Goal: Transaction & Acquisition: Purchase product/service

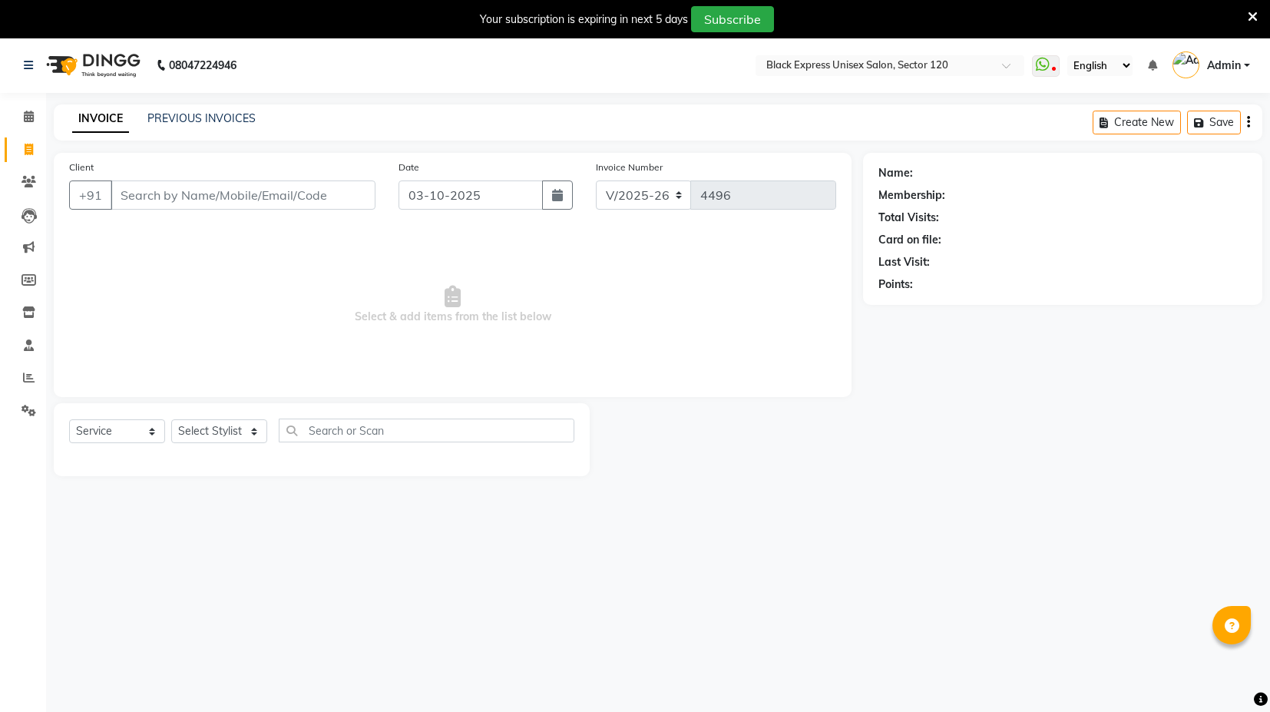
select select "7082"
select select "service"
click at [245, 180] on input "Client" at bounding box center [243, 194] width 265 height 29
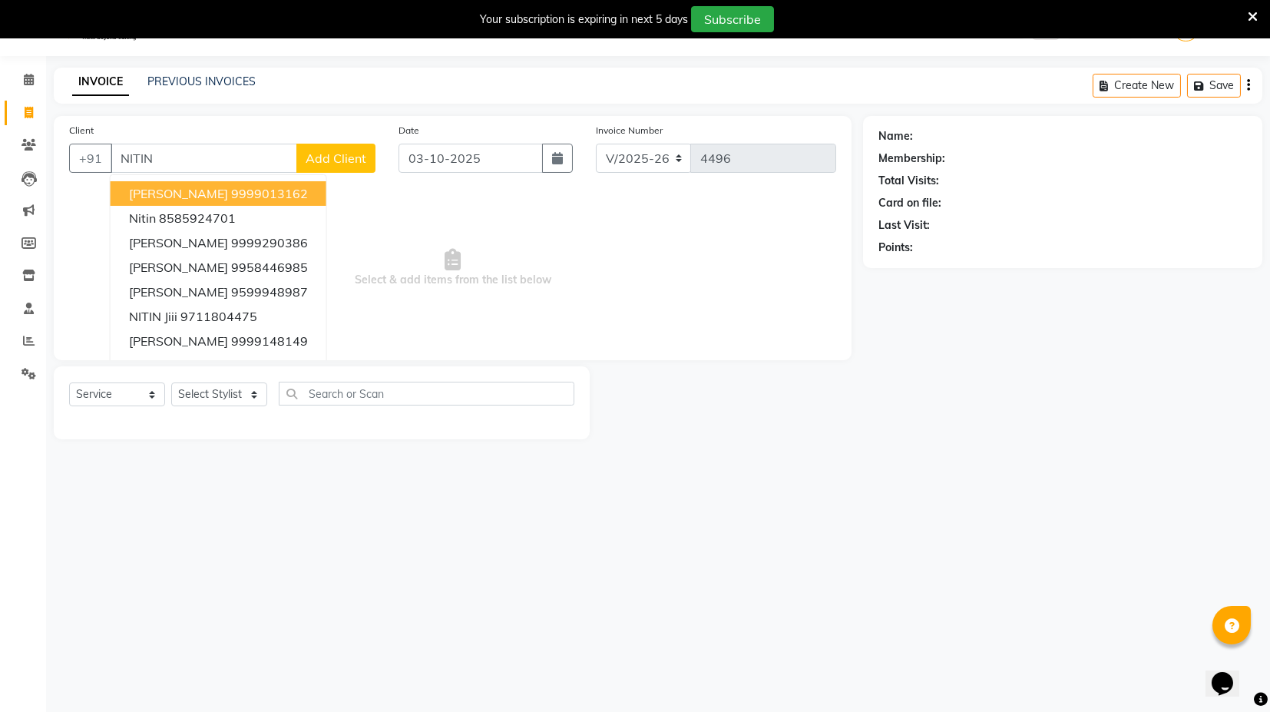
click at [237, 181] on button "NITIN Kapoor 9999013162" at bounding box center [219, 193] width 216 height 25
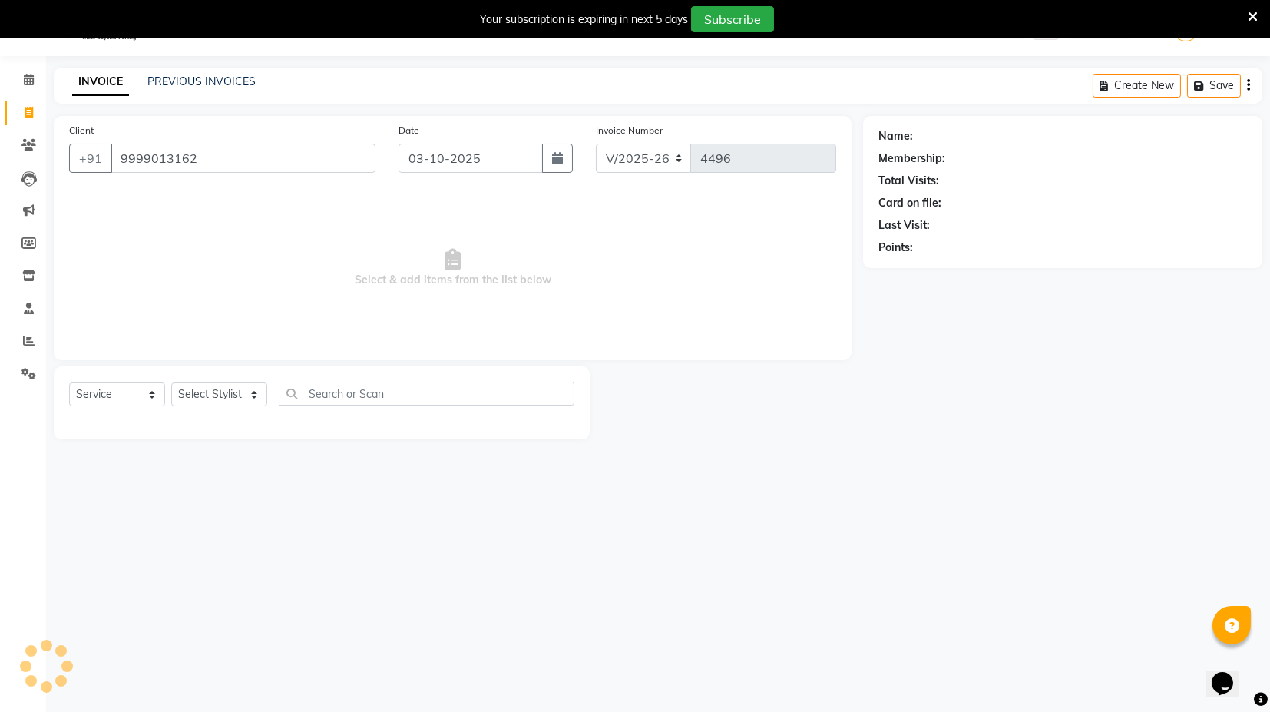
type input "9999013162"
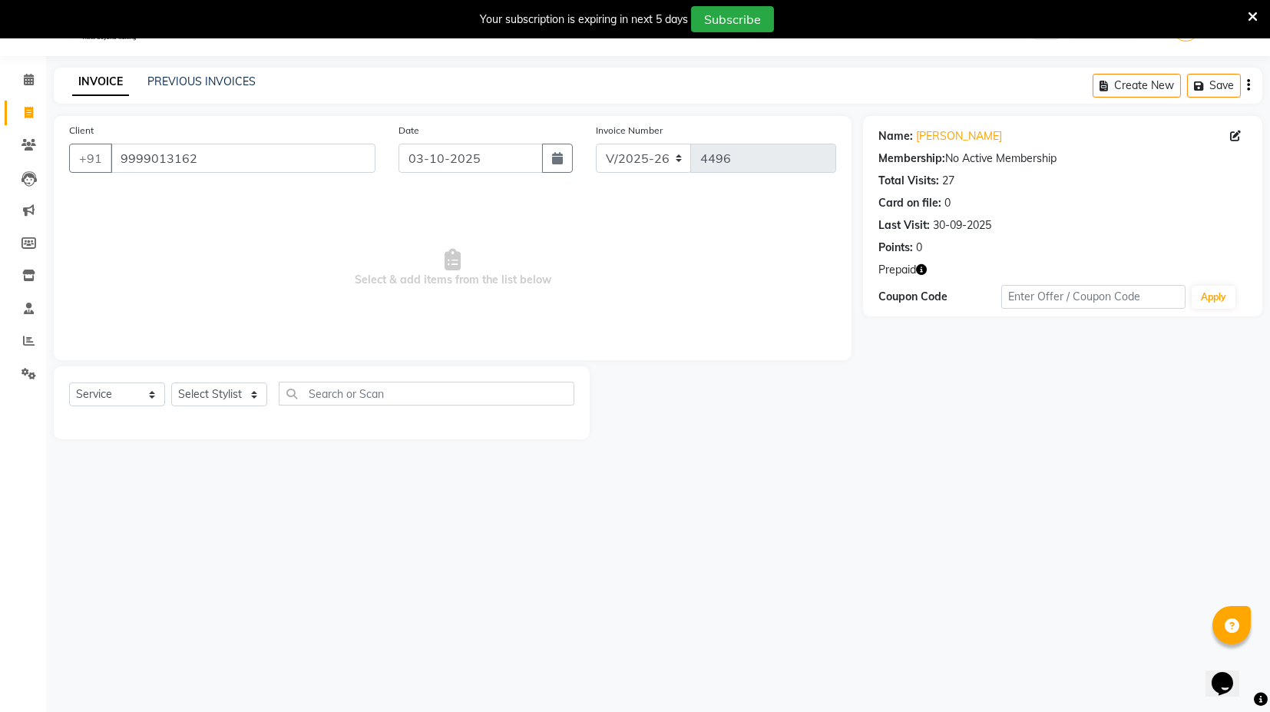
click at [926, 269] on icon "button" at bounding box center [921, 269] width 11 height 11
drag, startPoint x: 237, startPoint y: 389, endPoint x: 243, endPoint y: 400, distance: 13.1
click at [237, 388] on select "Select Stylist ASIF DEEPA [PERSON_NAME] Manager [PERSON_NAME] [PERSON_NAME] [PE…" at bounding box center [219, 395] width 96 height 24
click at [969, 134] on link "Nitin Kapoor" at bounding box center [959, 136] width 86 height 16
click at [216, 400] on select "Select Stylist ASIF DEEPA [PERSON_NAME] Manager [PERSON_NAME] [PERSON_NAME] [PE…" at bounding box center [219, 395] width 96 height 24
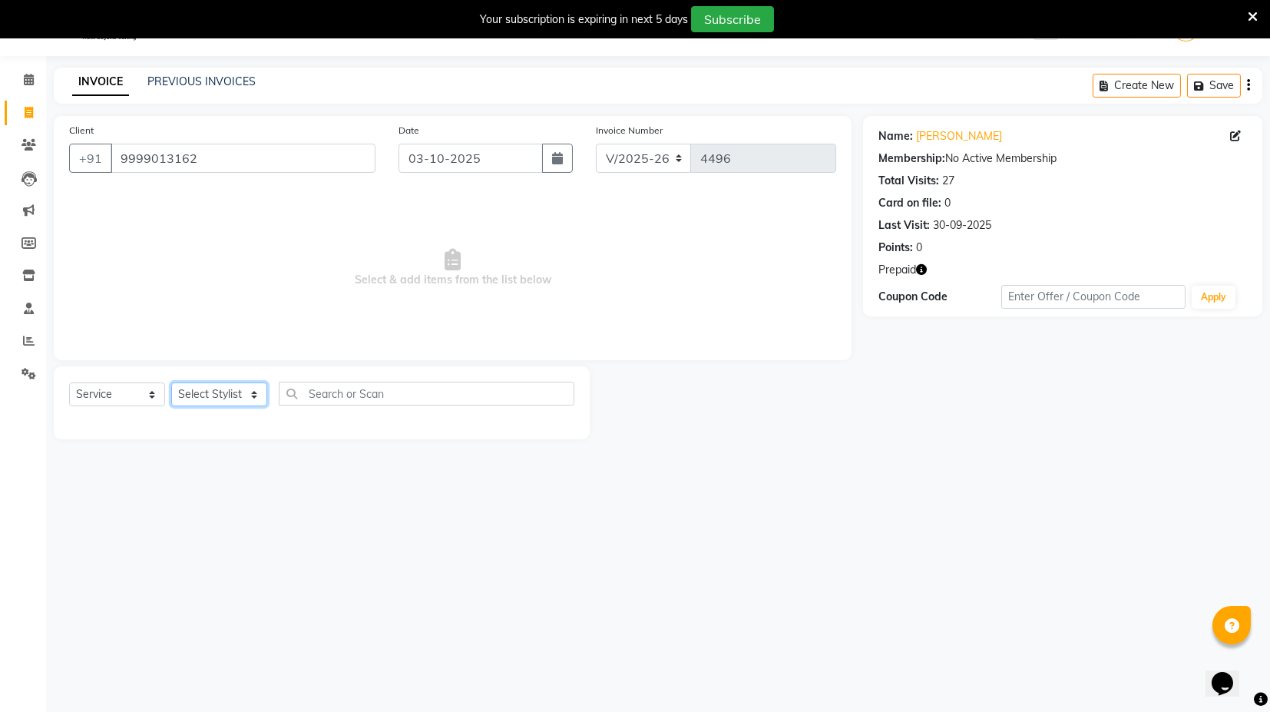
select select "58974"
click at [171, 383] on select "Select Stylist ASIF DEEPA [PERSON_NAME] Manager [PERSON_NAME] [PERSON_NAME] [PE…" at bounding box center [219, 395] width 96 height 24
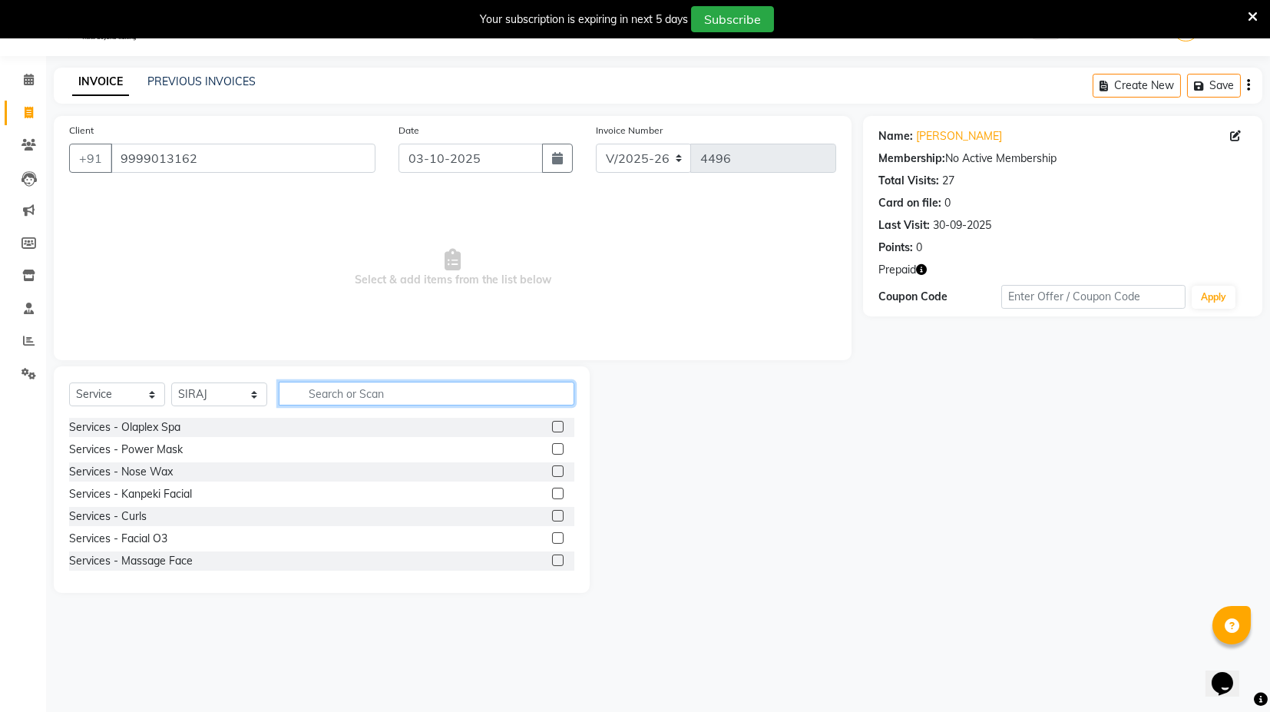
click at [380, 382] on input "text" at bounding box center [427, 394] width 296 height 24
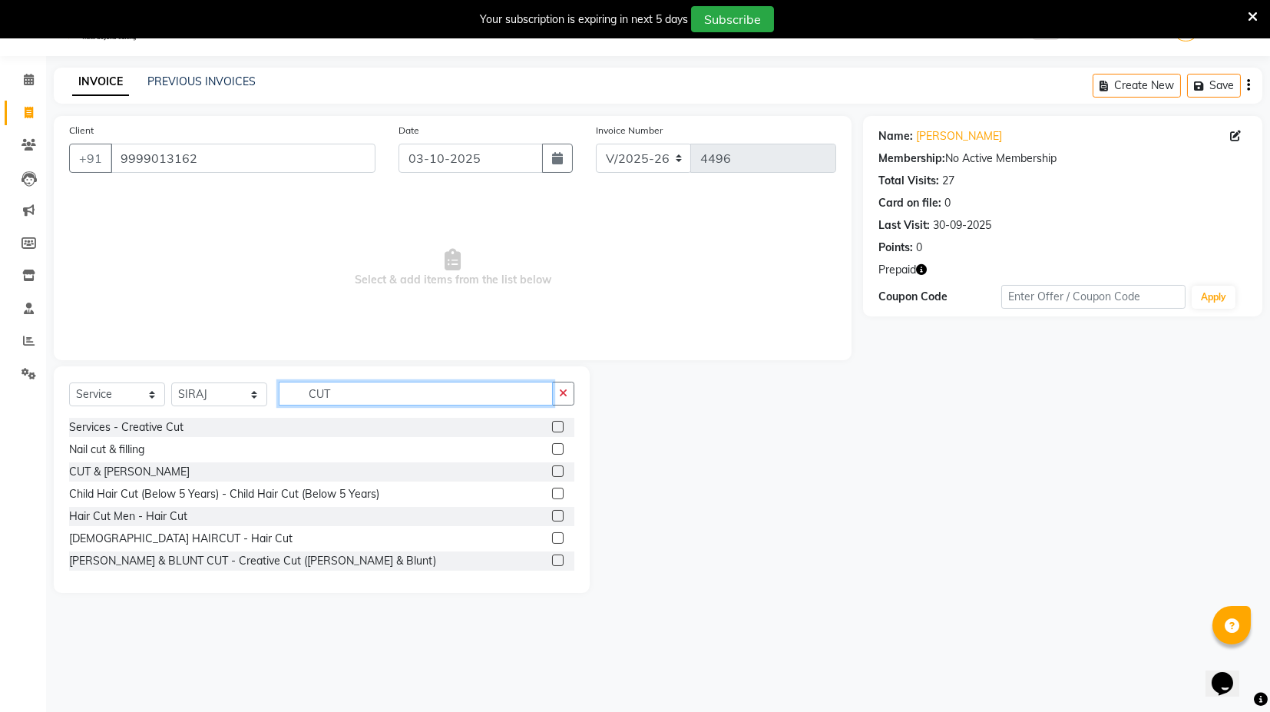
type input "CUT"
drag, startPoint x: 539, startPoint y: 472, endPoint x: 586, endPoint y: 454, distance: 50.3
click at [552, 472] on label at bounding box center [558, 471] width 12 height 12
click at [552, 472] on input "checkbox" at bounding box center [557, 472] width 10 height 10
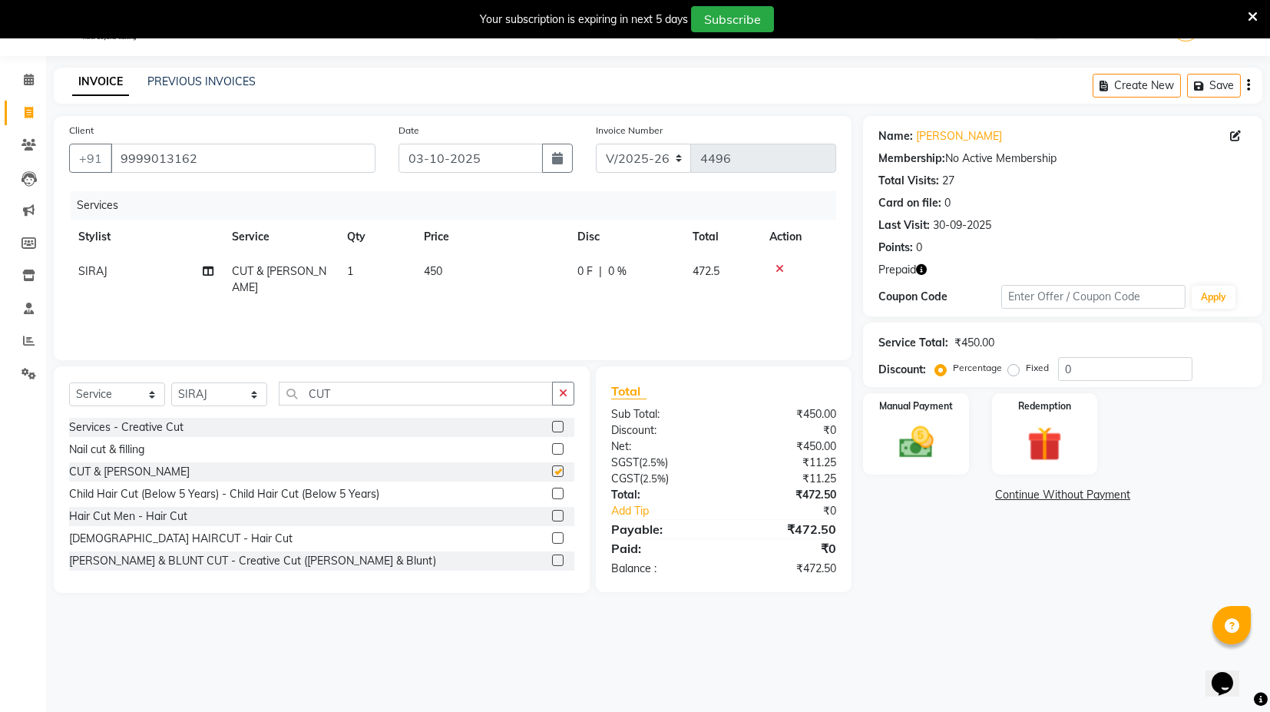
checkbox input "false"
drag, startPoint x: 441, startPoint y: 271, endPoint x: 453, endPoint y: 270, distance: 12.4
click at [444, 271] on td "450" at bounding box center [492, 279] width 154 height 51
select select "58974"
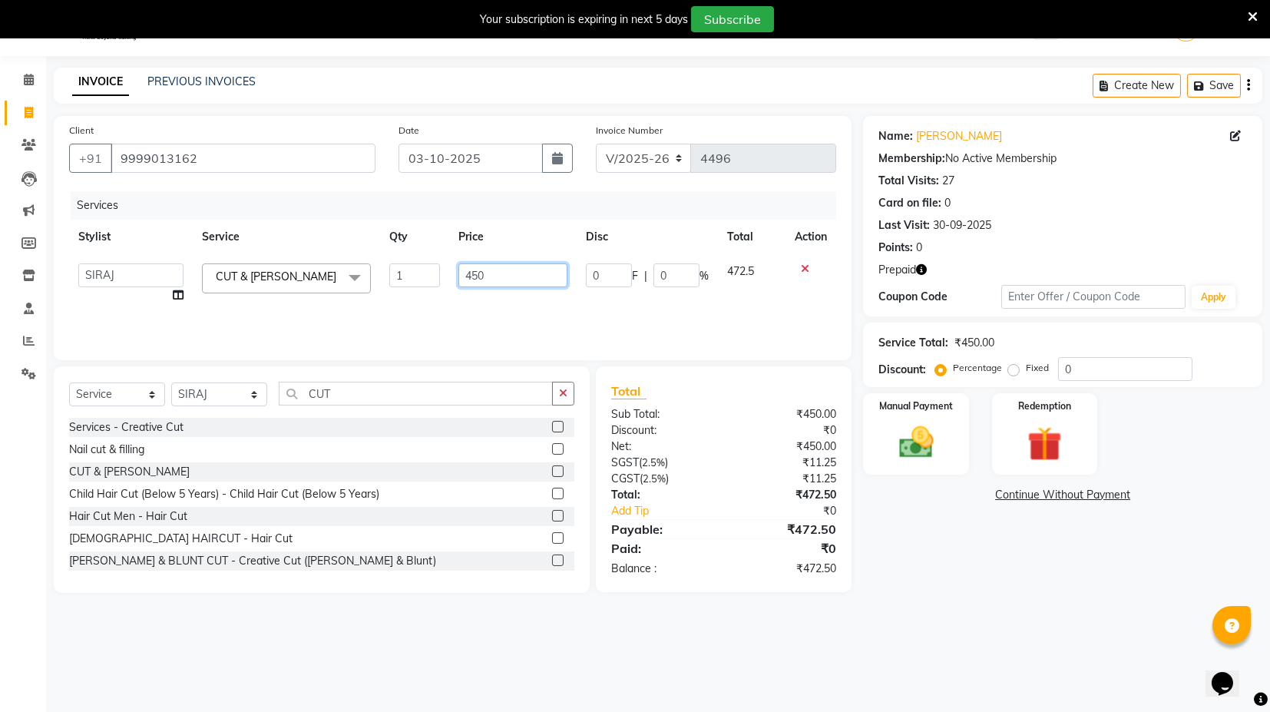
click at [478, 274] on input "450" at bounding box center [513, 275] width 109 height 24
type input "550"
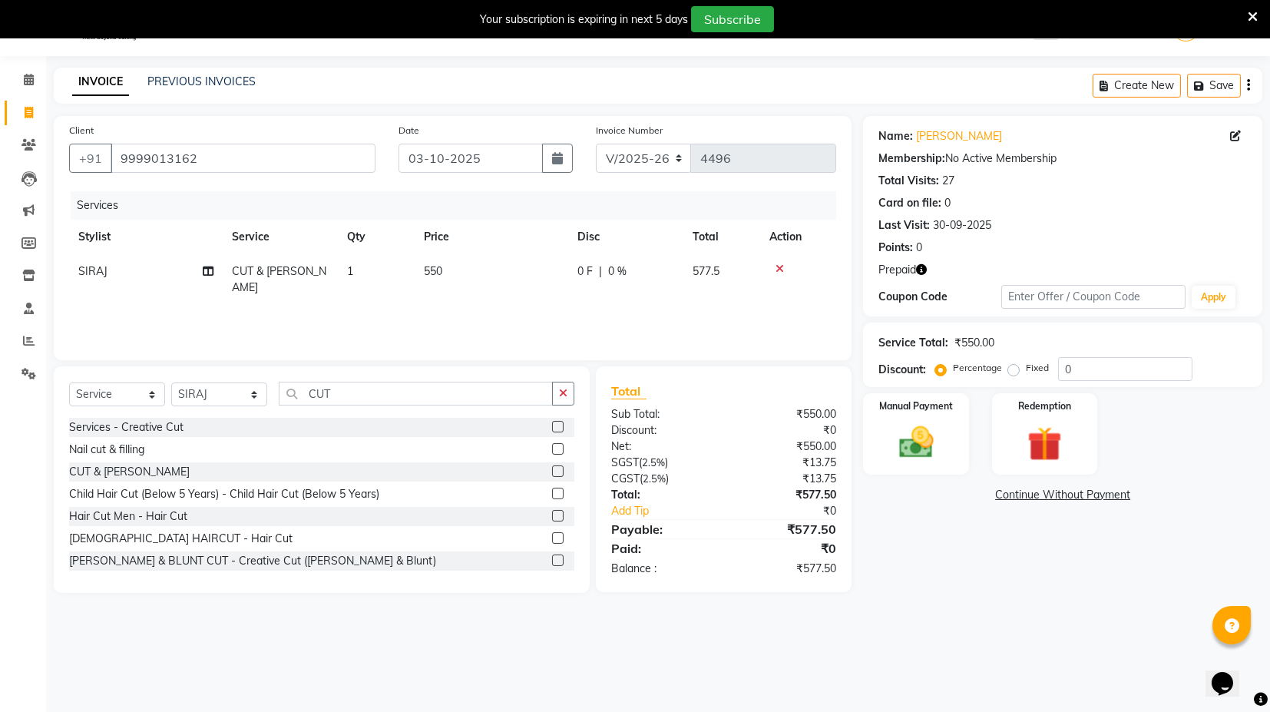
click at [508, 300] on div "Services Stylist Service Qty Price Disc Total Action SIRAJ CUT & BEARD 1 550 0 …" at bounding box center [452, 268] width 767 height 154
click at [1023, 428] on img at bounding box center [1044, 444] width 58 height 45
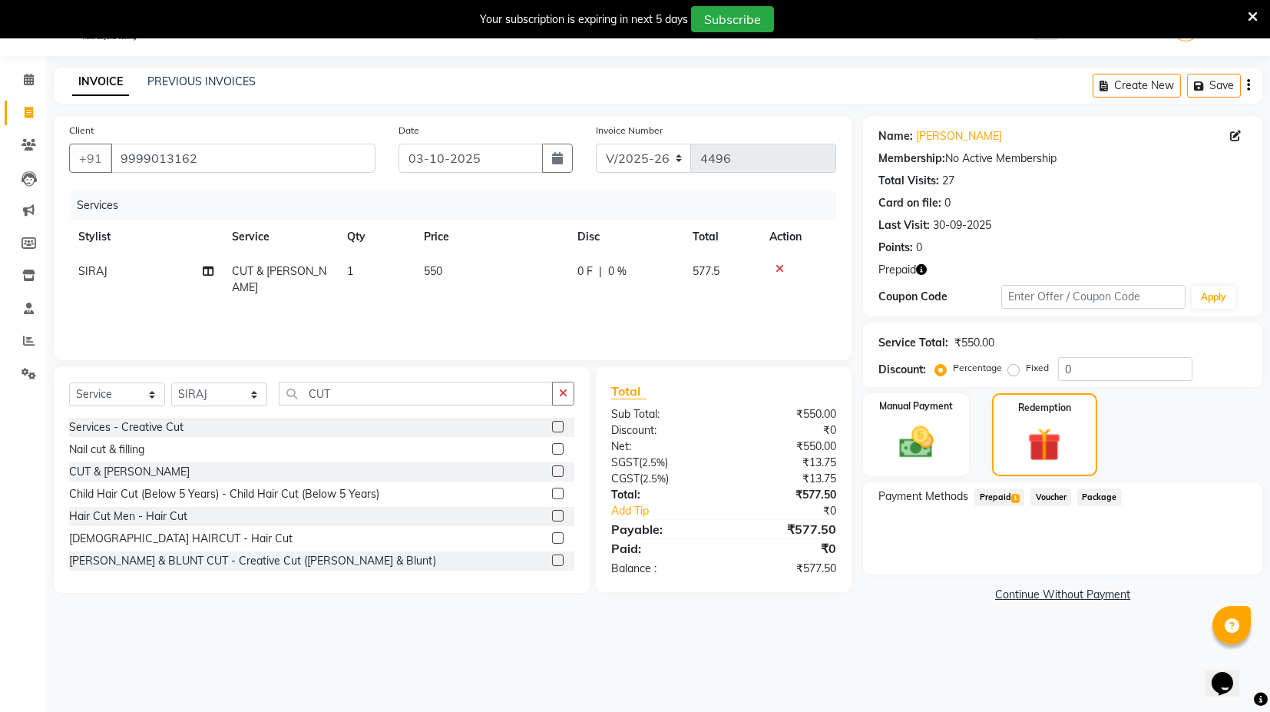
click at [1021, 494] on span "Prepaid 1" at bounding box center [1000, 497] width 50 height 18
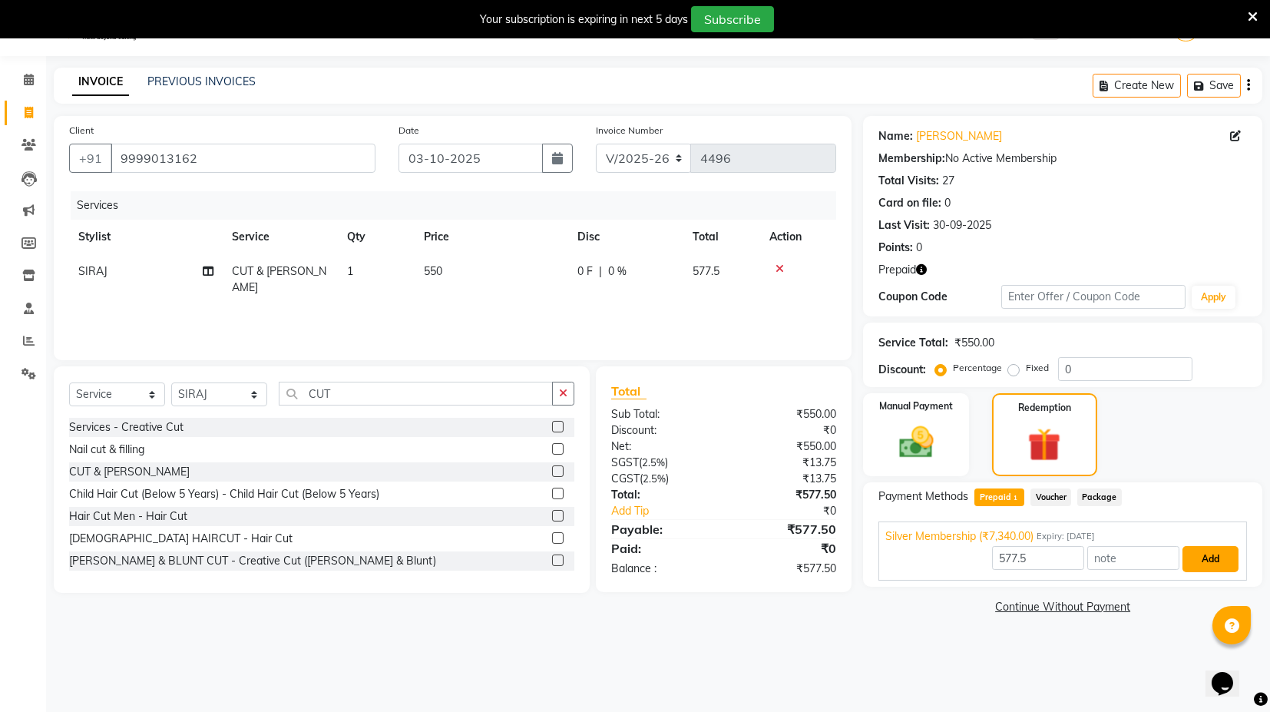
click at [1225, 547] on button "Add" at bounding box center [1211, 559] width 56 height 26
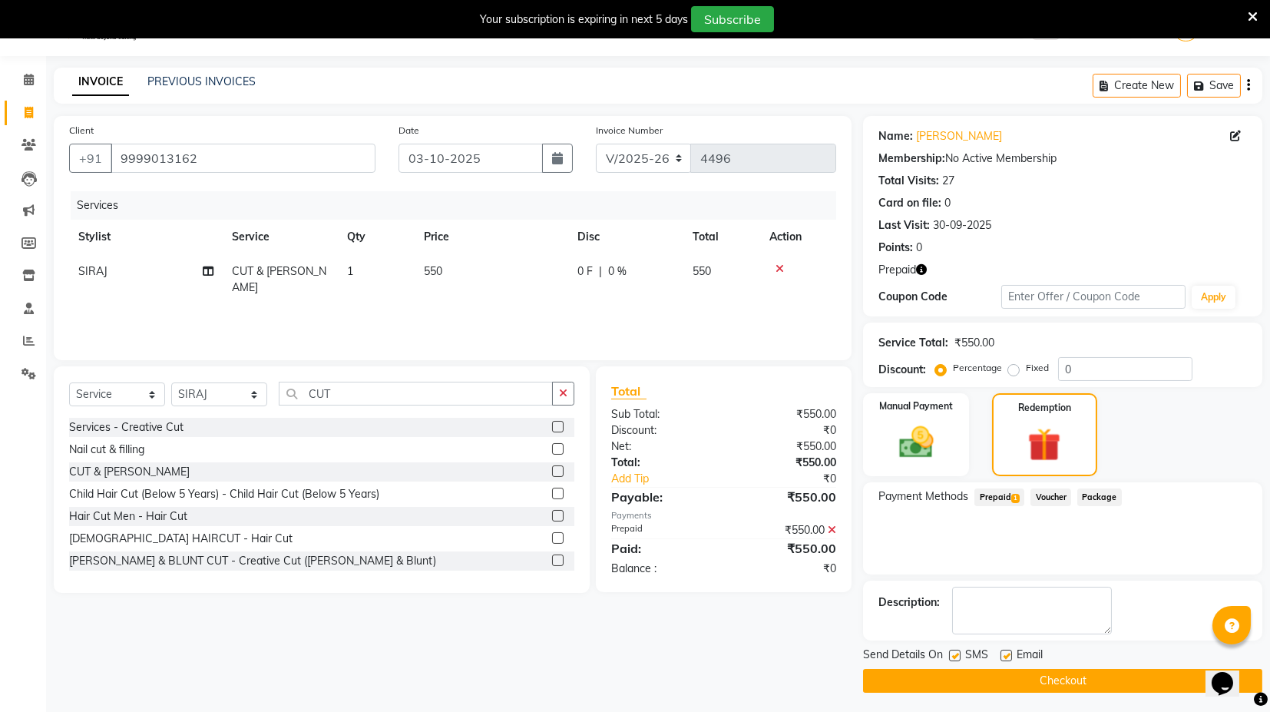
scroll to position [39, 0]
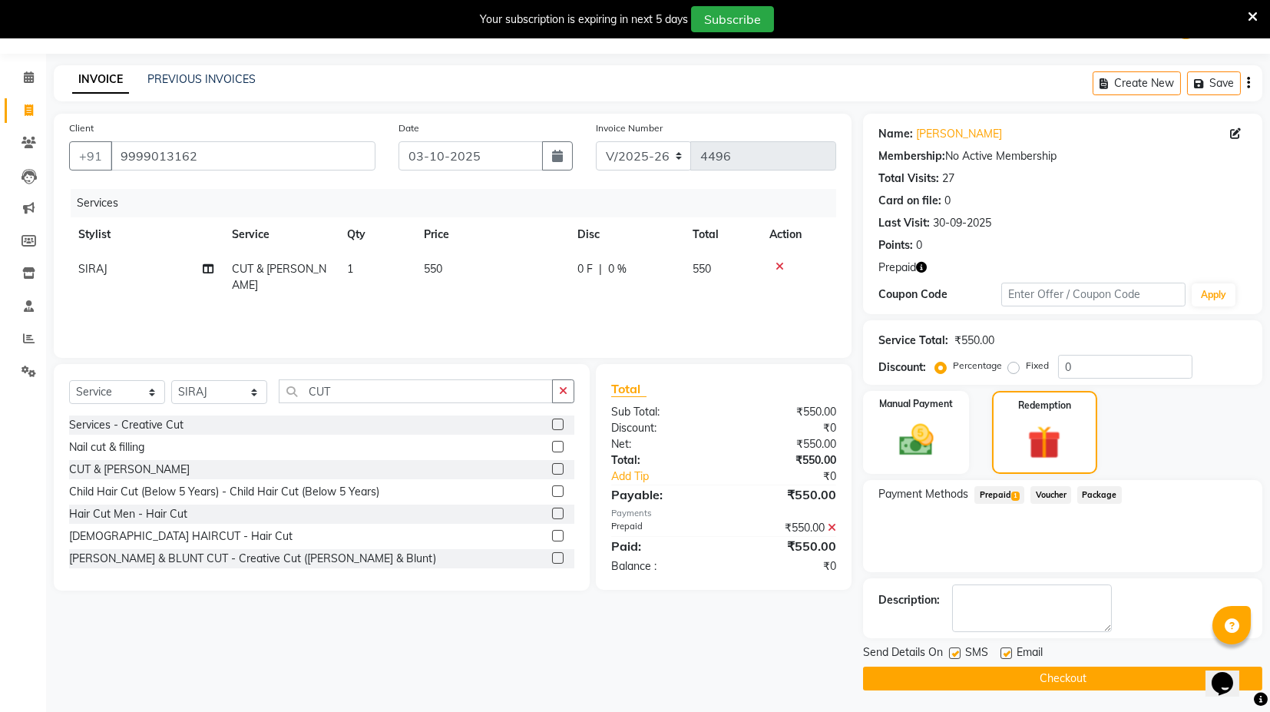
click at [1107, 685] on button "Checkout" at bounding box center [1062, 679] width 399 height 24
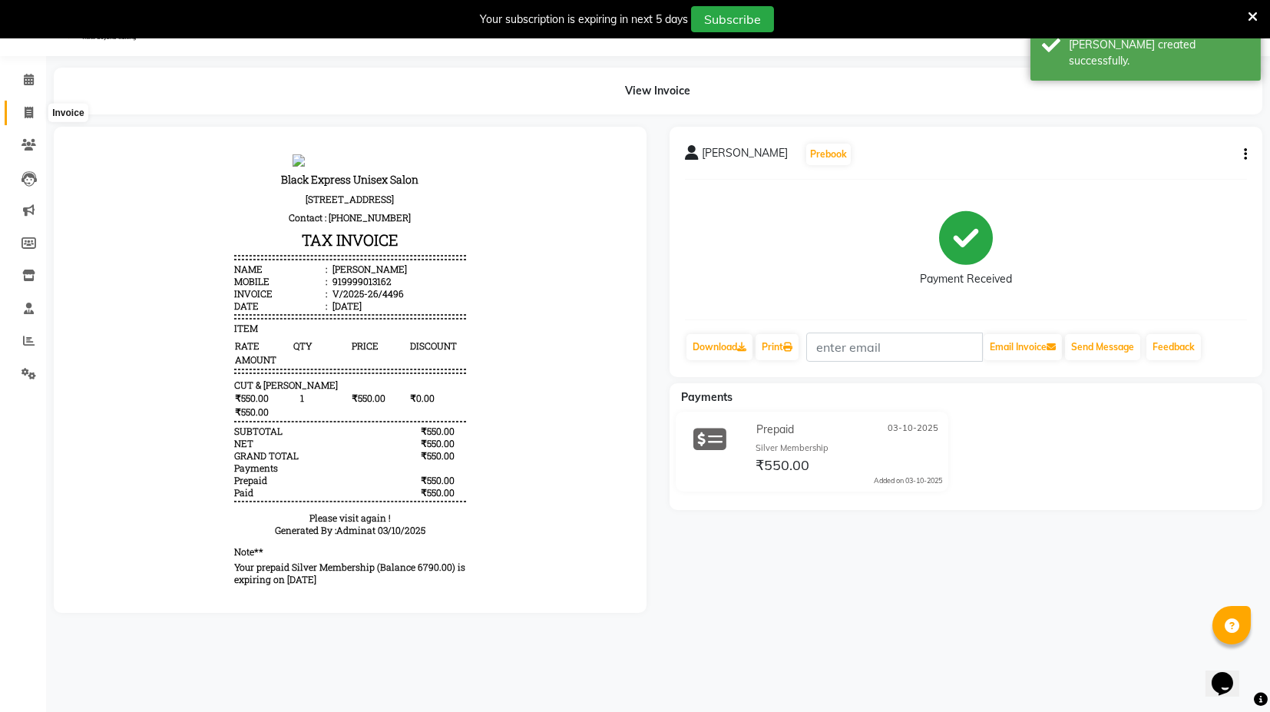
click at [28, 108] on icon at bounding box center [29, 113] width 8 height 12
select select "service"
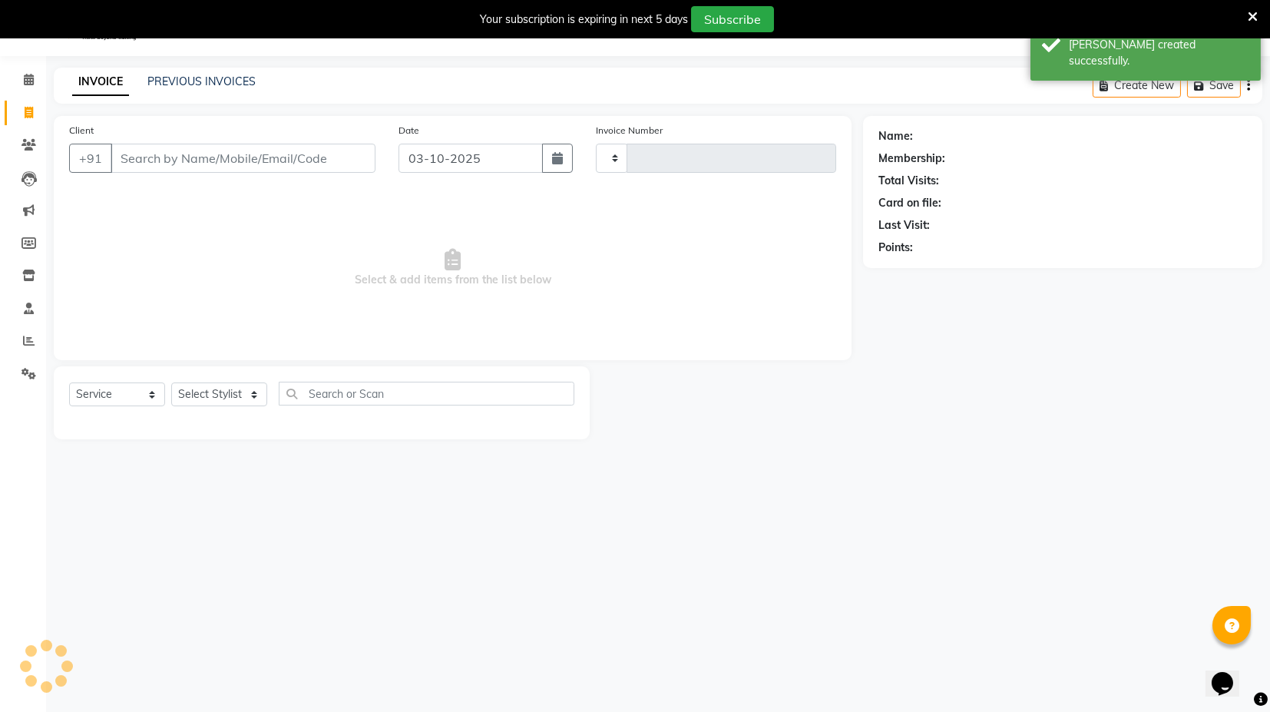
type input "4497"
select select "7082"
click at [169, 83] on link "PREVIOUS INVOICES" at bounding box center [201, 82] width 108 height 14
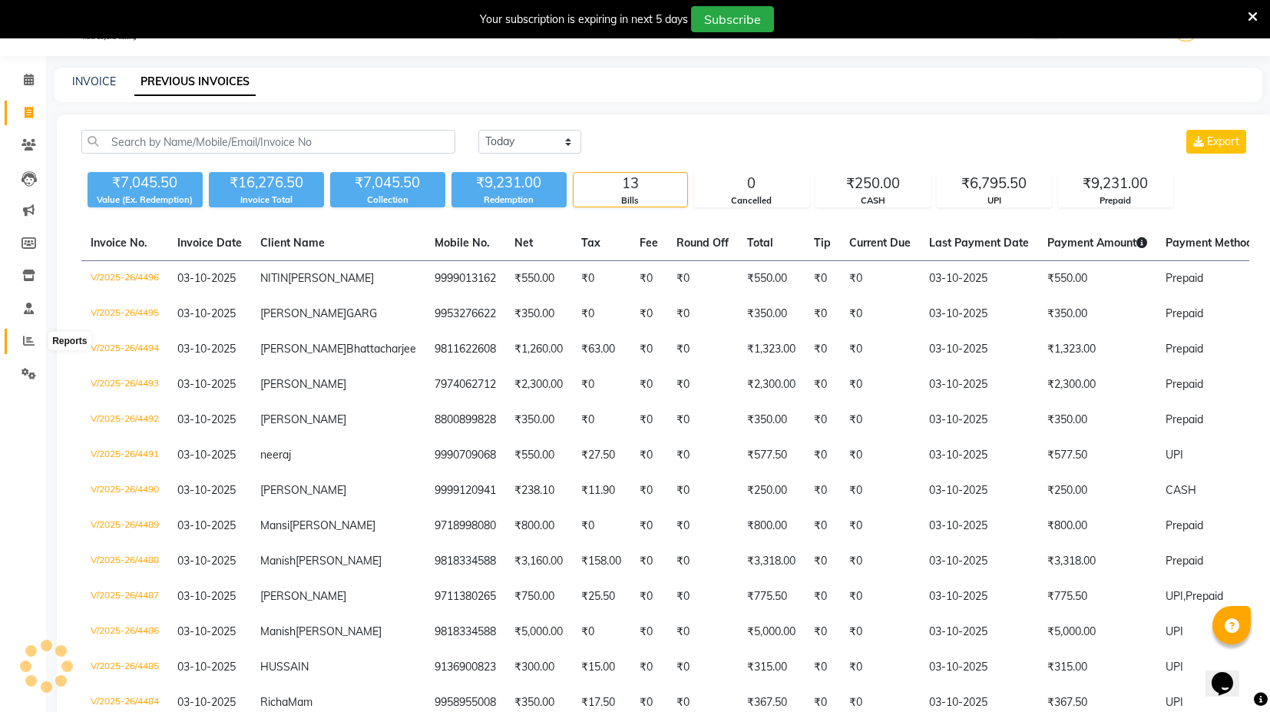
click at [31, 340] on icon at bounding box center [29, 341] width 12 height 12
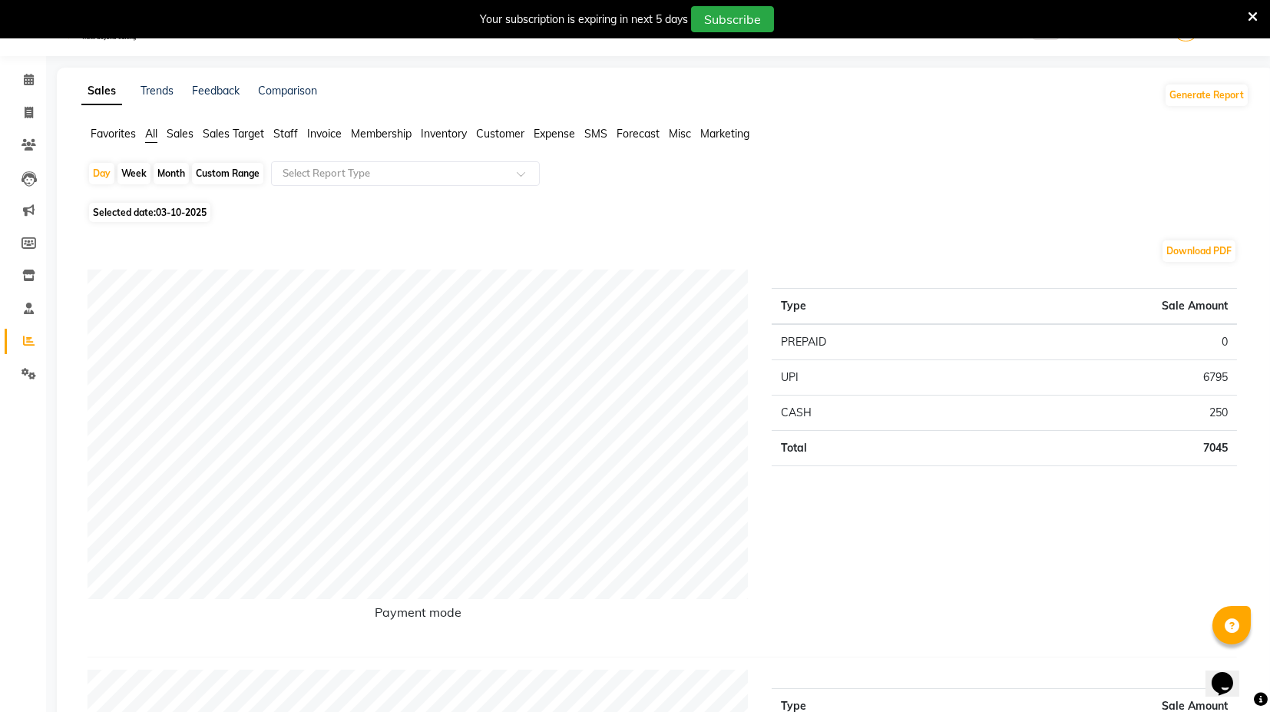
click at [283, 131] on span "Staff" at bounding box center [285, 134] width 25 height 14
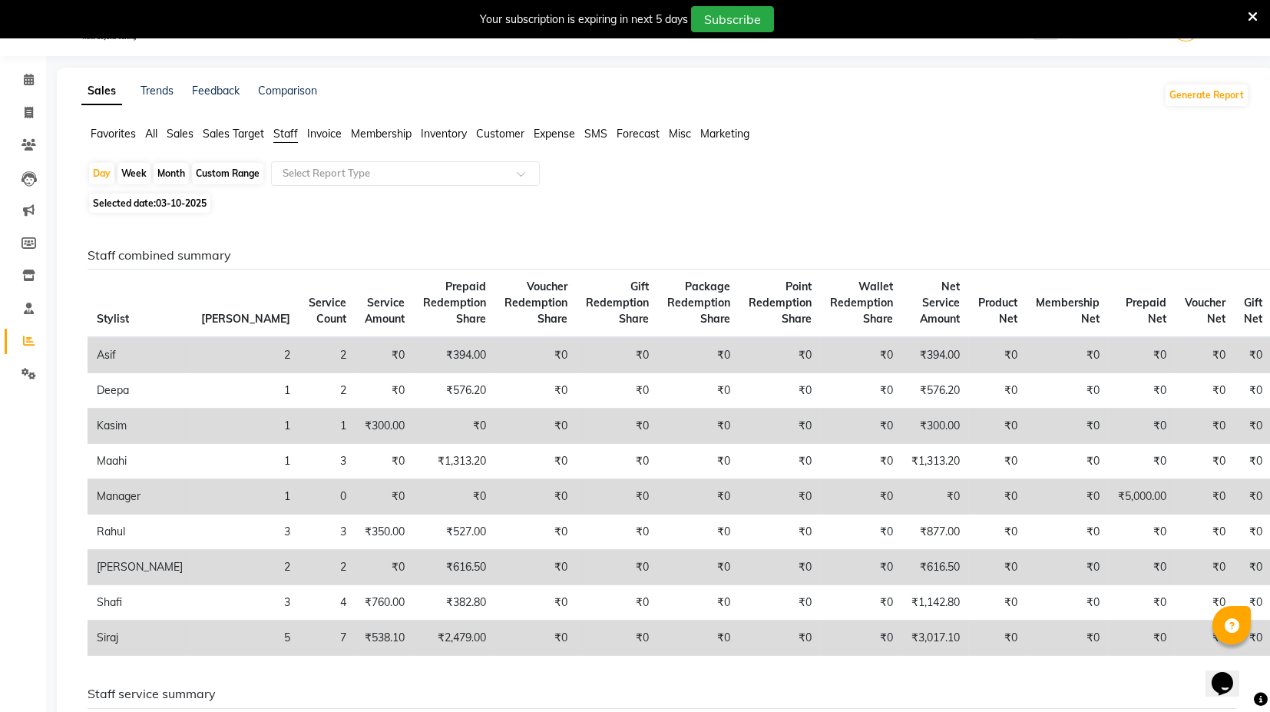
click at [220, 174] on div "Custom Range" at bounding box center [227, 174] width 71 height 22
select select "10"
select select "2025"
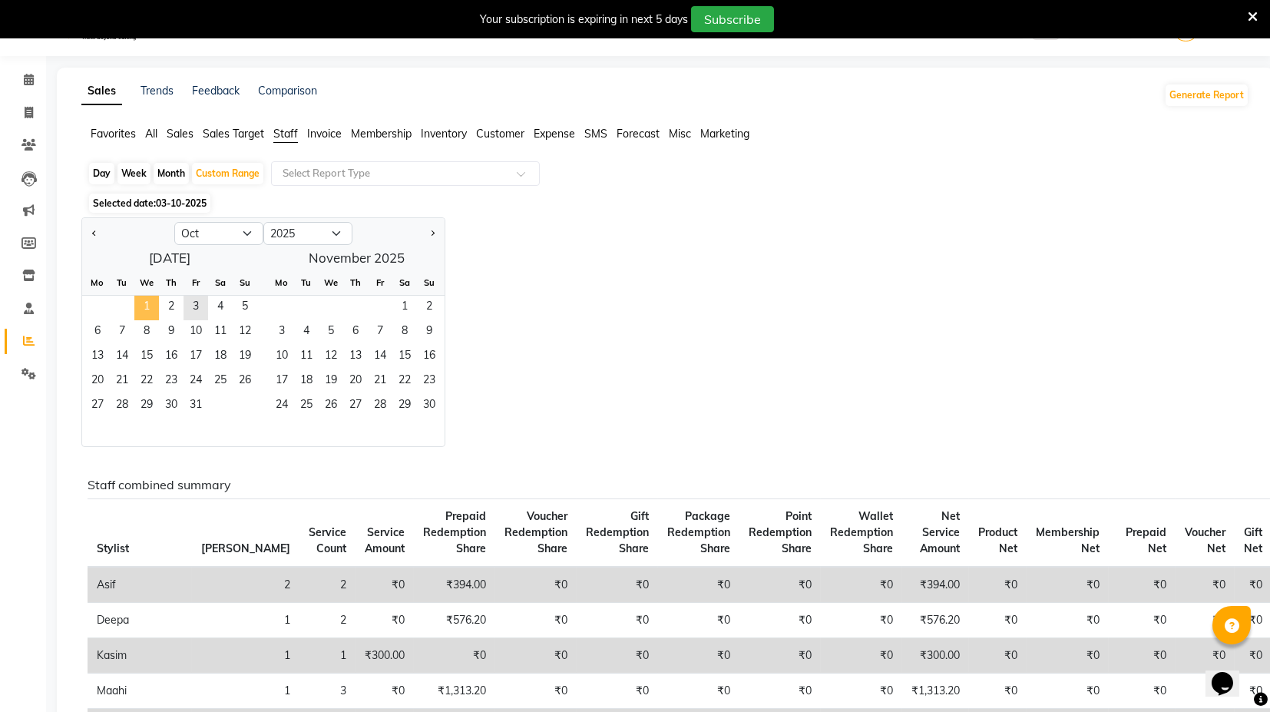
click at [134, 301] on span "1" at bounding box center [146, 308] width 25 height 25
click at [88, 227] on button "Previous month" at bounding box center [94, 233] width 12 height 25
select select "9"
click at [97, 309] on span "1" at bounding box center [97, 308] width 25 height 25
click at [134, 407] on span "30" at bounding box center [122, 406] width 25 height 25
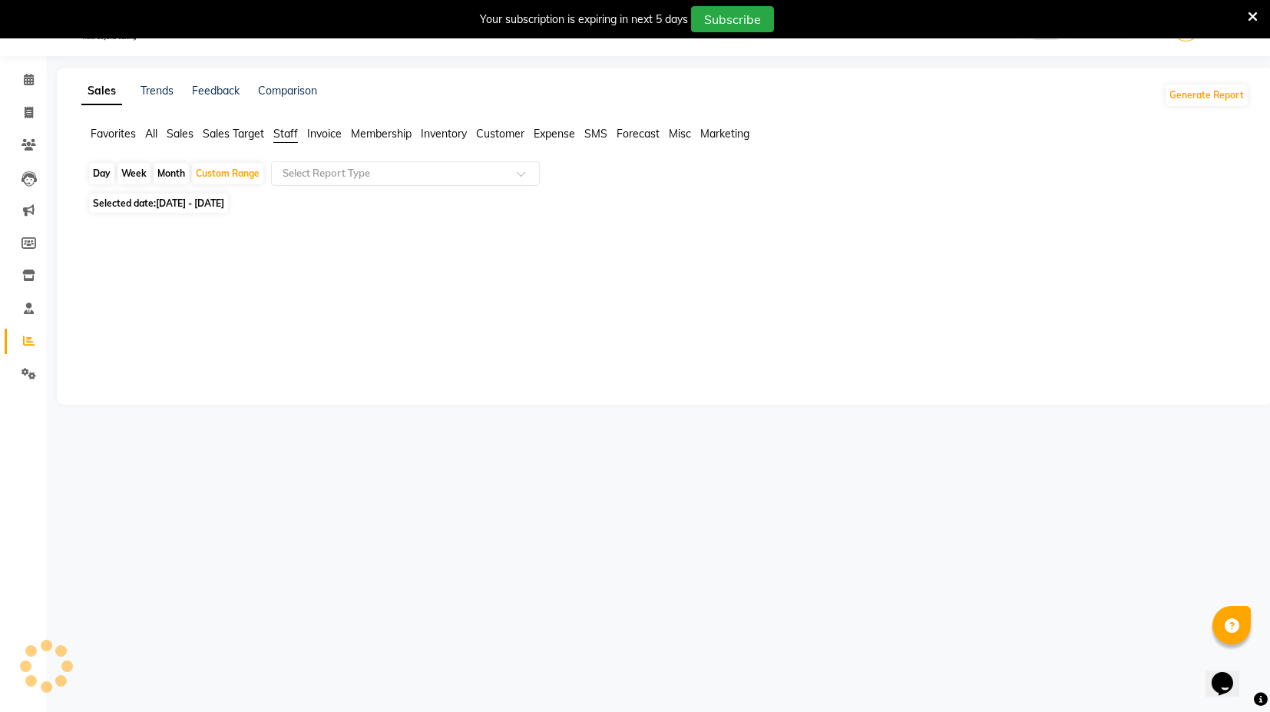
click at [105, 174] on div "Day" at bounding box center [101, 174] width 25 height 22
select select "9"
select select "2025"
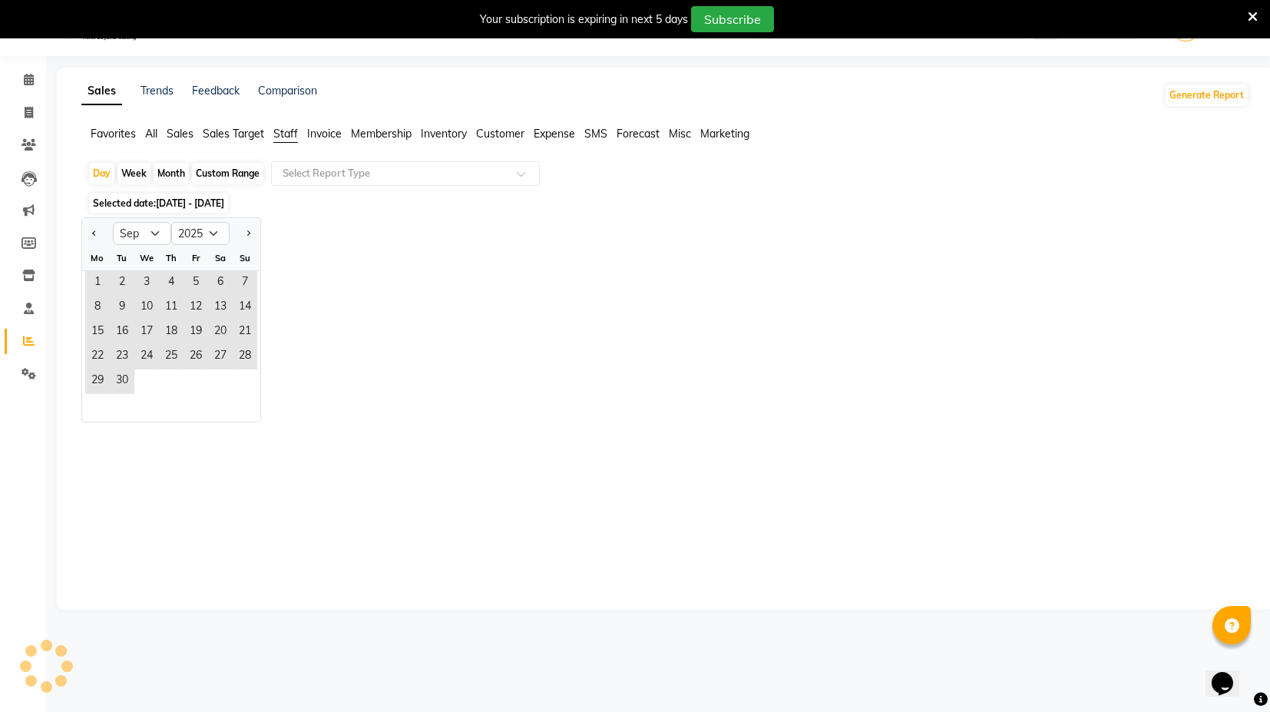
click at [174, 168] on div "Month" at bounding box center [171, 174] width 35 height 22
select select "9"
select select "2025"
click at [156, 177] on div "Month" at bounding box center [171, 174] width 35 height 22
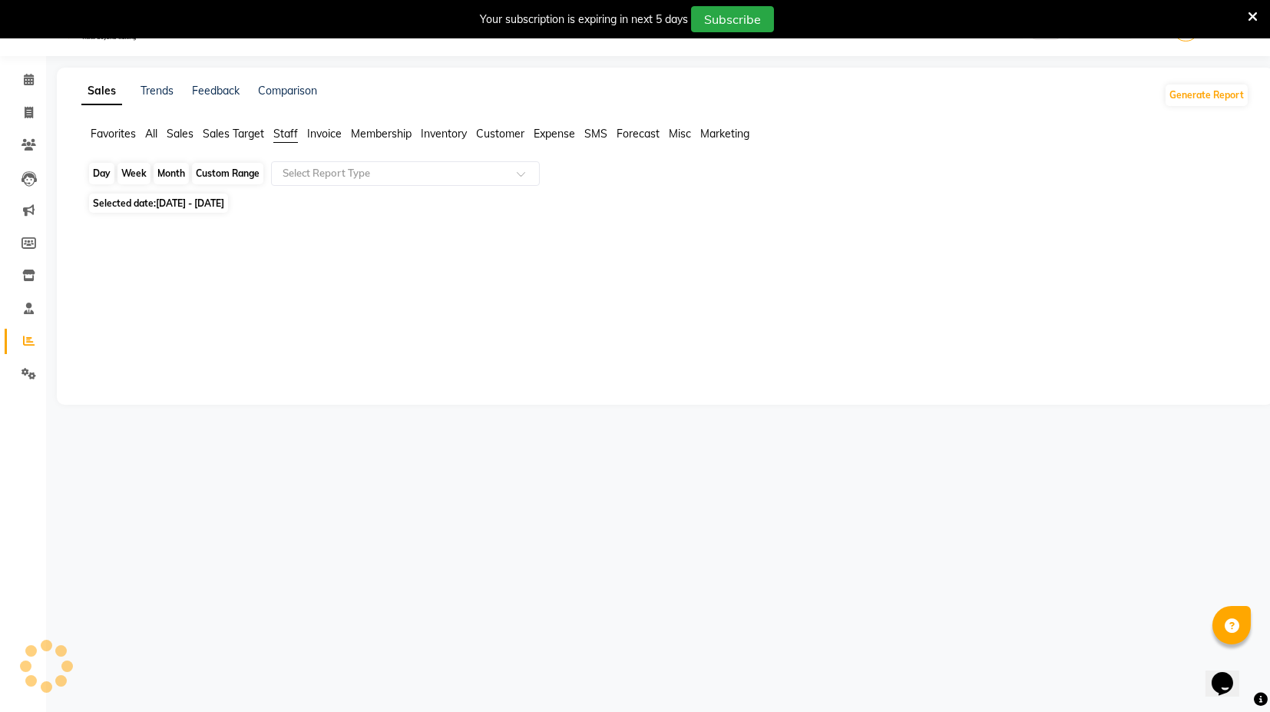
click at [167, 177] on div "Month" at bounding box center [171, 174] width 35 height 22
select select "9"
select select "2025"
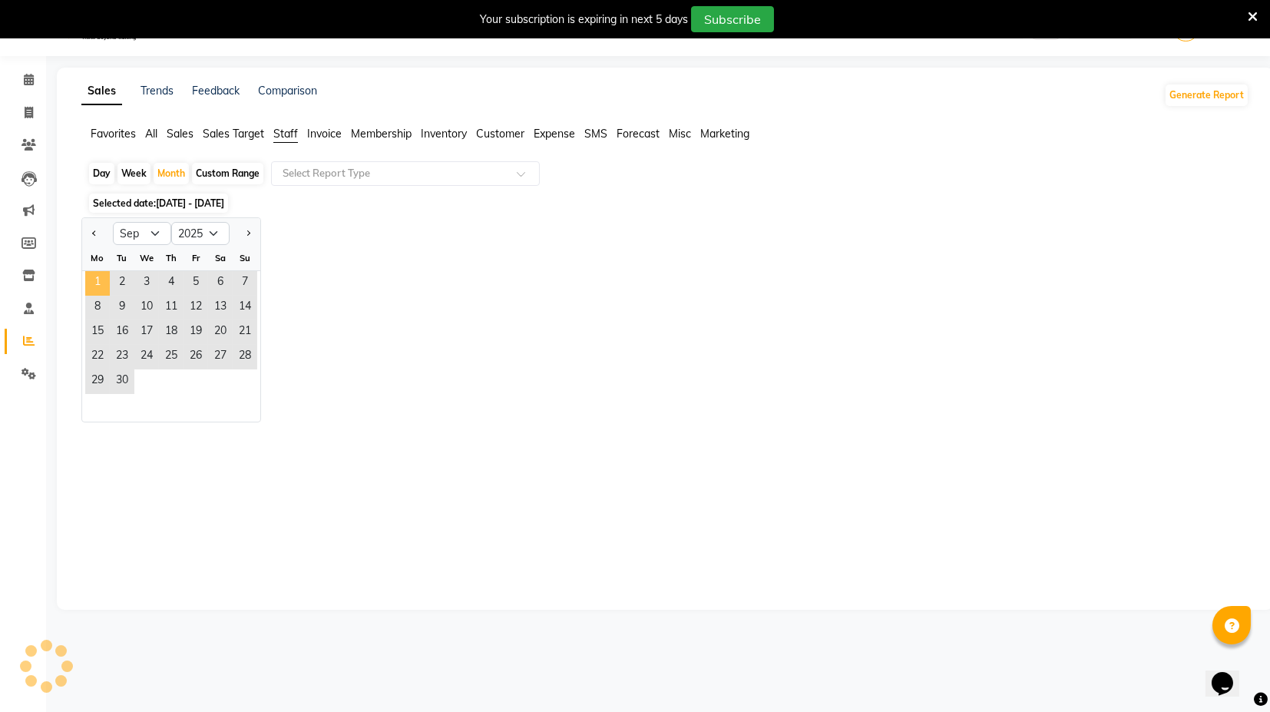
click at [94, 280] on span "1" at bounding box center [97, 283] width 25 height 25
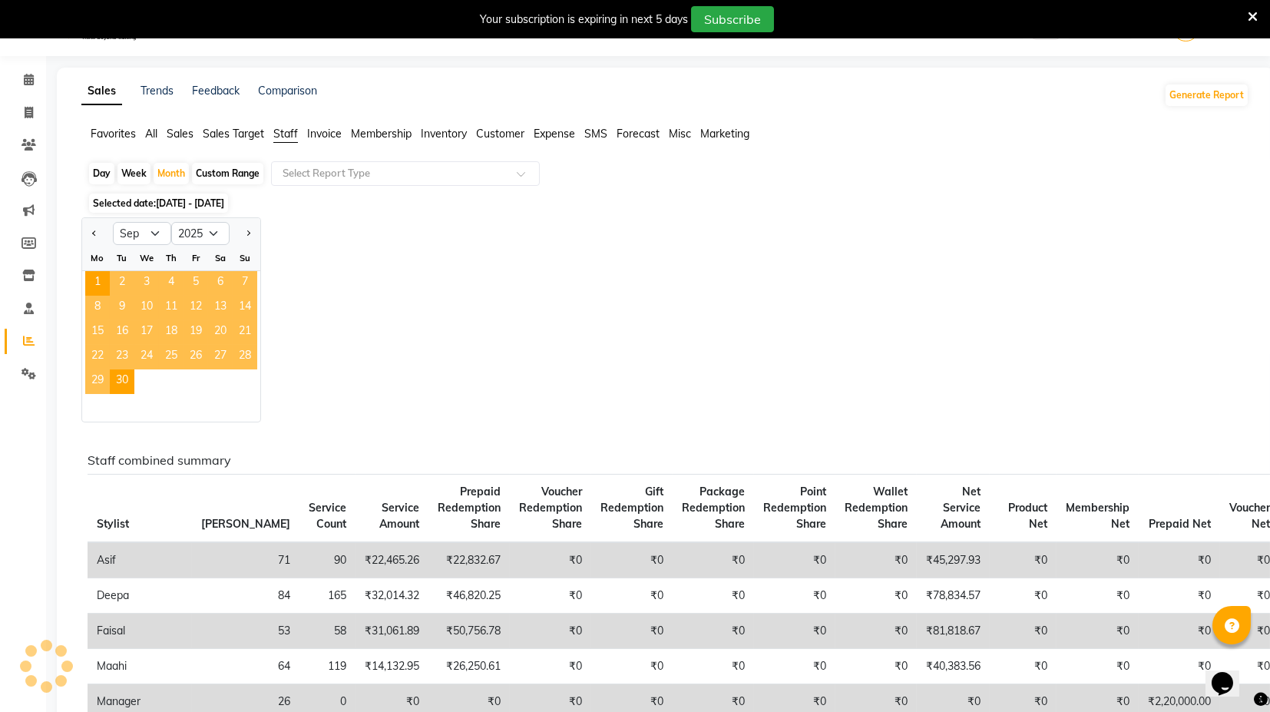
click at [321, 453] on div "Staff combined summary Stylist Bill Count Service Count Service Amount Prepaid …" at bounding box center [662, 680] width 1173 height 455
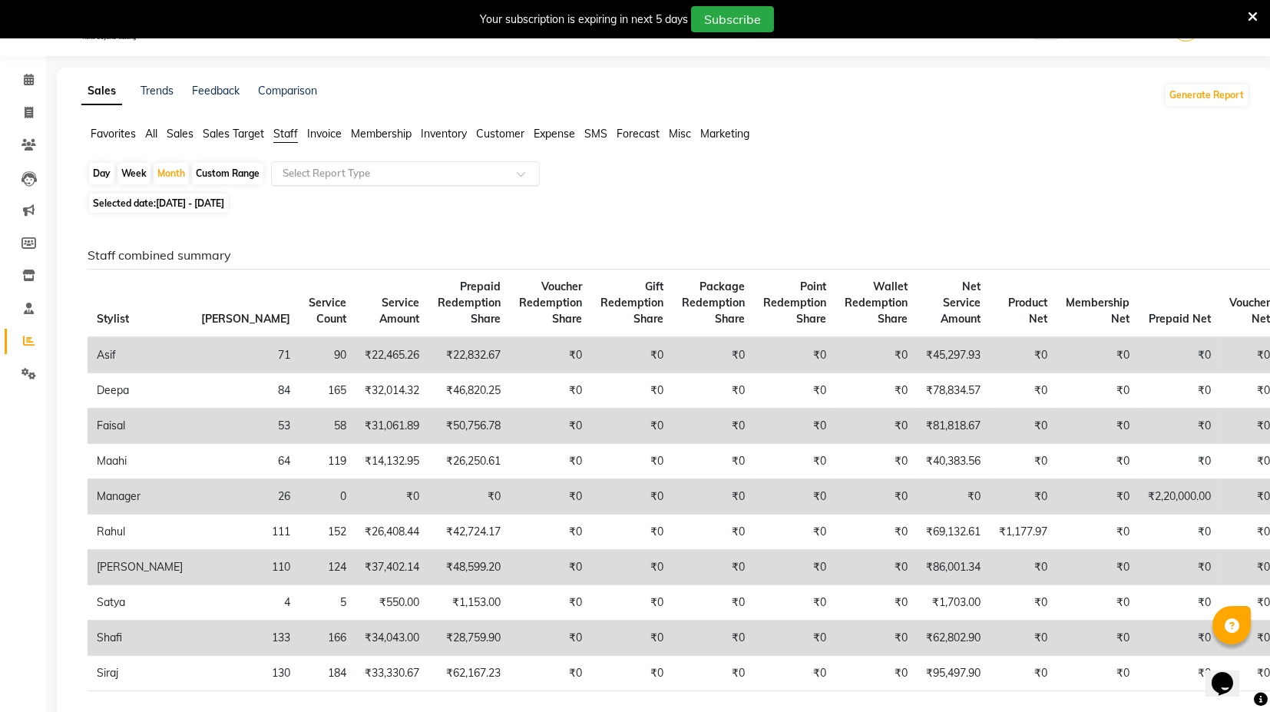
click at [326, 172] on input "text" at bounding box center [390, 173] width 221 height 15
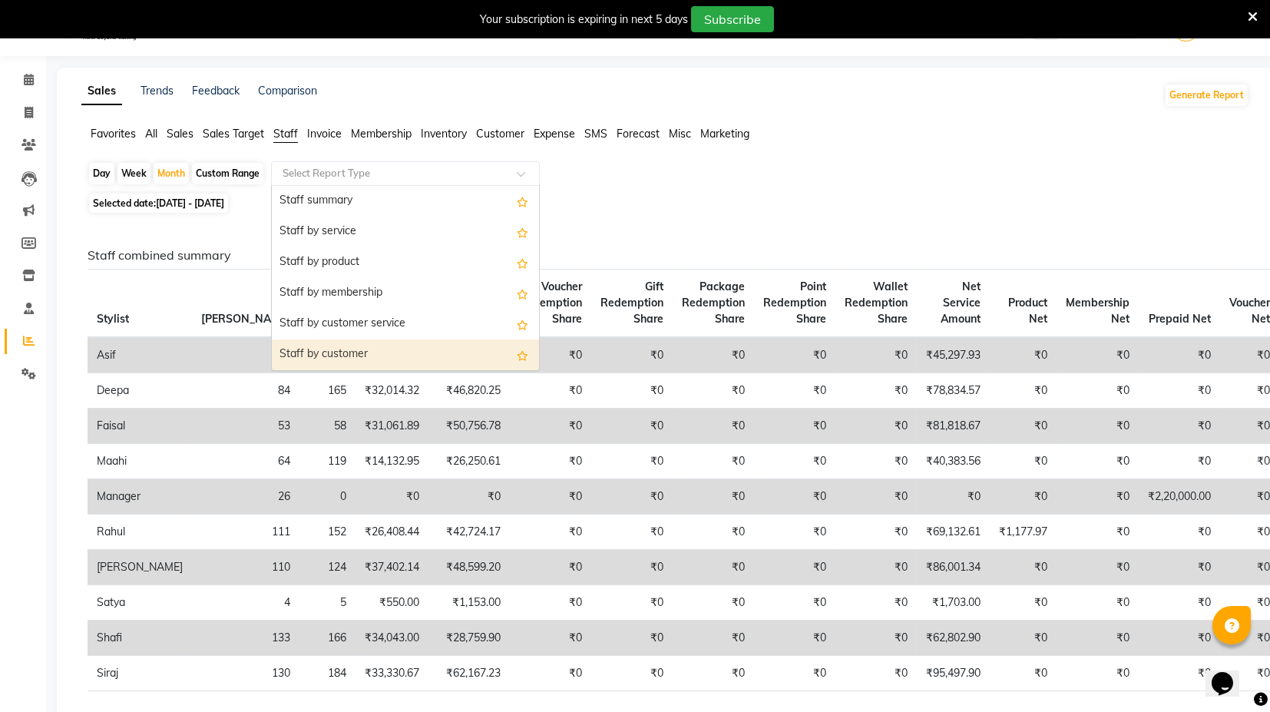
scroll to position [171, 0]
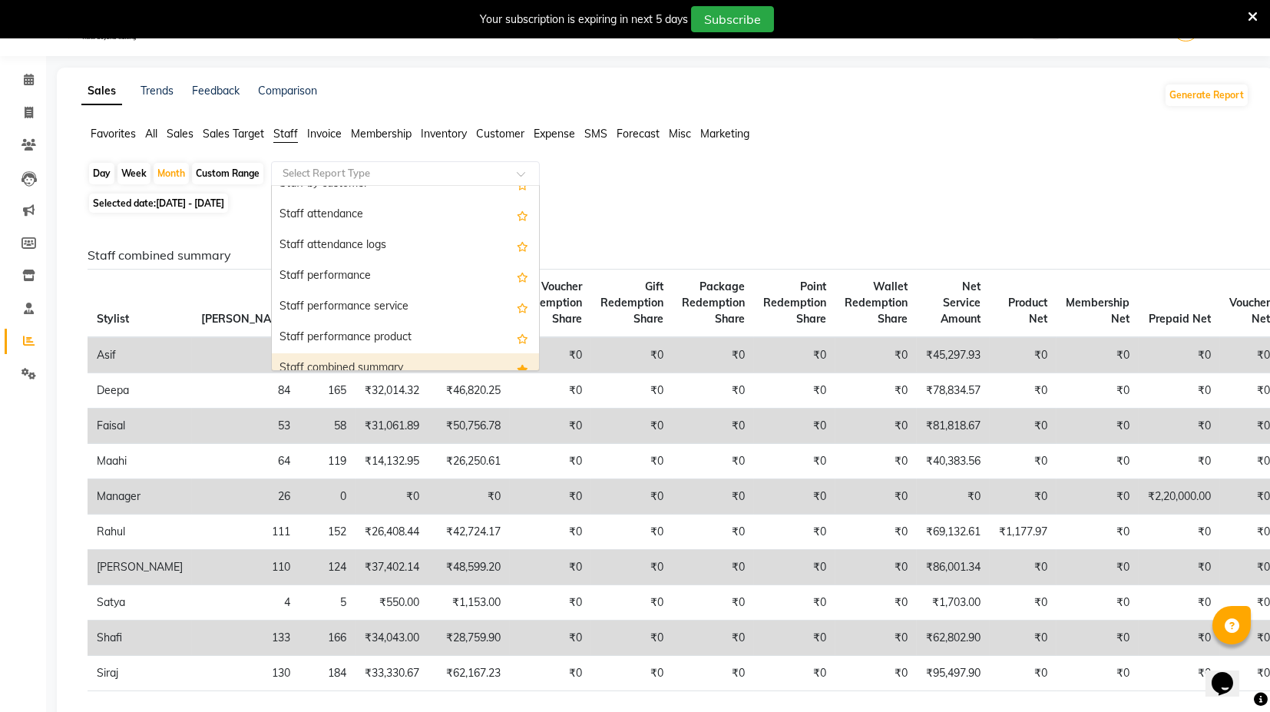
click at [391, 361] on div "Staff combined summary" at bounding box center [405, 368] width 267 height 31
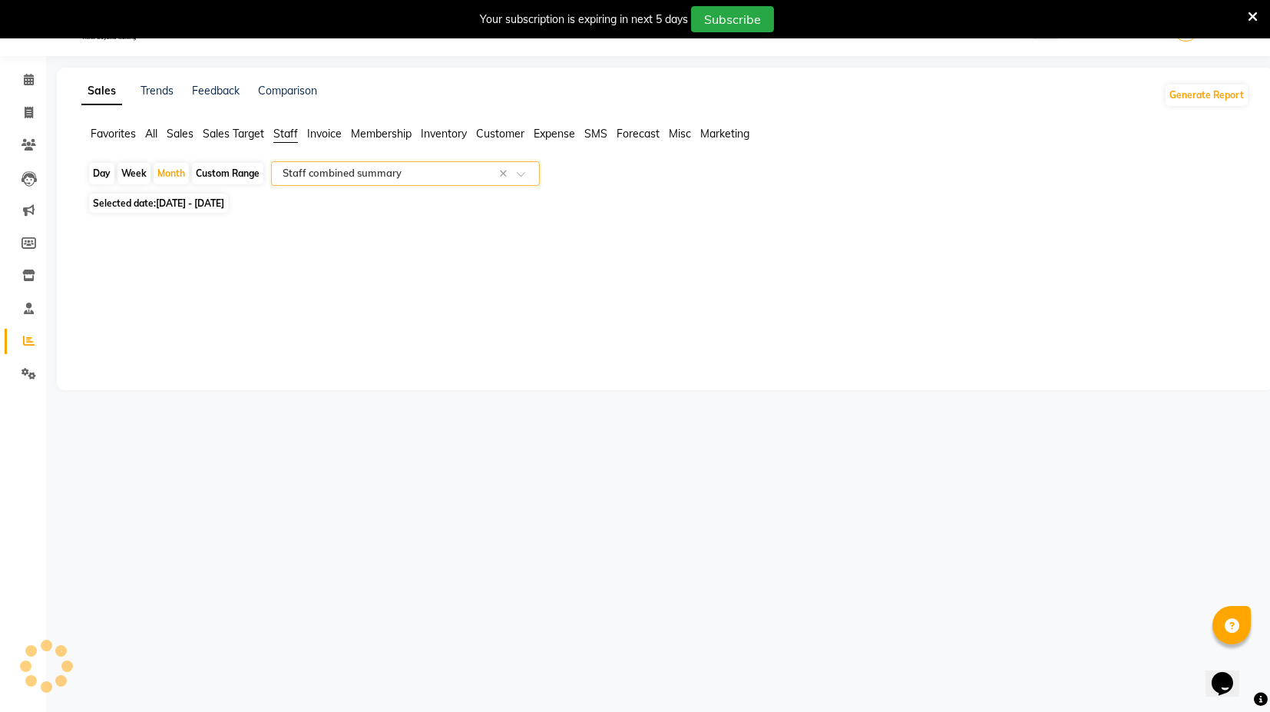
select select "full_report"
select select "csv"
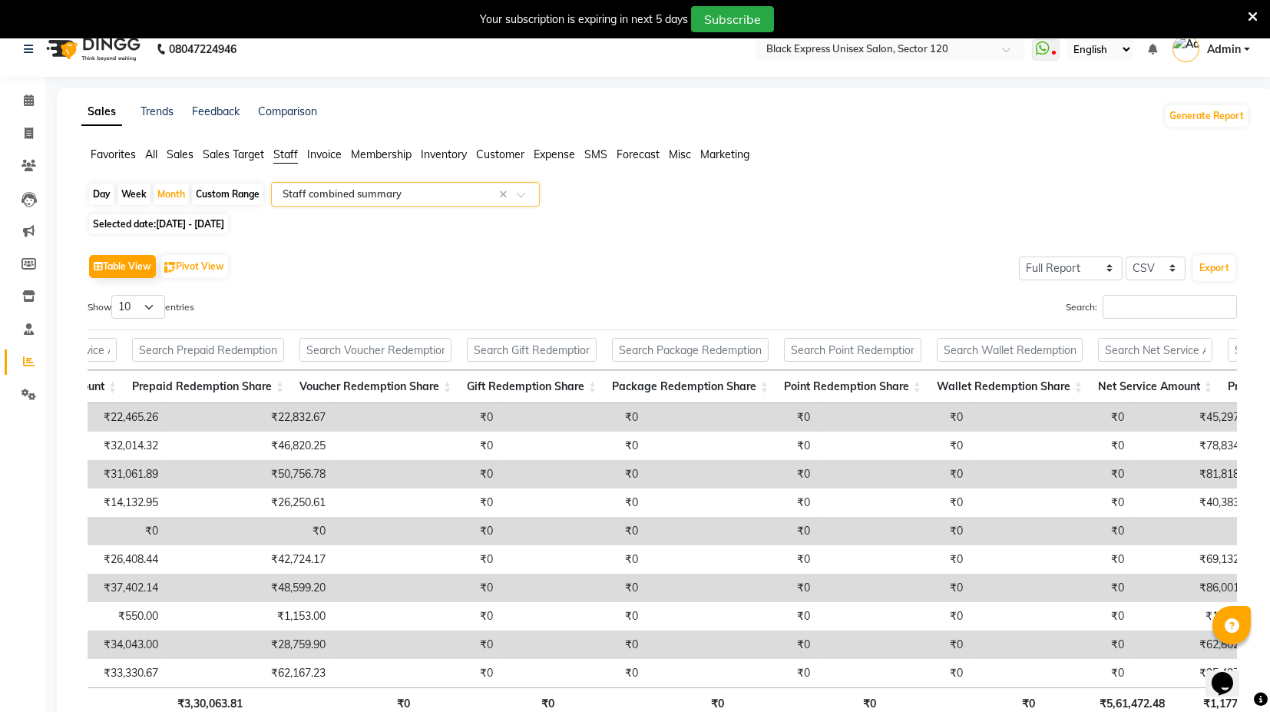
scroll to position [0, 0]
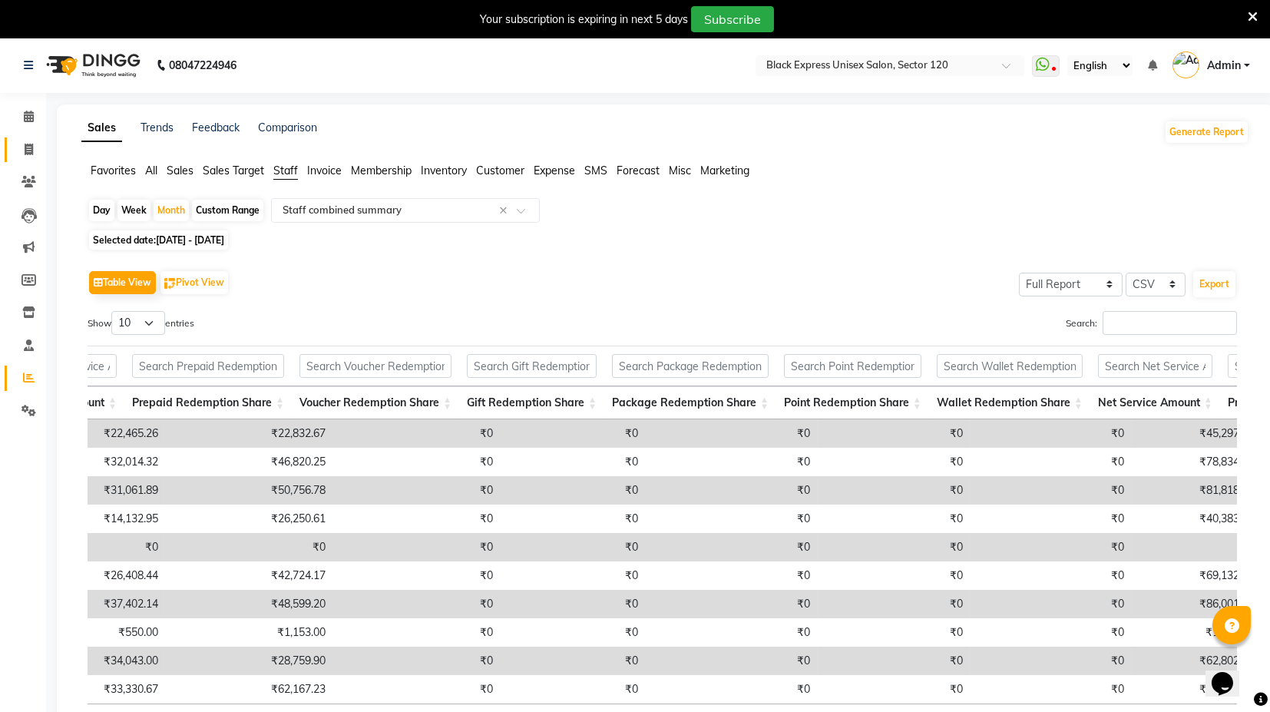
click at [27, 145] on icon at bounding box center [29, 150] width 8 height 12
select select "service"
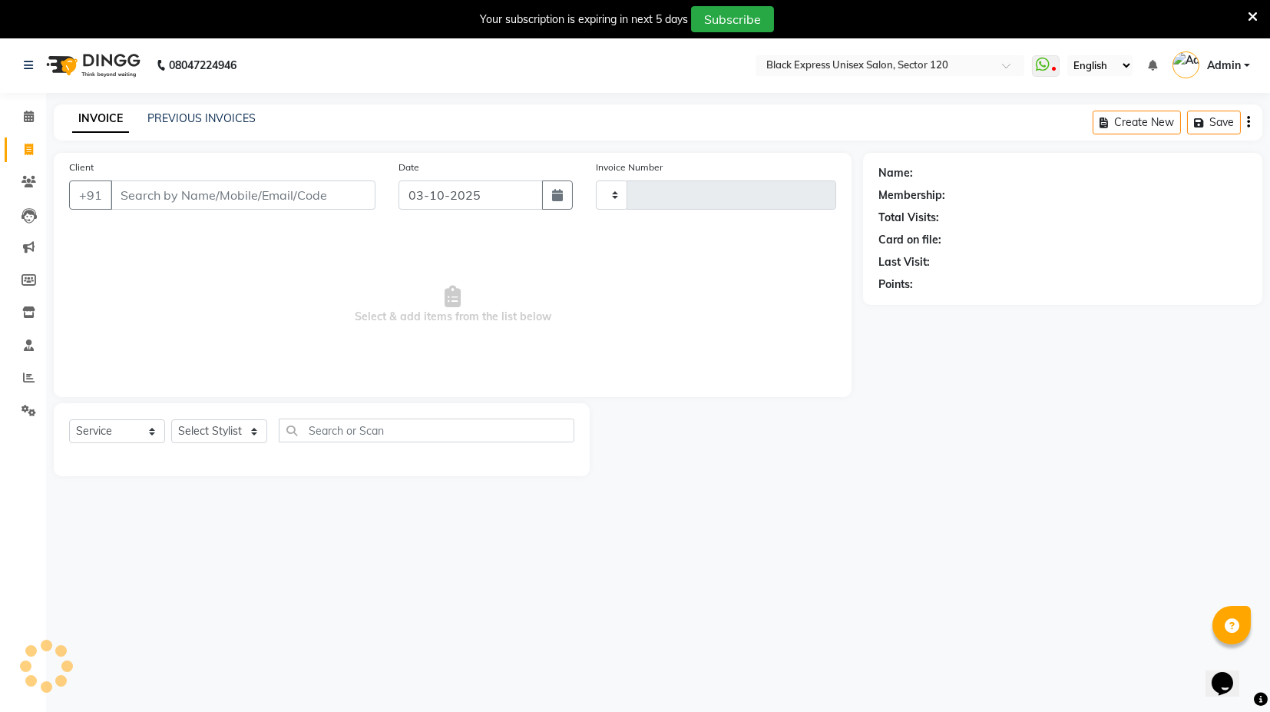
type input "4498"
select select "7082"
click at [193, 119] on link "PREVIOUS INVOICES" at bounding box center [201, 118] width 108 height 14
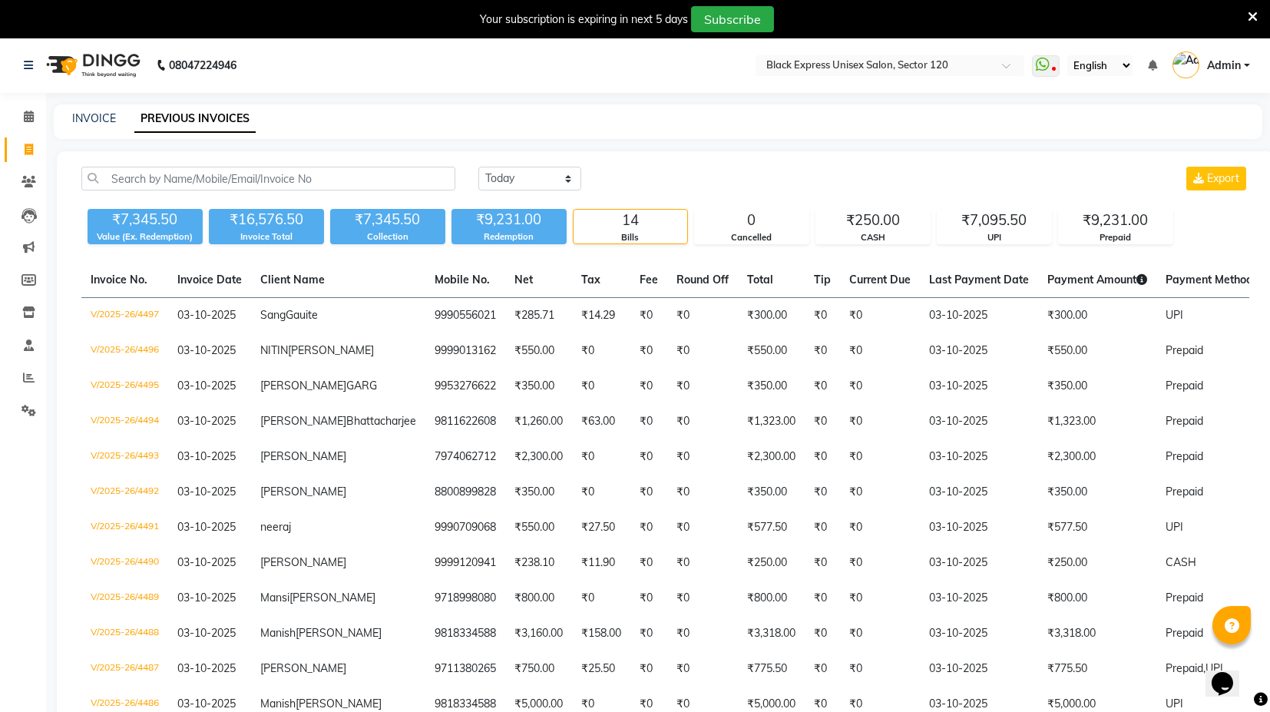
click at [541, 166] on div "Today Yesterday Custom Range Export ₹7,345.50 Value (Ex. Redemption) ₹16,576.50…" at bounding box center [665, 502] width 1217 height 702
click at [546, 179] on select "Today Yesterday Custom Range" at bounding box center [530, 179] width 103 height 24
select select "range"
click at [479, 167] on select "Today Yesterday Custom Range" at bounding box center [530, 179] width 103 height 24
click at [684, 174] on input "03-10-2025" at bounding box center [655, 179] width 108 height 22
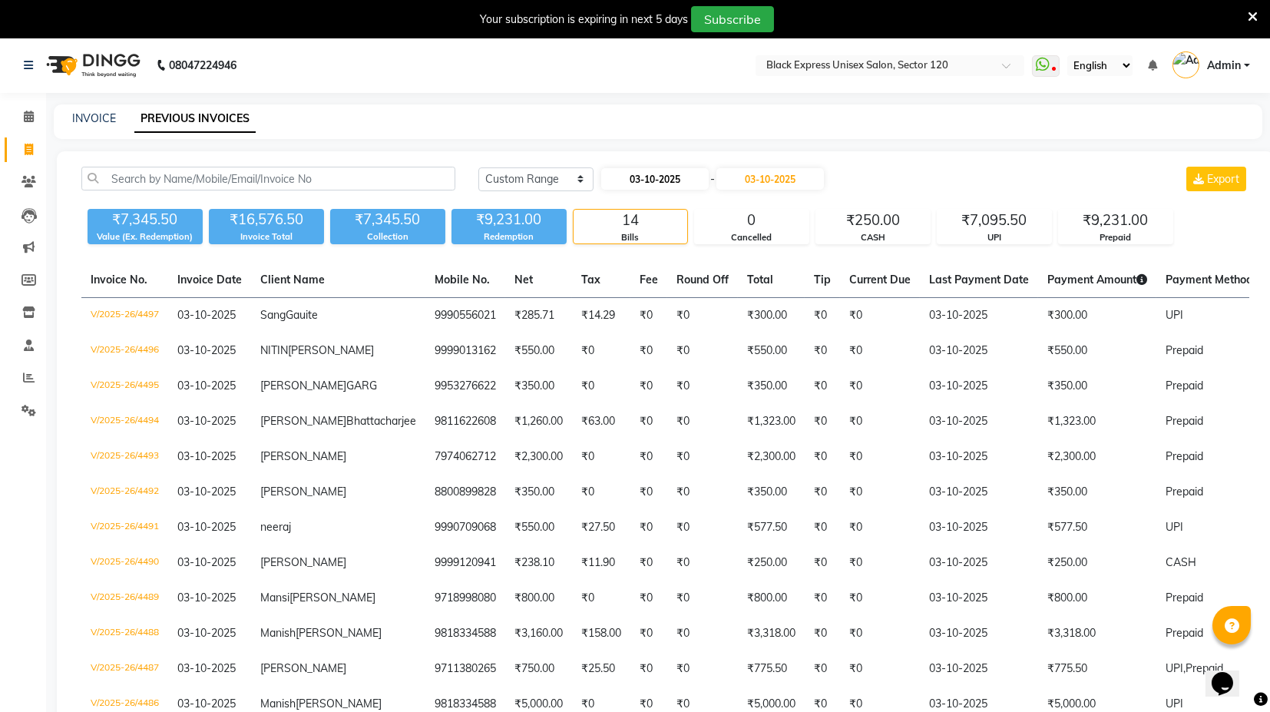
select select "10"
select select "2025"
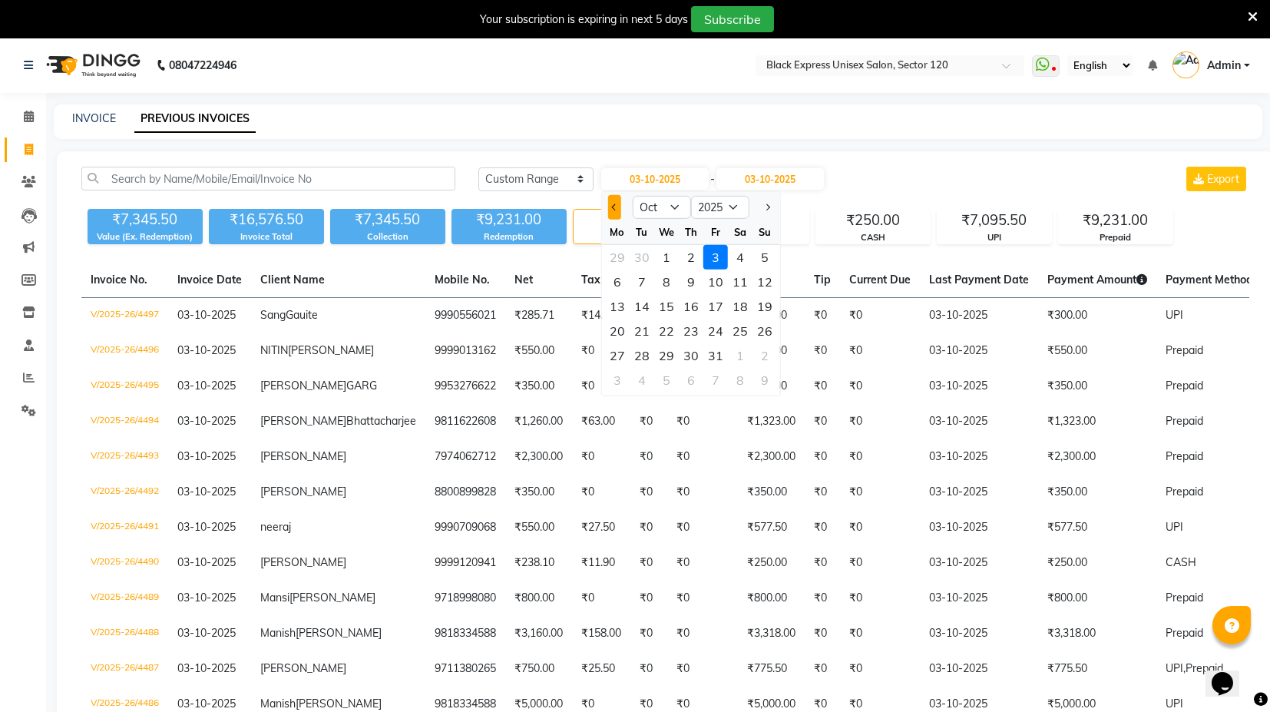
click at [618, 211] on button "Previous month" at bounding box center [614, 207] width 13 height 25
select select "9"
click at [618, 253] on div "1" at bounding box center [617, 257] width 25 height 25
type input "01-09-2025"
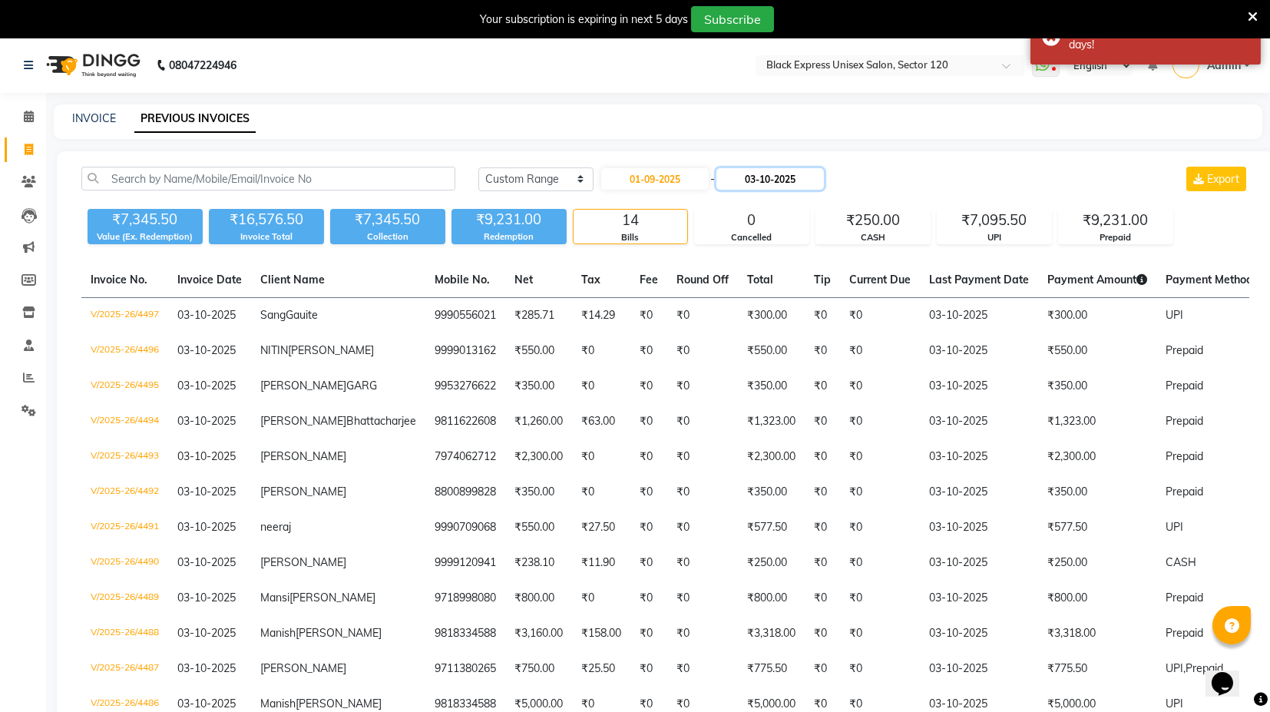
click at [749, 178] on input "03-10-2025" at bounding box center [771, 179] width 108 height 22
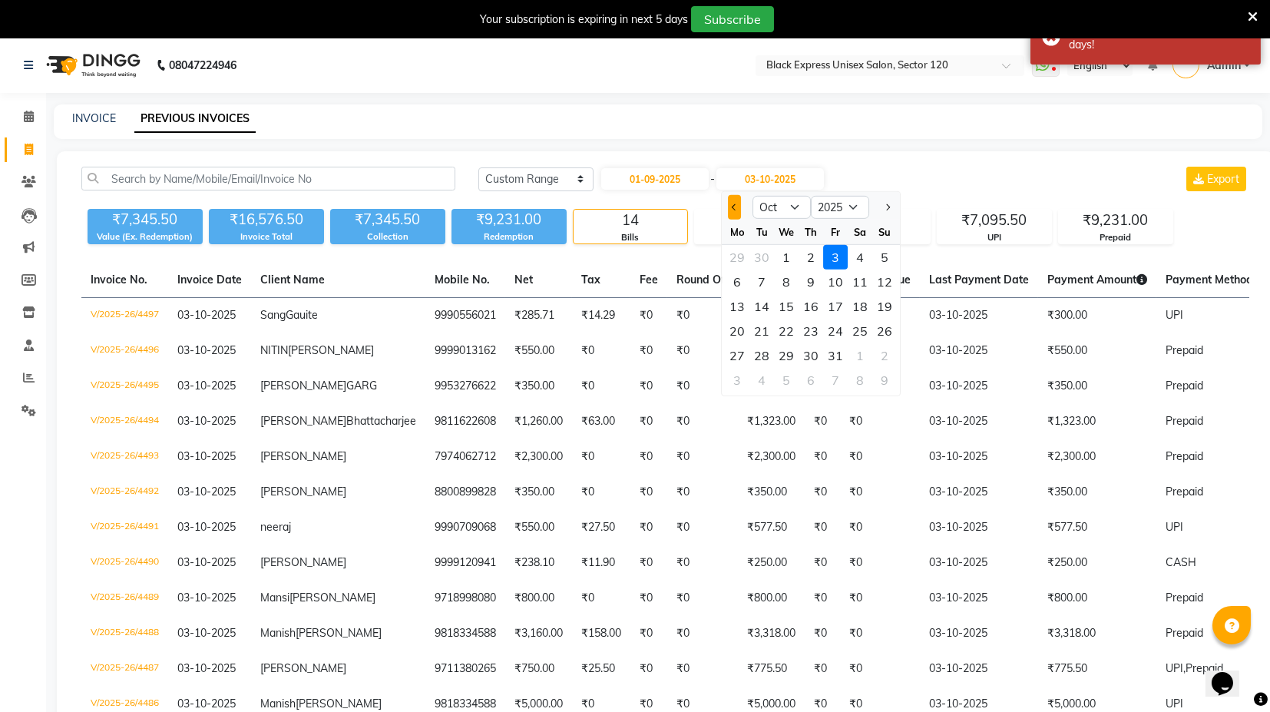
click at [731, 205] on button "Previous month" at bounding box center [734, 207] width 13 height 25
select select "9"
click at [763, 353] on div "30" at bounding box center [762, 355] width 25 height 25
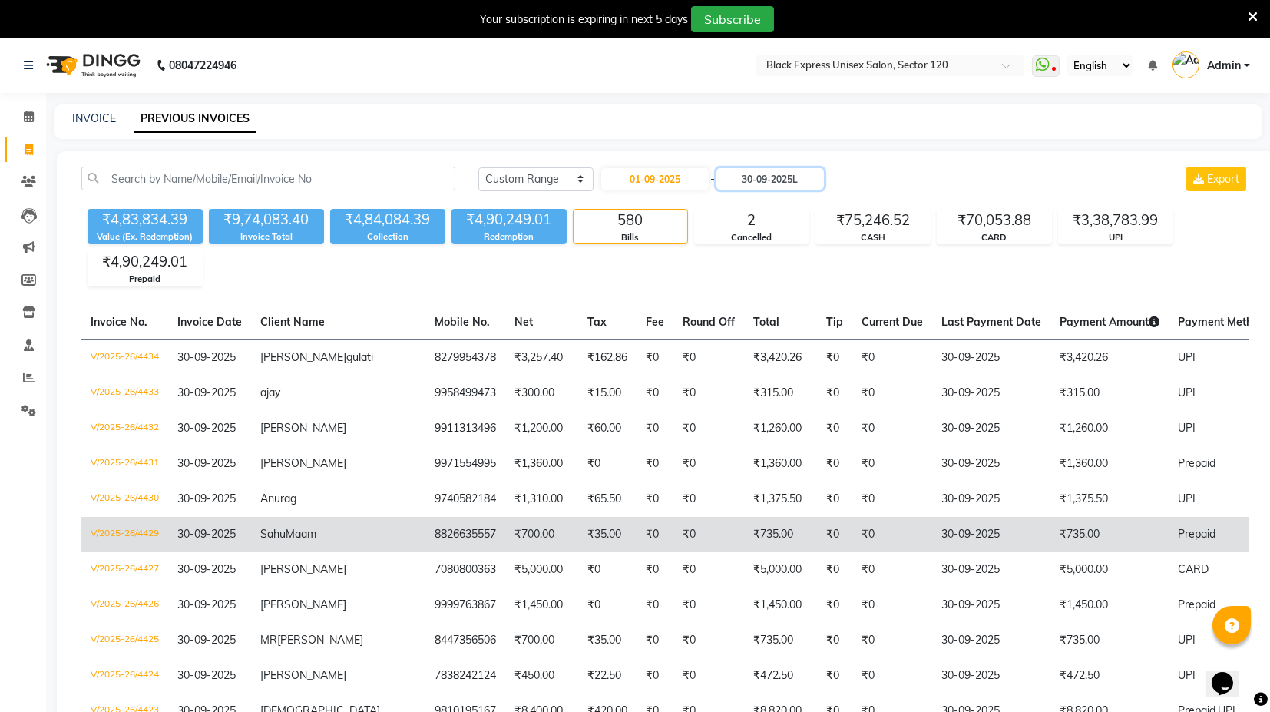
type input "30-09-2025"
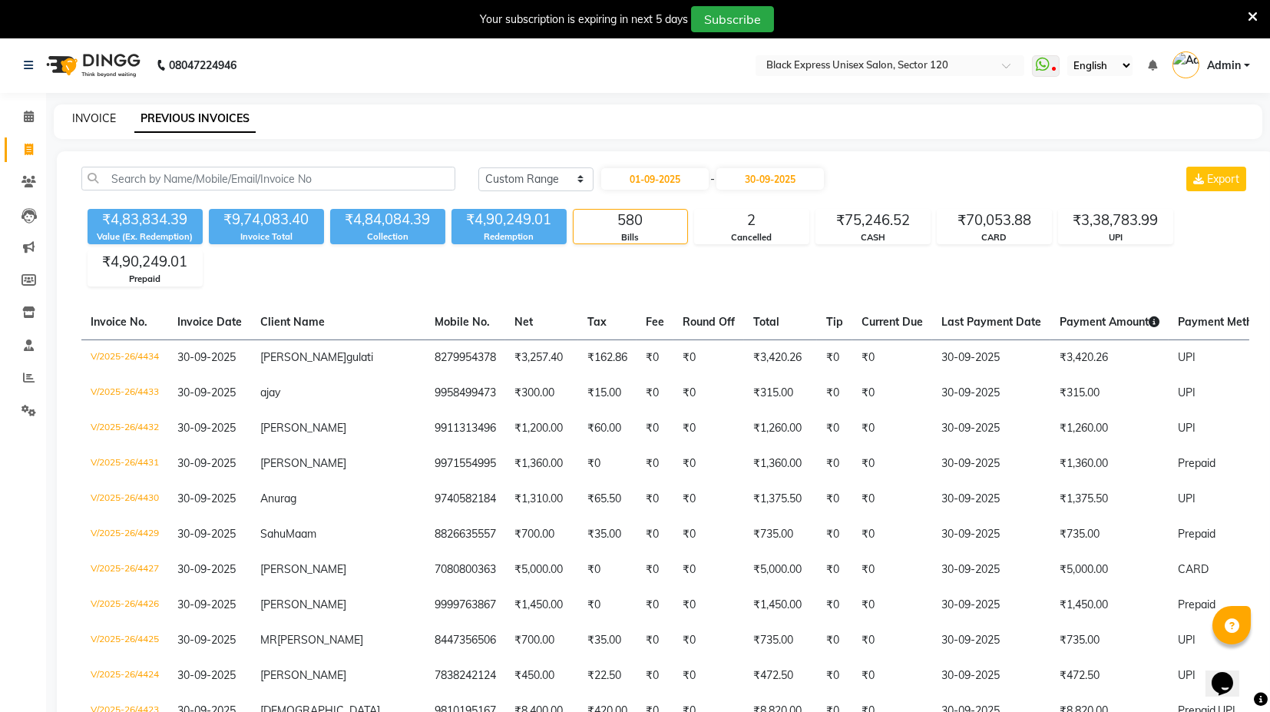
click at [98, 118] on link "INVOICE" at bounding box center [94, 118] width 44 height 14
select select "service"
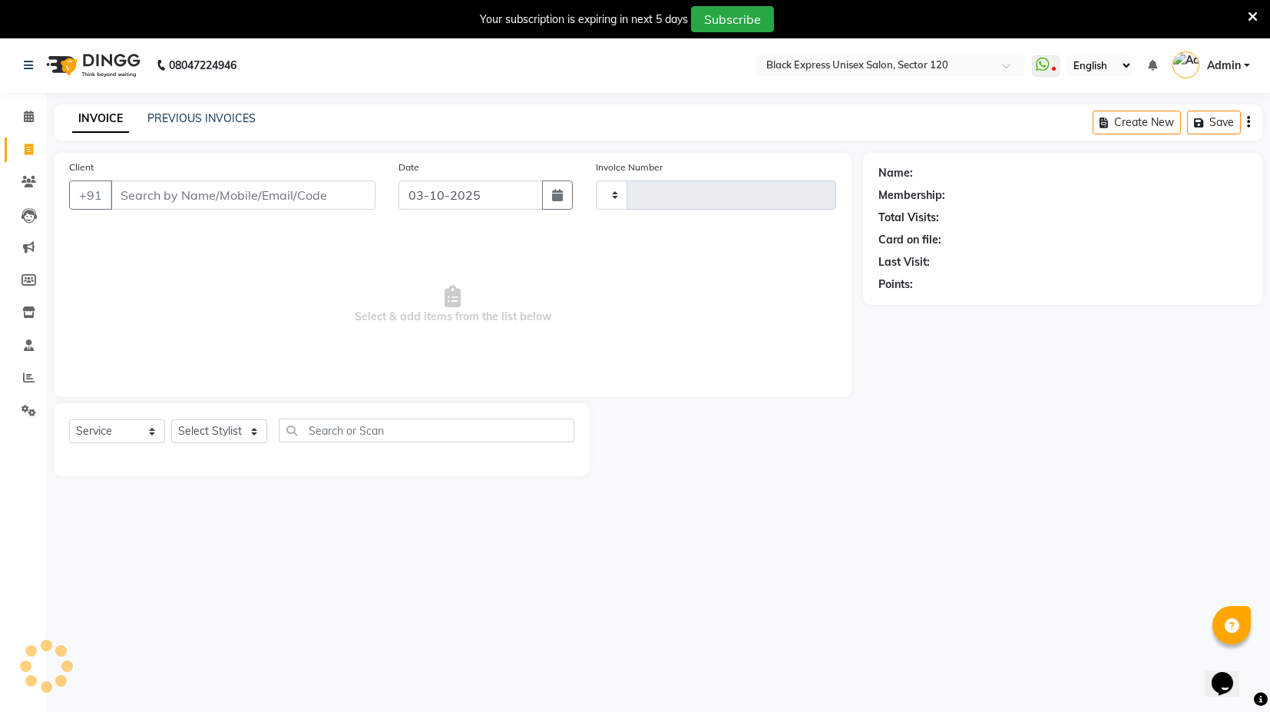
scroll to position [37, 0]
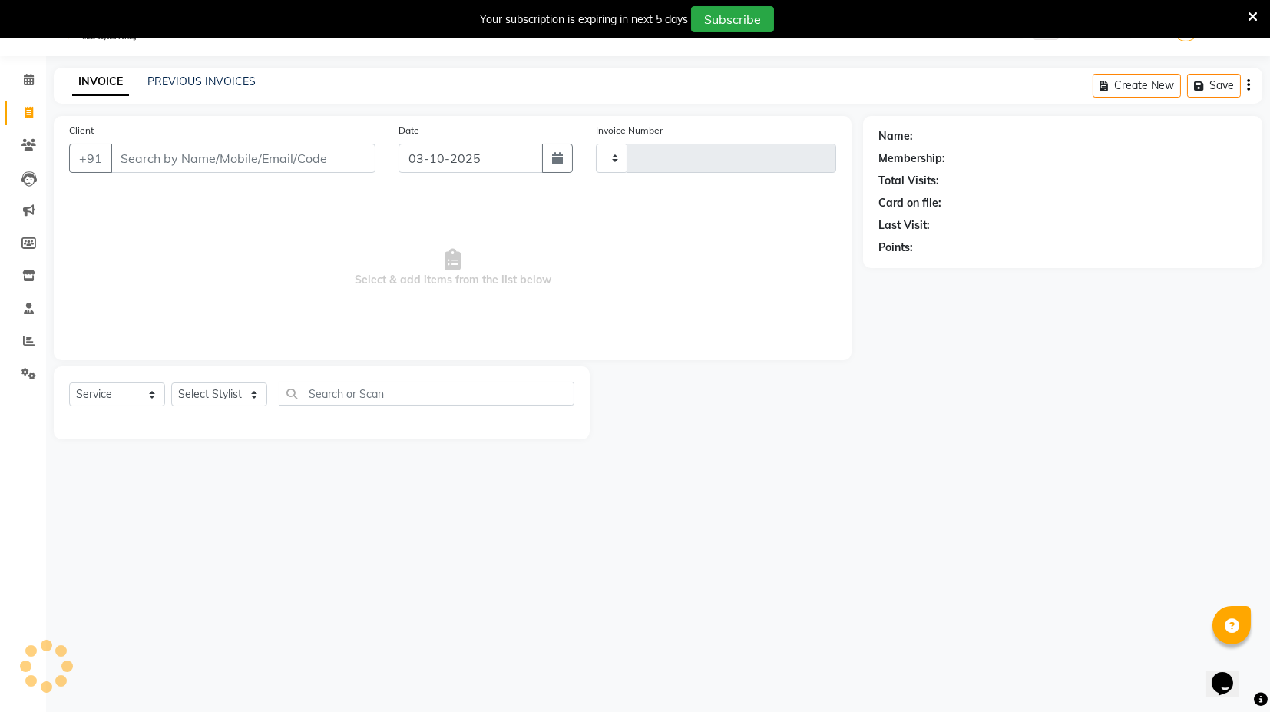
type input "4498"
select select "7082"
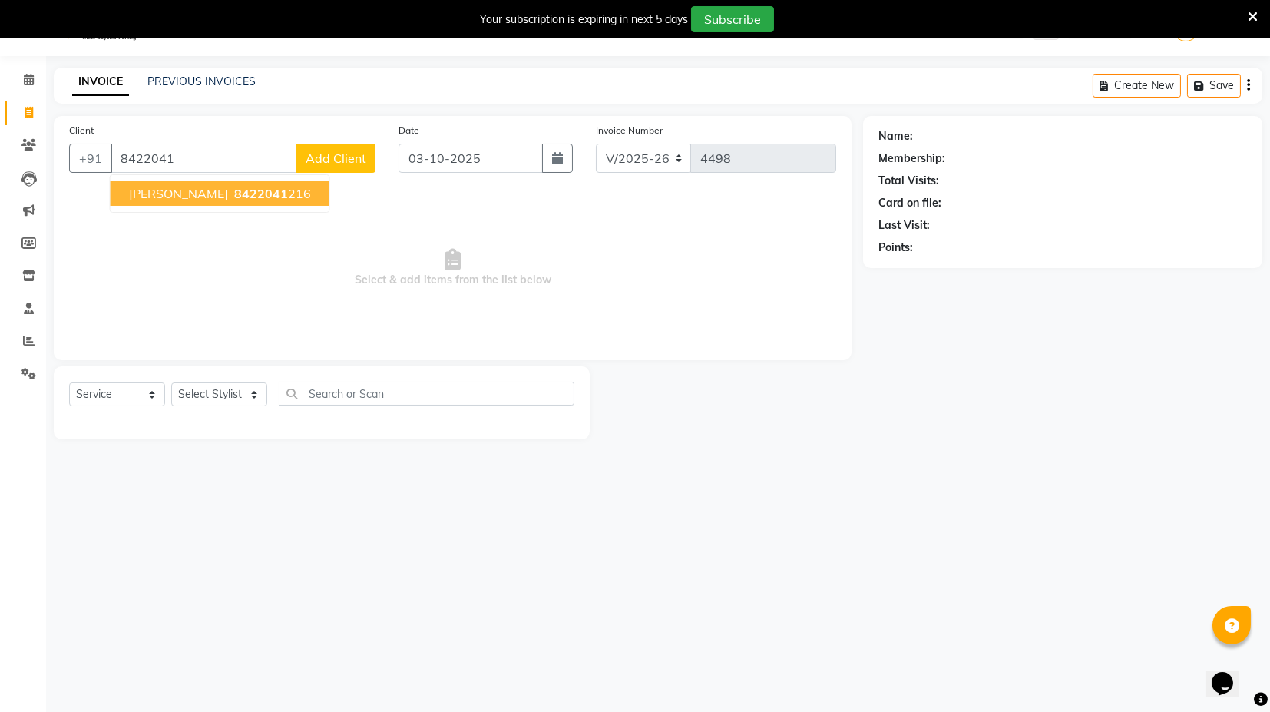
click at [137, 186] on span "Suryansh" at bounding box center [178, 193] width 99 height 15
type input "8422041216"
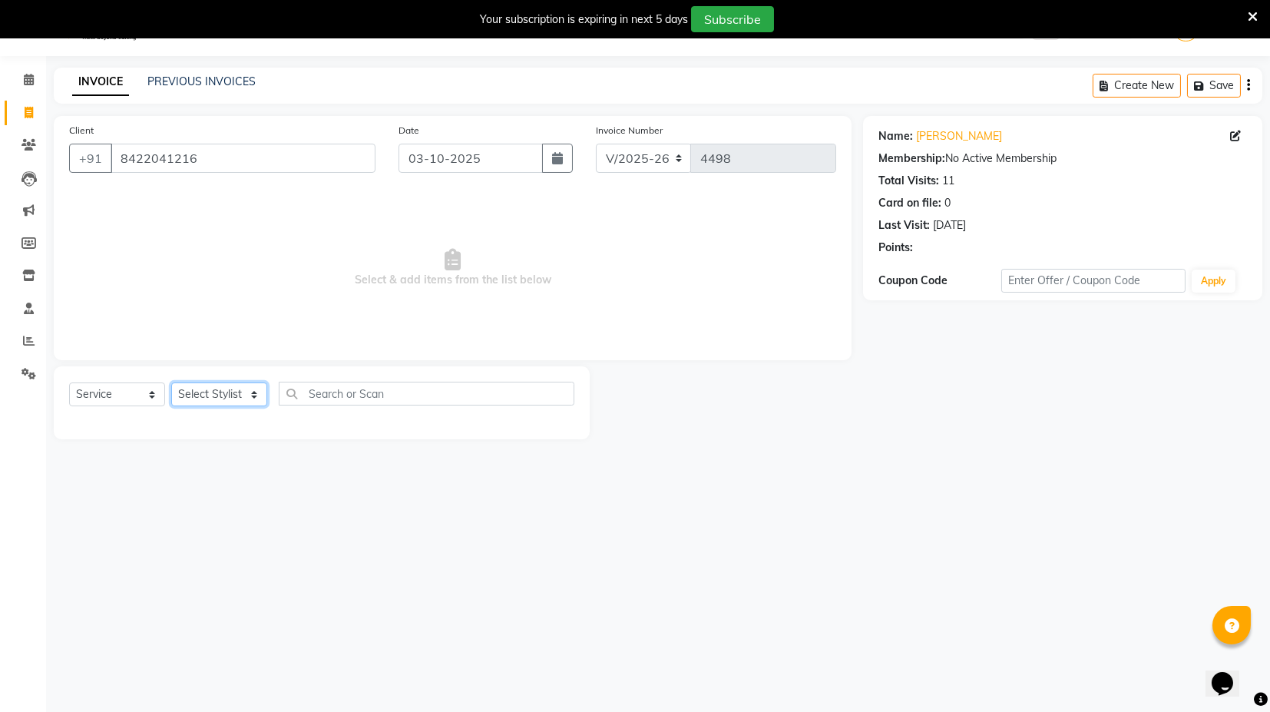
click at [210, 397] on select "Select Stylist ASIF DEEPA FAISAL KASIM maahi Manager RAHUL RAJVEER satya SHAFI …" at bounding box center [219, 395] width 96 height 24
click at [921, 269] on icon "button" at bounding box center [921, 269] width 11 height 11
click at [224, 397] on select "Select Stylist ASIF DEEPA FAISAL KASIM maahi Manager RAHUL RAJVEER satya SHAFI …" at bounding box center [219, 395] width 96 height 24
click at [927, 262] on button "button" at bounding box center [921, 270] width 11 height 16
click at [192, 385] on select "Select Stylist ASIF DEEPA FAISAL KASIM maahi Manager RAHUL RAJVEER satya SHAFI …" at bounding box center [219, 395] width 96 height 24
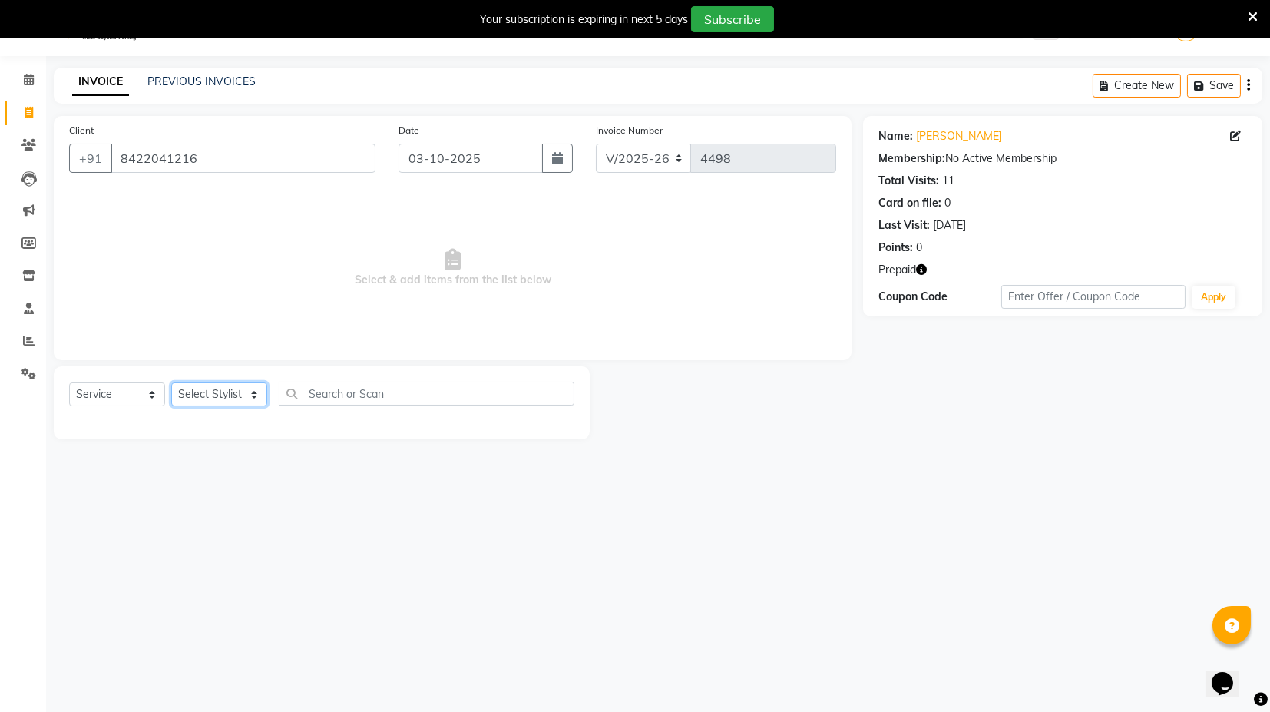
select select "93556"
click at [171, 383] on select "Select Stylist ASIF DEEPA FAISAL KASIM maahi Manager RAHUL RAJVEER satya SHAFI …" at bounding box center [219, 395] width 96 height 24
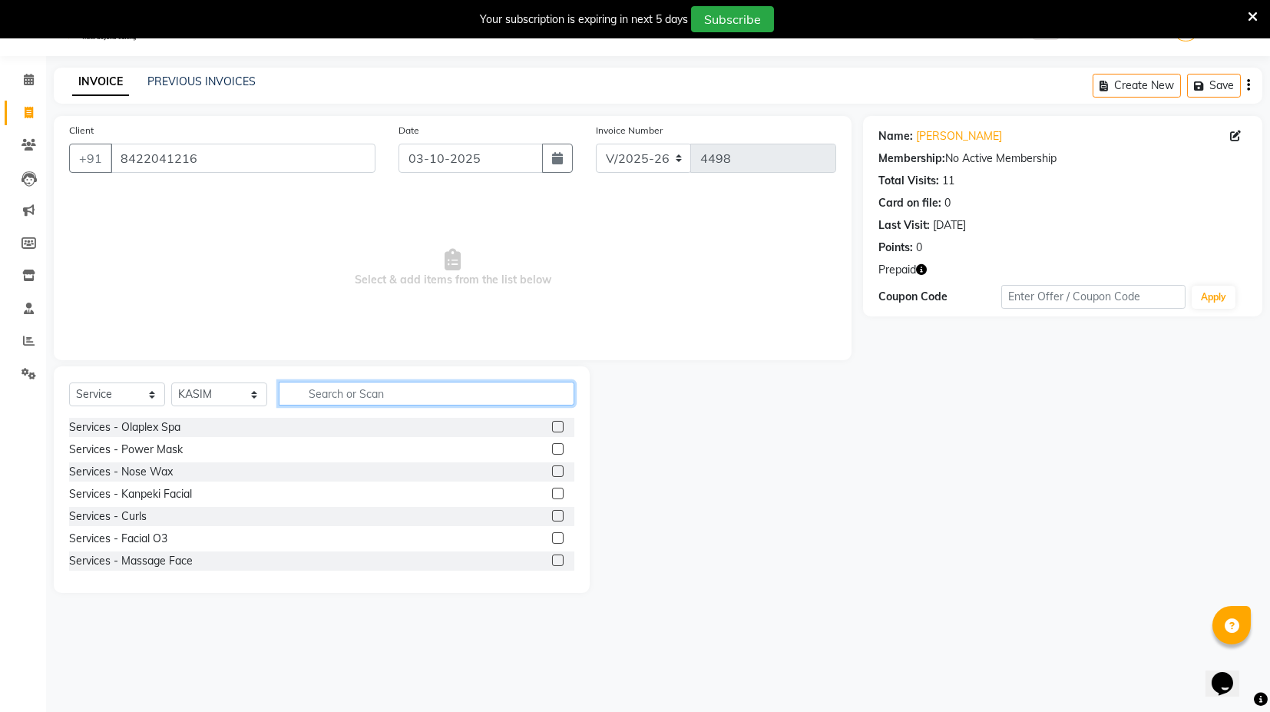
click at [357, 393] on input "text" at bounding box center [427, 394] width 296 height 24
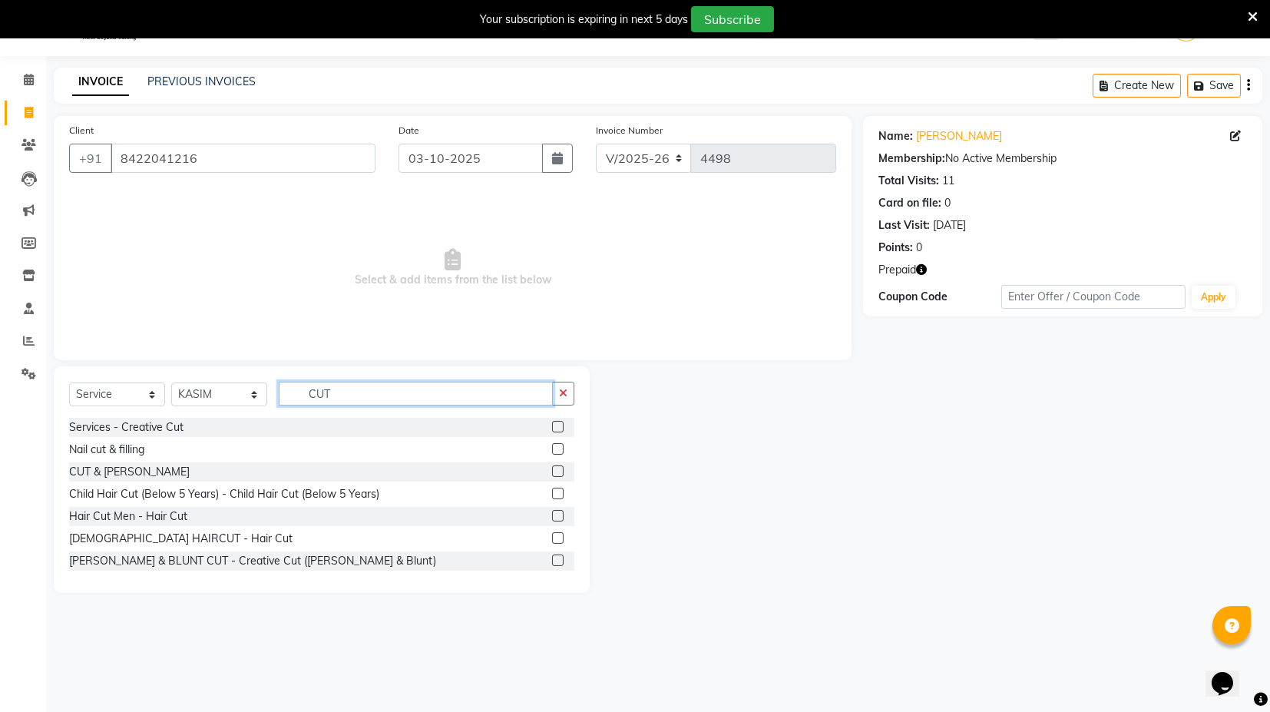
type input "CUT"
drag, startPoint x: 545, startPoint y: 513, endPoint x: 521, endPoint y: 471, distance: 48.5
click at [552, 514] on label at bounding box center [558, 516] width 12 height 12
click at [552, 514] on input "checkbox" at bounding box center [557, 517] width 10 height 10
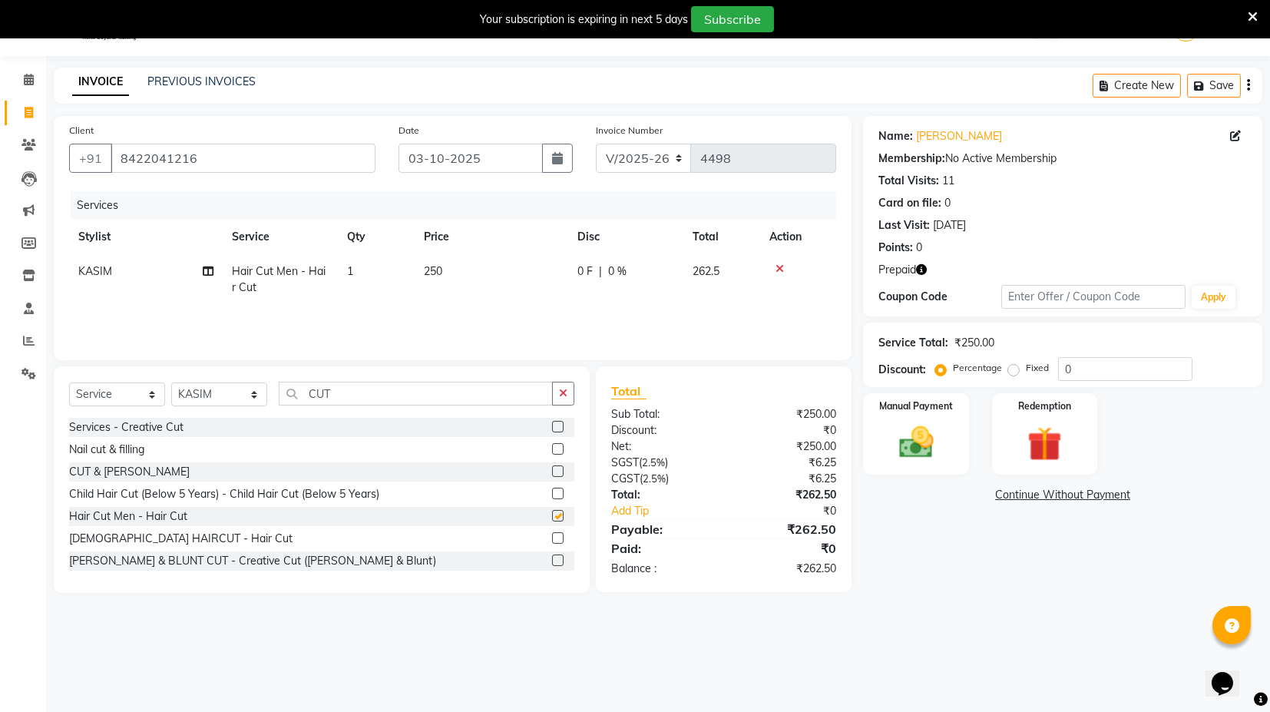
drag, startPoint x: 452, startPoint y: 310, endPoint x: 451, endPoint y: 291, distance: 19.2
click at [452, 308] on div "Services Stylist Service Qty Price Disc Total Action KASIM Hair Cut Men - Hair …" at bounding box center [452, 268] width 767 height 154
checkbox input "false"
click at [451, 286] on td "250" at bounding box center [492, 279] width 154 height 51
select select "93556"
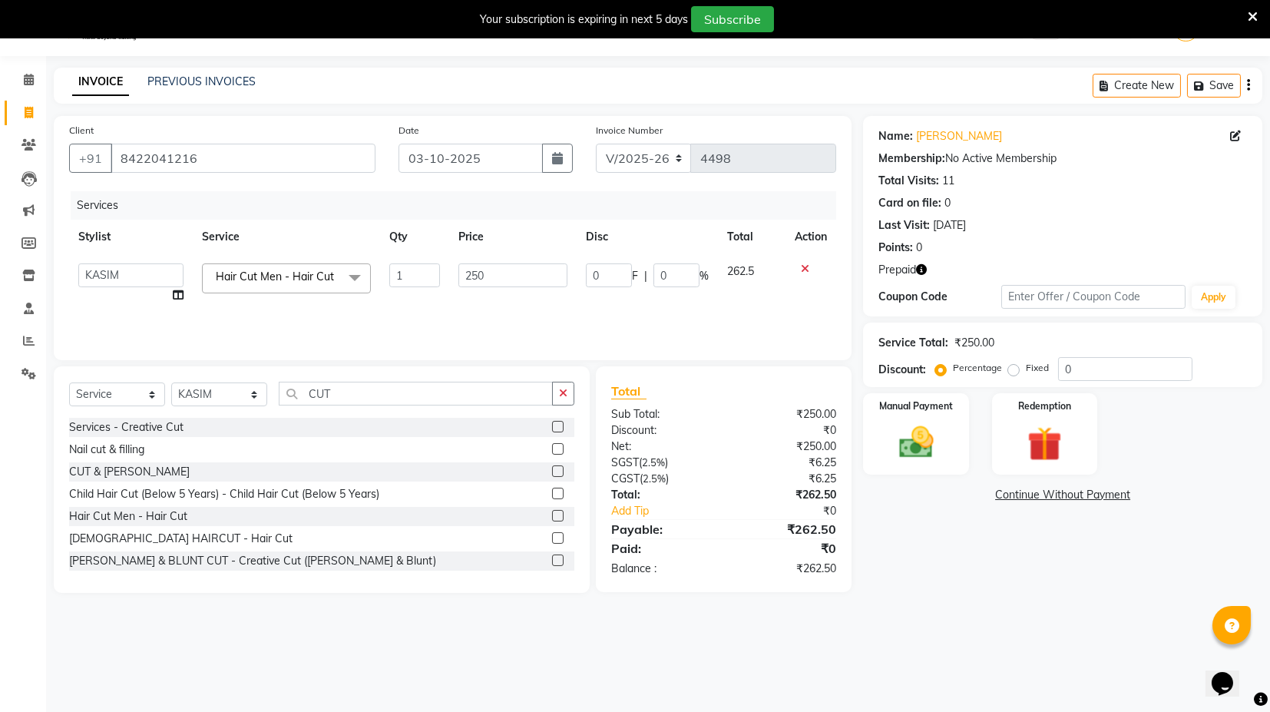
click at [452, 277] on td "250" at bounding box center [513, 283] width 128 height 58
click at [472, 273] on input "250" at bounding box center [513, 275] width 109 height 24
type input "300"
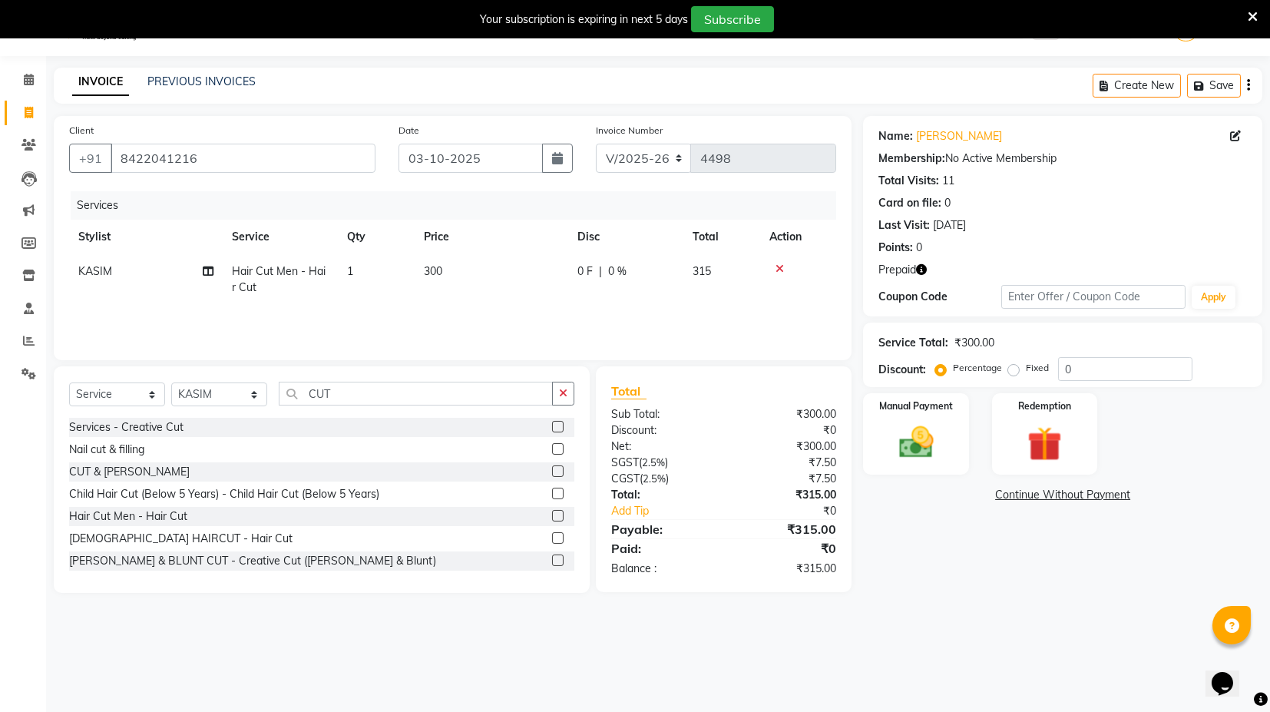
click at [436, 320] on div "Services Stylist Service Qty Price Disc Total Action KASIM Hair Cut Men - Hair …" at bounding box center [452, 268] width 767 height 154
click at [209, 395] on select "Select Stylist ASIF DEEPA FAISAL KASIM maahi Manager RAHUL RAJVEER satya SHAFI …" at bounding box center [219, 395] width 96 height 24
click at [171, 383] on select "Select Stylist ASIF DEEPA FAISAL KASIM maahi Manager RAHUL RAJVEER satya SHAFI …" at bounding box center [219, 395] width 96 height 24
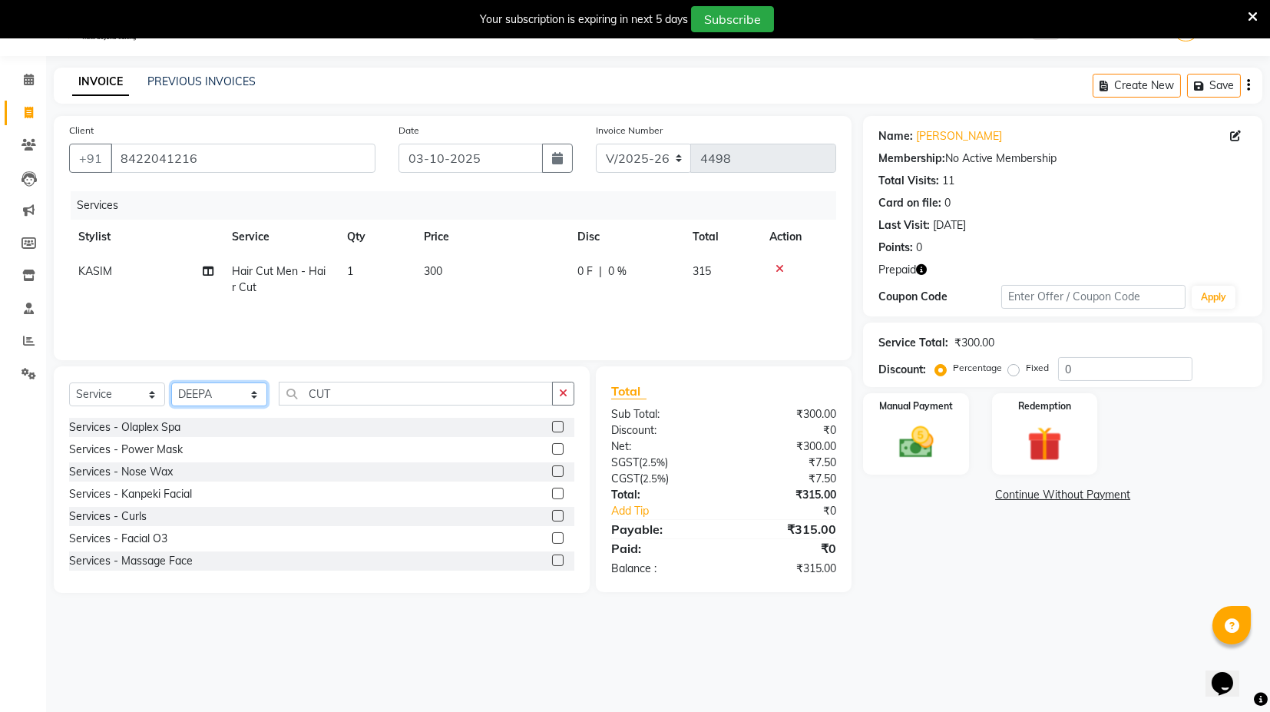
click at [243, 396] on select "Select Stylist ASIF DEEPA FAISAL KASIM maahi Manager RAHUL RAJVEER satya SHAFI …" at bounding box center [219, 395] width 96 height 24
select select "58980"
click at [171, 383] on select "Select Stylist ASIF DEEPA FAISAL KASIM maahi Manager RAHUL RAJVEER satya SHAFI …" at bounding box center [219, 395] width 96 height 24
click at [331, 396] on input "CUT" at bounding box center [416, 394] width 274 height 24
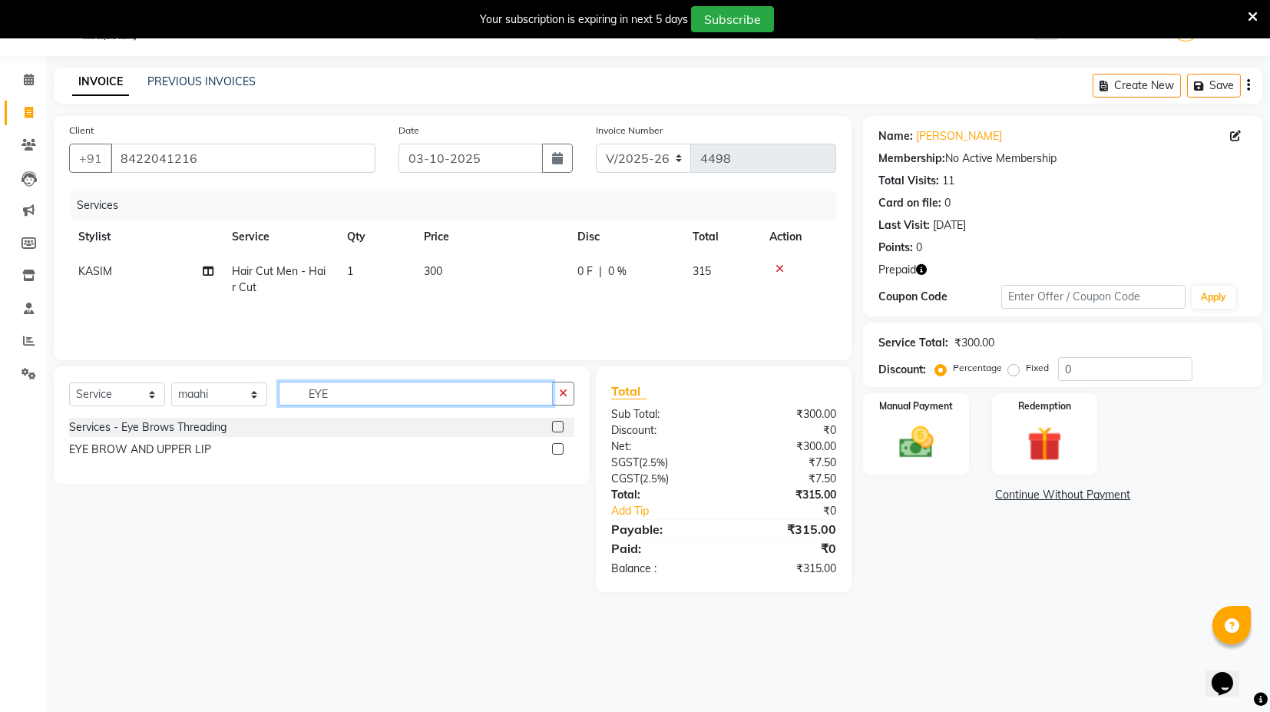
type input "EYE"
click at [558, 426] on label at bounding box center [558, 427] width 12 height 12
click at [558, 426] on input "checkbox" at bounding box center [557, 427] width 10 height 10
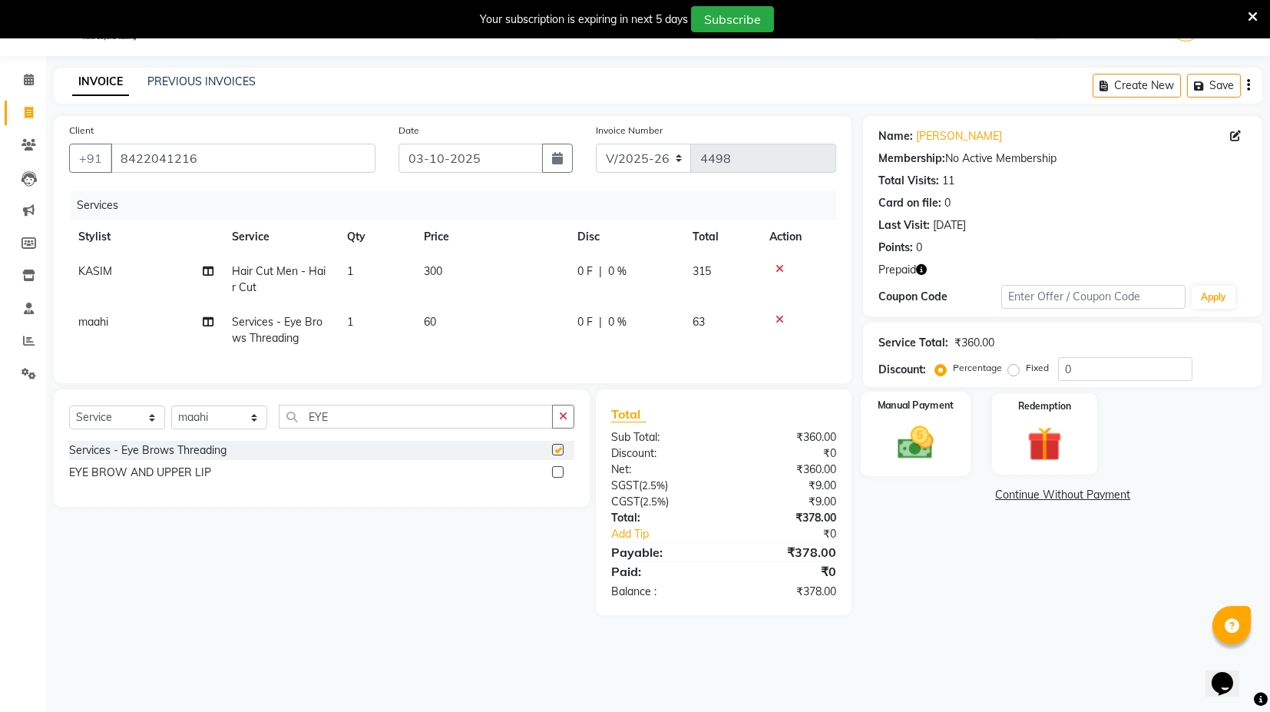
checkbox input "false"
click at [1048, 418] on div "Redemption" at bounding box center [1045, 434] width 110 height 84
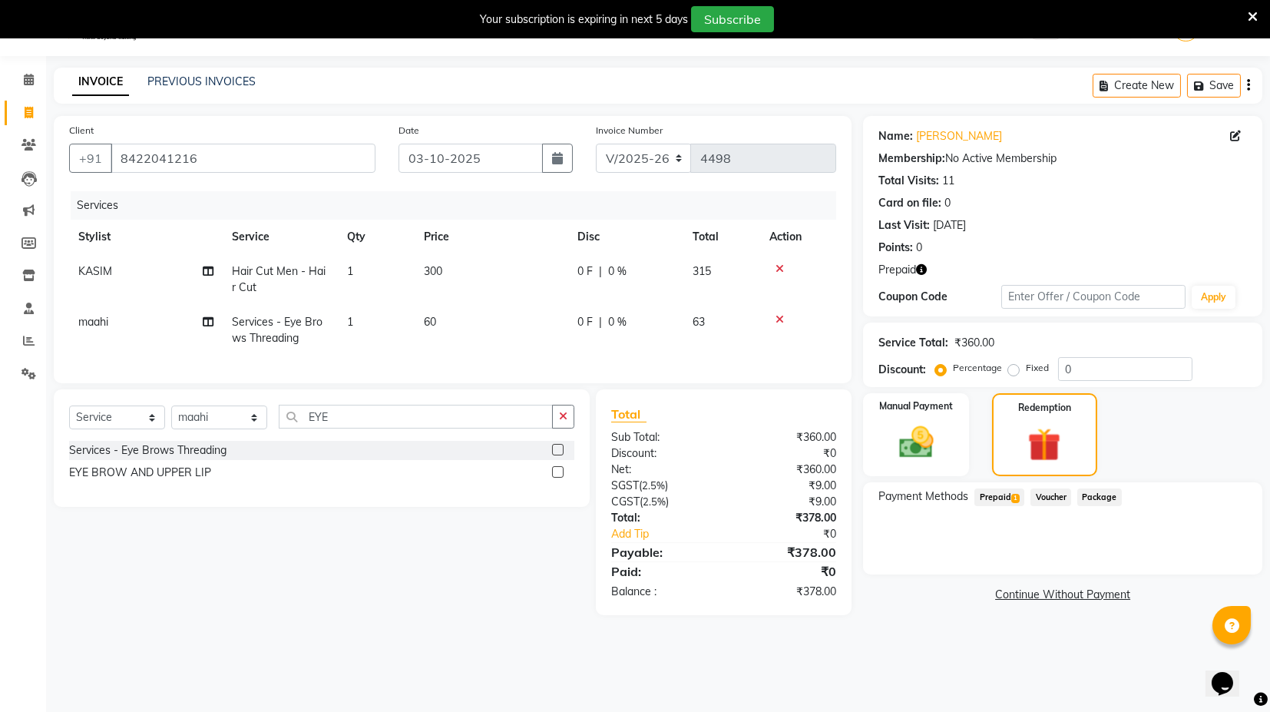
click at [1015, 496] on span "1" at bounding box center [1016, 498] width 8 height 9
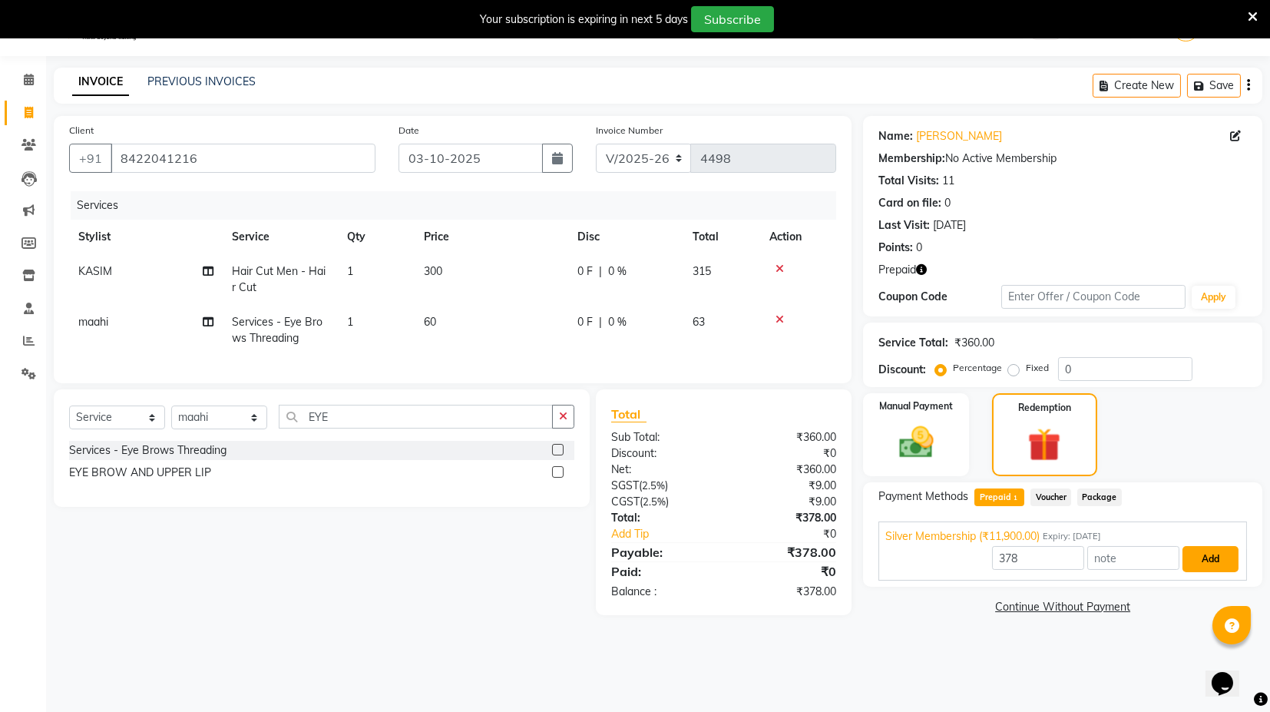
click at [1232, 560] on button "Add" at bounding box center [1211, 559] width 56 height 26
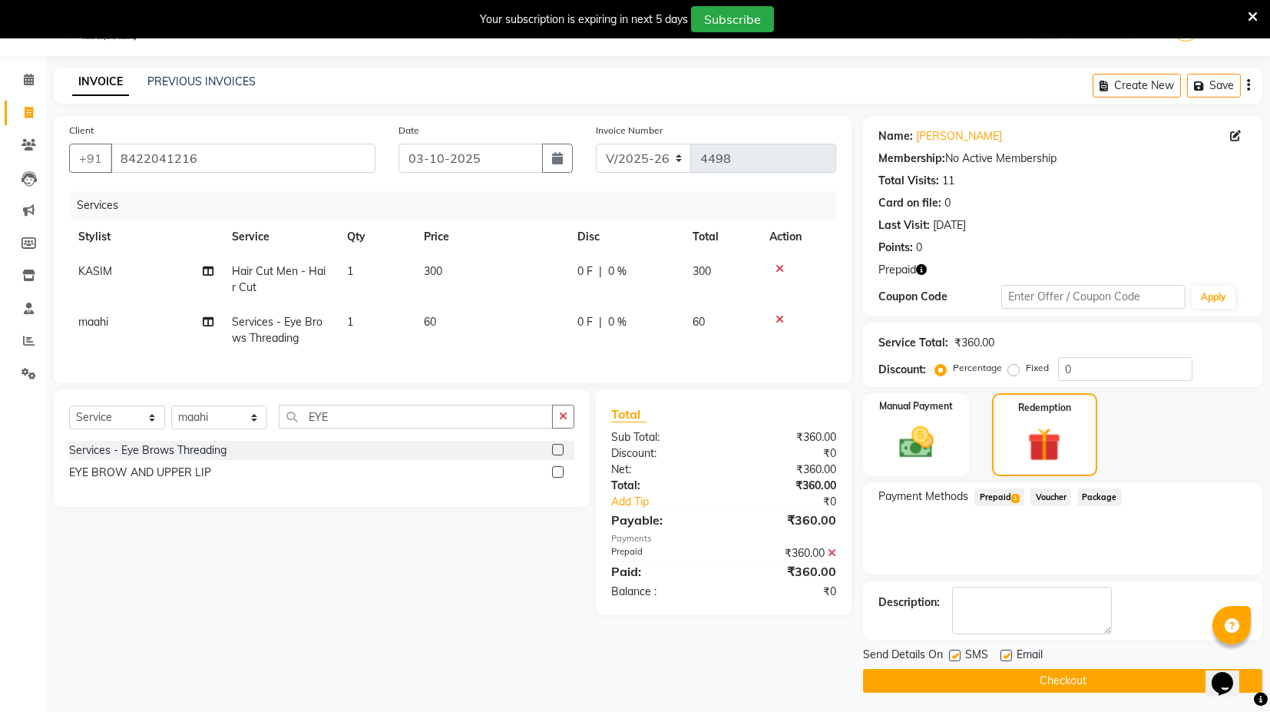
click at [1025, 687] on button "Checkout" at bounding box center [1062, 681] width 399 height 24
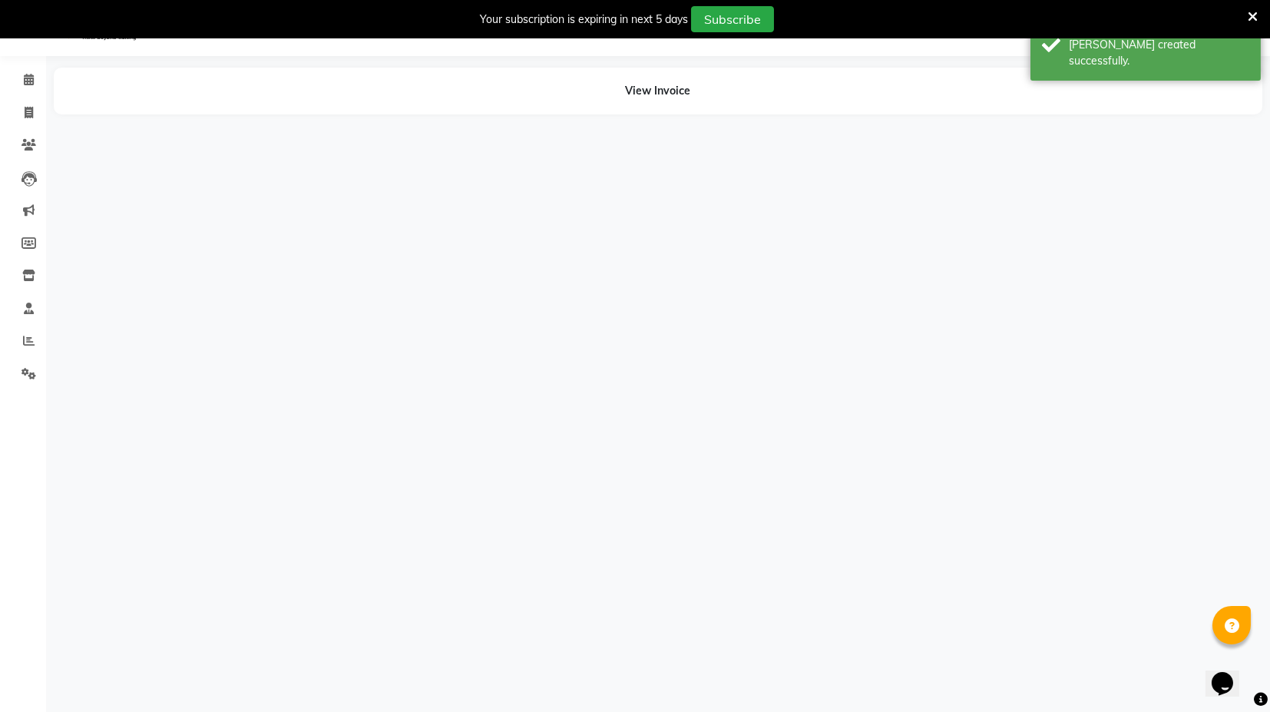
click at [22, 124] on li "Invoice" at bounding box center [23, 113] width 46 height 33
click at [22, 111] on span at bounding box center [28, 113] width 27 height 18
select select "service"
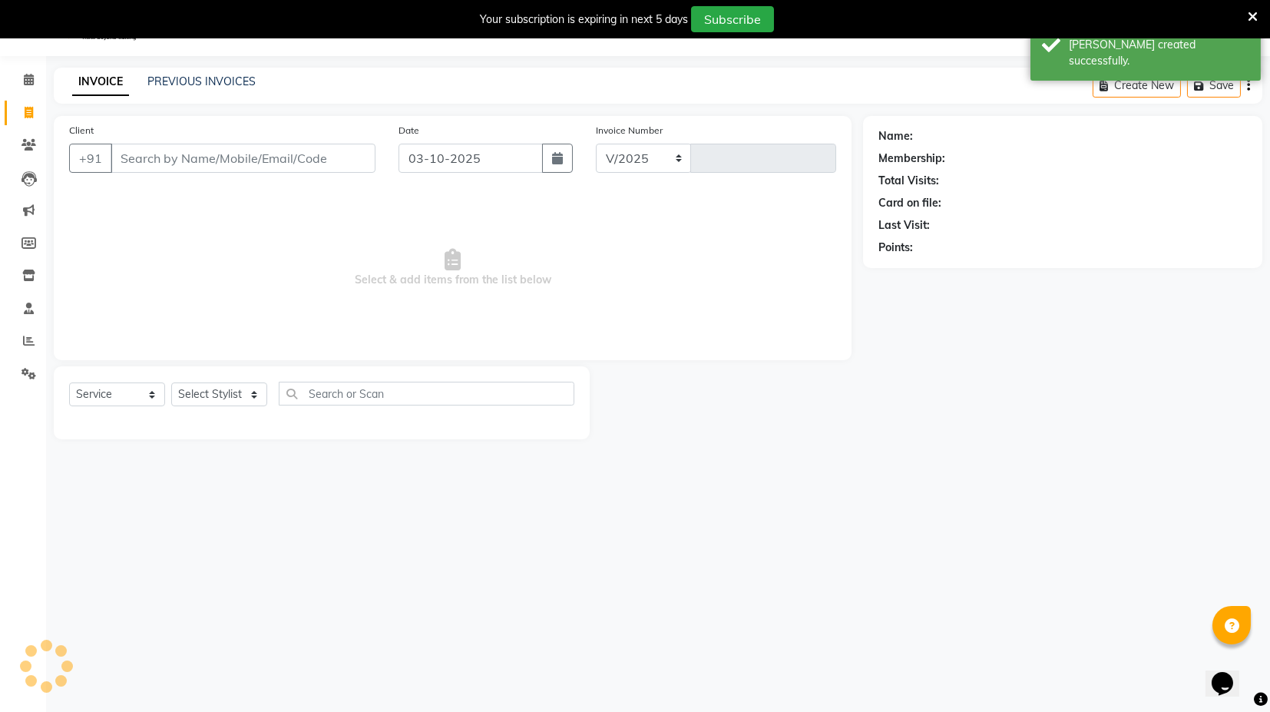
select select "7082"
type input "4499"
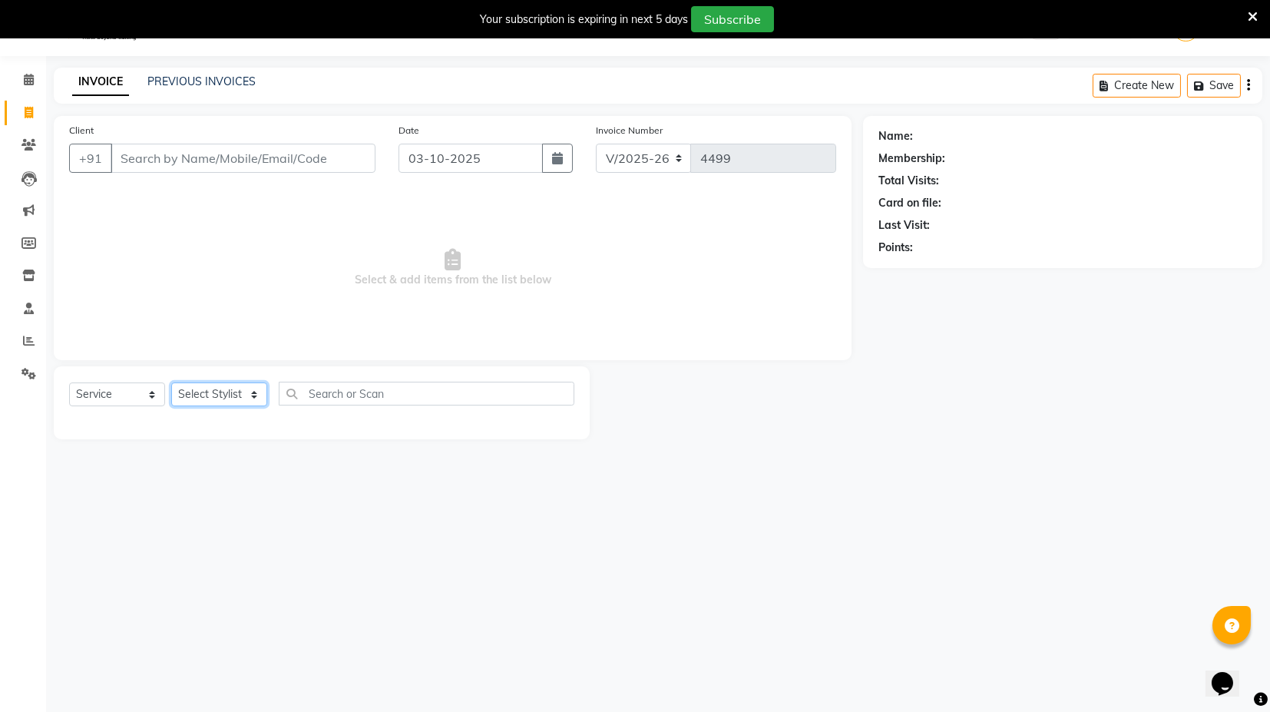
click at [213, 394] on select "Select Stylist ASIF DEEPA FAISAL KASIM maahi Manager RAHUL RAJVEER satya SHAFI …" at bounding box center [219, 395] width 96 height 24
select select "58980"
click at [171, 383] on select "Select Stylist ASIF DEEPA FAISAL KASIM maahi Manager RAHUL RAJVEER satya SHAFI …" at bounding box center [219, 395] width 96 height 24
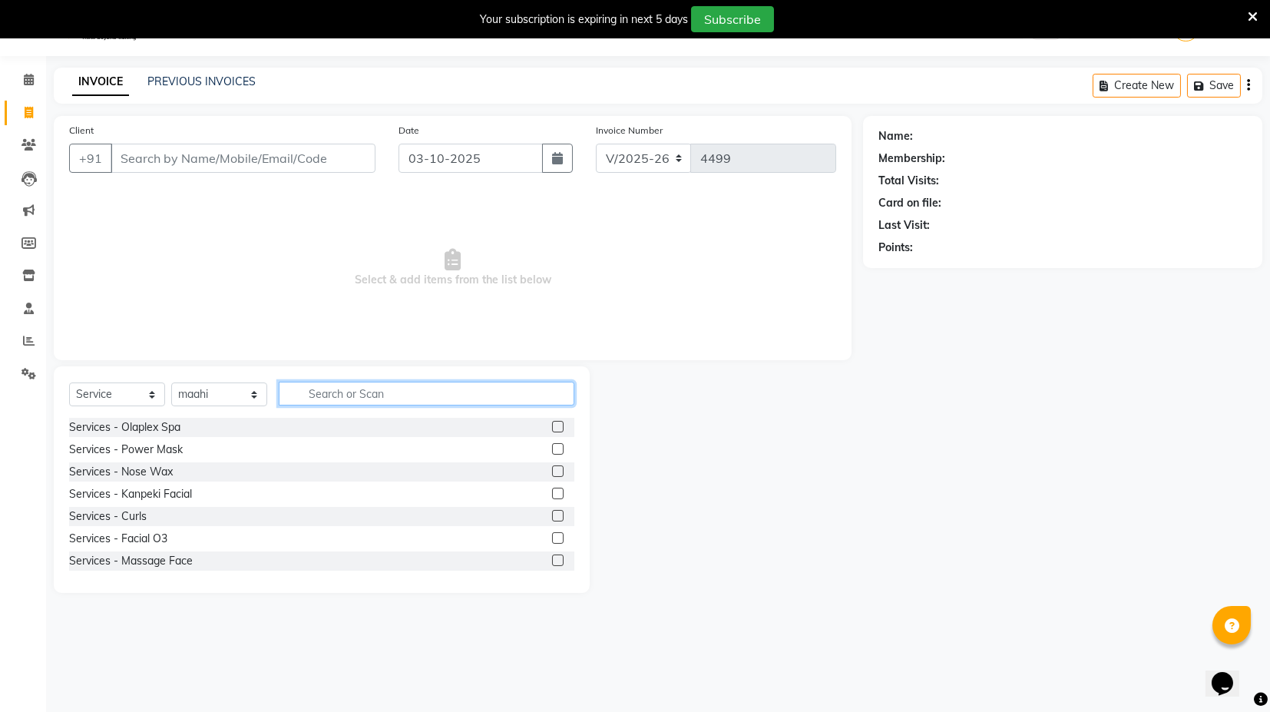
click at [339, 396] on input "text" at bounding box center [427, 394] width 296 height 24
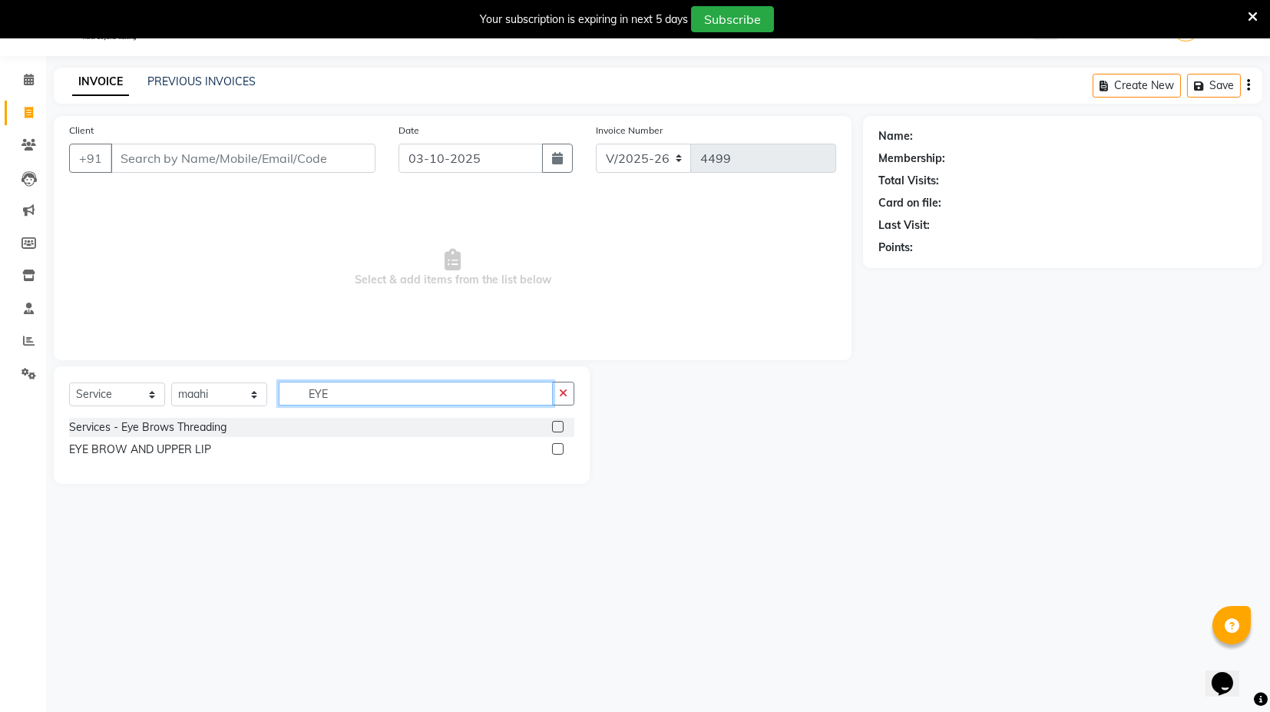
type input "EYE"
click at [556, 449] on label at bounding box center [558, 449] width 12 height 12
click at [556, 449] on input "checkbox" at bounding box center [557, 450] width 10 height 10
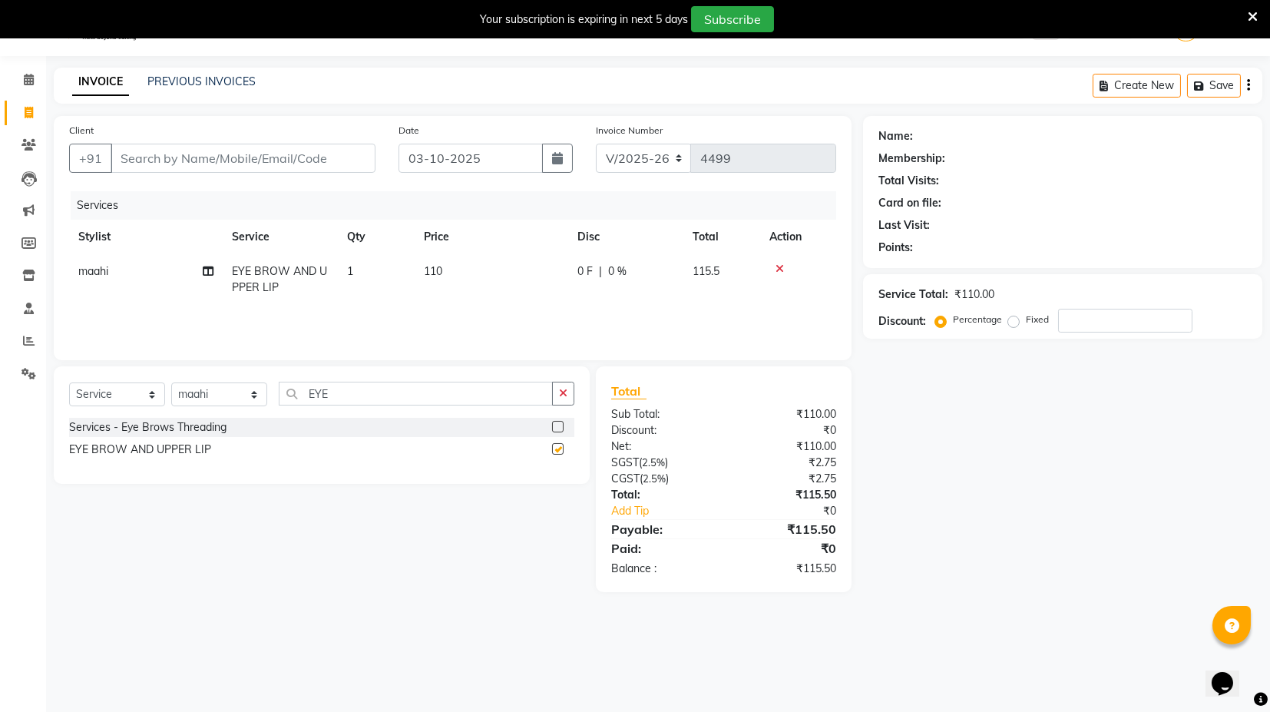
checkbox input "false"
click at [306, 140] on div "Client +91" at bounding box center [223, 153] width 330 height 63
click at [305, 147] on input "Client" at bounding box center [243, 158] width 265 height 29
type input "9"
type input "0"
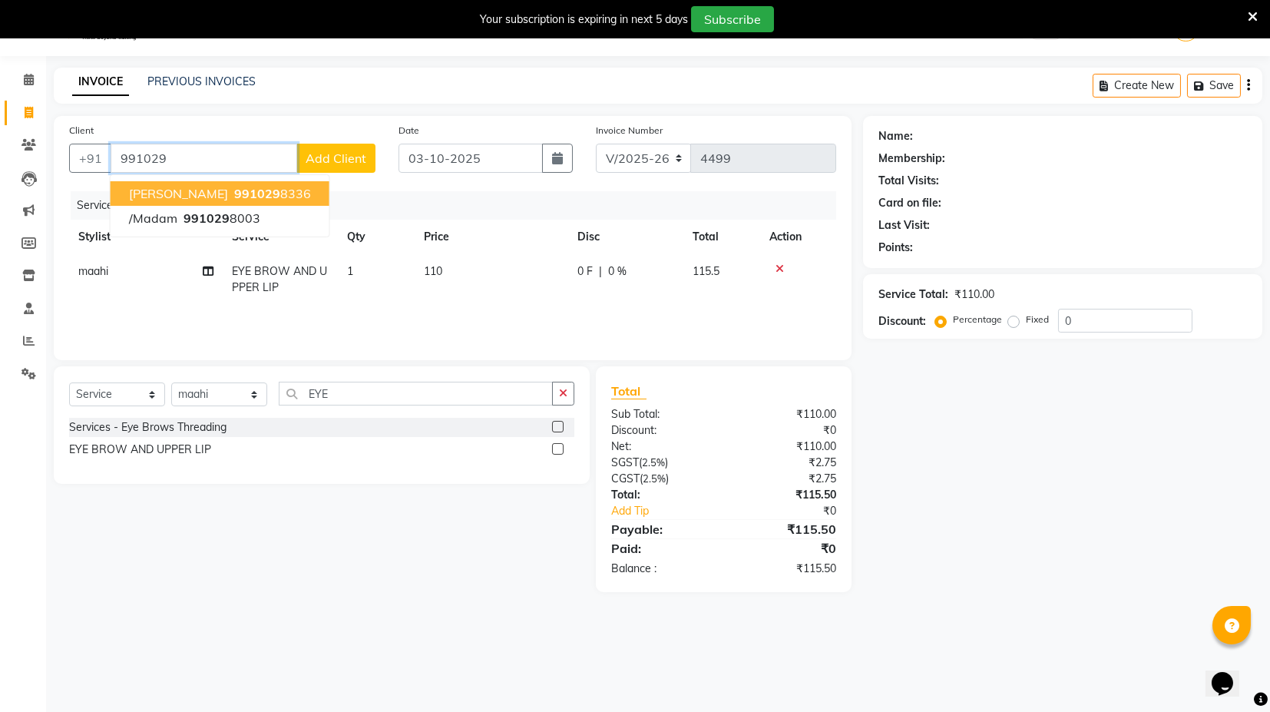
click at [267, 194] on ngb-highlight "991029 8336" at bounding box center [271, 193] width 80 height 15
type input "9910298336"
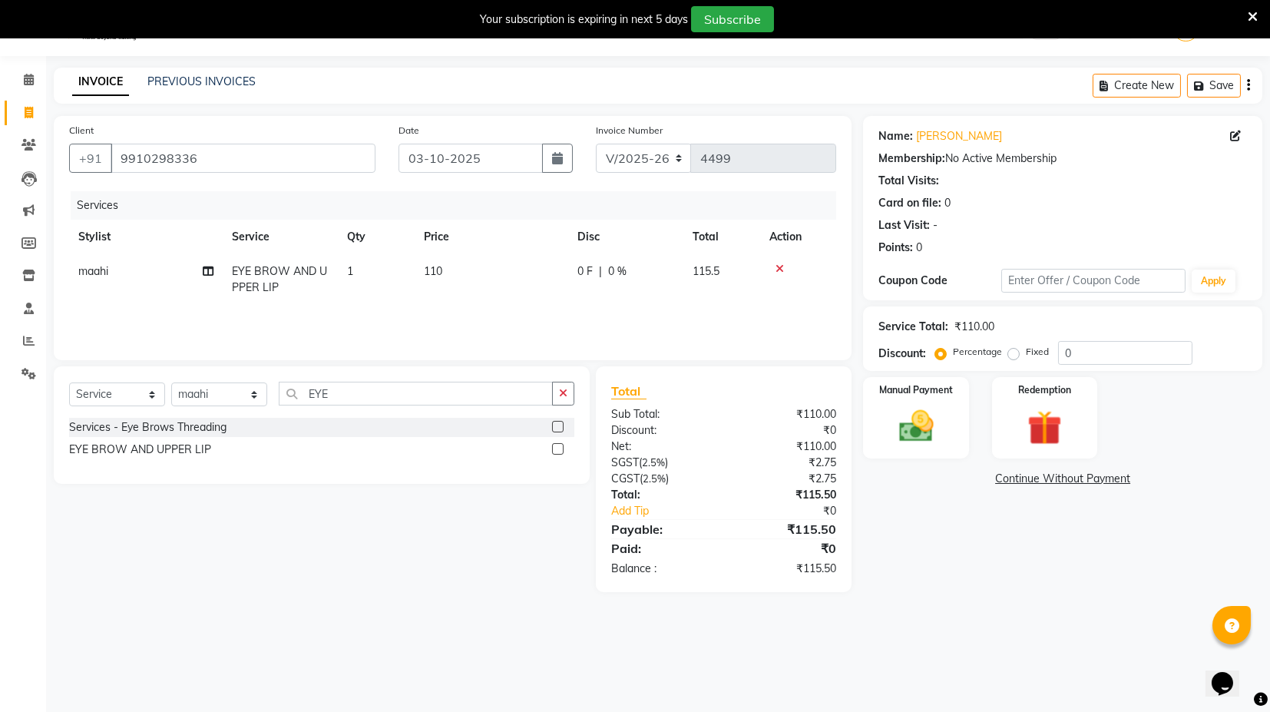
click at [884, 462] on div "Name: Bijender Singh Membership: No Active Membership Total Visits: Card on fil…" at bounding box center [1068, 354] width 411 height 476
click at [926, 403] on div "Manual Payment" at bounding box center [917, 418] width 110 height 84
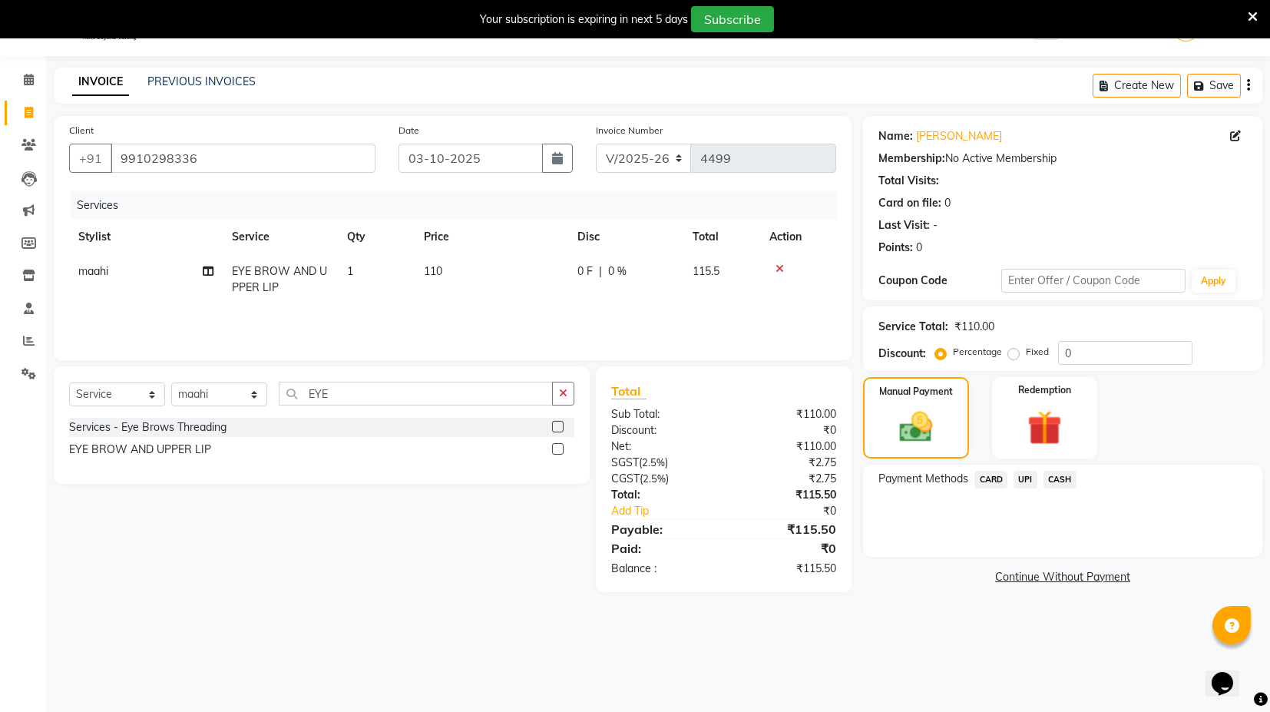
drag, startPoint x: 995, startPoint y: 478, endPoint x: 1015, endPoint y: 492, distance: 23.7
click at [996, 478] on span "CARD" at bounding box center [991, 480] width 33 height 18
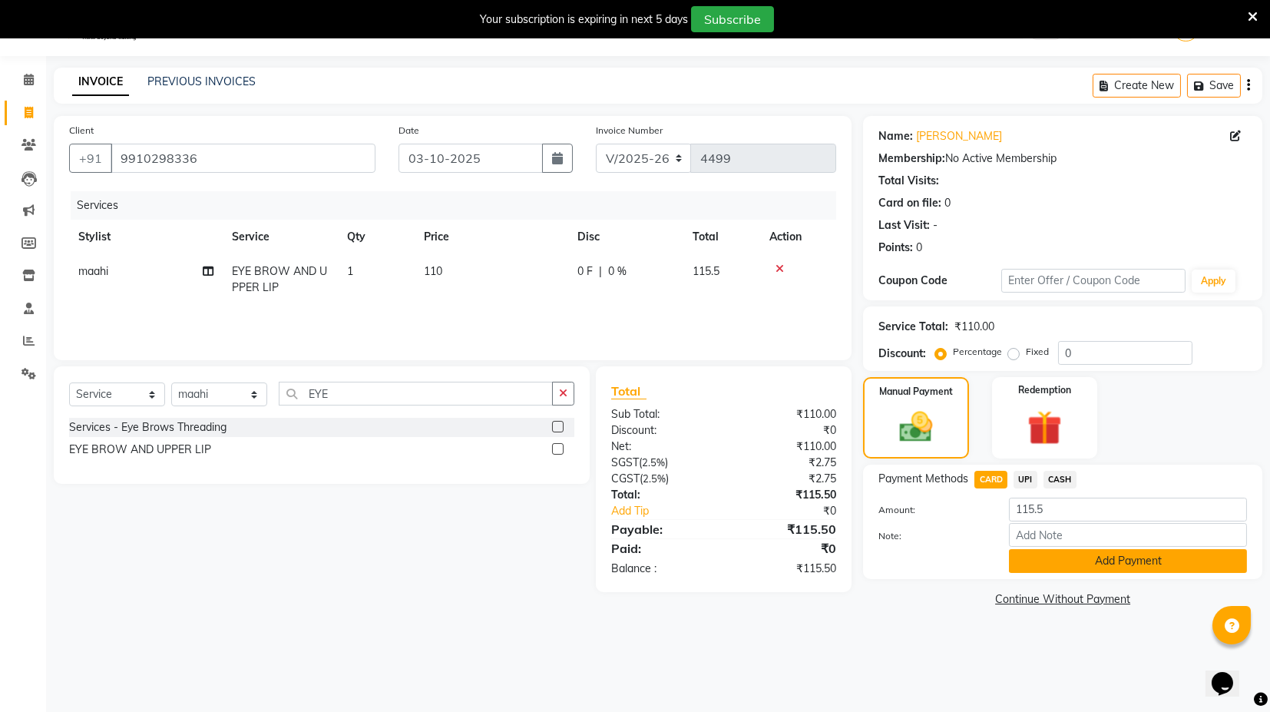
click at [1118, 565] on button "Add Payment" at bounding box center [1128, 561] width 238 height 24
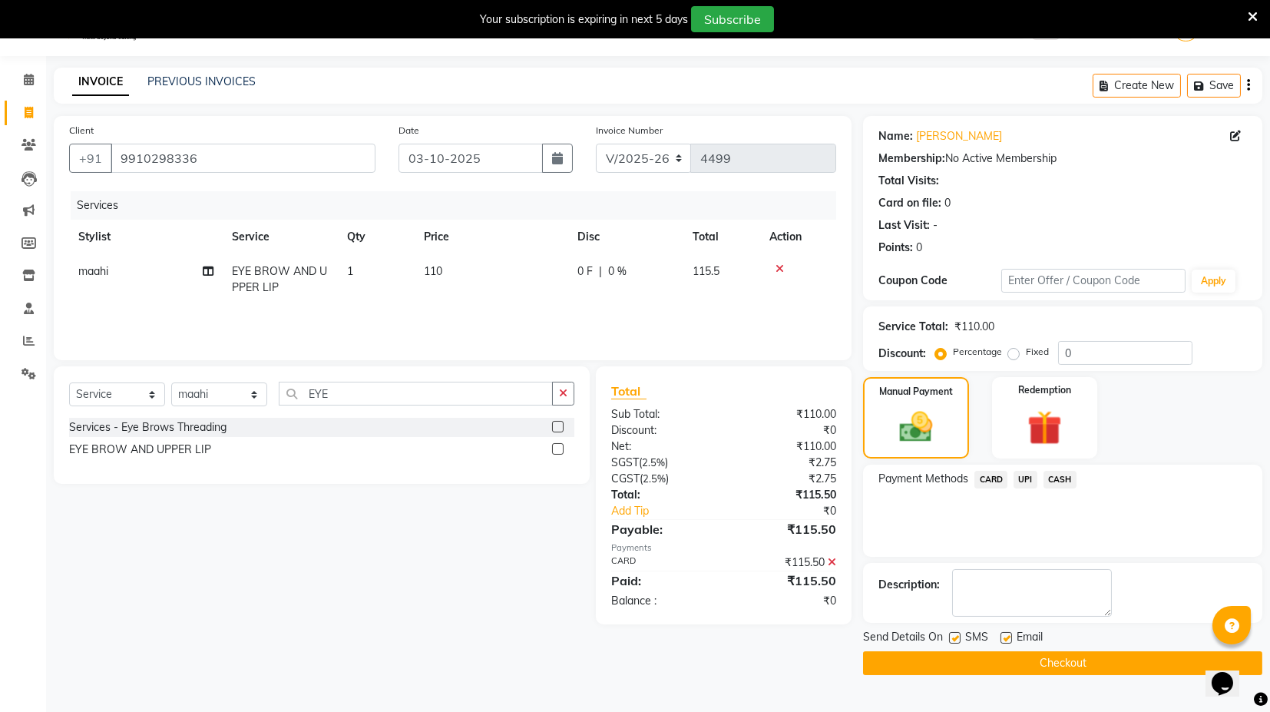
click at [965, 673] on main "INVOICE PREVIOUS INVOICES Create New Save Client +91 9910298336 Date 03-10-2025…" at bounding box center [658, 383] width 1224 height 631
click at [977, 654] on button "Checkout" at bounding box center [1062, 663] width 399 height 24
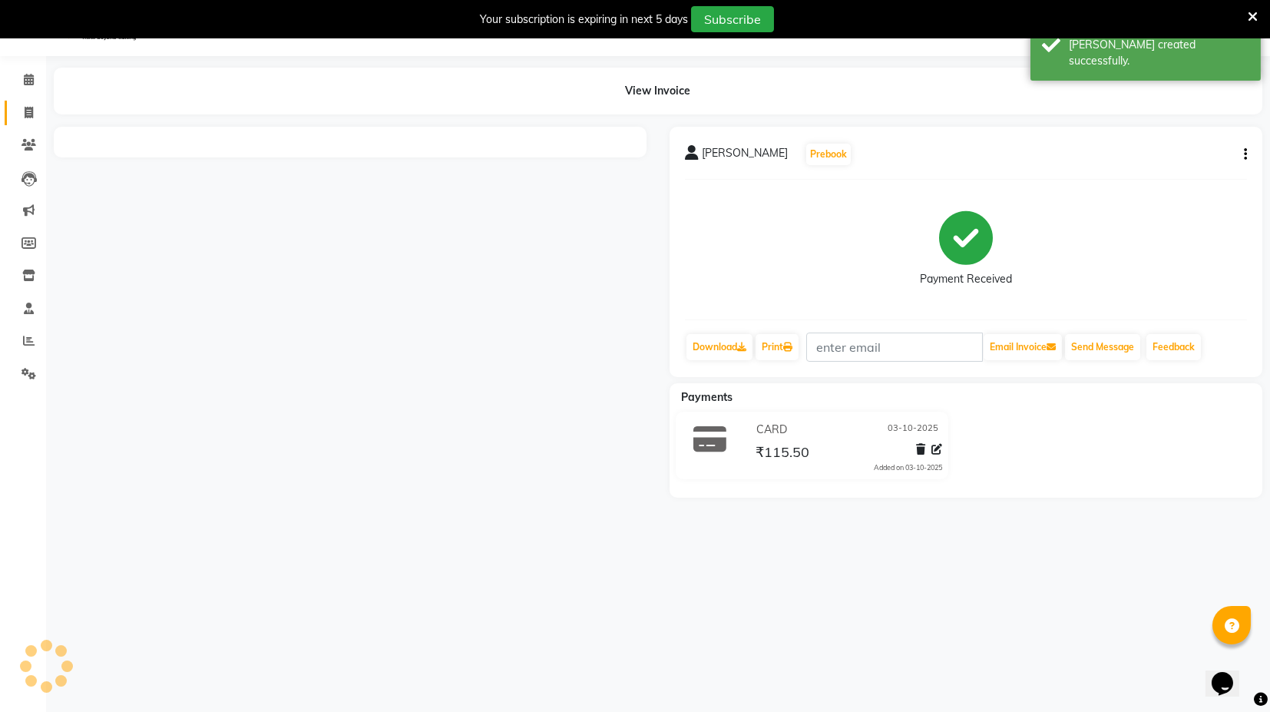
click at [25, 113] on icon at bounding box center [29, 113] width 8 height 12
select select "service"
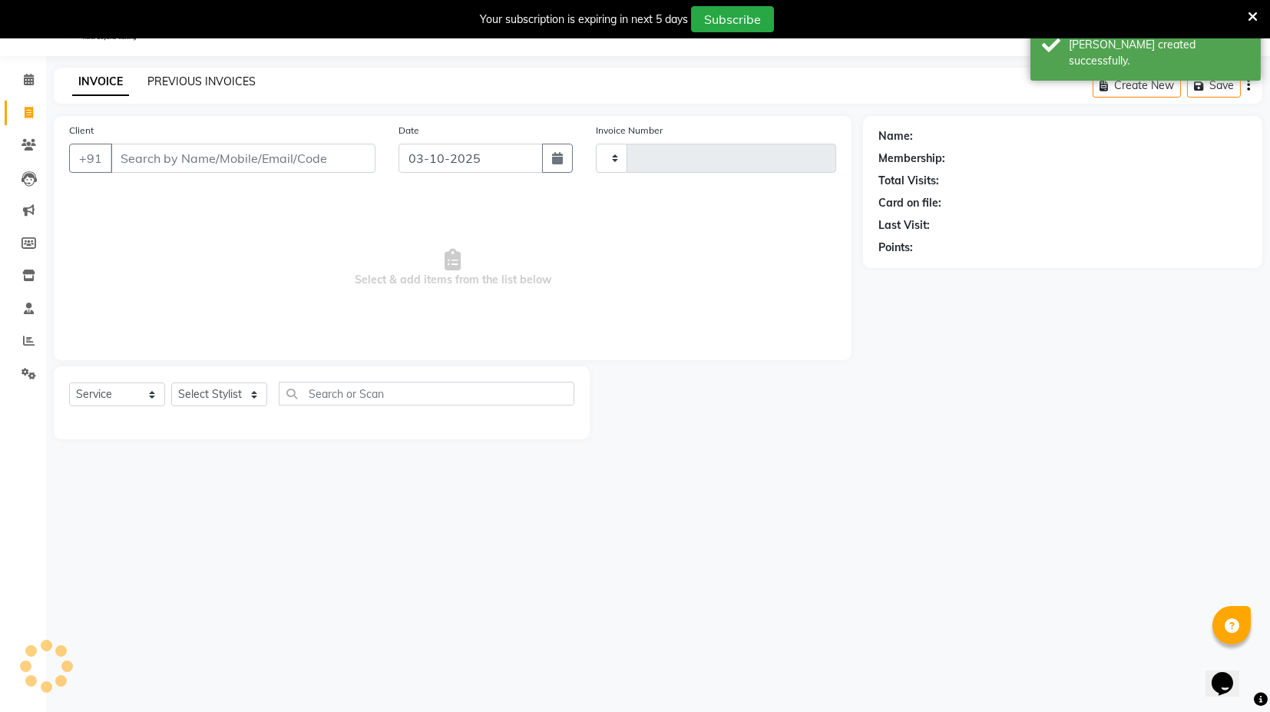
click at [173, 78] on link "PREVIOUS INVOICES" at bounding box center [201, 82] width 108 height 14
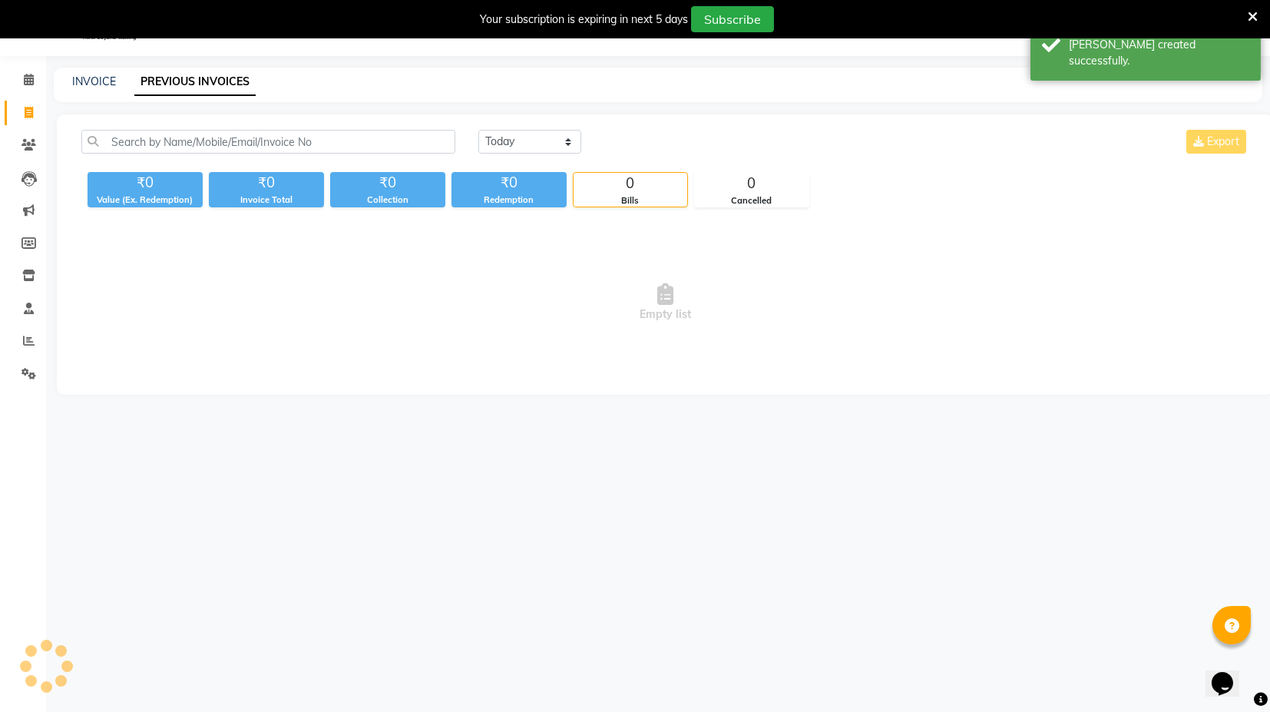
click at [173, 78] on link "PREVIOUS INVOICES" at bounding box center [194, 82] width 121 height 28
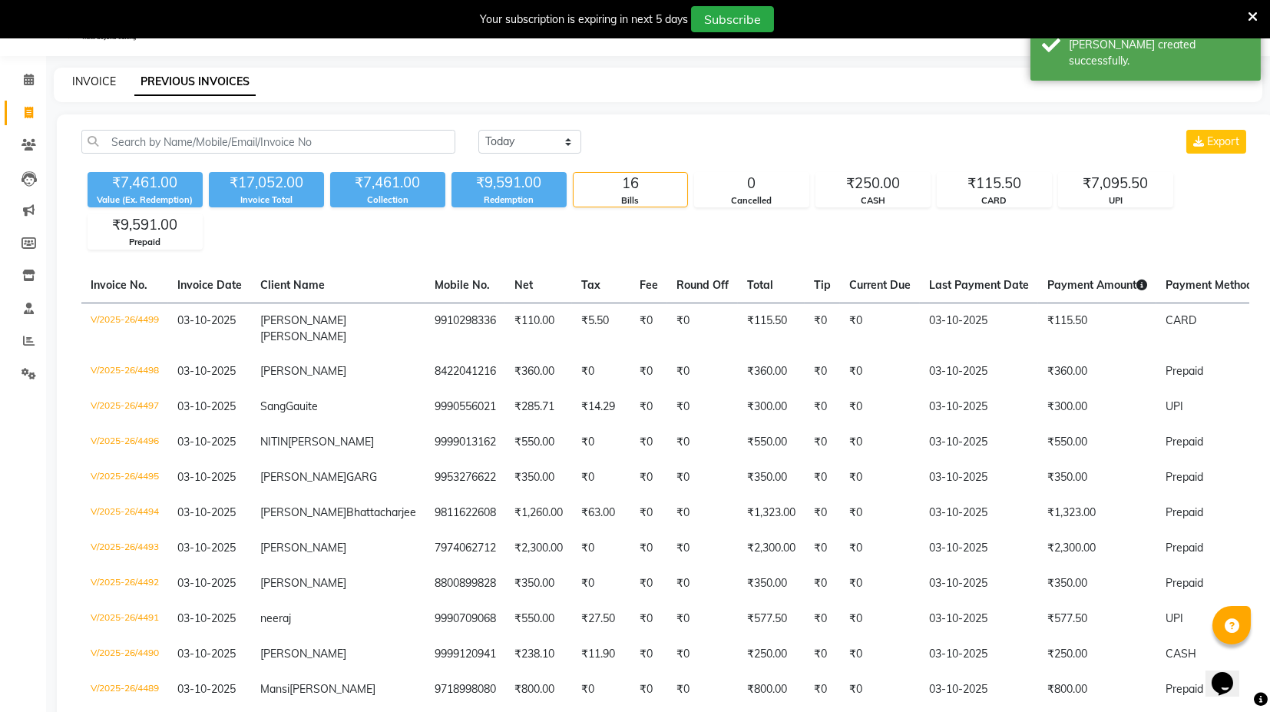
click at [108, 78] on link "INVOICE" at bounding box center [94, 82] width 44 height 14
select select "7082"
select select "service"
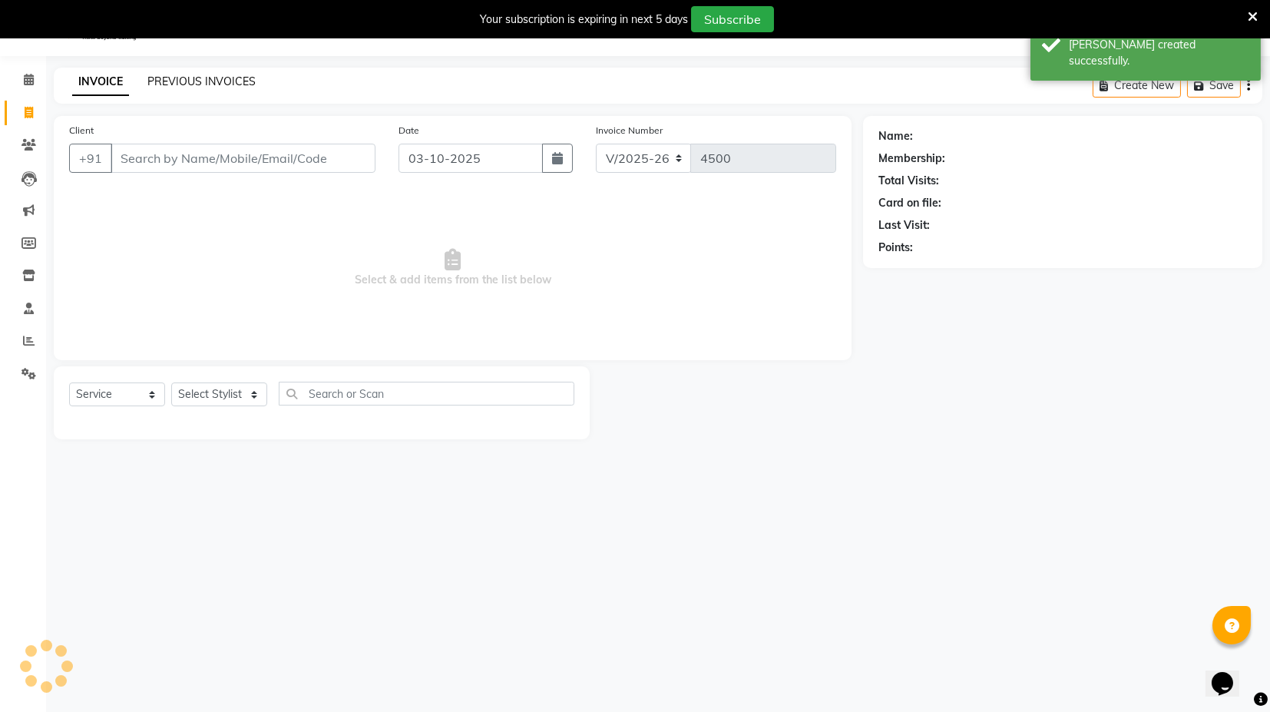
click at [188, 78] on link "PREVIOUS INVOICES" at bounding box center [201, 82] width 108 height 14
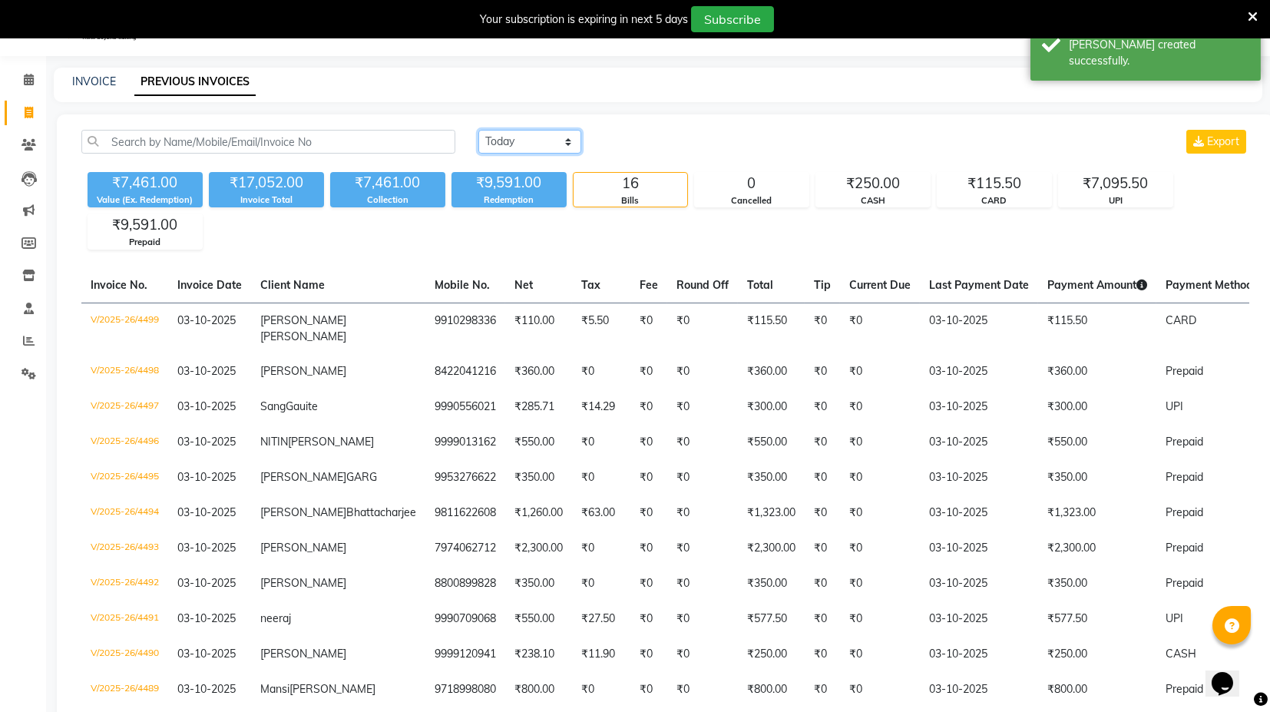
click at [548, 147] on select "Today Yesterday Custom Range" at bounding box center [530, 142] width 103 height 24
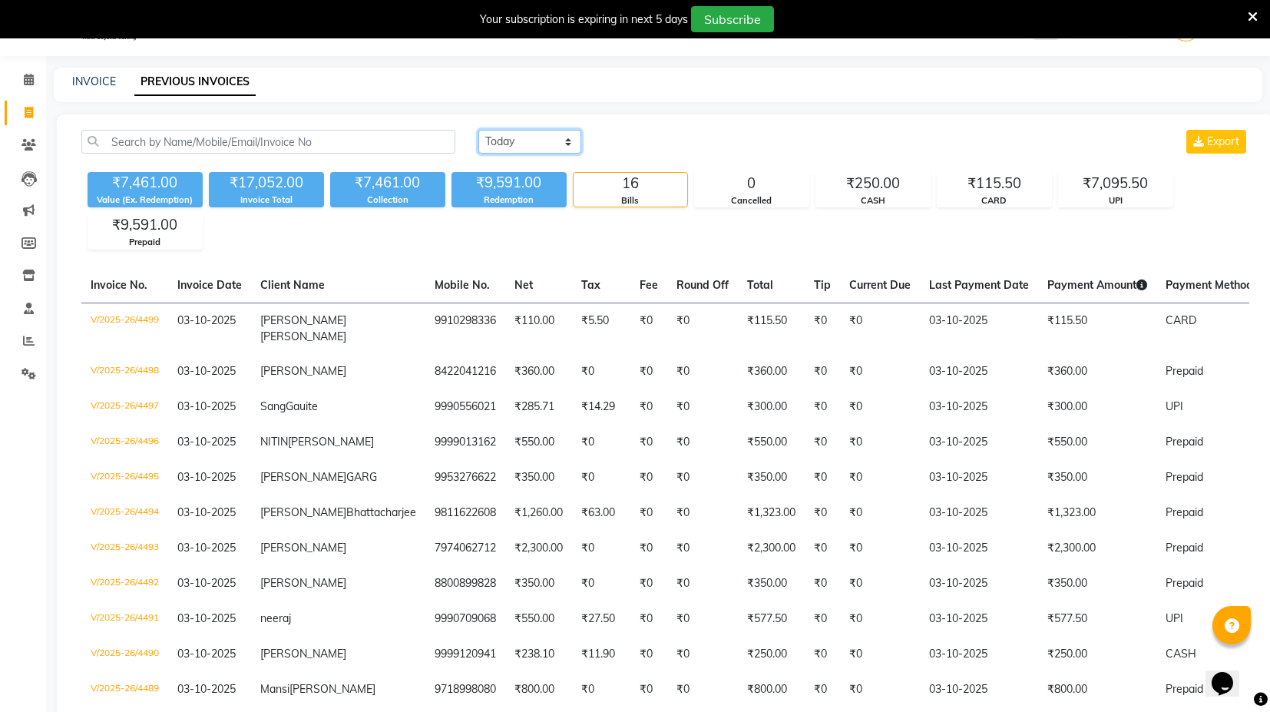
select select "range"
click at [479, 130] on select "Today Yesterday Custom Range" at bounding box center [530, 142] width 103 height 24
click at [656, 141] on input "03-10-2025" at bounding box center [655, 142] width 108 height 22
select select "10"
select select "2025"
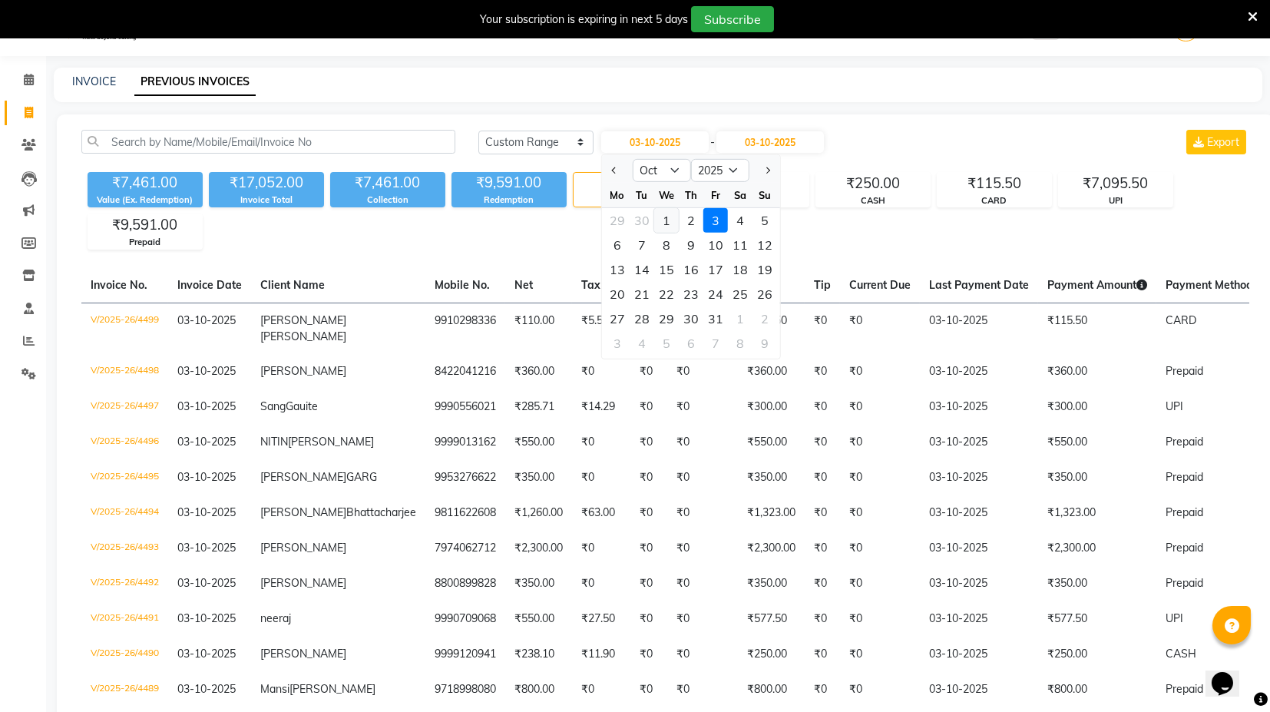
click at [667, 218] on div "1" at bounding box center [666, 220] width 25 height 25
type input "01-10-2025"
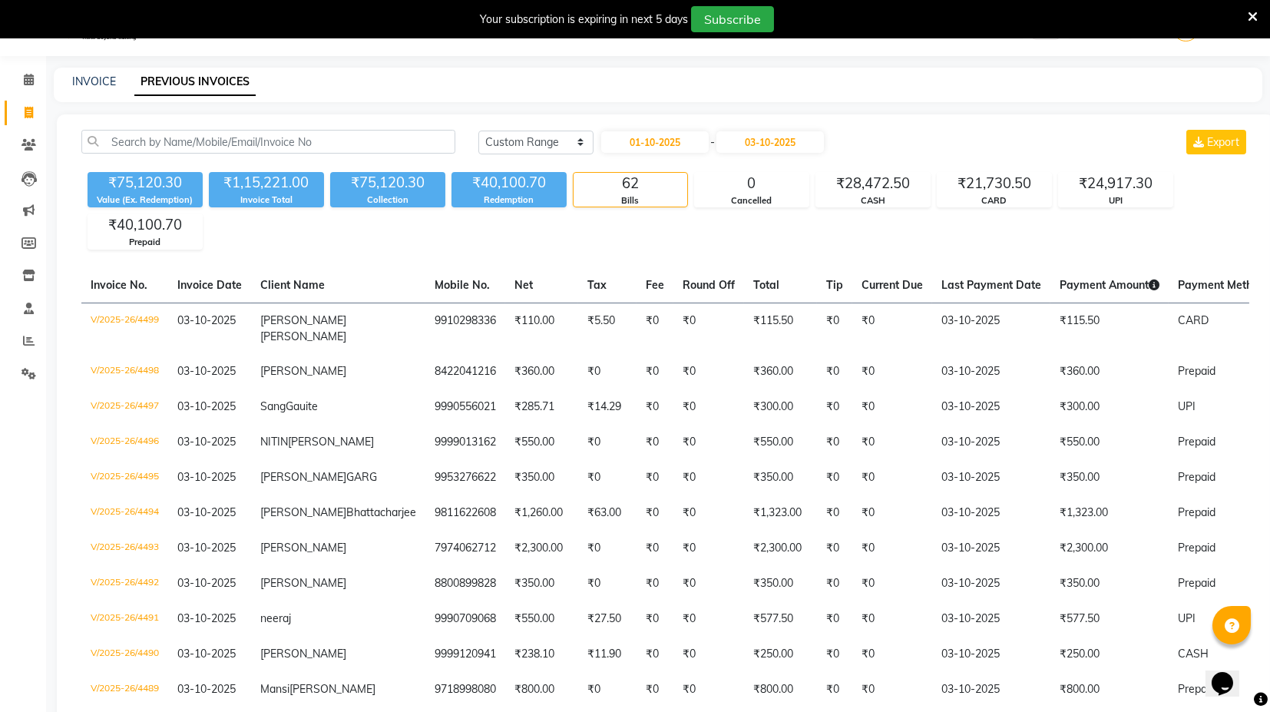
click at [371, 183] on div "₹75,120.30" at bounding box center [387, 183] width 115 height 22
click at [84, 83] on link "INVOICE" at bounding box center [94, 82] width 44 height 14
select select "7082"
select select "service"
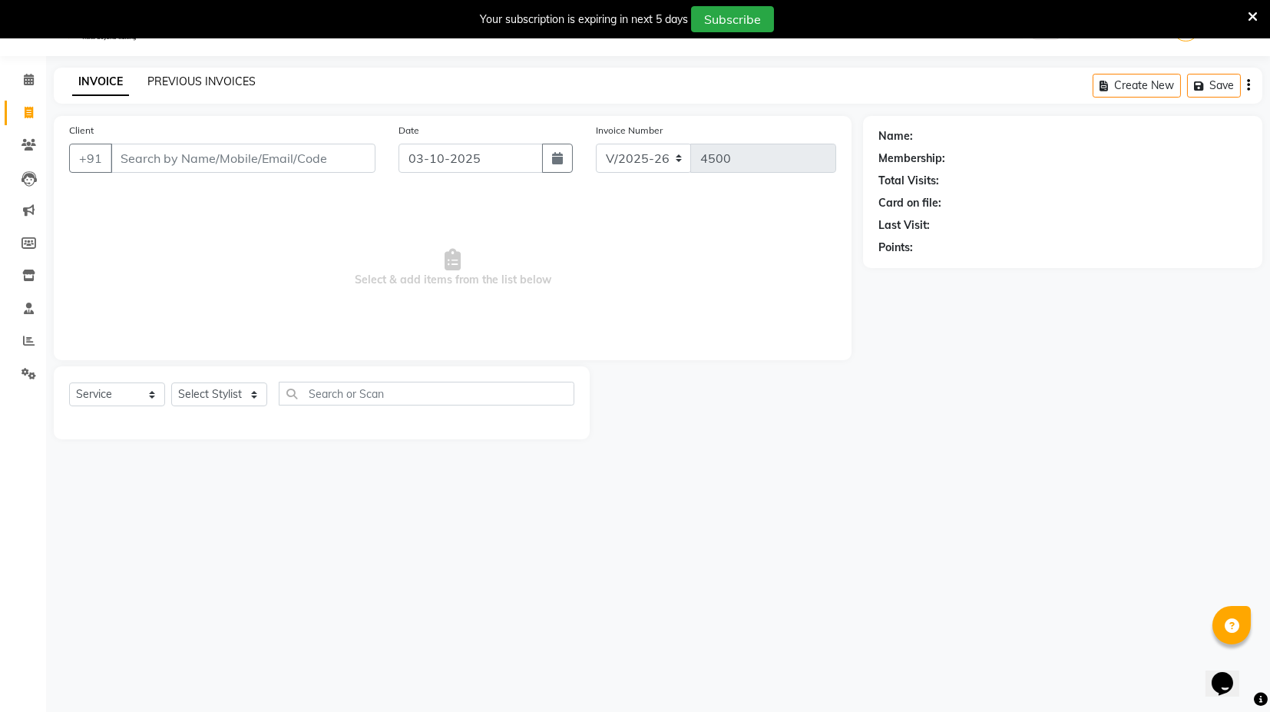
click at [178, 84] on link "PREVIOUS INVOICES" at bounding box center [201, 82] width 108 height 14
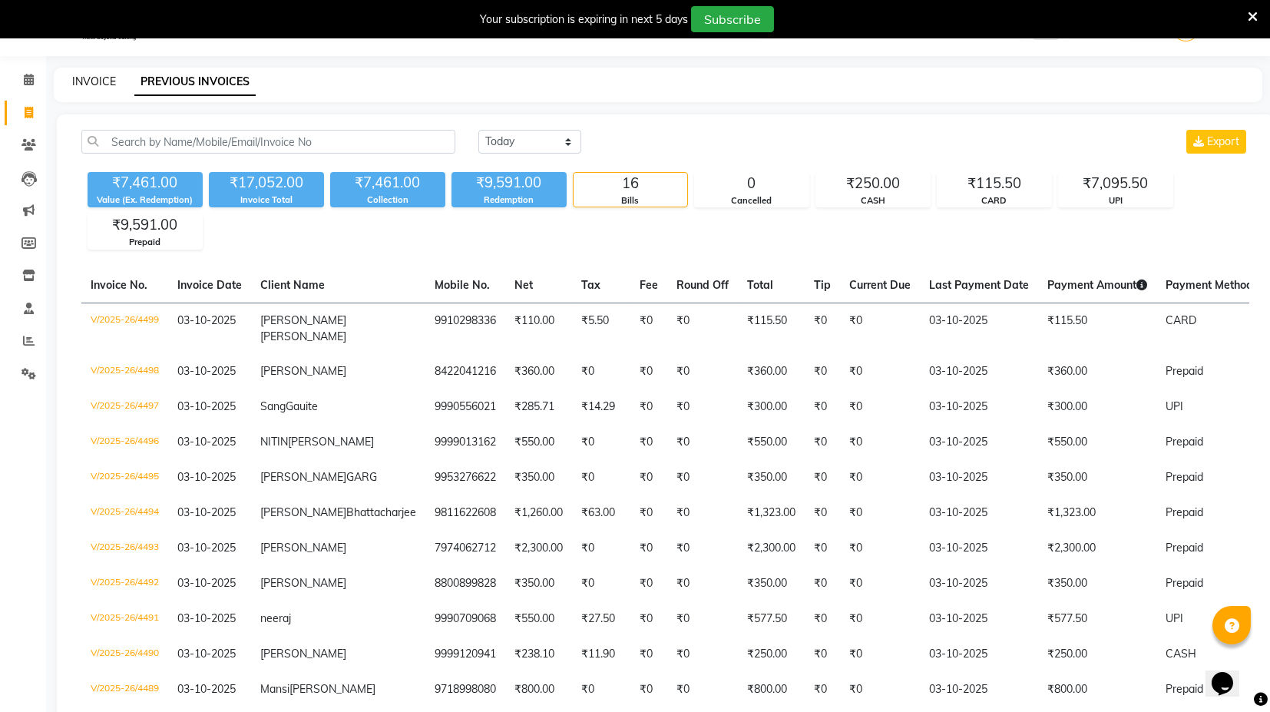
click at [88, 83] on link "INVOICE" at bounding box center [94, 82] width 44 height 14
select select "service"
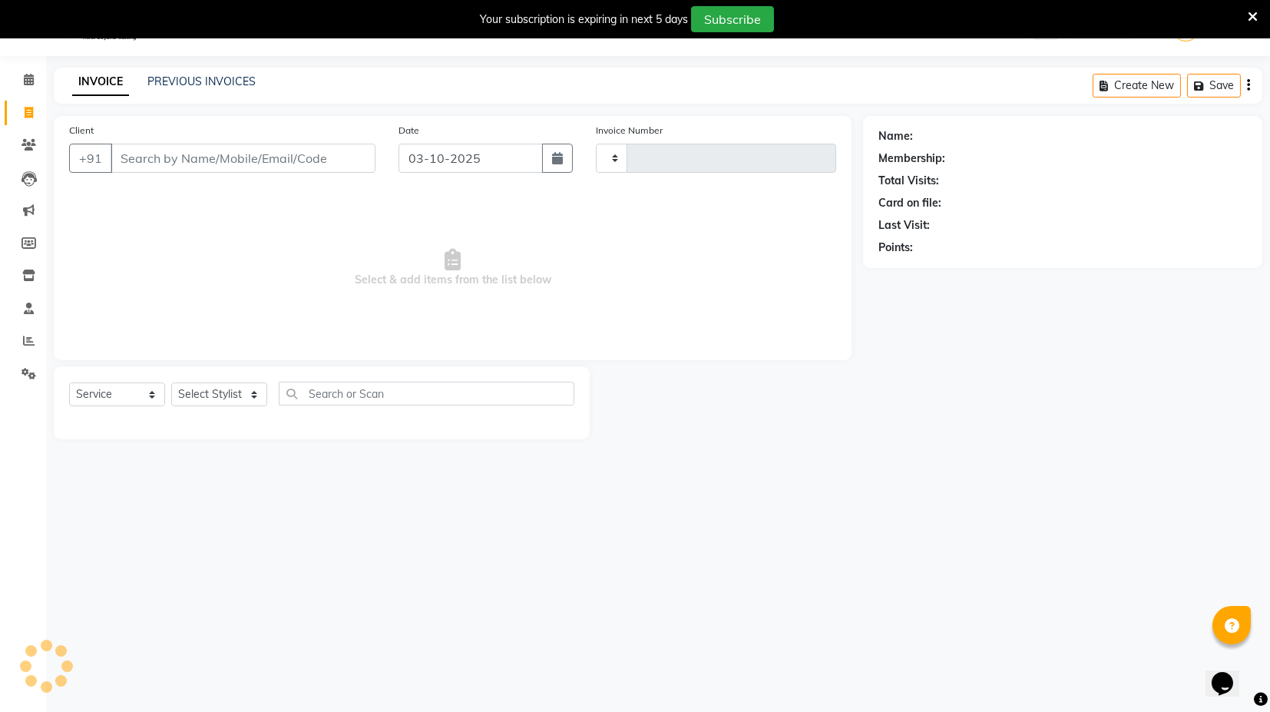
type input "4500"
select select "7082"
click at [174, 165] on input "Client" at bounding box center [243, 158] width 265 height 29
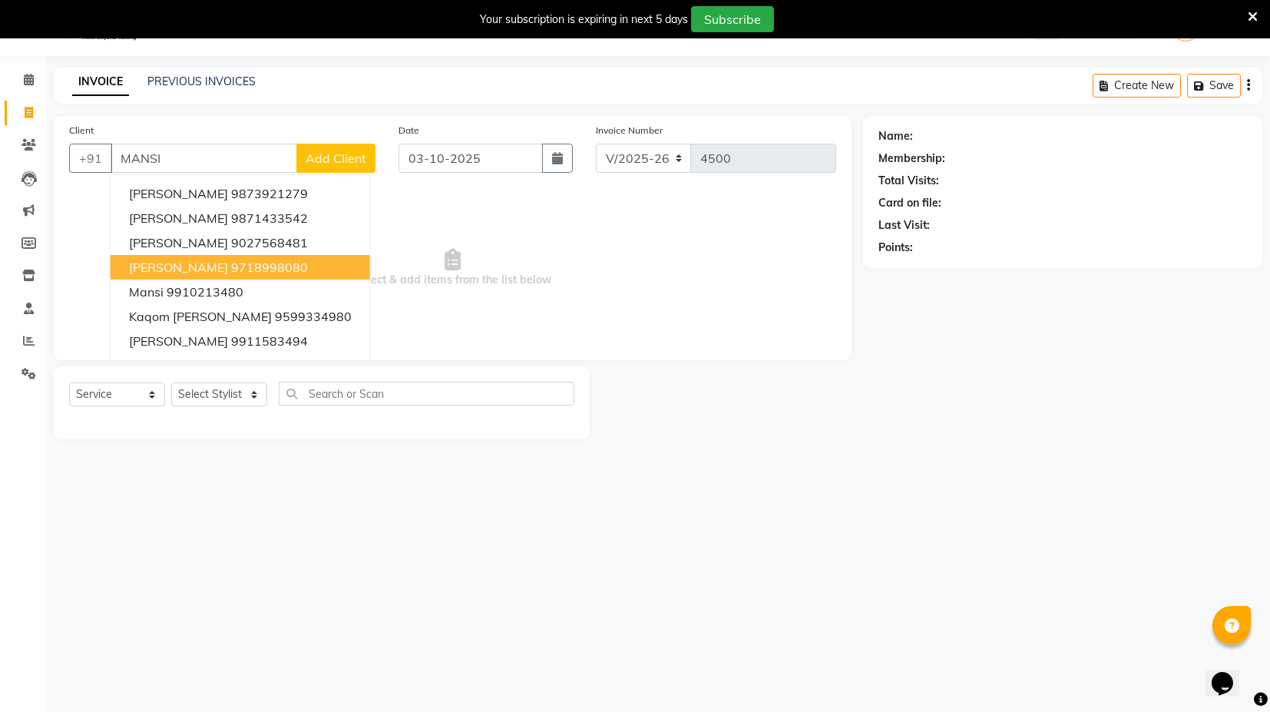
click at [231, 272] on ngb-highlight "9718998080" at bounding box center [269, 267] width 77 height 15
type input "9718998080"
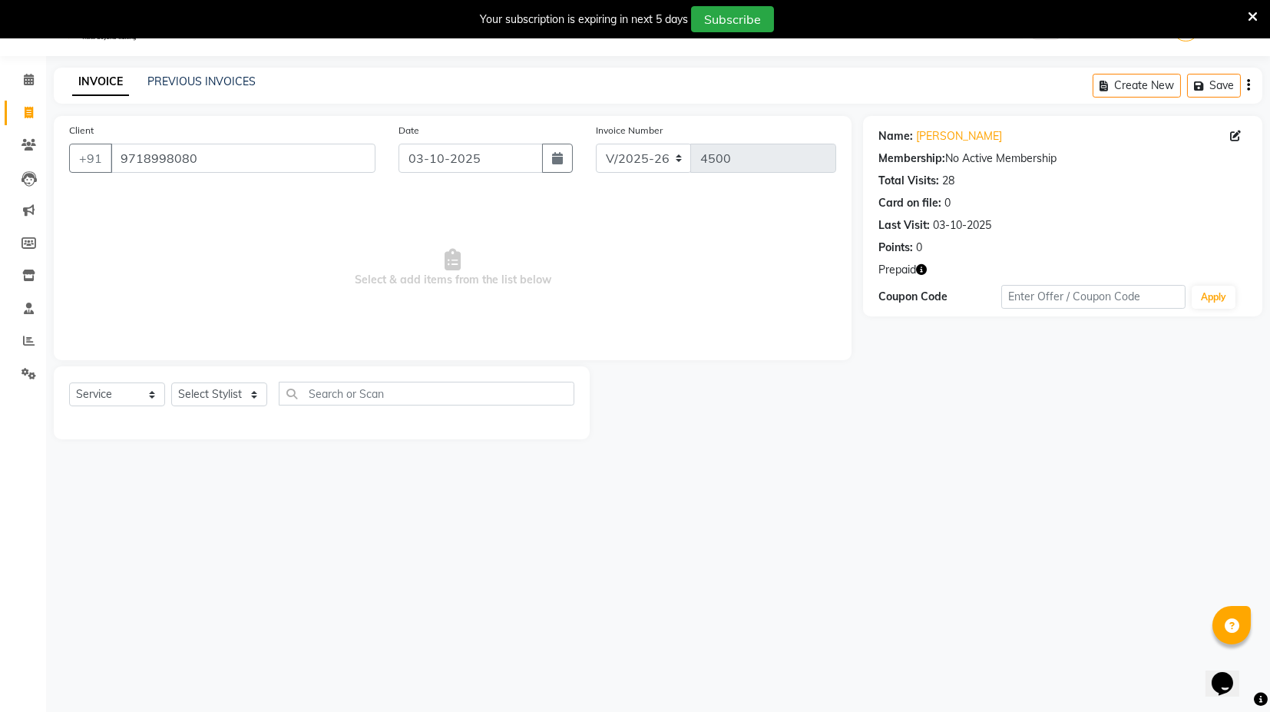
click at [927, 268] on icon "button" at bounding box center [921, 269] width 11 height 11
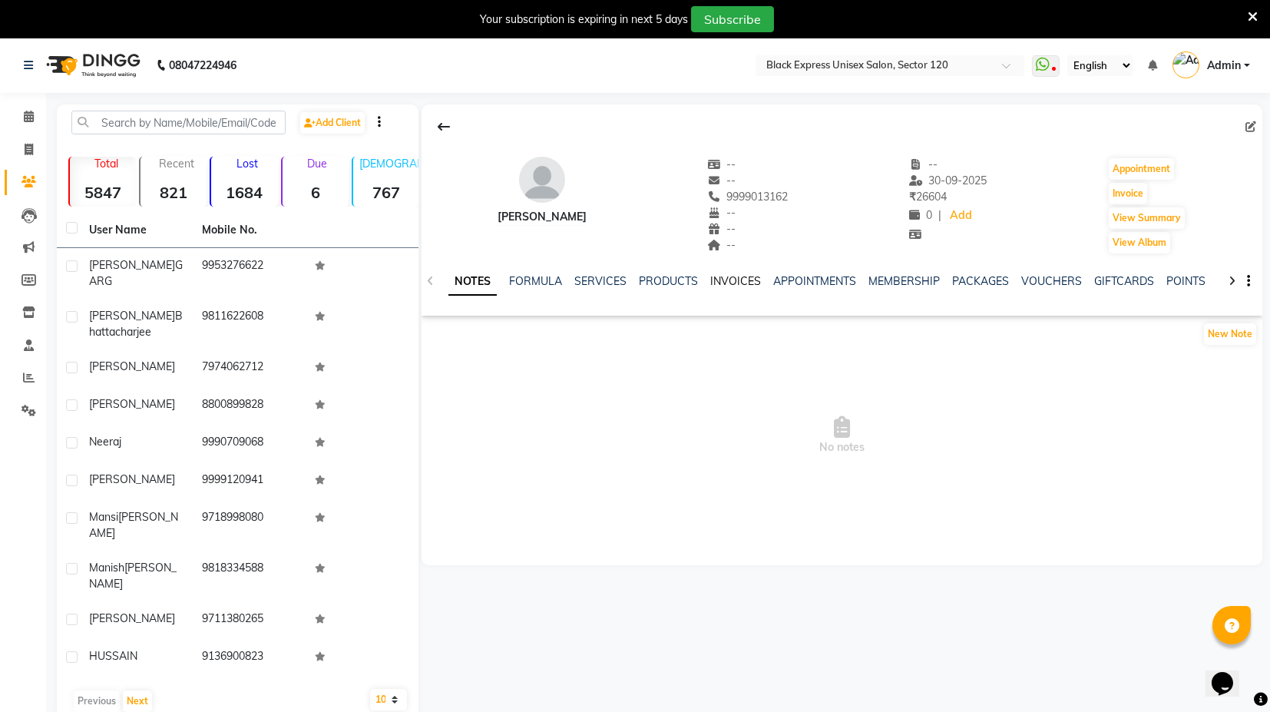
click at [727, 275] on link "INVOICES" at bounding box center [735, 281] width 51 height 14
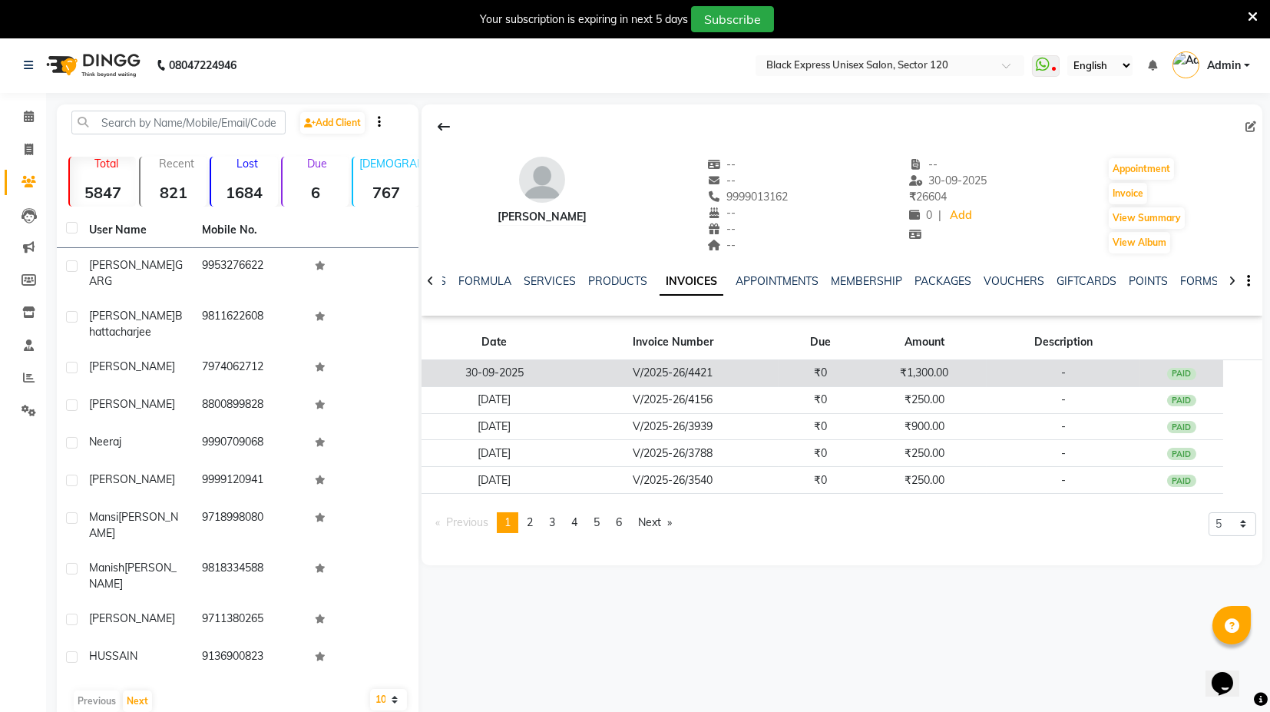
click at [836, 368] on td "₹0" at bounding box center [821, 373] width 84 height 27
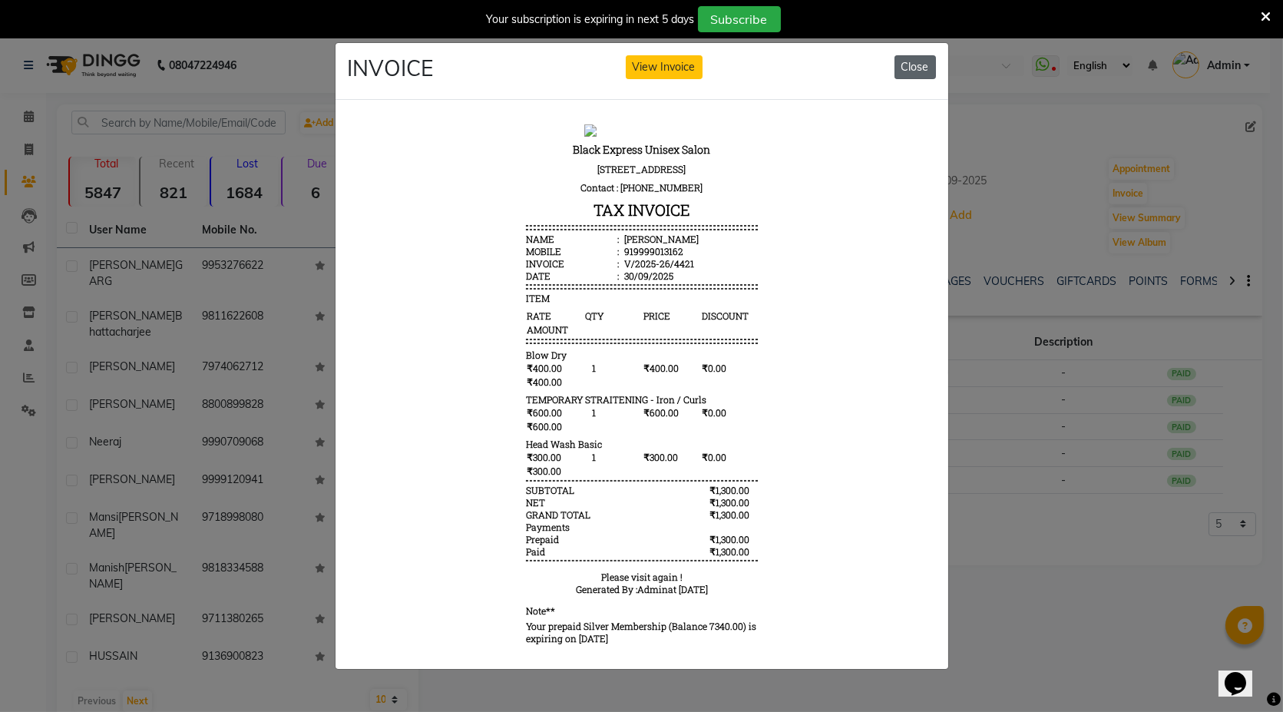
drag, startPoint x: 913, startPoint y: 56, endPoint x: 917, endPoint y: 64, distance: 8.6
click at [913, 60] on button "Close" at bounding box center [915, 67] width 41 height 24
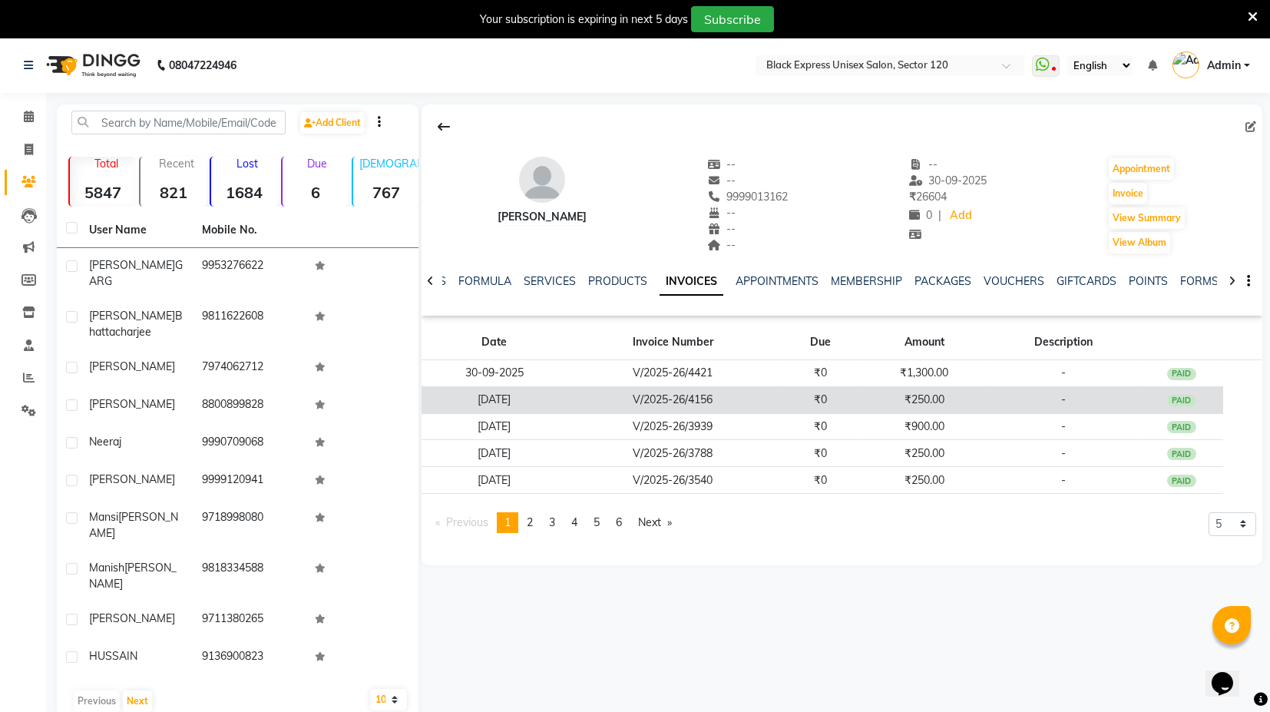
click at [919, 398] on td "₹250.00" at bounding box center [925, 399] width 124 height 27
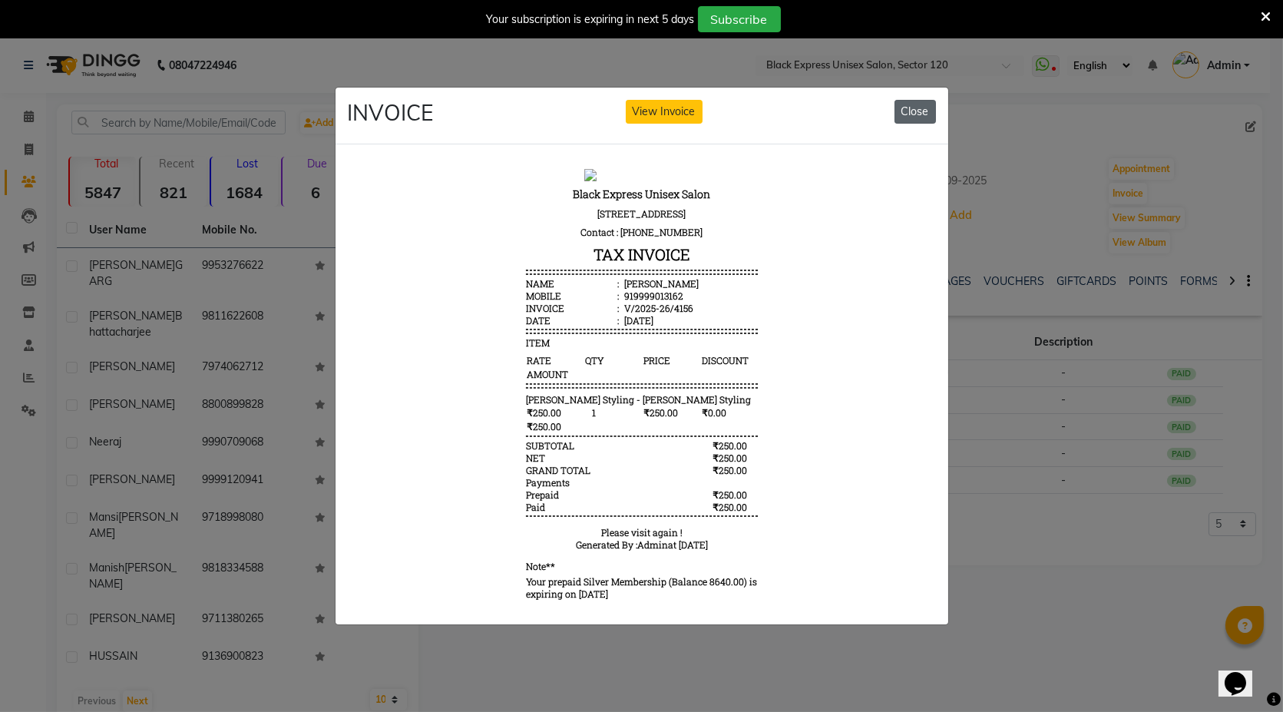
click at [907, 106] on button "Close" at bounding box center [915, 112] width 41 height 24
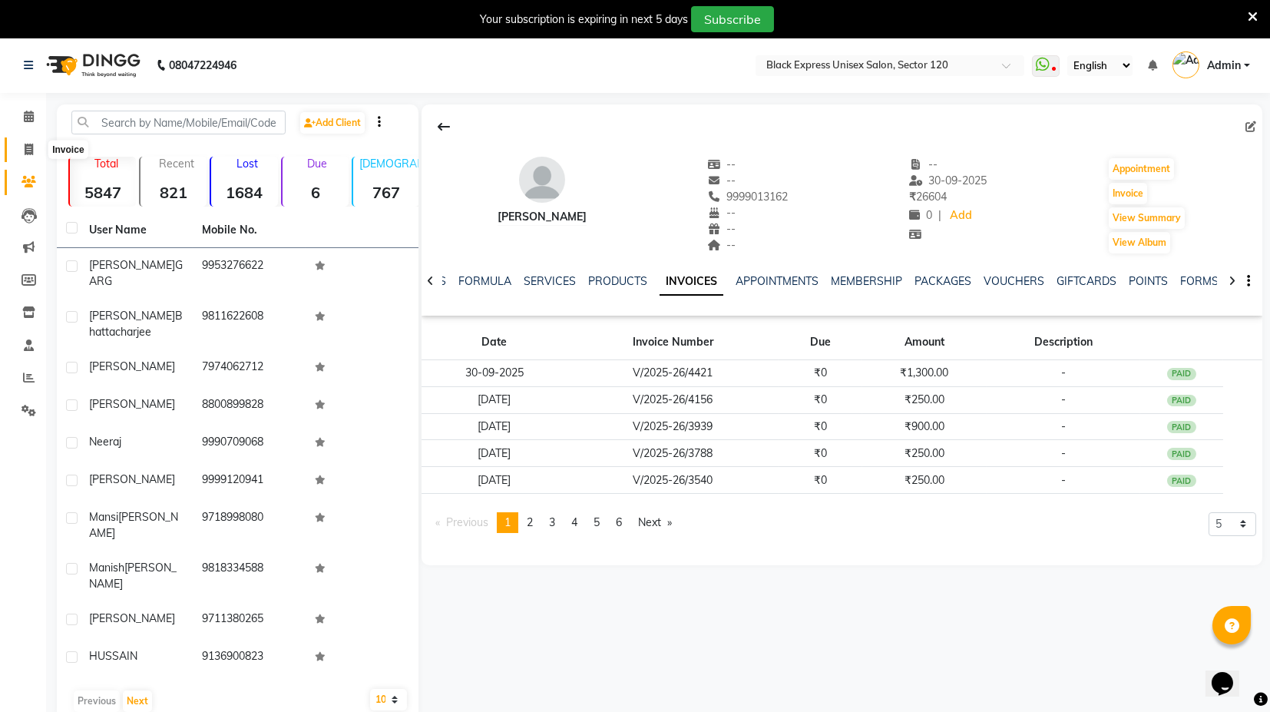
click at [37, 144] on span at bounding box center [28, 150] width 27 height 18
select select "service"
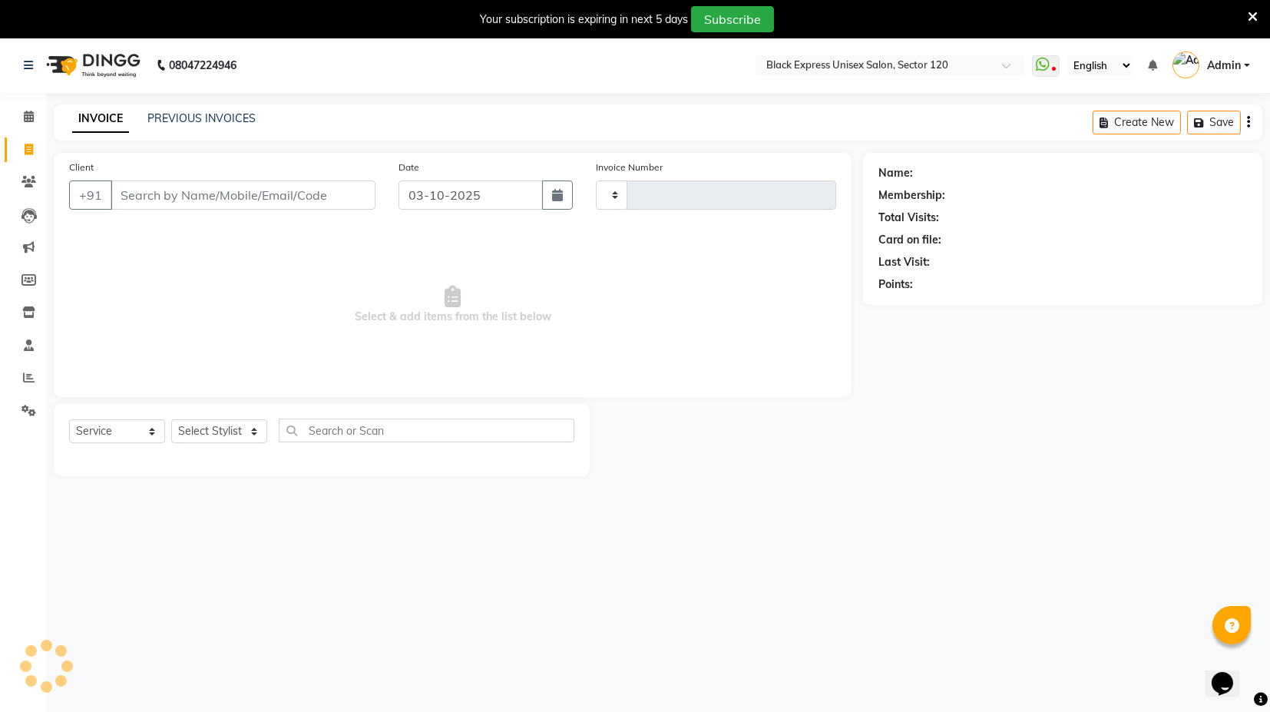
scroll to position [37, 0]
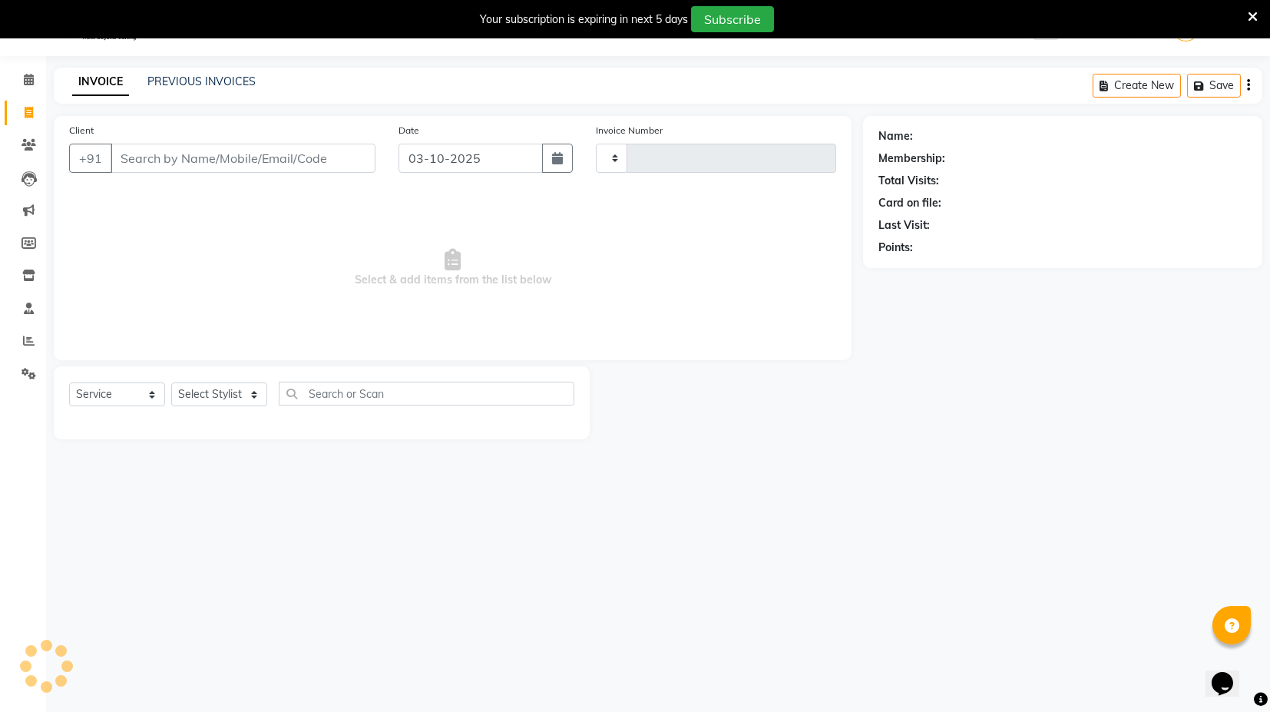
type input "4498"
select select "7082"
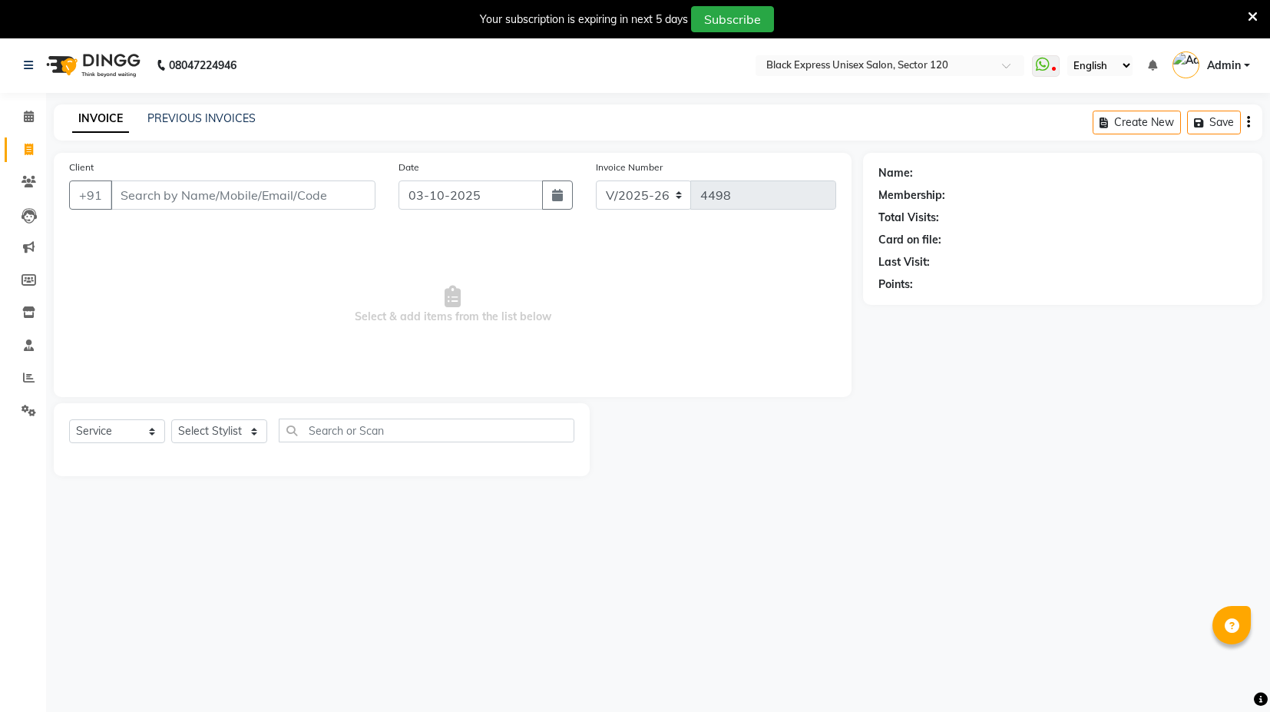
select select "7082"
select select "service"
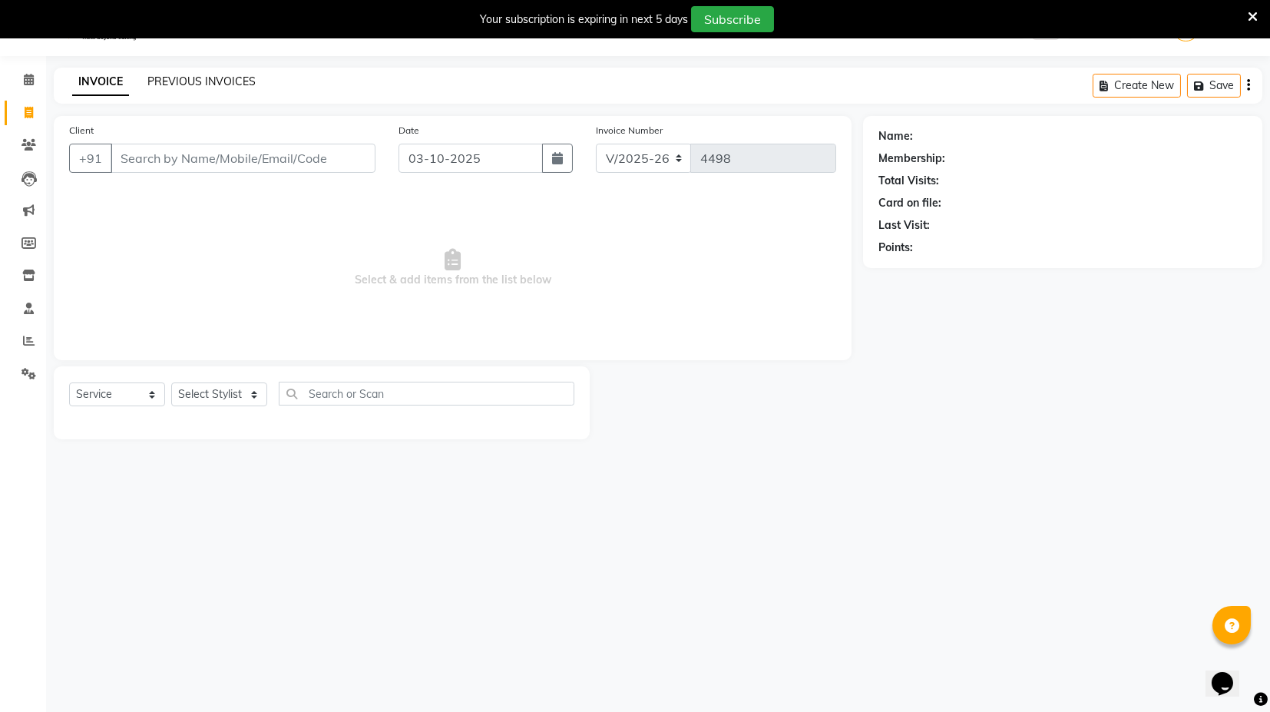
click at [197, 86] on link "PREVIOUS INVOICES" at bounding box center [201, 82] width 108 height 14
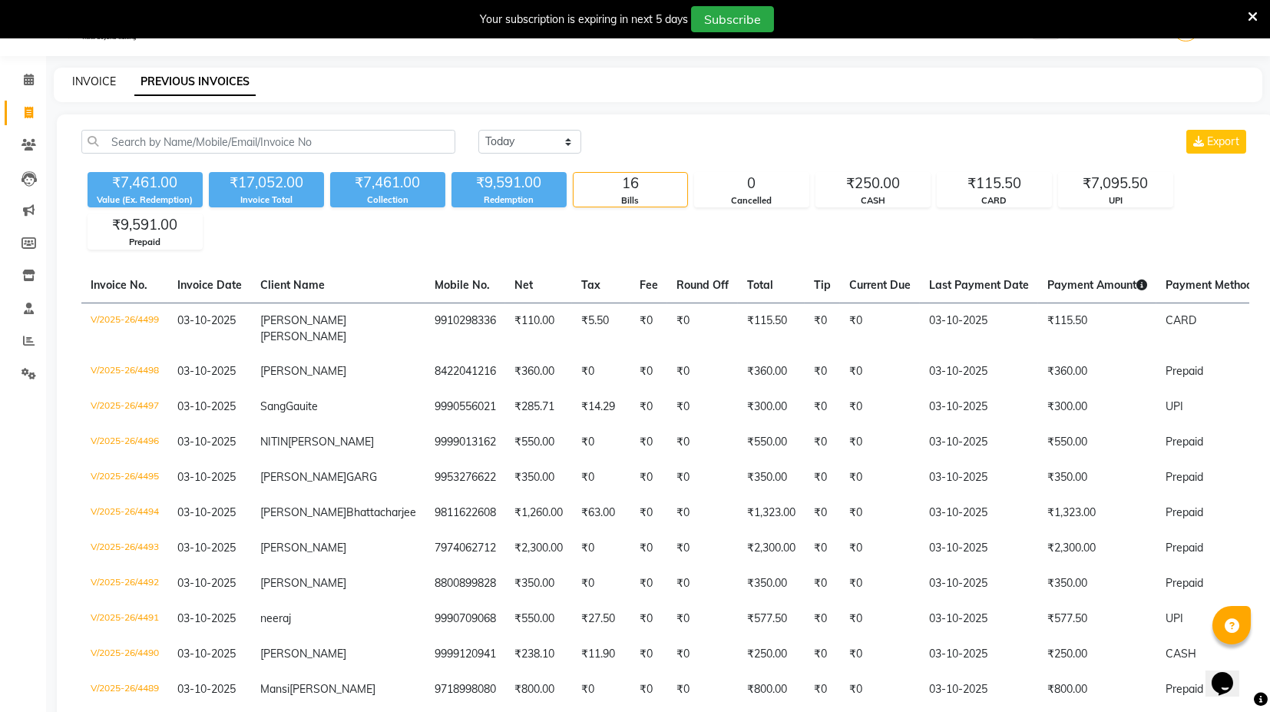
click at [97, 83] on link "INVOICE" at bounding box center [94, 82] width 44 height 14
select select "service"
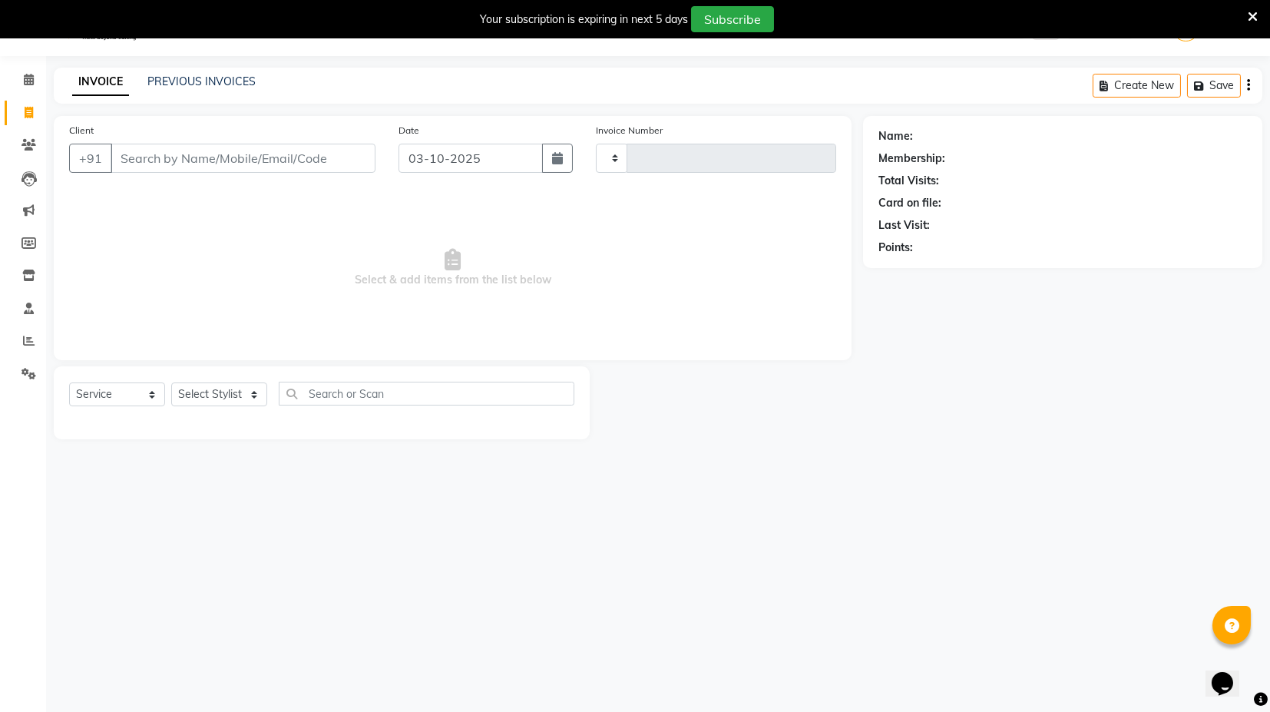
type input "4500"
select select "7082"
type input "7908967427"
click at [337, 167] on button "Add Client" at bounding box center [335, 158] width 79 height 29
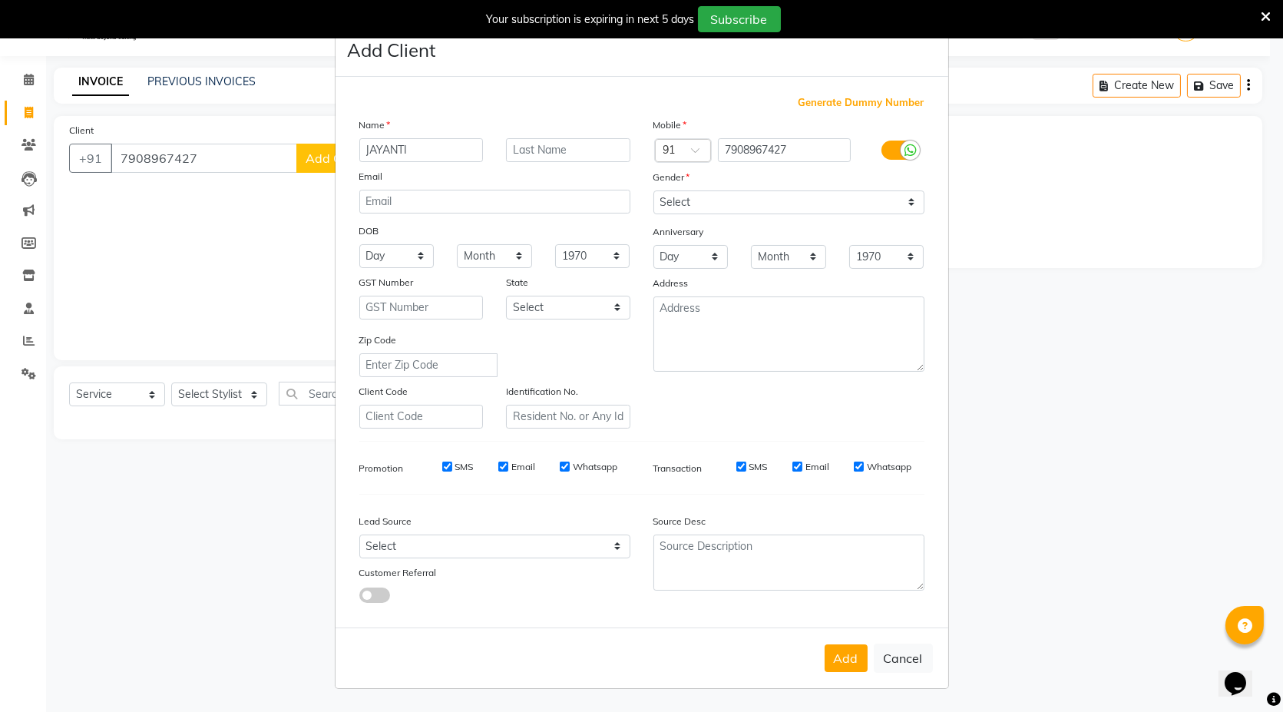
type input "JAYANTI"
click at [676, 207] on select "Select Male Female Other Prefer Not To Say" at bounding box center [789, 202] width 271 height 24
select select "female"
click at [654, 190] on select "Select Male Female Other Prefer Not To Say" at bounding box center [789, 202] width 271 height 24
click at [846, 660] on button "Add" at bounding box center [846, 658] width 43 height 28
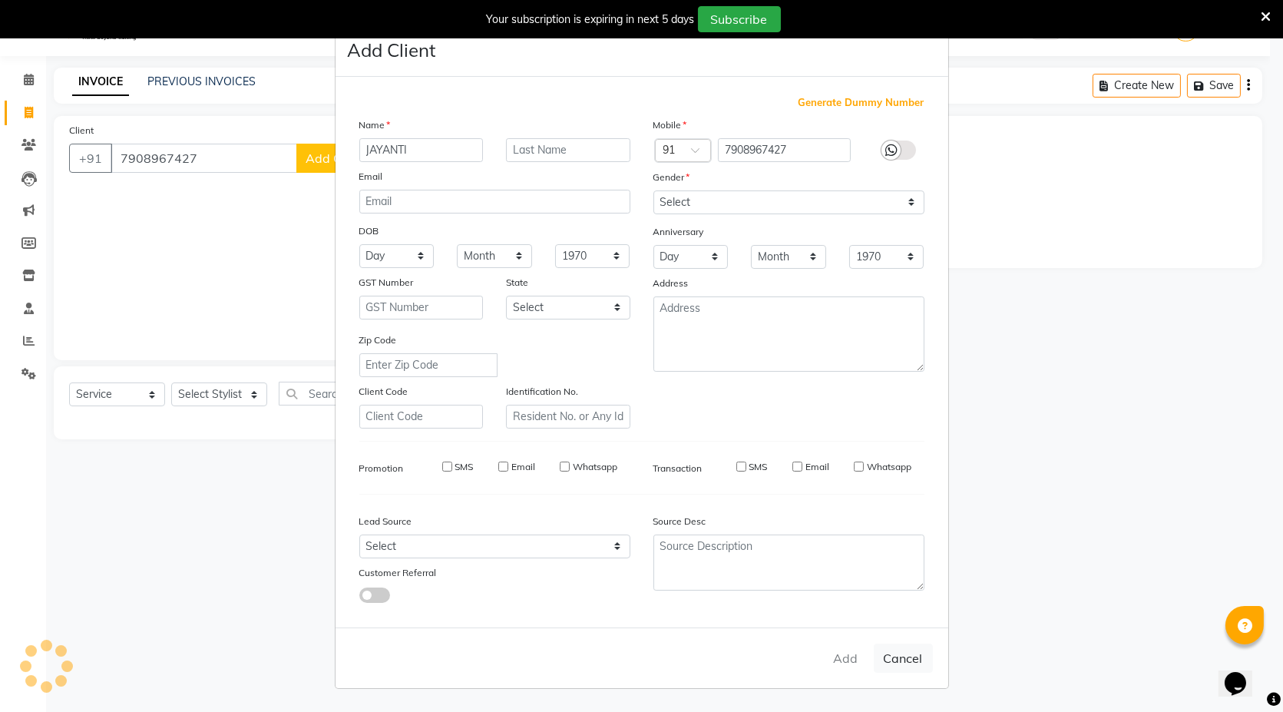
select select
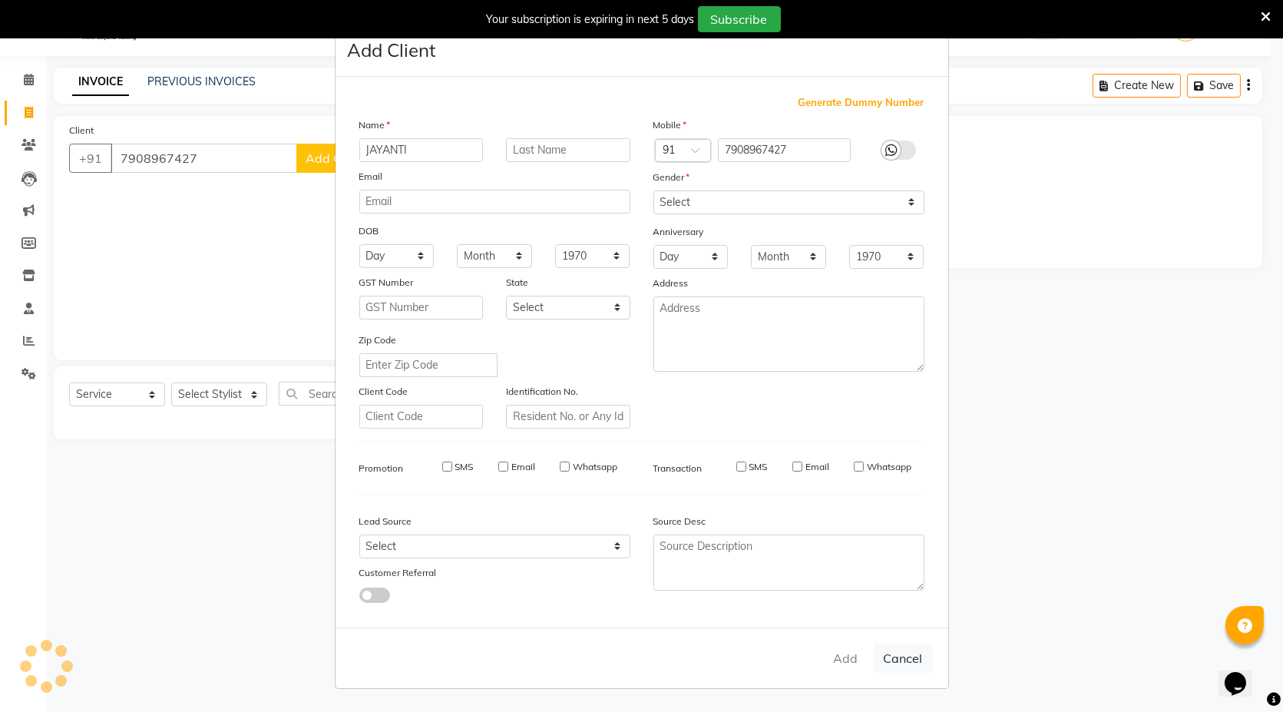
select select
checkbox input "false"
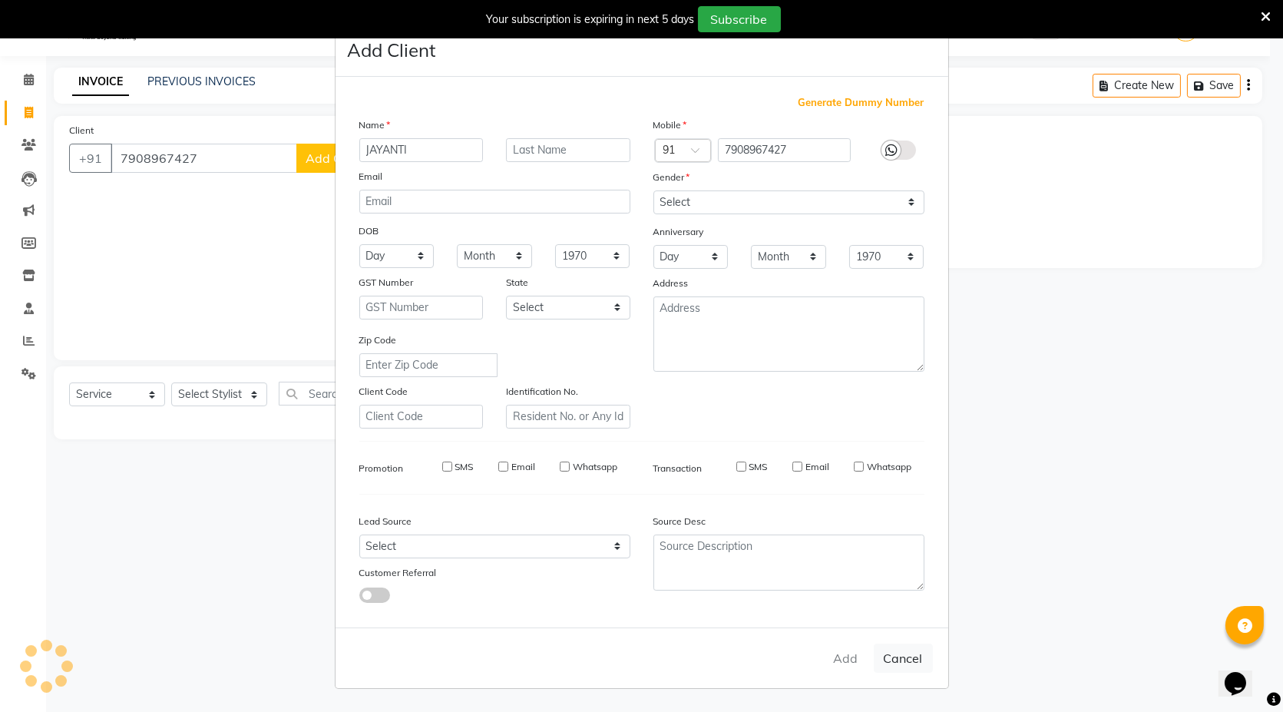
checkbox input "false"
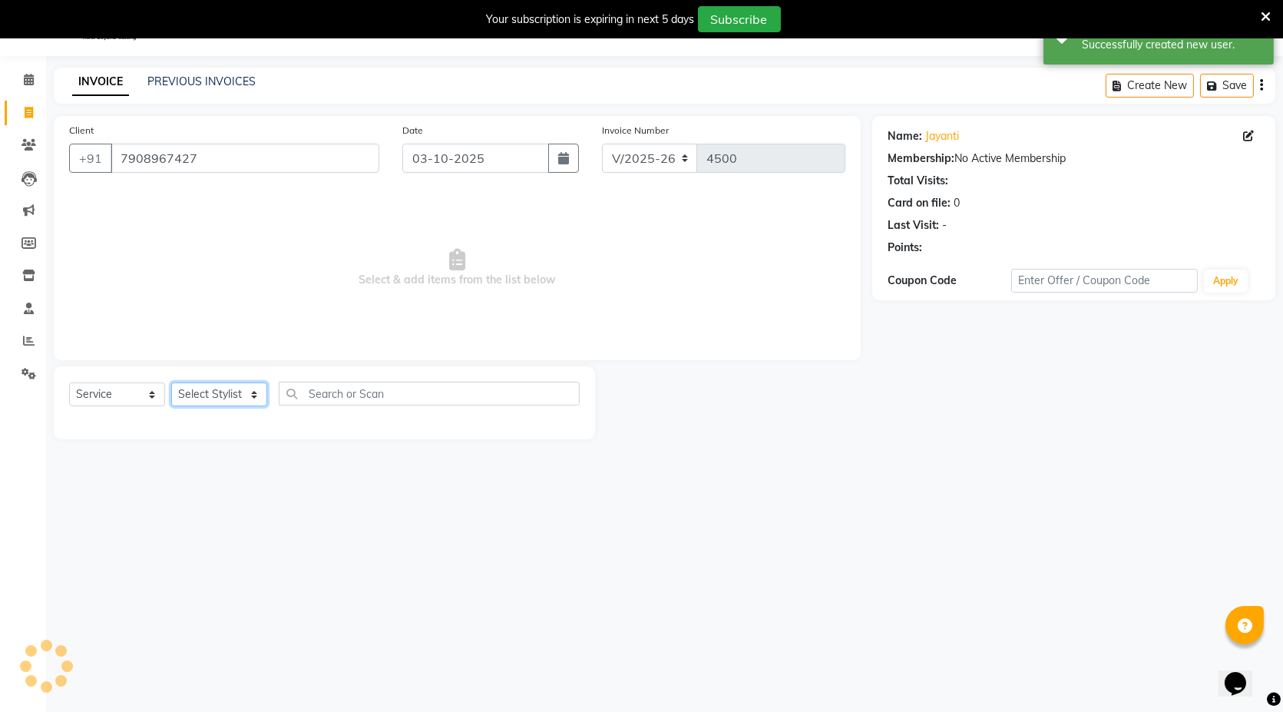
click at [239, 399] on select "Select Stylist ASIF DEEPA [PERSON_NAME] Manager [PERSON_NAME] [PERSON_NAME] [PE…" at bounding box center [219, 395] width 96 height 24
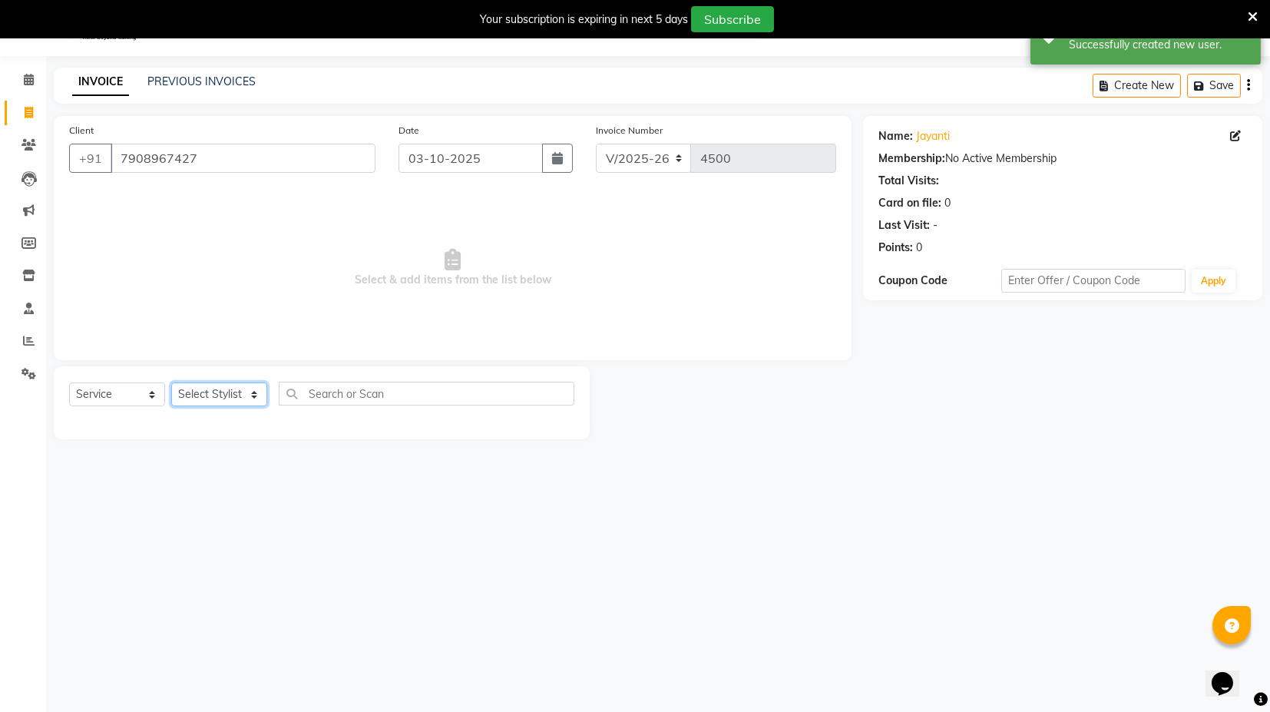
select select "88661"
click at [171, 383] on select "Select Stylist ASIF DEEPA [PERSON_NAME] Manager [PERSON_NAME] [PERSON_NAME] [PE…" at bounding box center [219, 395] width 96 height 24
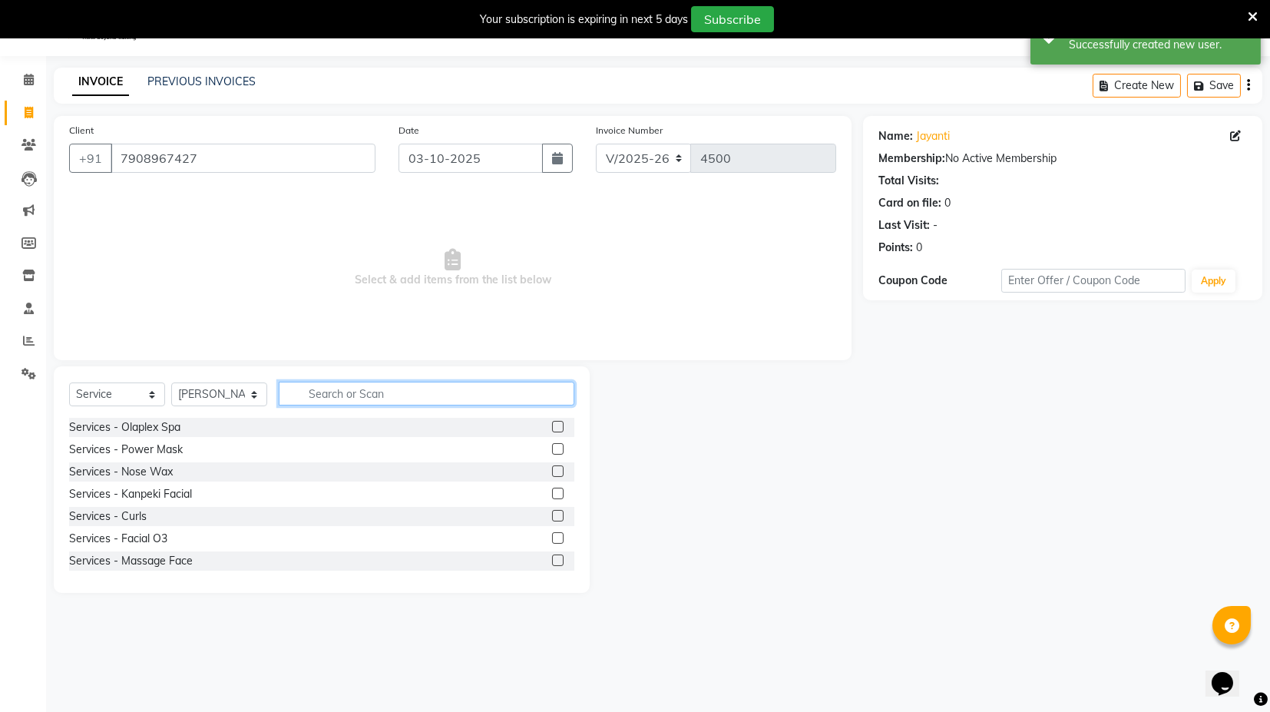
click at [331, 396] on input "text" at bounding box center [427, 394] width 296 height 24
type input "BA"
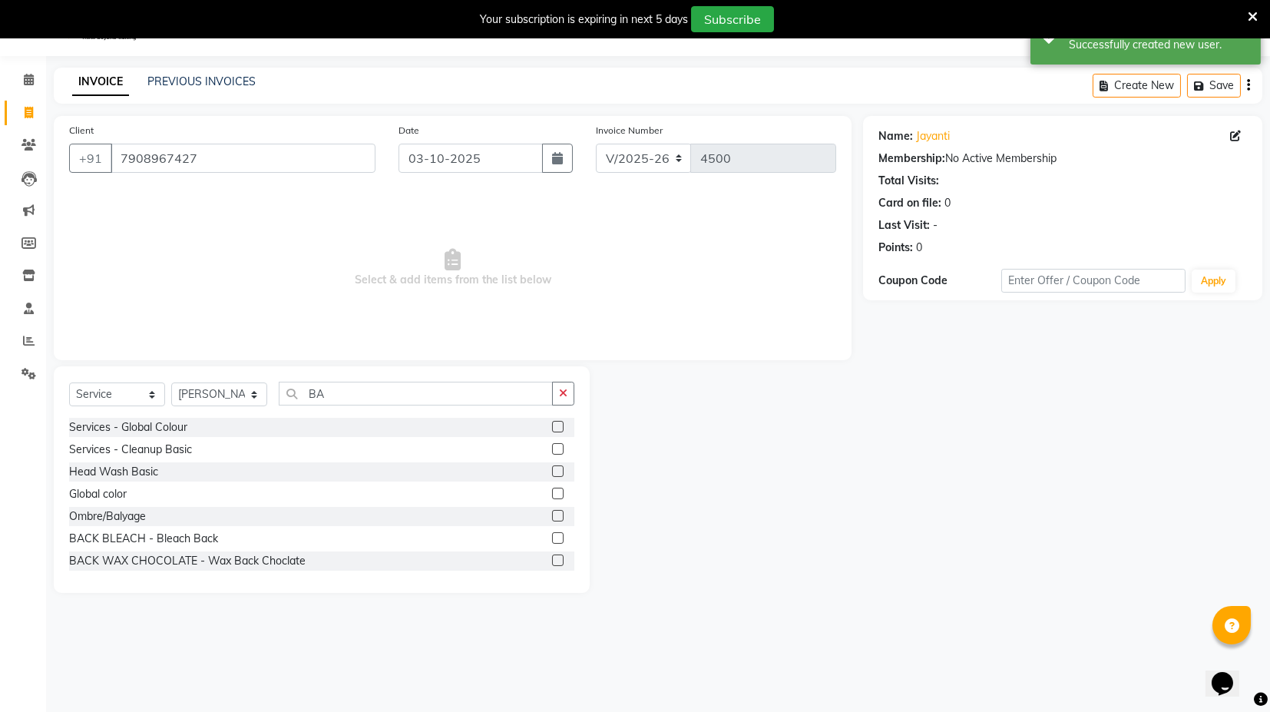
click at [552, 513] on label at bounding box center [558, 516] width 12 height 12
click at [552, 513] on input "checkbox" at bounding box center [557, 517] width 10 height 10
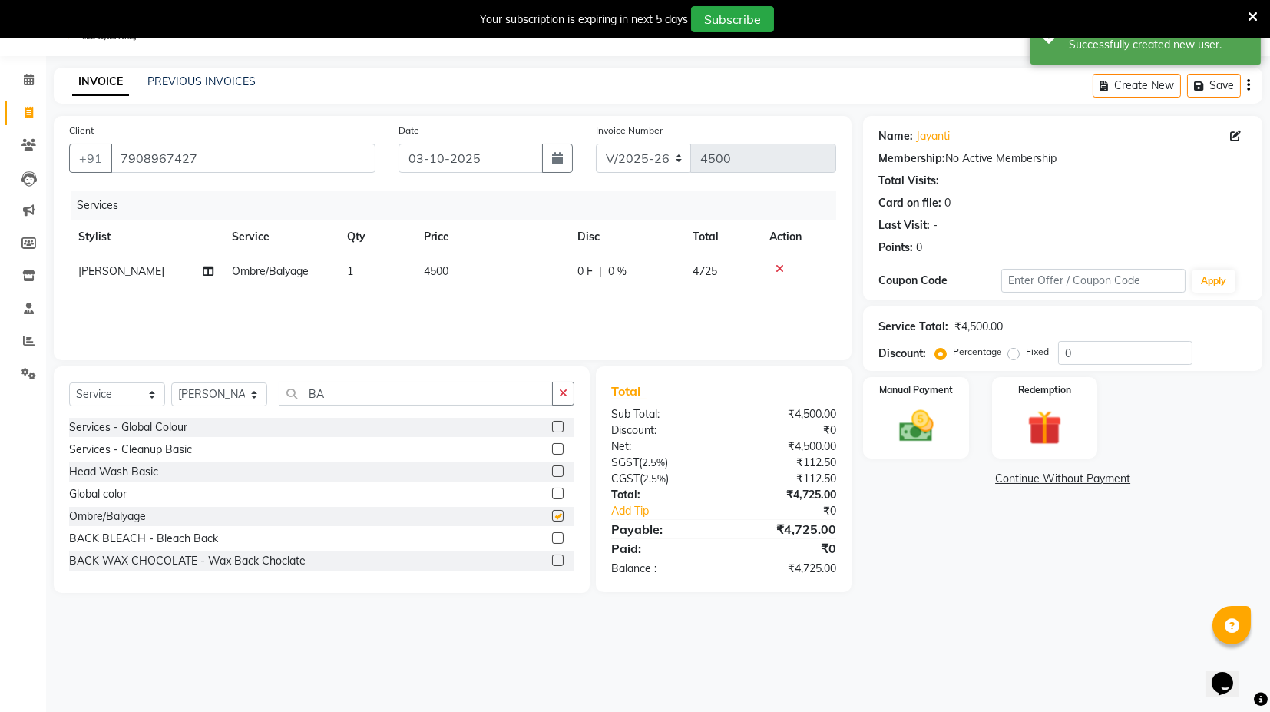
checkbox input "false"
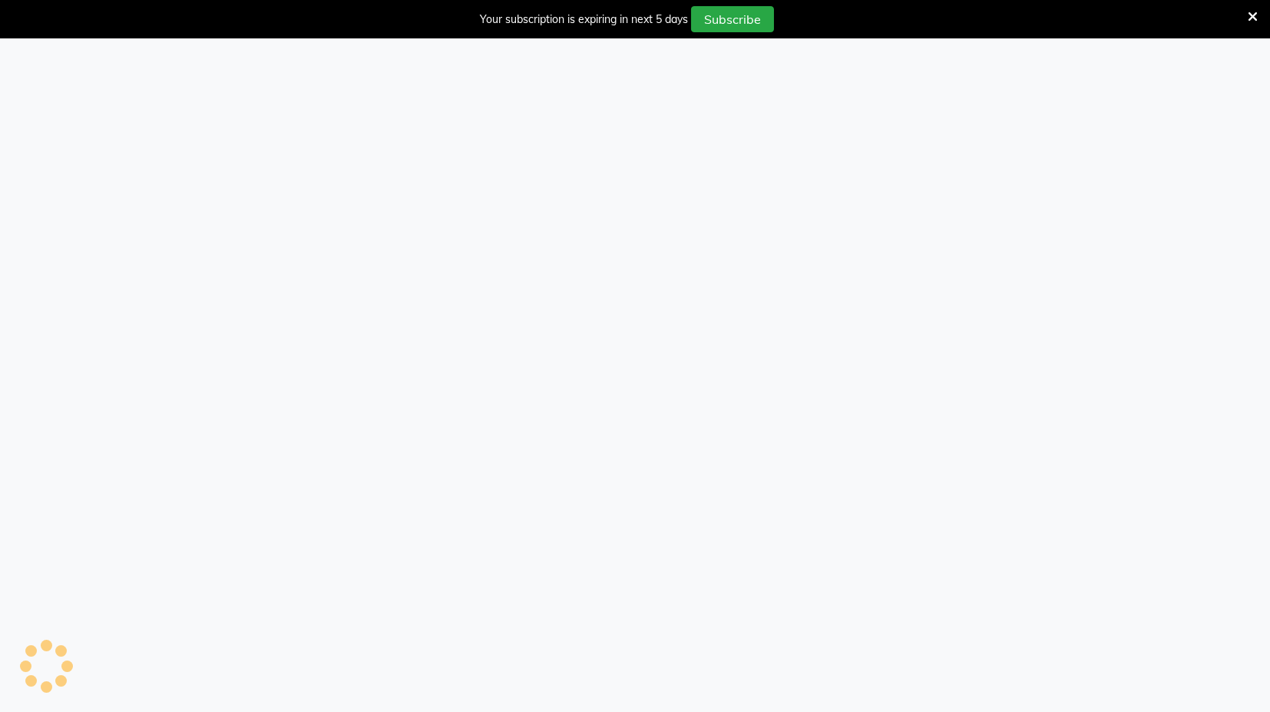
select select "service"
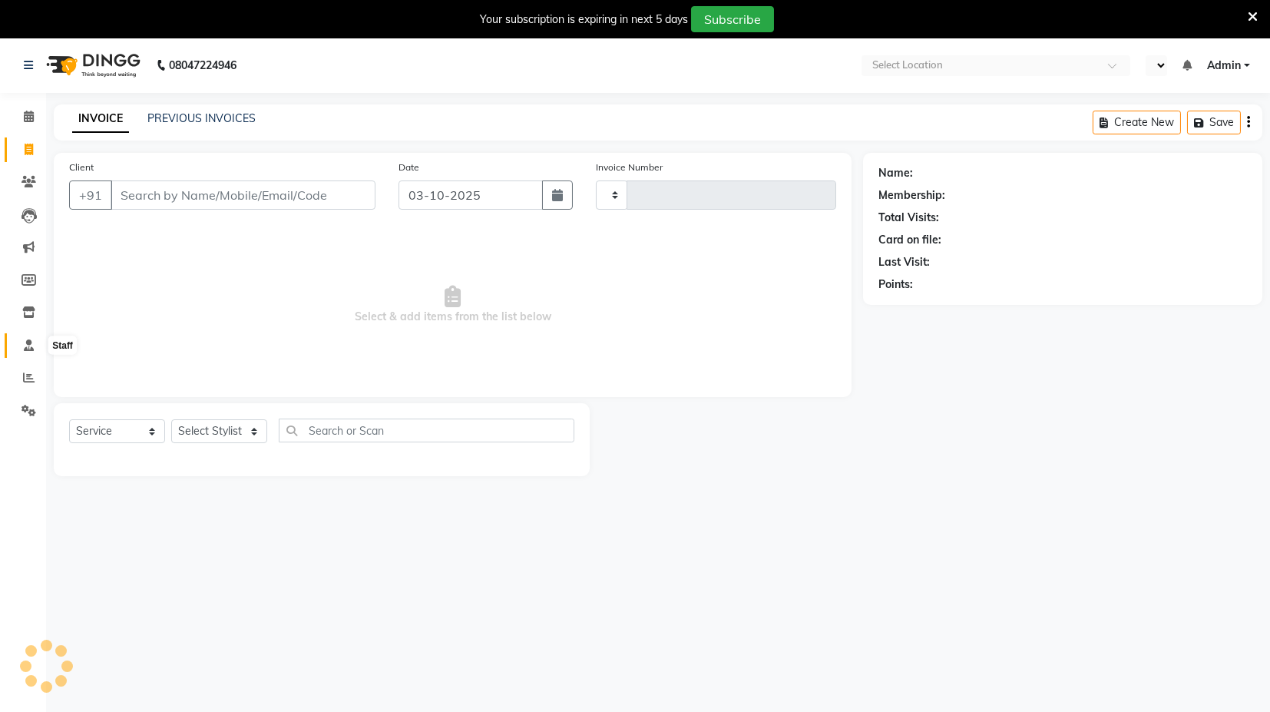
click at [32, 347] on icon at bounding box center [29, 345] width 10 height 12
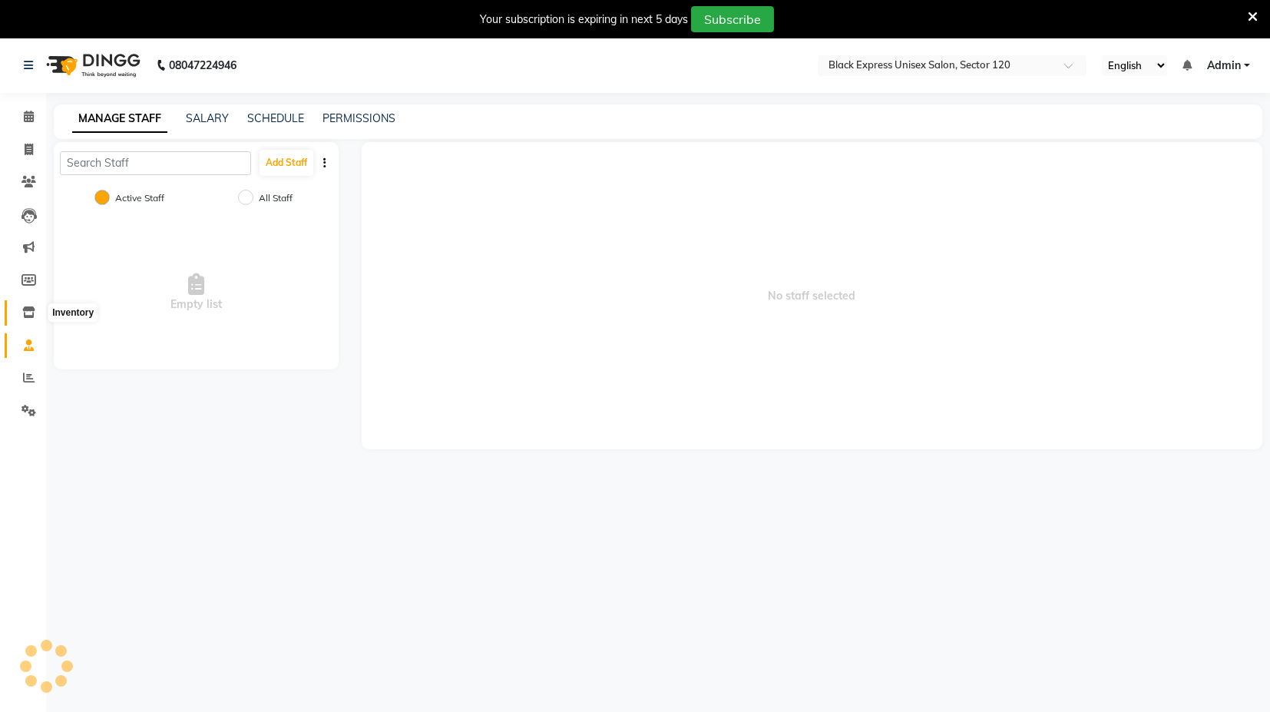
select select "en"
click at [26, 310] on icon at bounding box center [28, 312] width 13 height 12
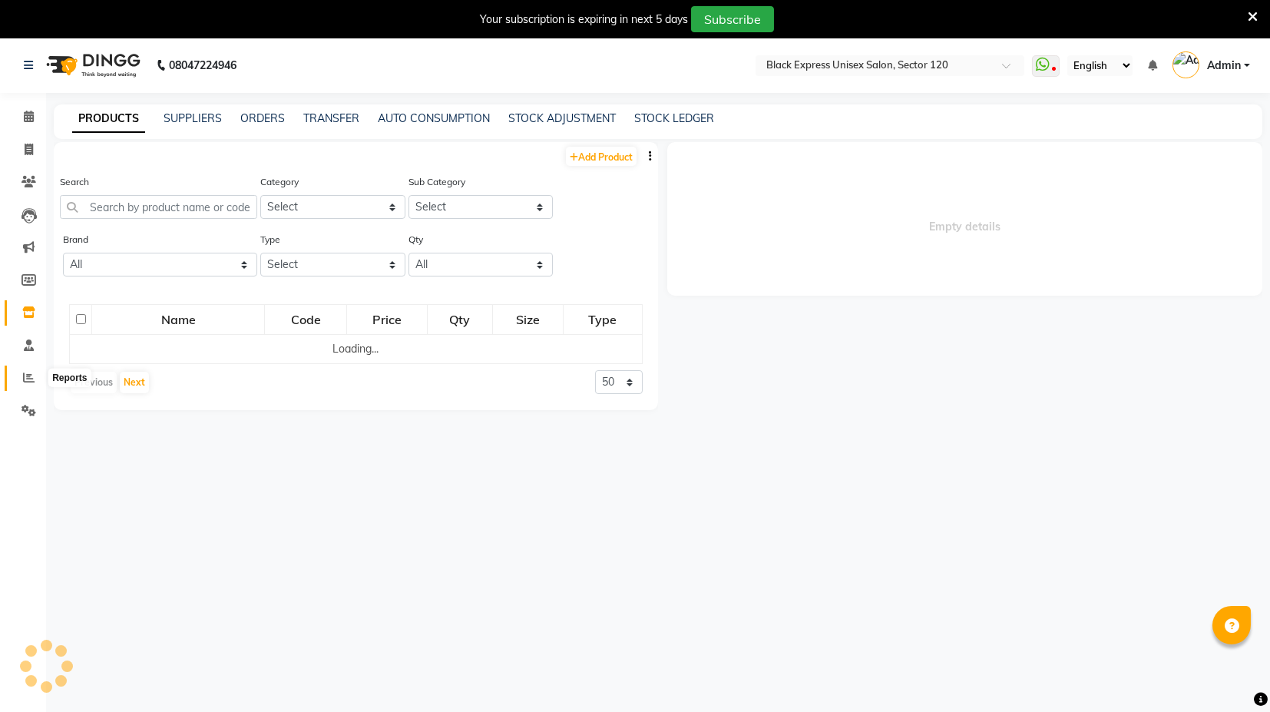
click at [16, 376] on span at bounding box center [28, 378] width 27 height 18
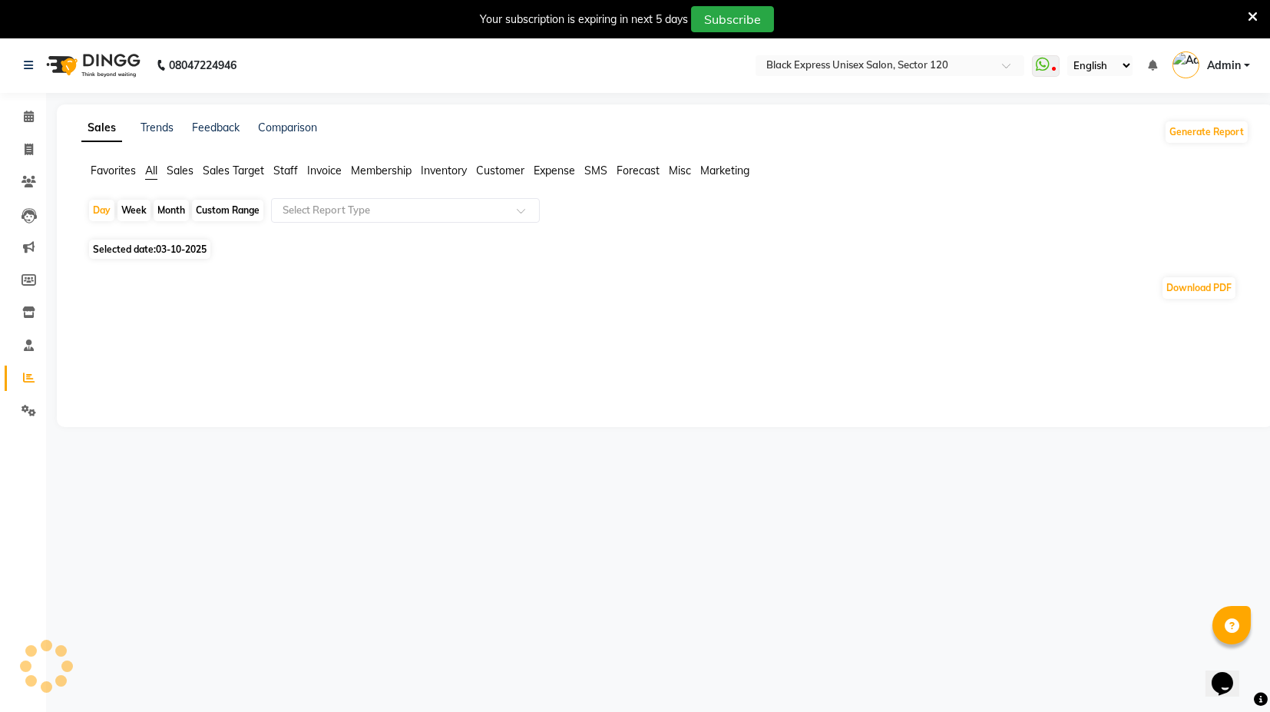
click at [227, 215] on div "Custom Range" at bounding box center [227, 211] width 71 height 22
click at [210, 211] on div "Custom Range" at bounding box center [227, 211] width 71 height 22
select select "10"
select select "2025"
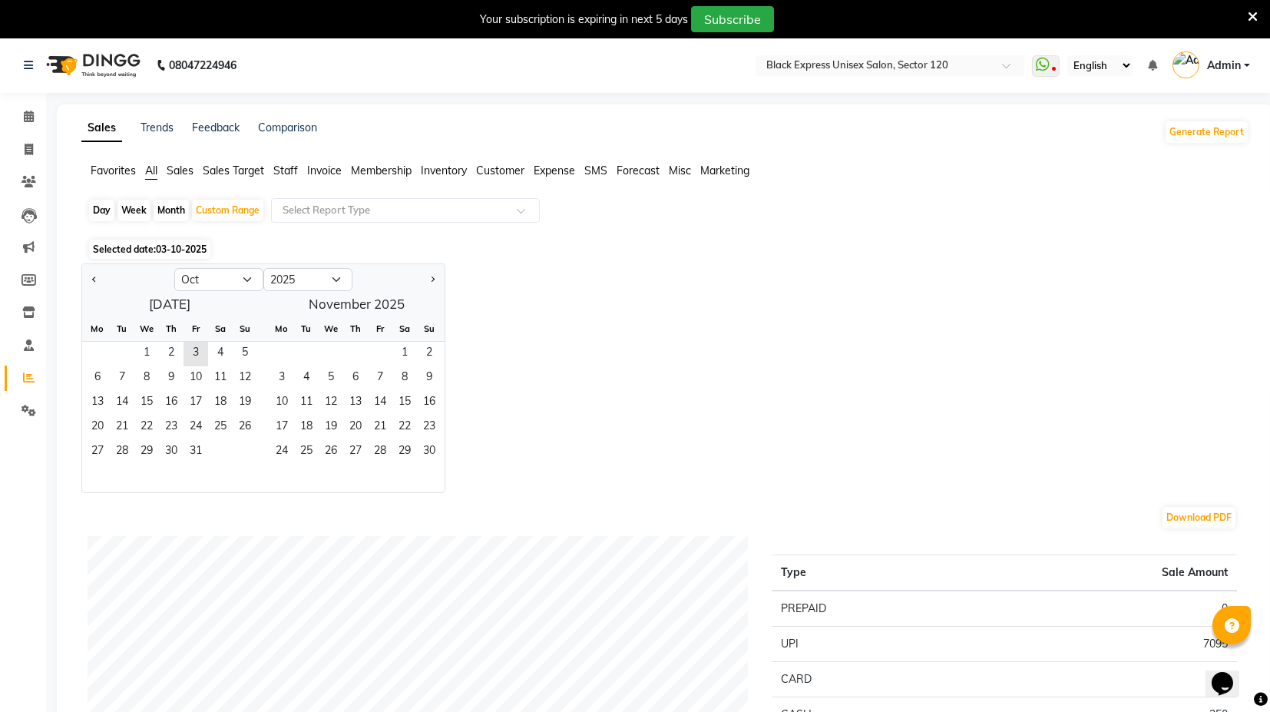
click at [174, 217] on div "Month" at bounding box center [171, 211] width 35 height 22
select select "10"
select select "2025"
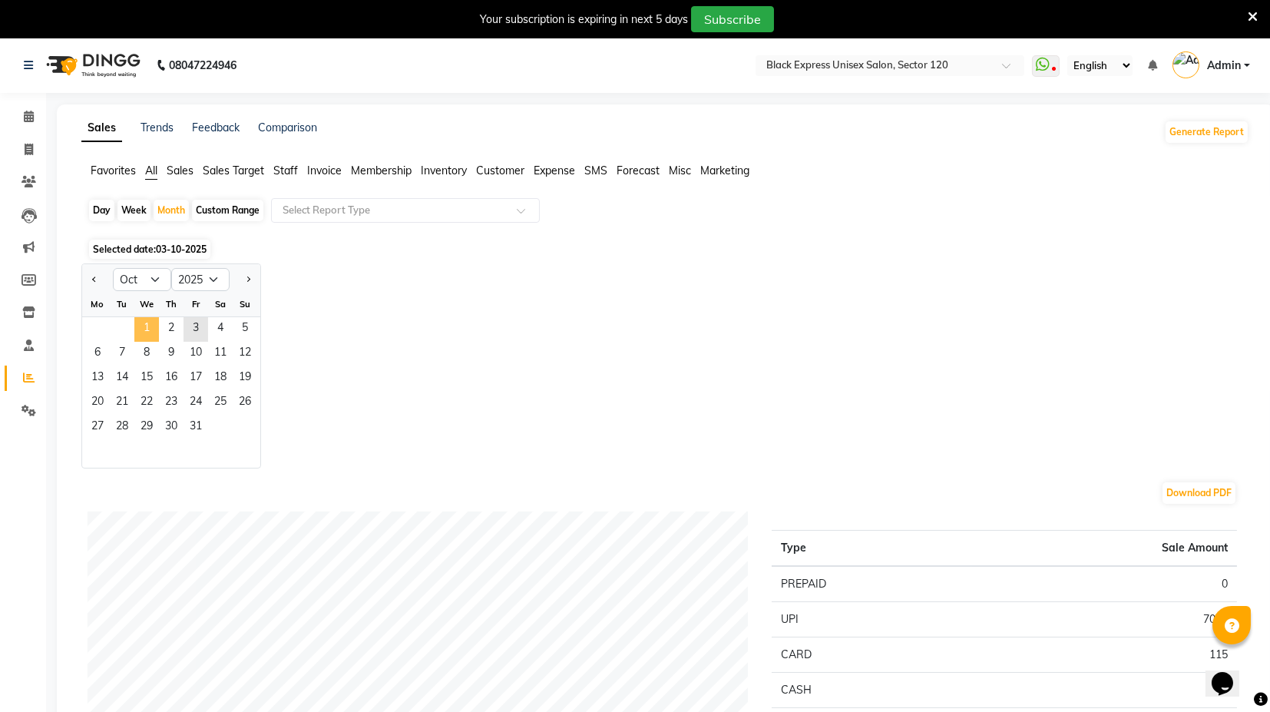
click at [145, 330] on span "1" at bounding box center [146, 329] width 25 height 25
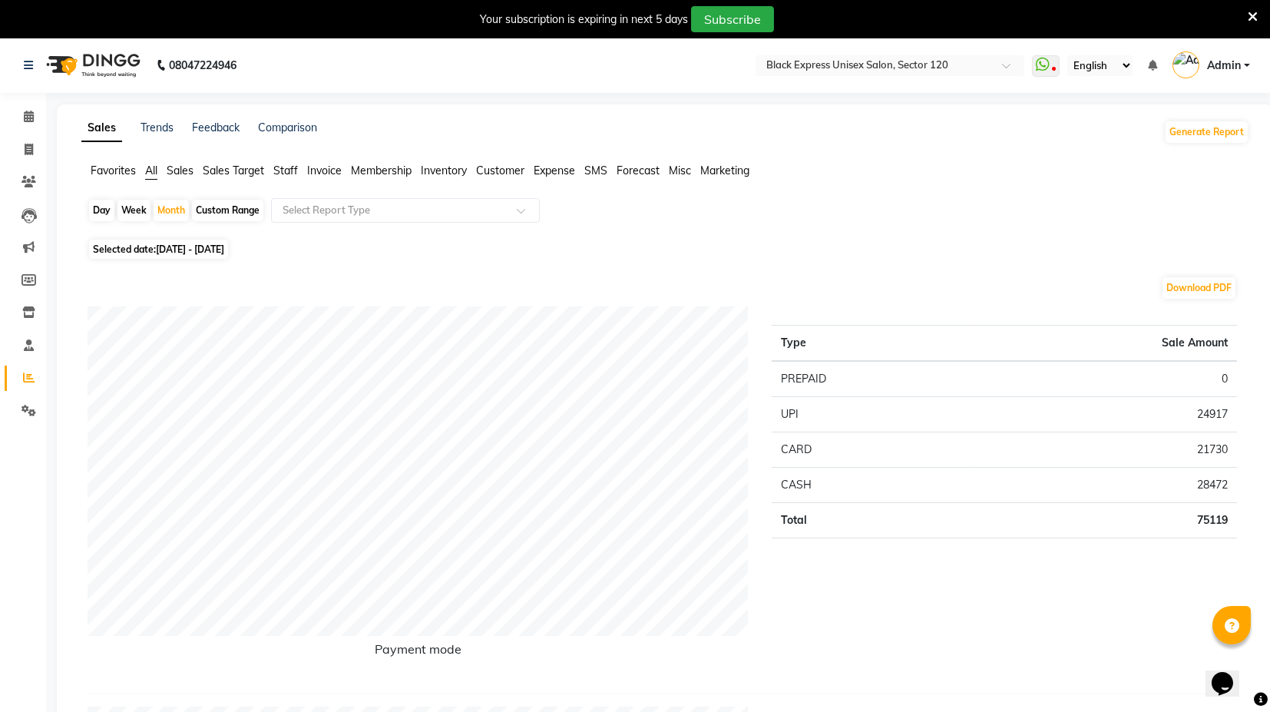
click at [289, 164] on span "Staff" at bounding box center [285, 171] width 25 height 14
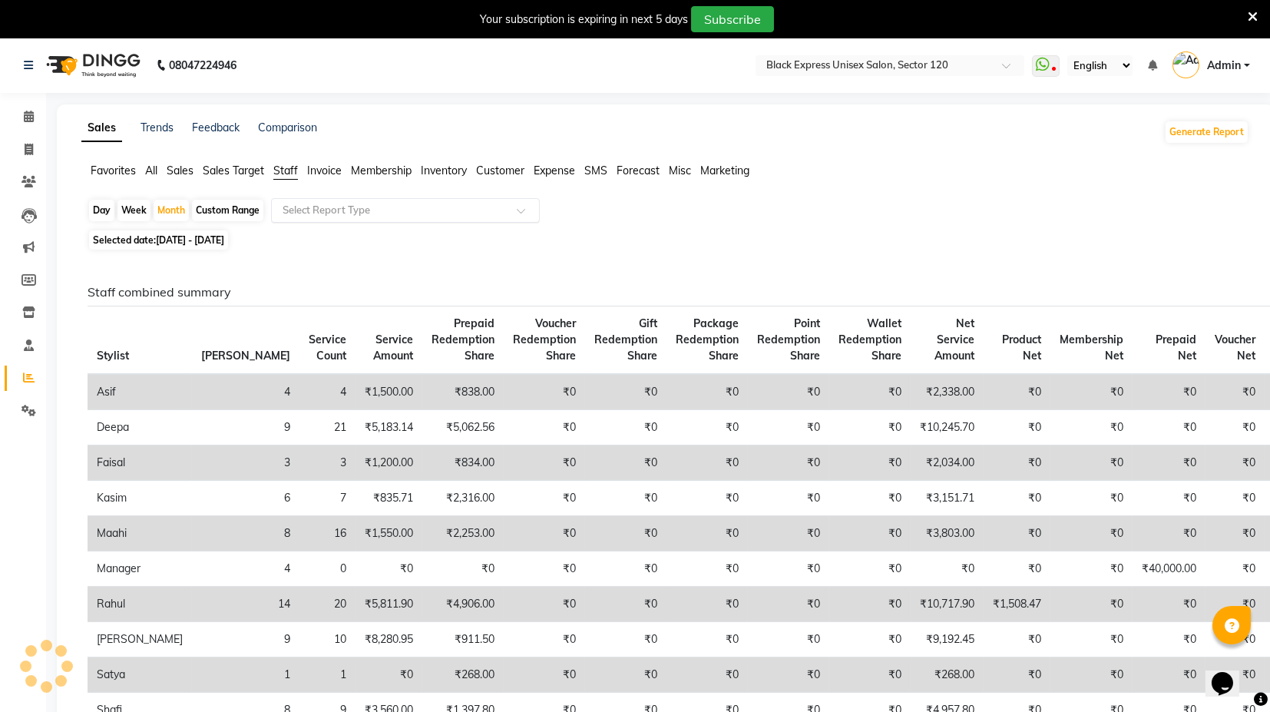
click at [410, 214] on input "text" at bounding box center [390, 210] width 221 height 15
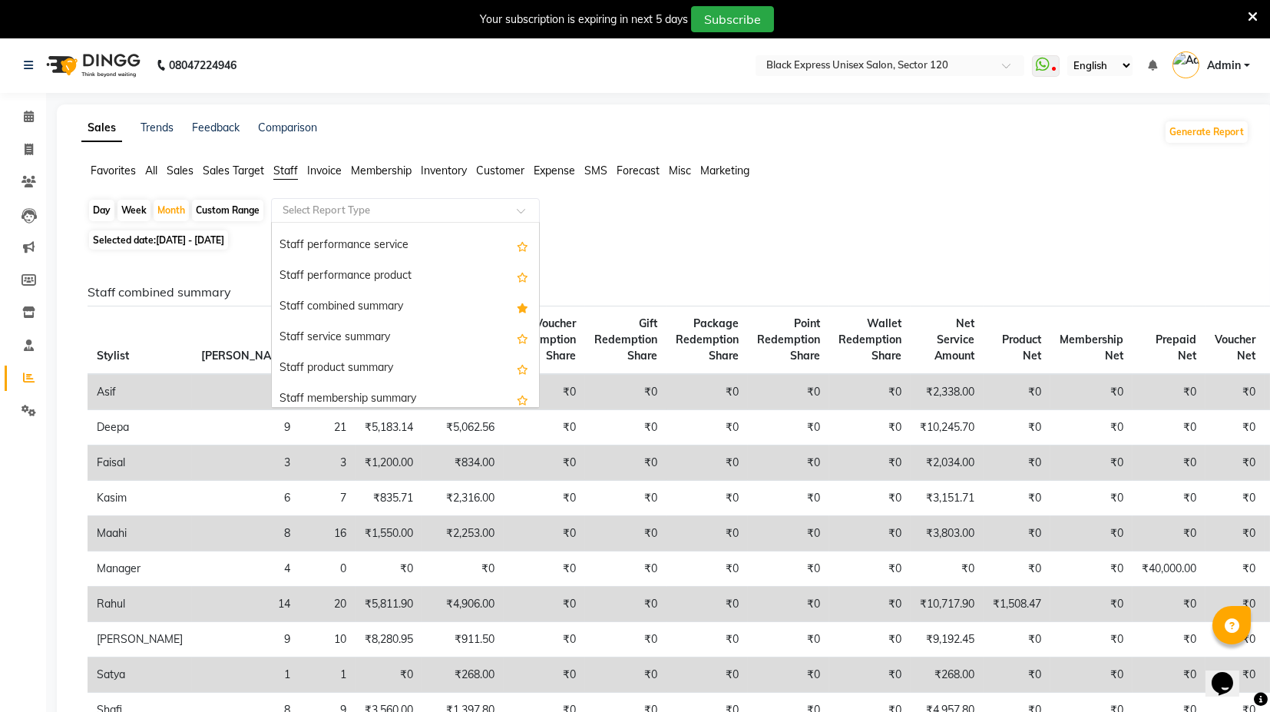
scroll to position [272, 0]
click at [350, 305] on div "Staff combined summary" at bounding box center [405, 304] width 267 height 31
select select "full_report"
select select "csv"
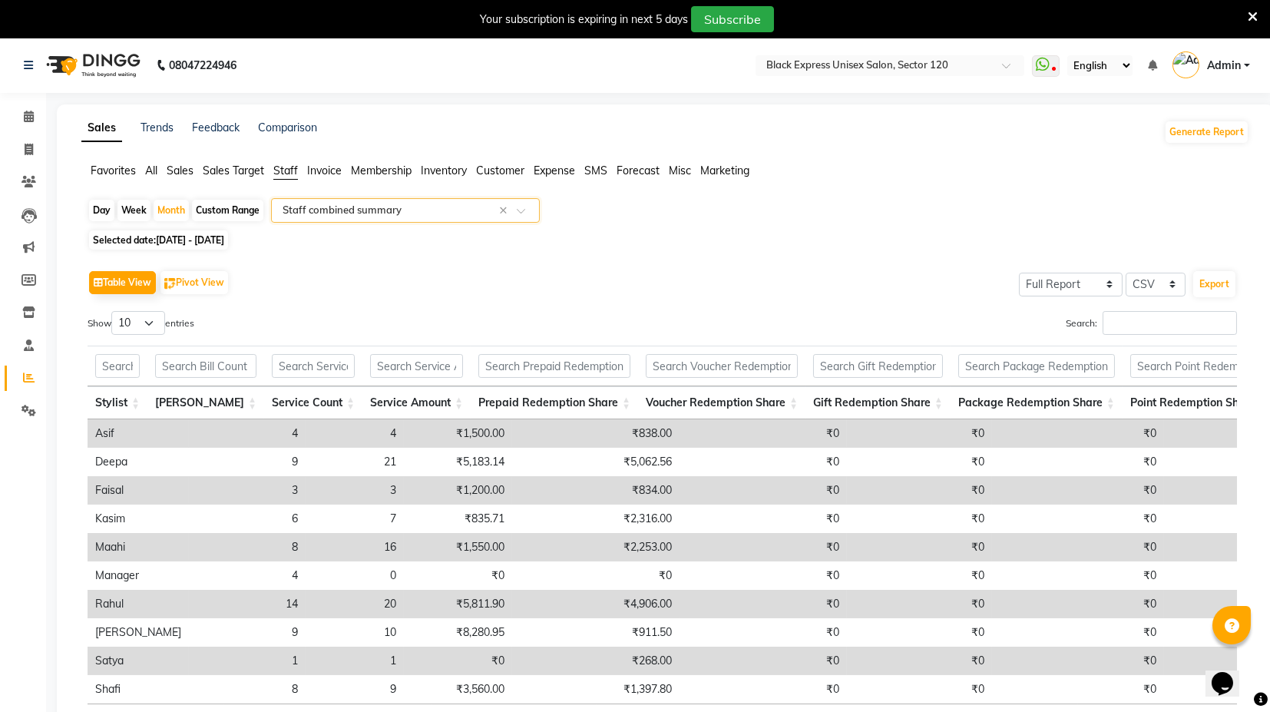
click at [349, 214] on input "text" at bounding box center [390, 210] width 221 height 15
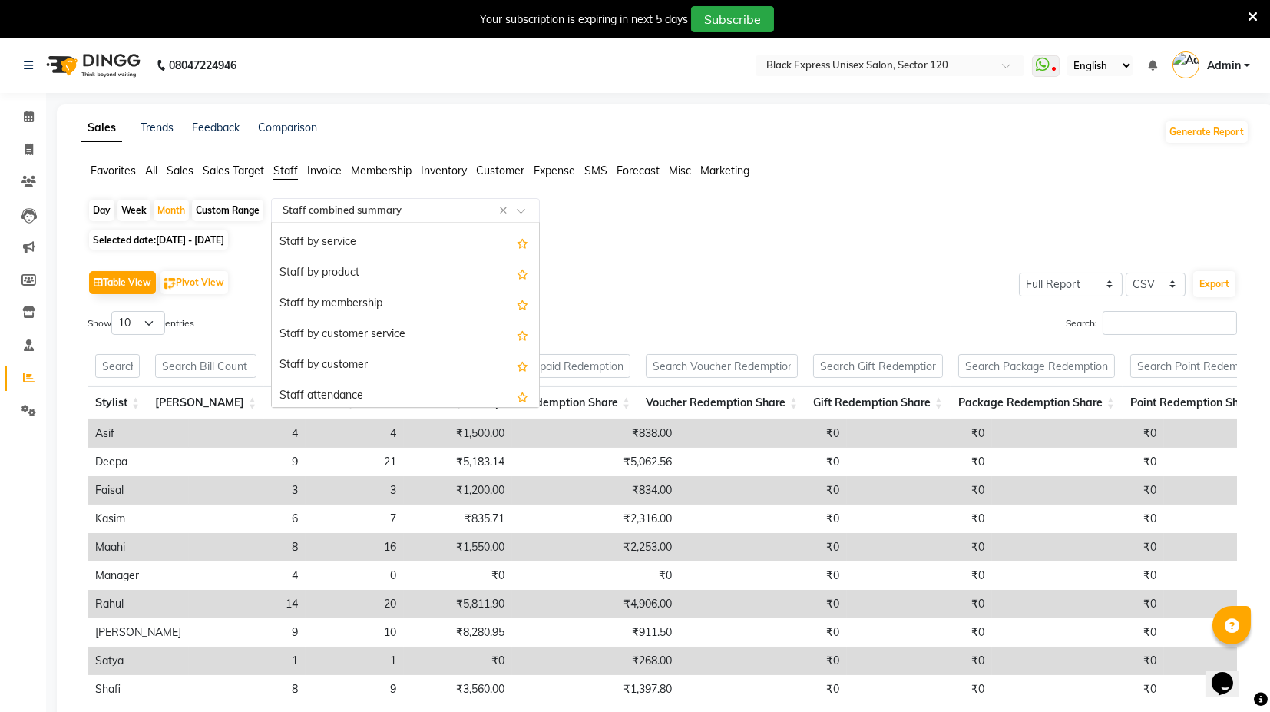
scroll to position [0, 0]
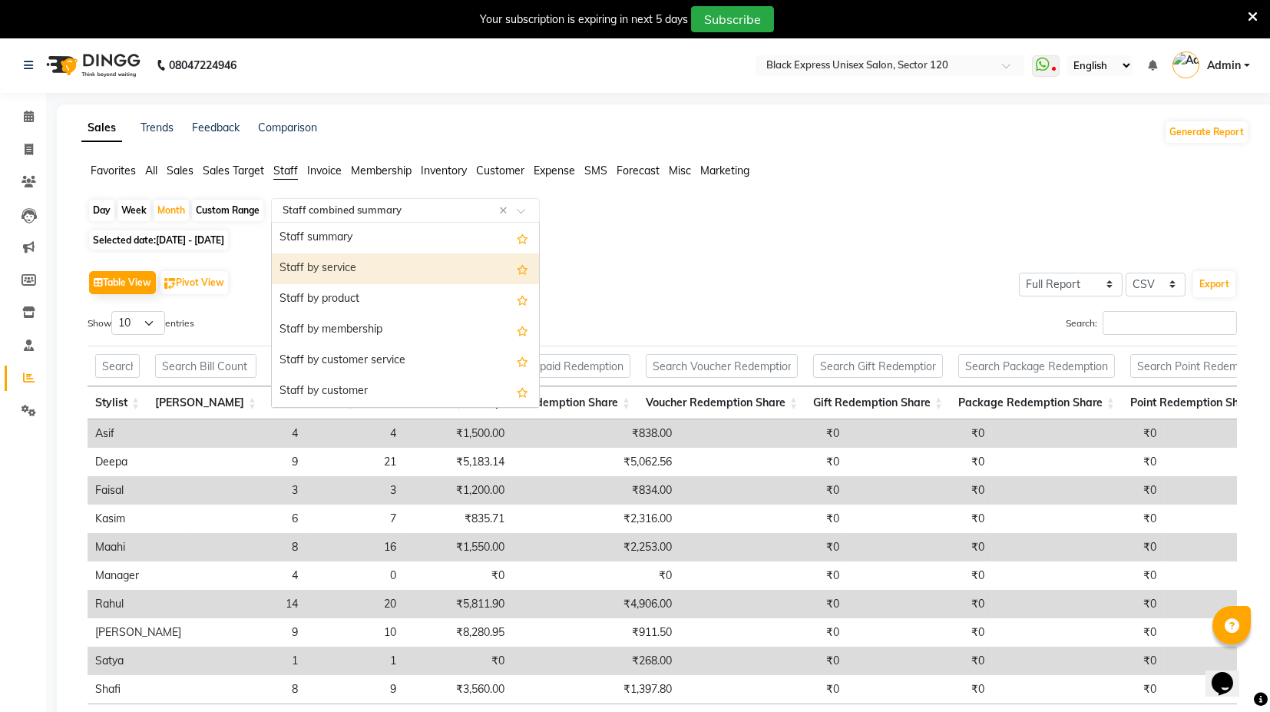
click at [387, 277] on div "Staff by service" at bounding box center [405, 268] width 267 height 31
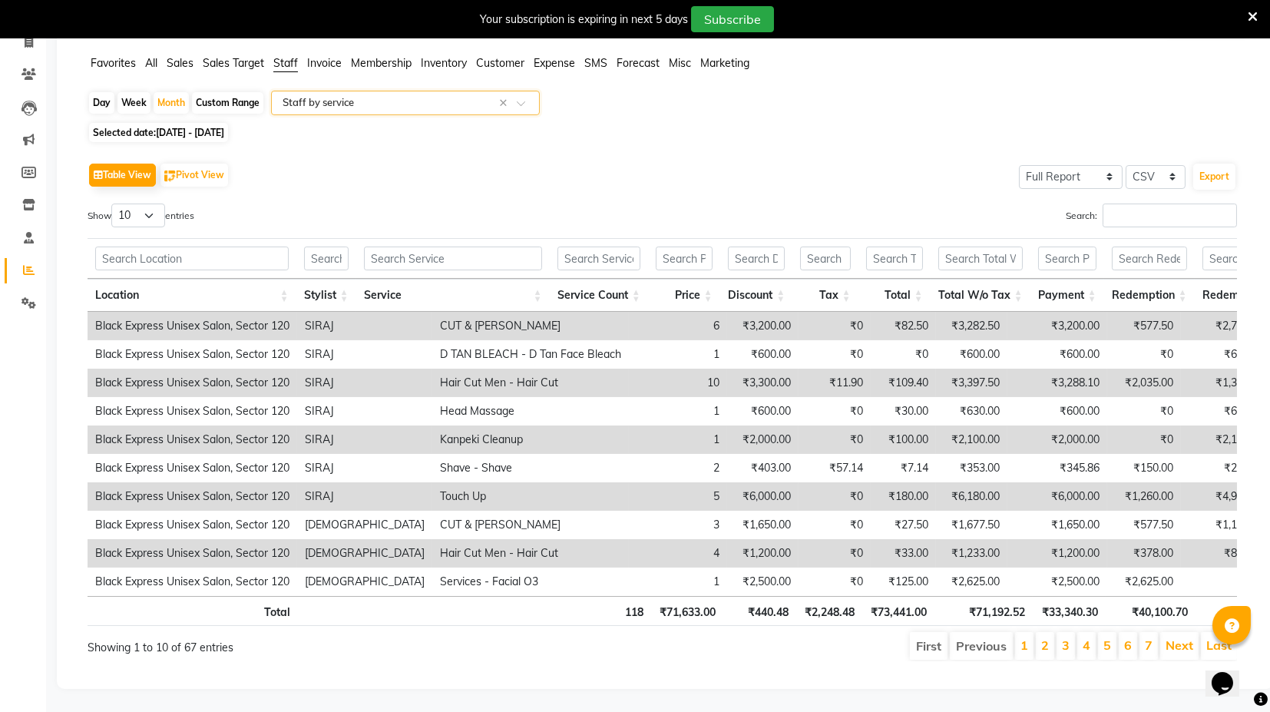
scroll to position [132, 0]
click at [1144, 177] on div "Table View Pivot View Select Full Report Filtered Report Select CSV PDF Export …" at bounding box center [663, 410] width 1150 height 502
click at [1142, 204] on input "Search:" at bounding box center [1170, 216] width 134 height 24
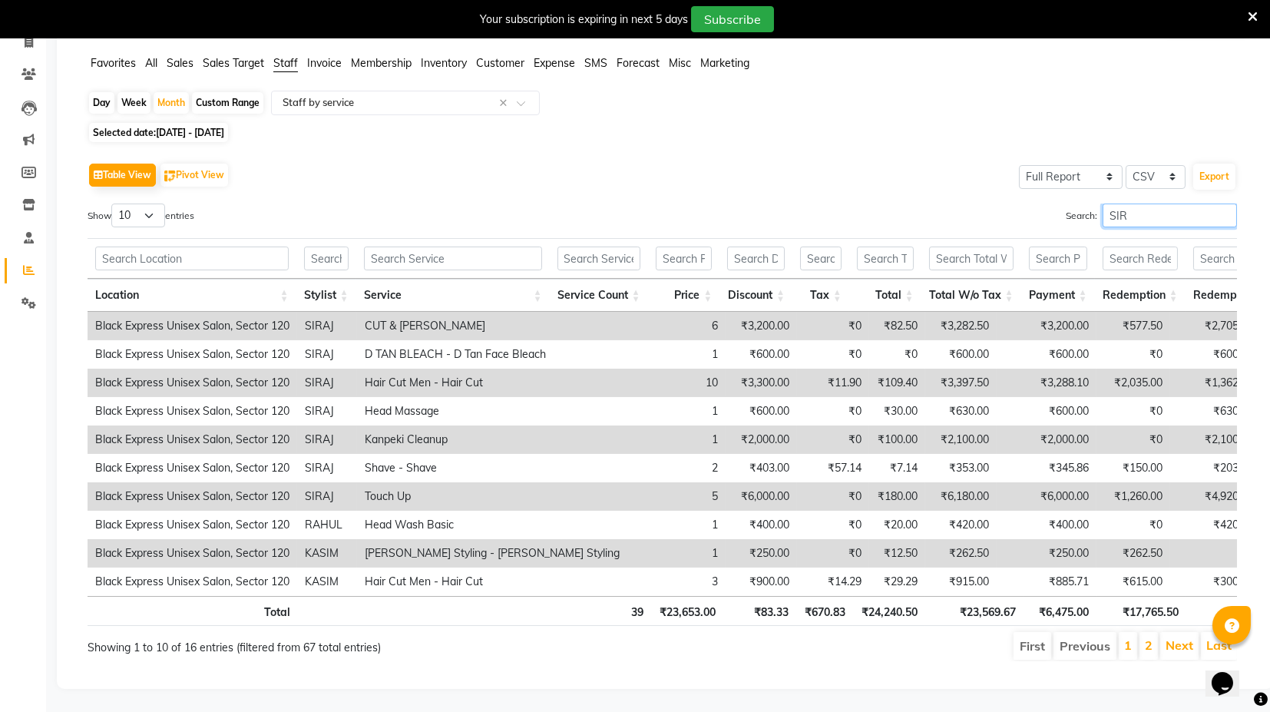
scroll to position [47, 0]
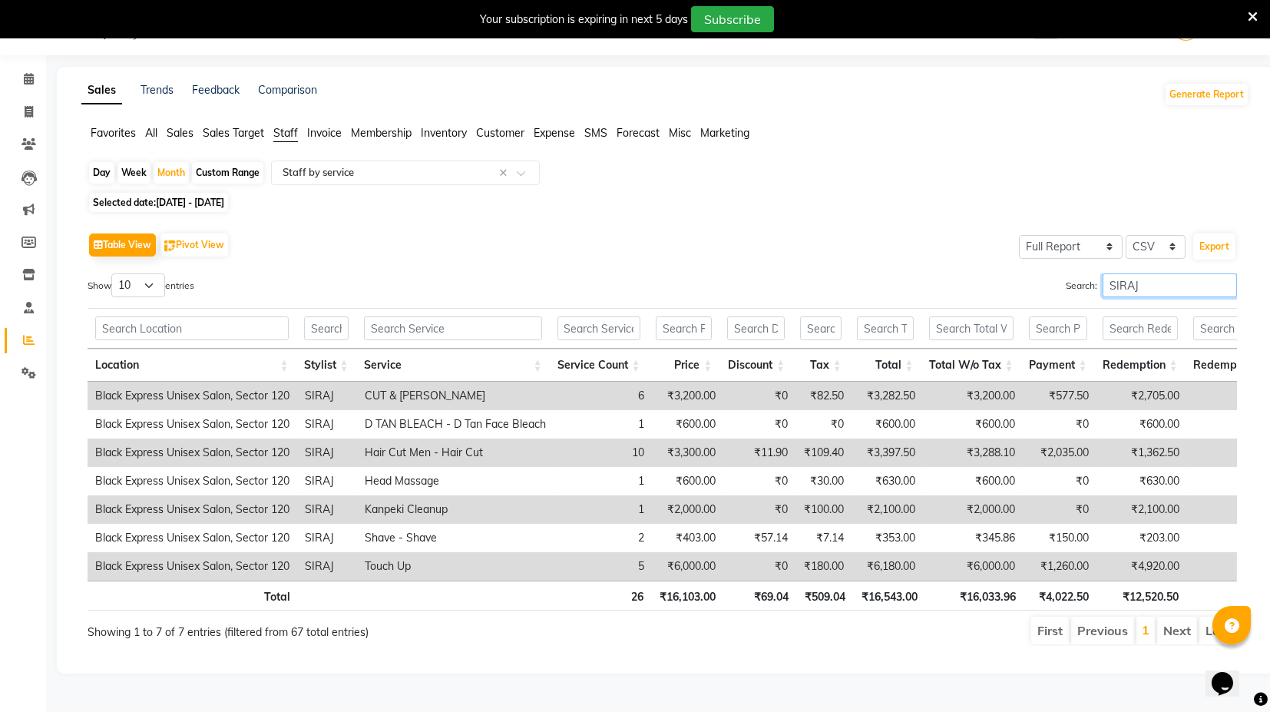
type input "SIRAJ"
click at [151, 275] on select "10 25 50 100" at bounding box center [138, 285] width 54 height 24
select select "100"
click at [114, 273] on select "10 25 50 100" at bounding box center [138, 285] width 54 height 24
click at [585, 316] on input "text" at bounding box center [599, 328] width 83 height 24
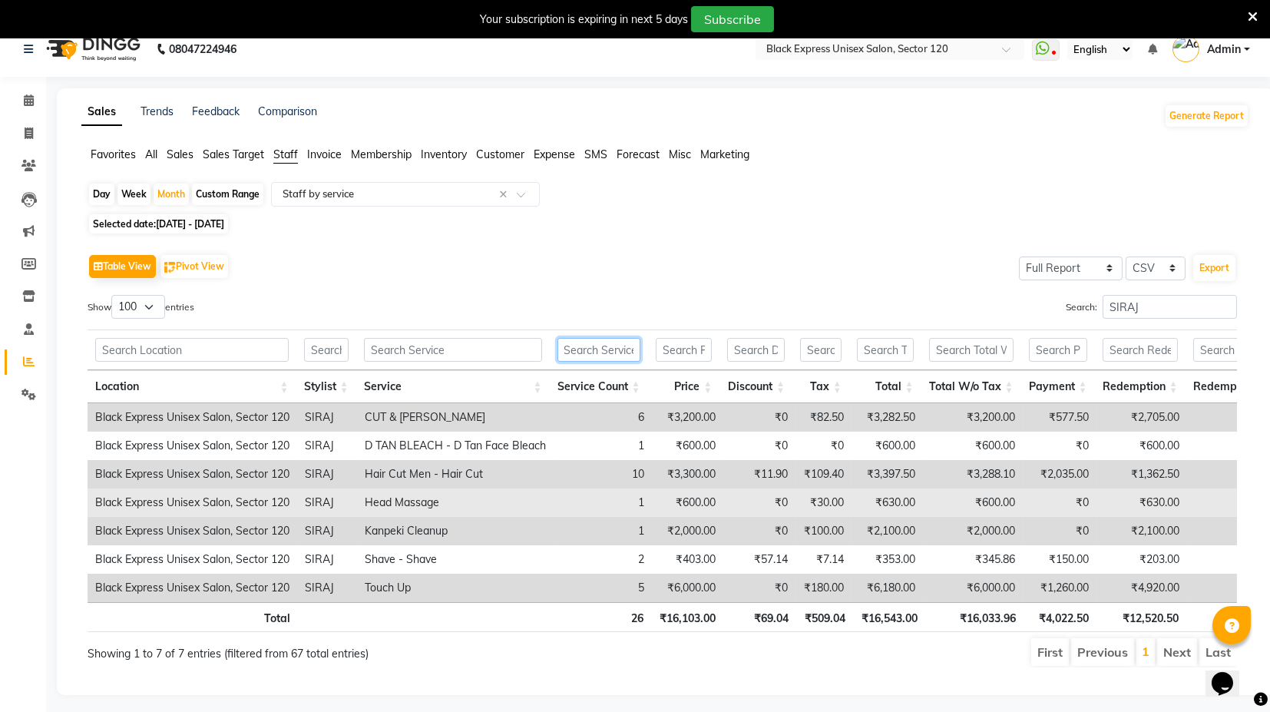
scroll to position [0, 0]
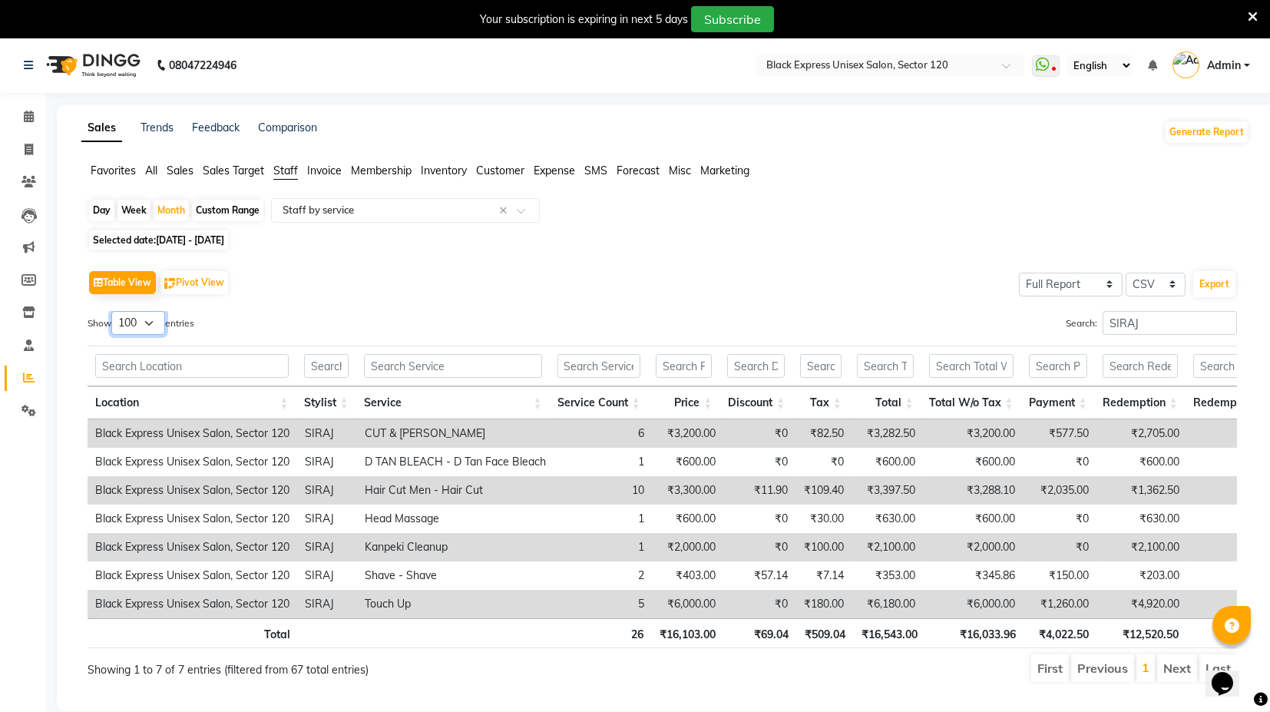
click at [149, 321] on select "10 25 50 100" at bounding box center [138, 323] width 54 height 24
click at [114, 311] on select "10 25 50 100" at bounding box center [138, 323] width 54 height 24
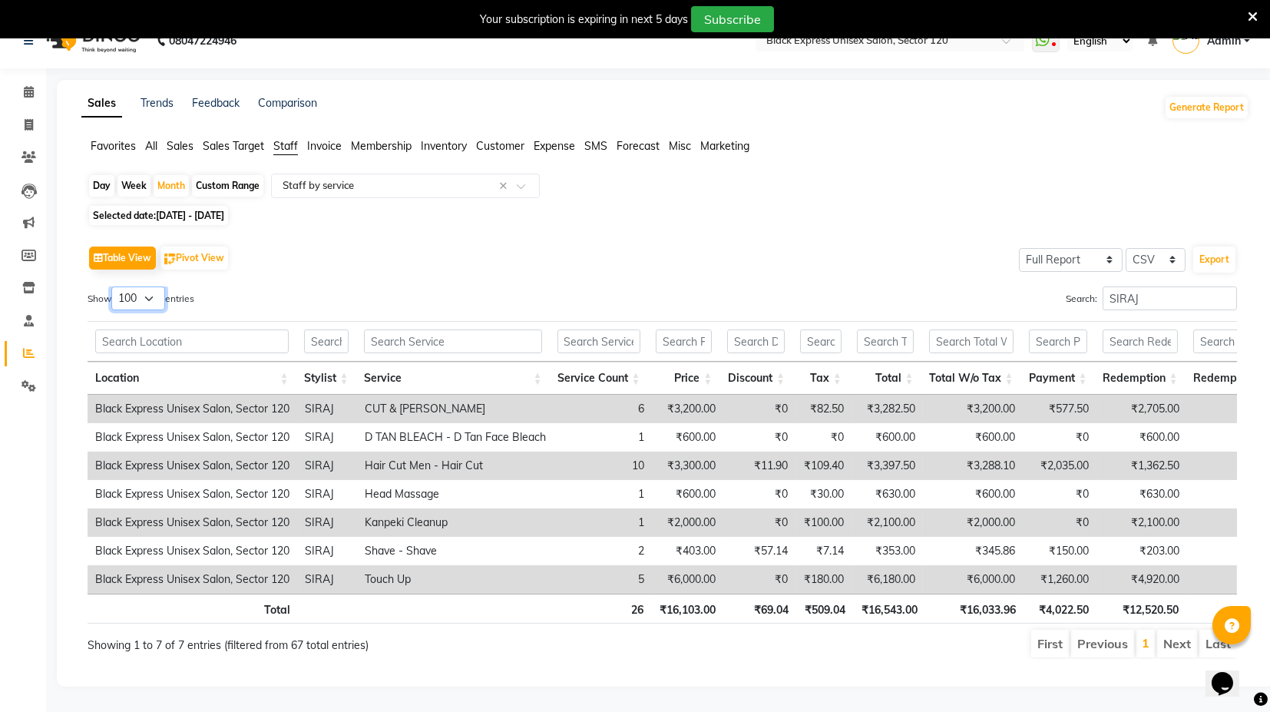
scroll to position [47, 0]
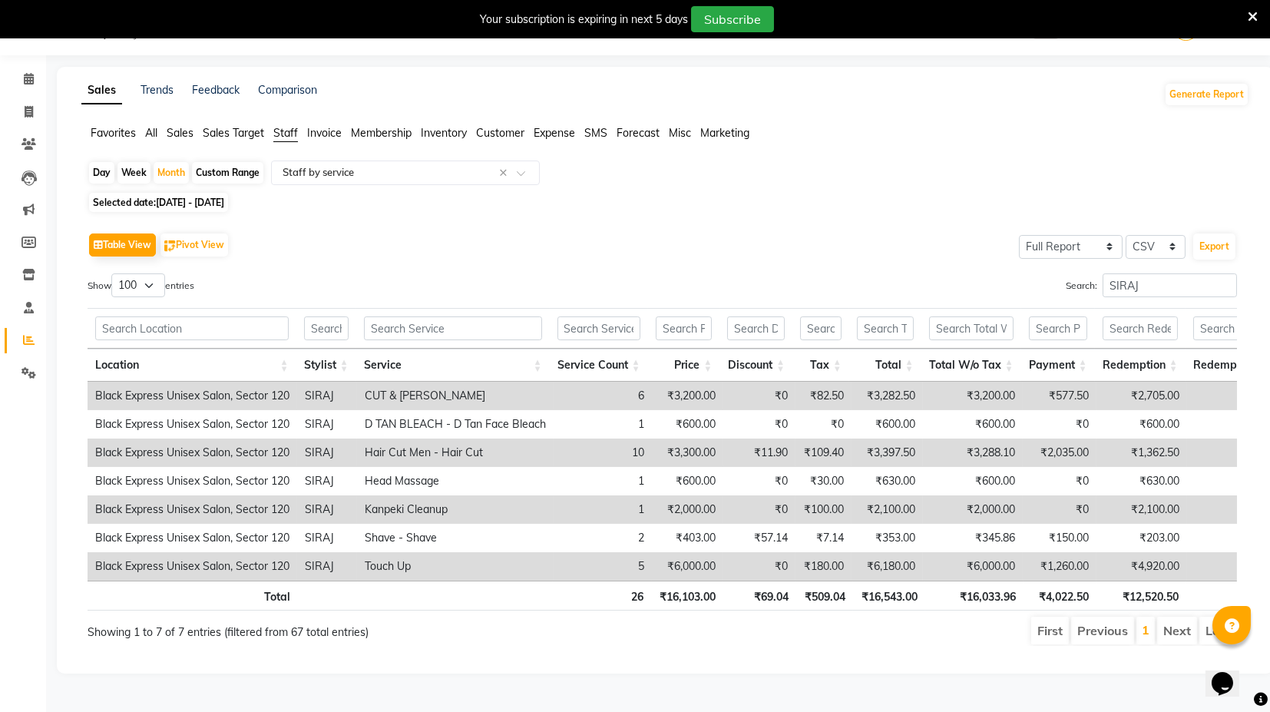
click at [373, 240] on div "Table View Pivot View Select Full Report Filtered Report Select CSV PDF Export" at bounding box center [663, 245] width 1150 height 32
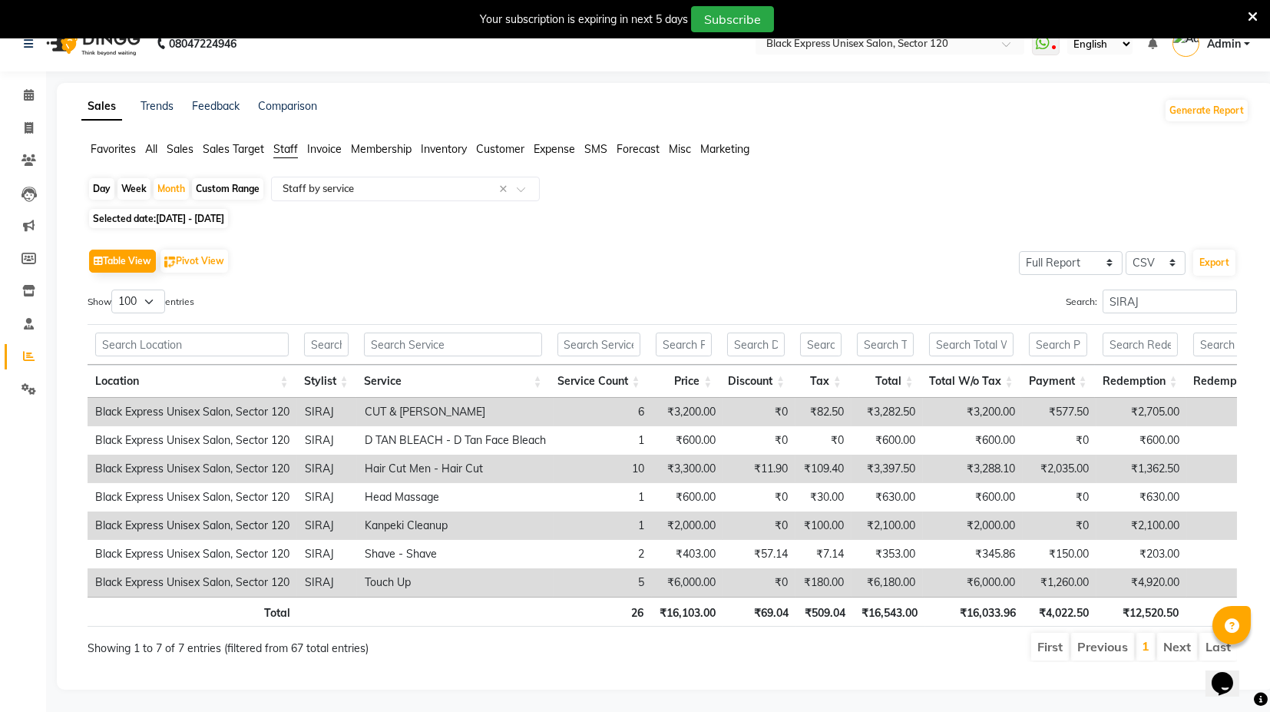
scroll to position [0, 0]
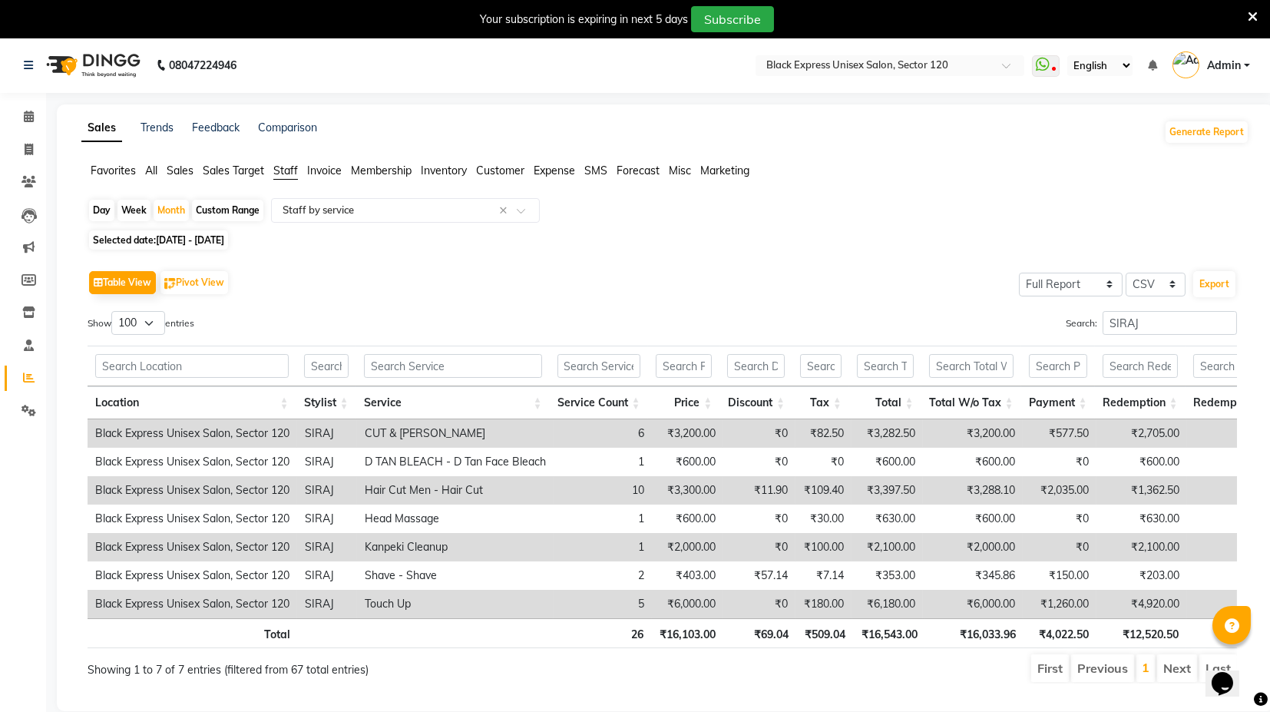
click at [221, 204] on div "Custom Range" at bounding box center [227, 211] width 71 height 22
select select "10"
select select "2025"
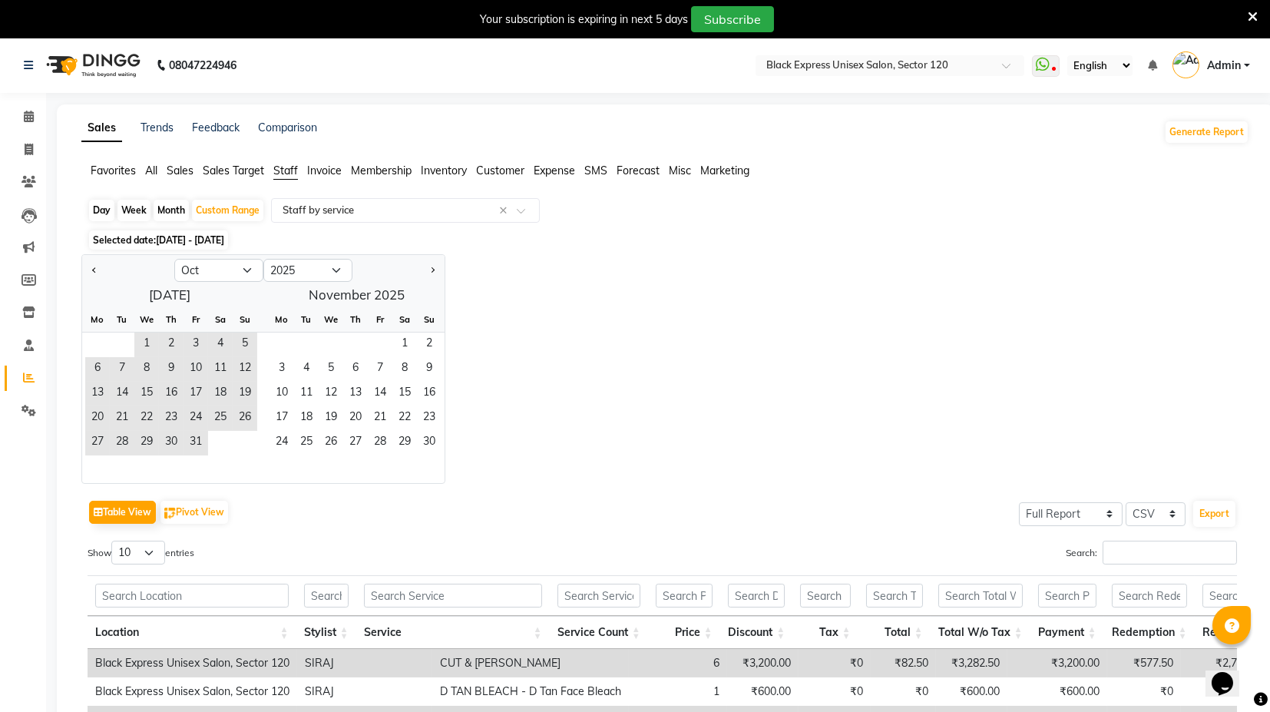
drag, startPoint x: 555, startPoint y: 275, endPoint x: 405, endPoint y: 246, distance: 152.6
click at [551, 275] on div "Jan Feb Mar Apr May Jun Jul Aug Sep Oct Nov Dec 2015 2016 2017 2018 2019 2020 2…" at bounding box center [665, 369] width 1168 height 230
click at [144, 189] on div "Favorites All Sales Sales Target Staff Invoice Membership Inventory Customer Ex…" at bounding box center [665, 177] width 1191 height 29
click at [157, 211] on div "Month" at bounding box center [171, 211] width 35 height 22
select select "10"
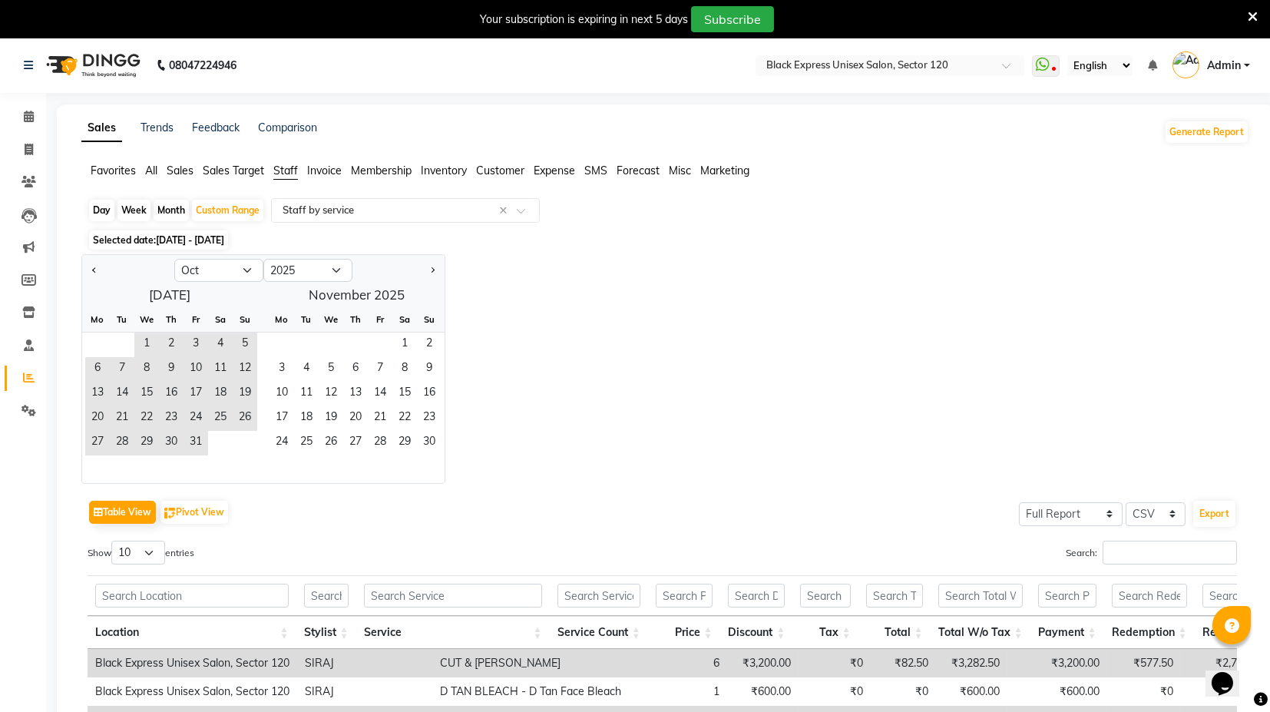
select select "2025"
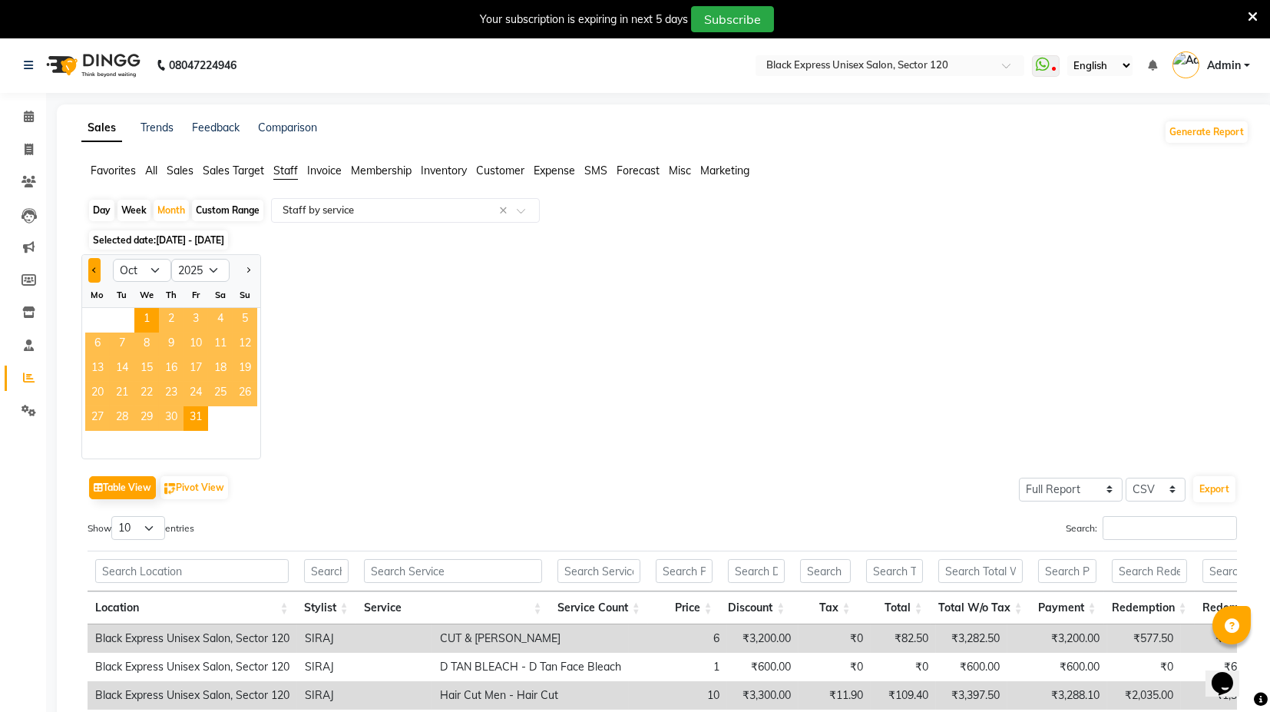
click at [95, 267] on button "Previous month" at bounding box center [94, 270] width 12 height 25
select select "9"
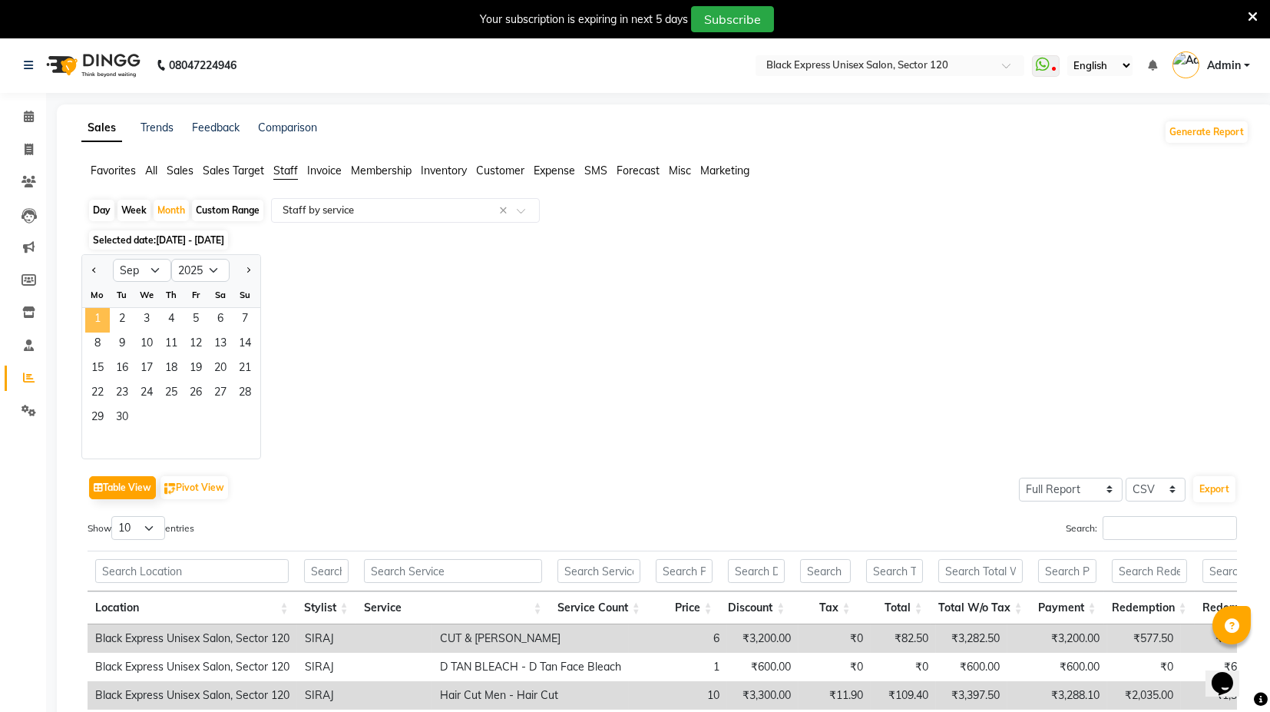
click at [94, 326] on span "1" at bounding box center [97, 320] width 25 height 25
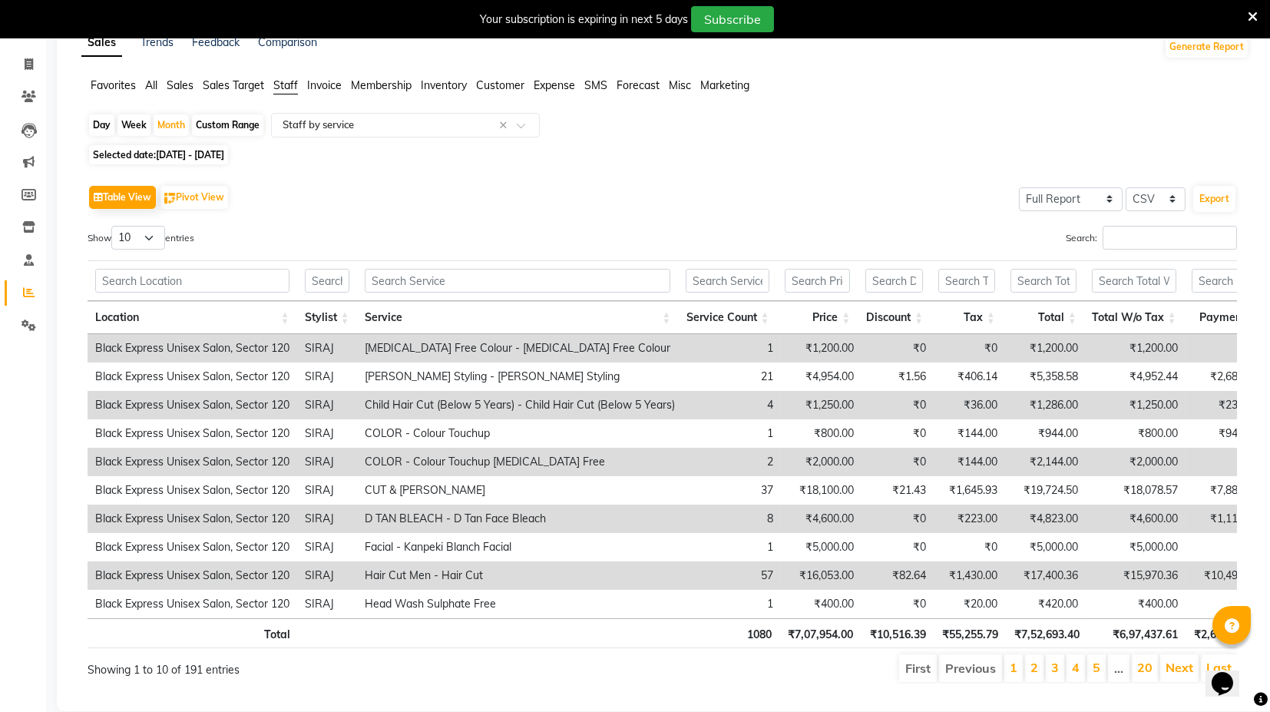
scroll to position [132, 0]
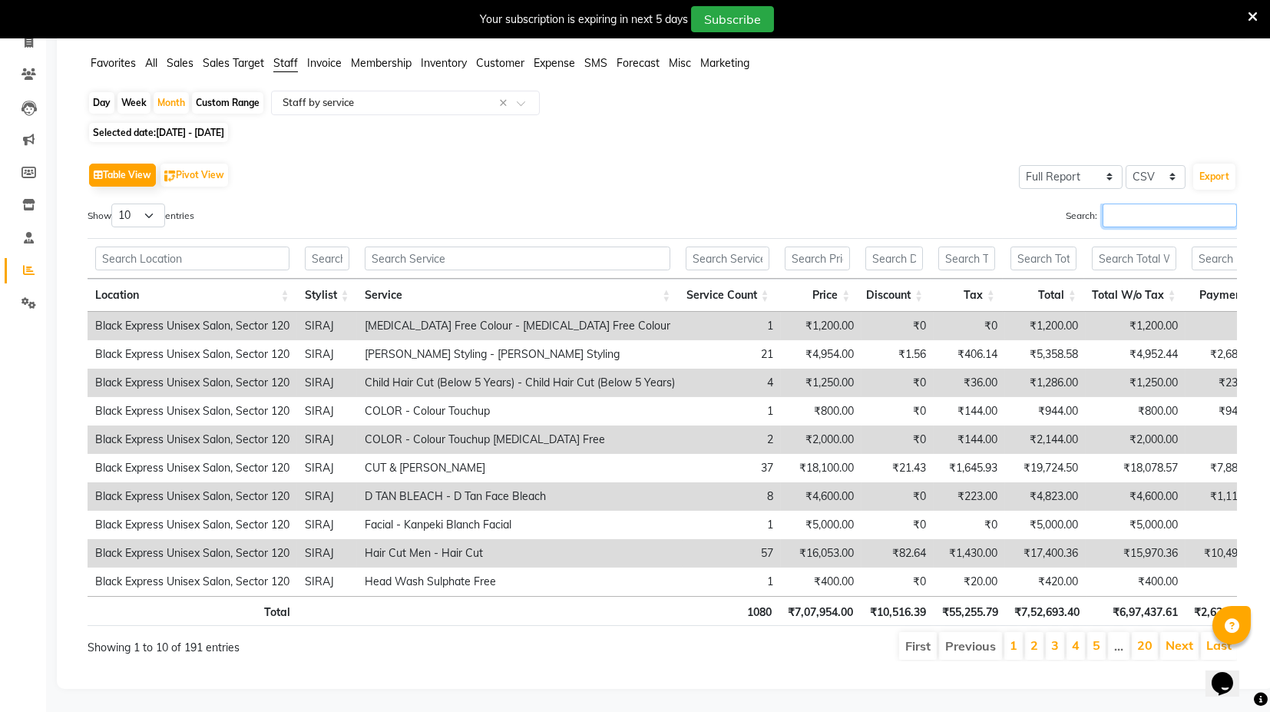
click at [1121, 204] on input "Search:" at bounding box center [1170, 216] width 134 height 24
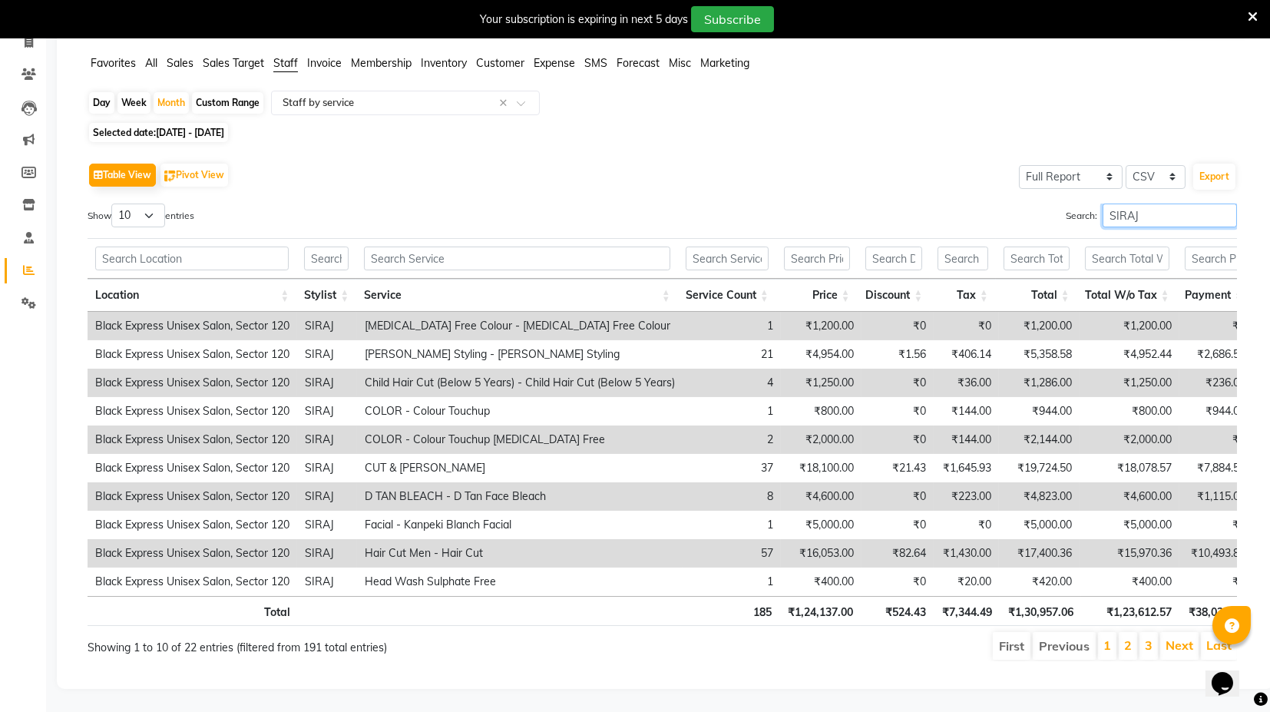
type input "SIRAJ"
click at [141, 204] on select "10 25 50 100" at bounding box center [138, 216] width 54 height 24
select select "25"
click at [114, 204] on select "10 25 50 100" at bounding box center [138, 216] width 54 height 24
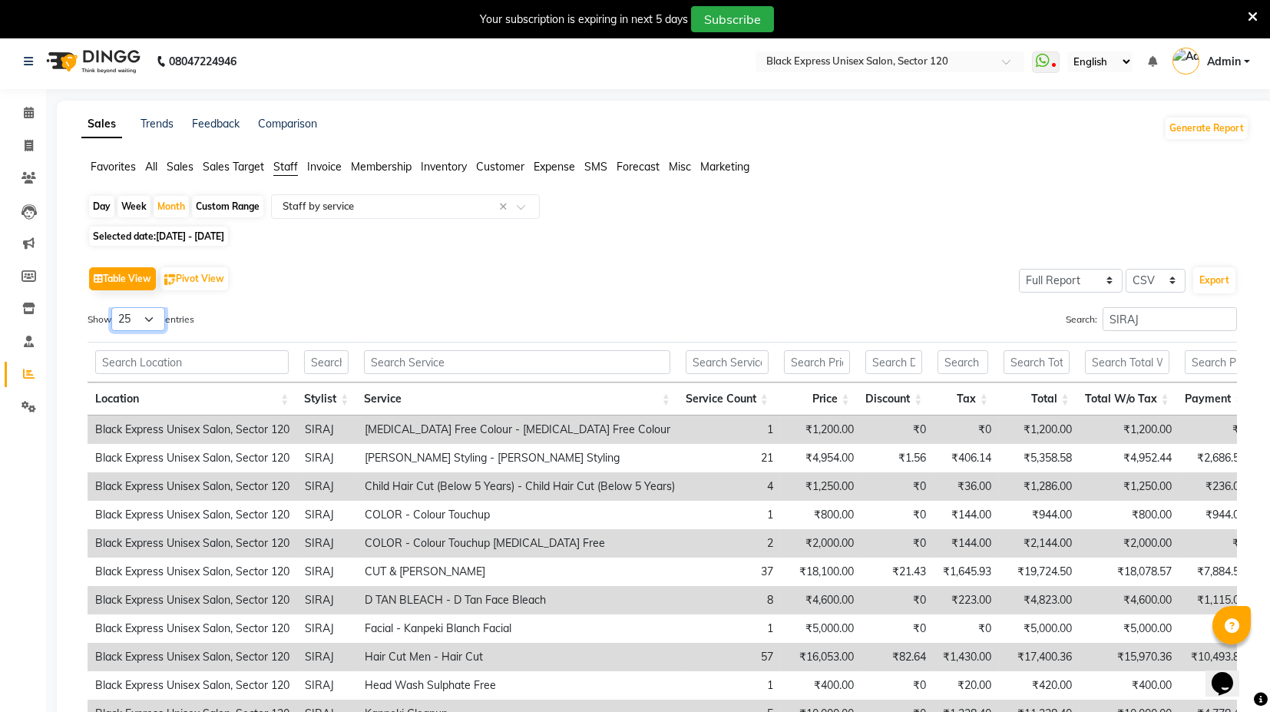
scroll to position [0, 0]
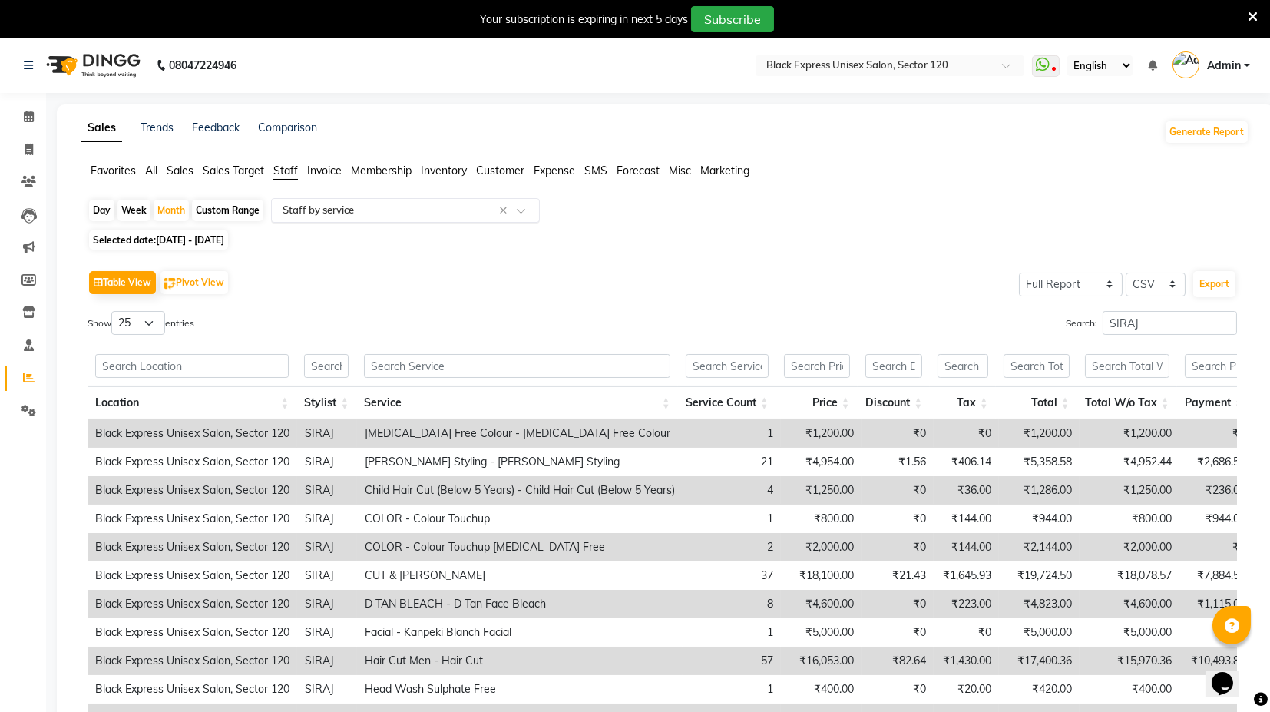
click at [407, 212] on input "text" at bounding box center [390, 210] width 221 height 15
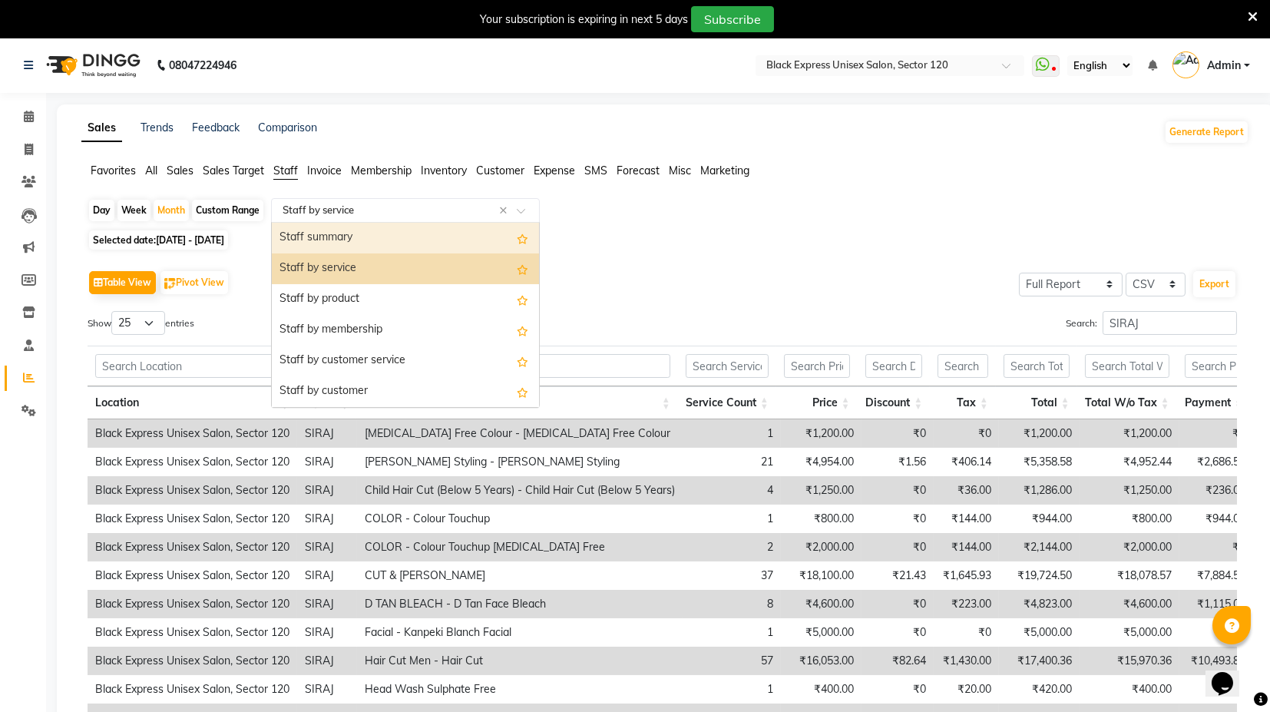
click at [382, 238] on div "Staff summary" at bounding box center [405, 238] width 267 height 31
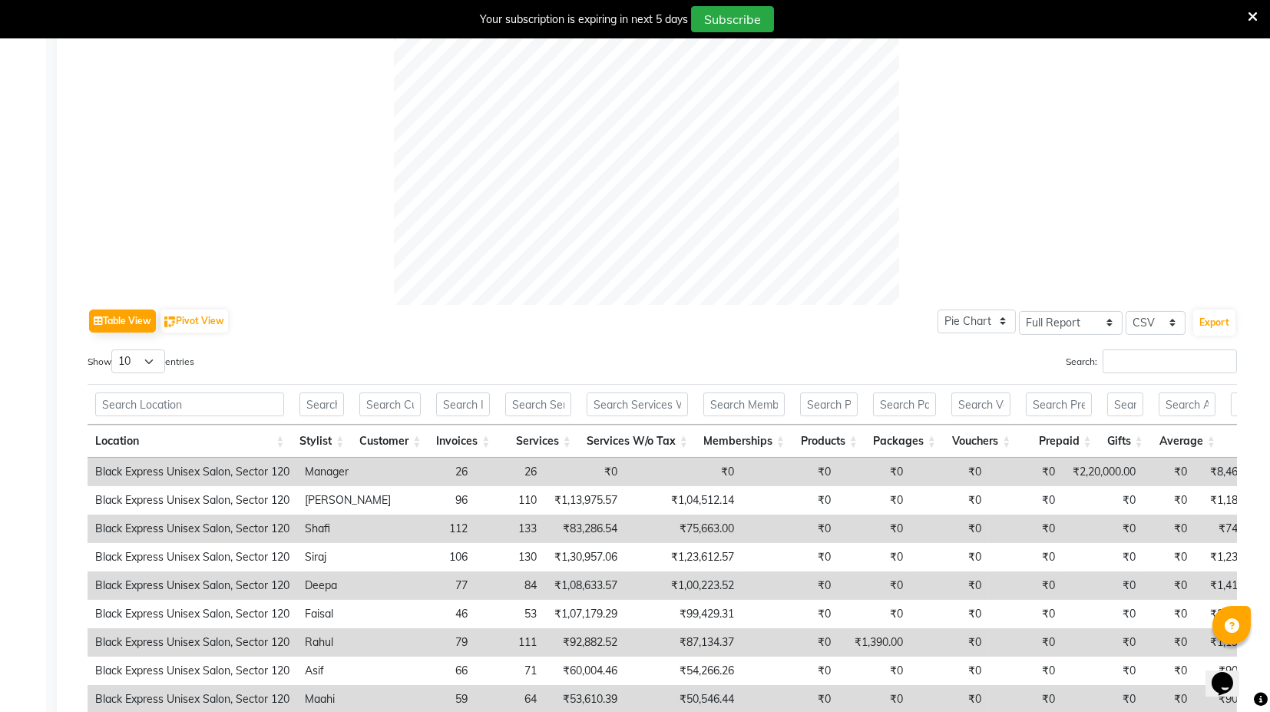
scroll to position [512, 0]
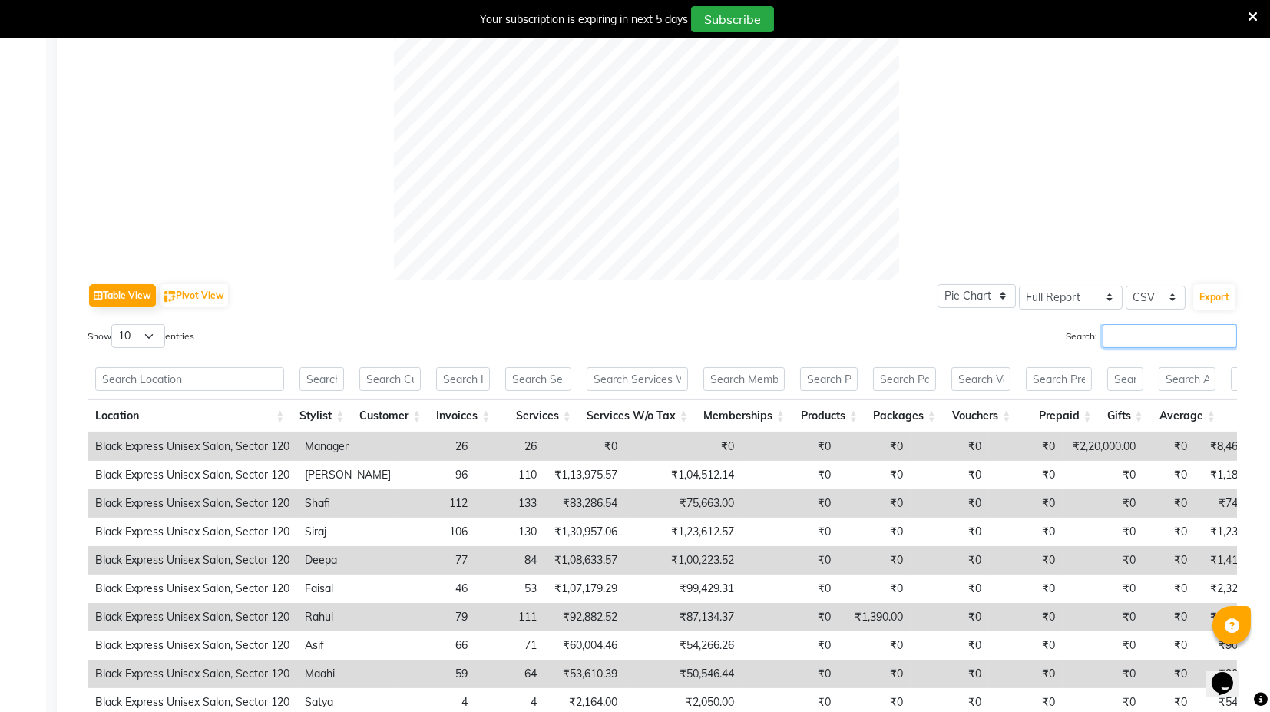
click at [1128, 340] on input "Search:" at bounding box center [1170, 336] width 134 height 24
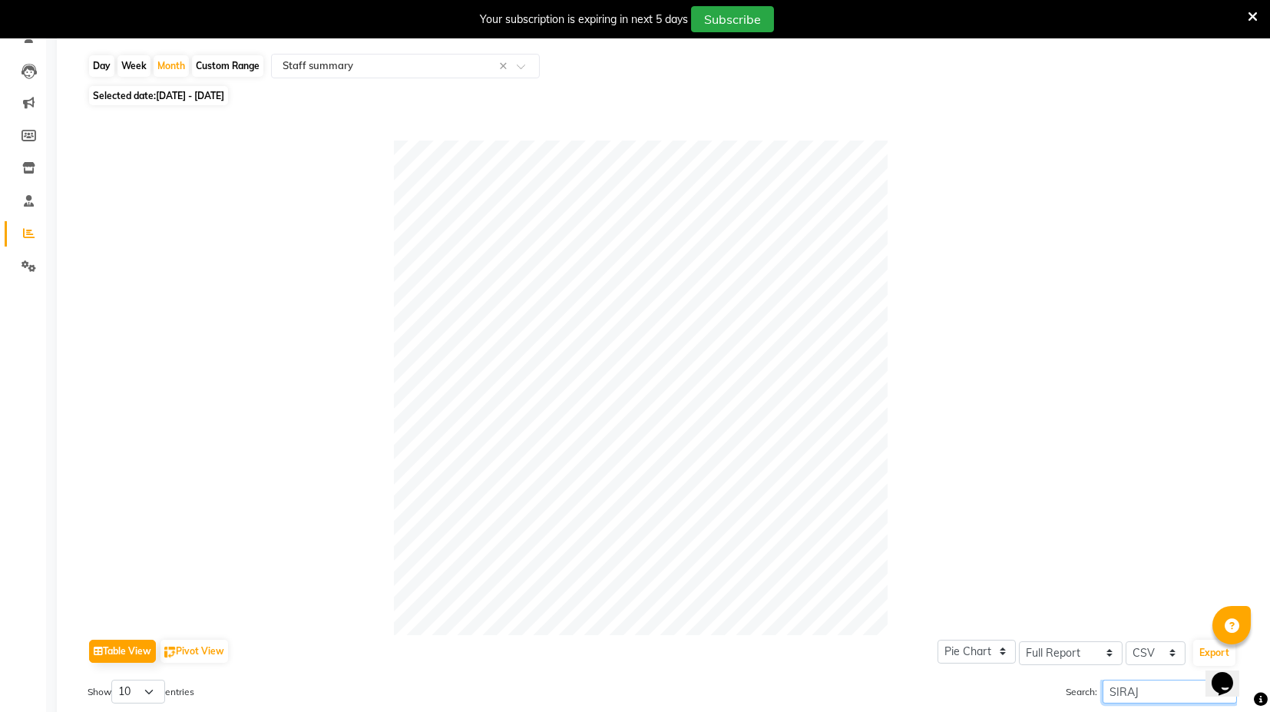
scroll to position [0, 0]
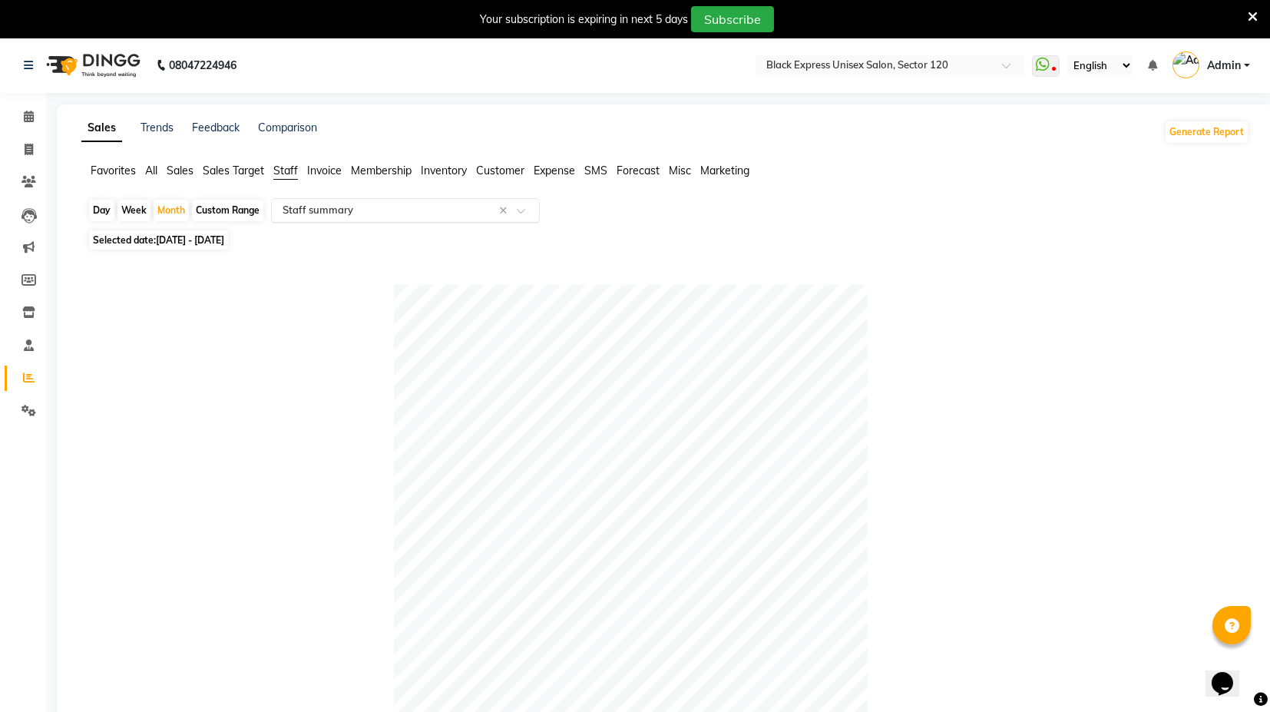
type input "SIRAJ"
click at [333, 208] on input "text" at bounding box center [390, 210] width 221 height 15
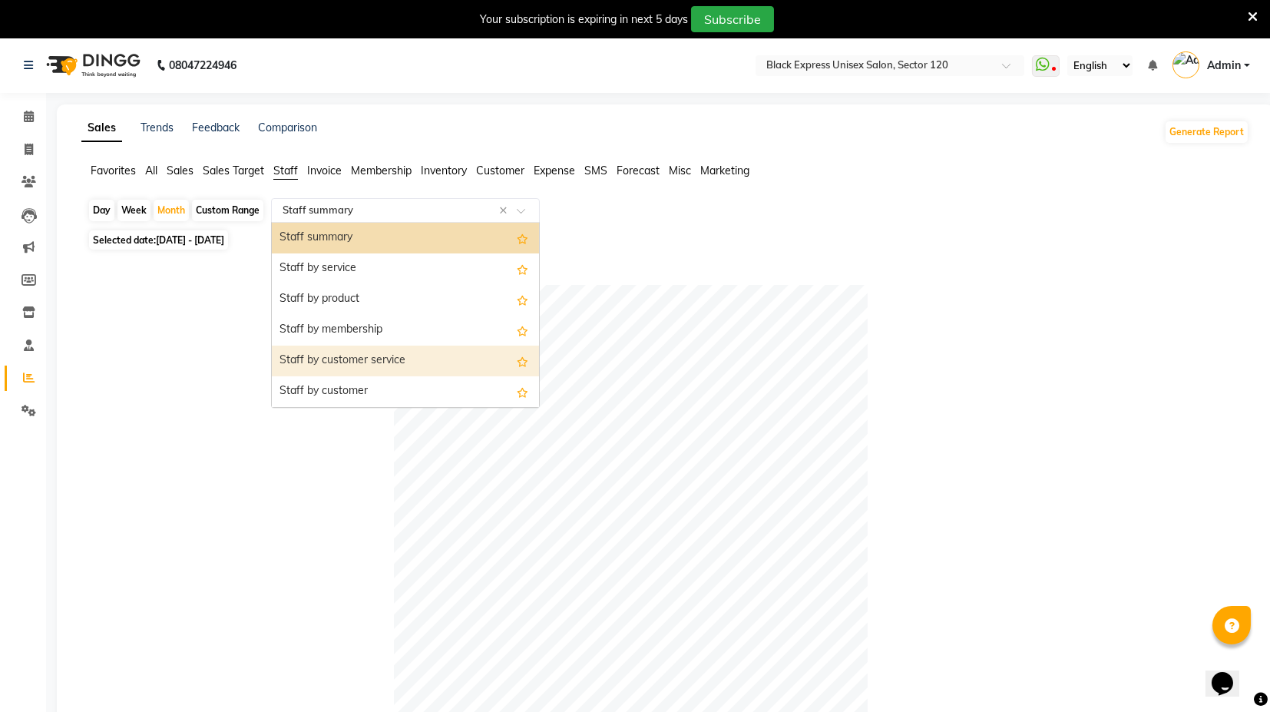
click at [377, 361] on div "Staff by customer service" at bounding box center [405, 361] width 267 height 31
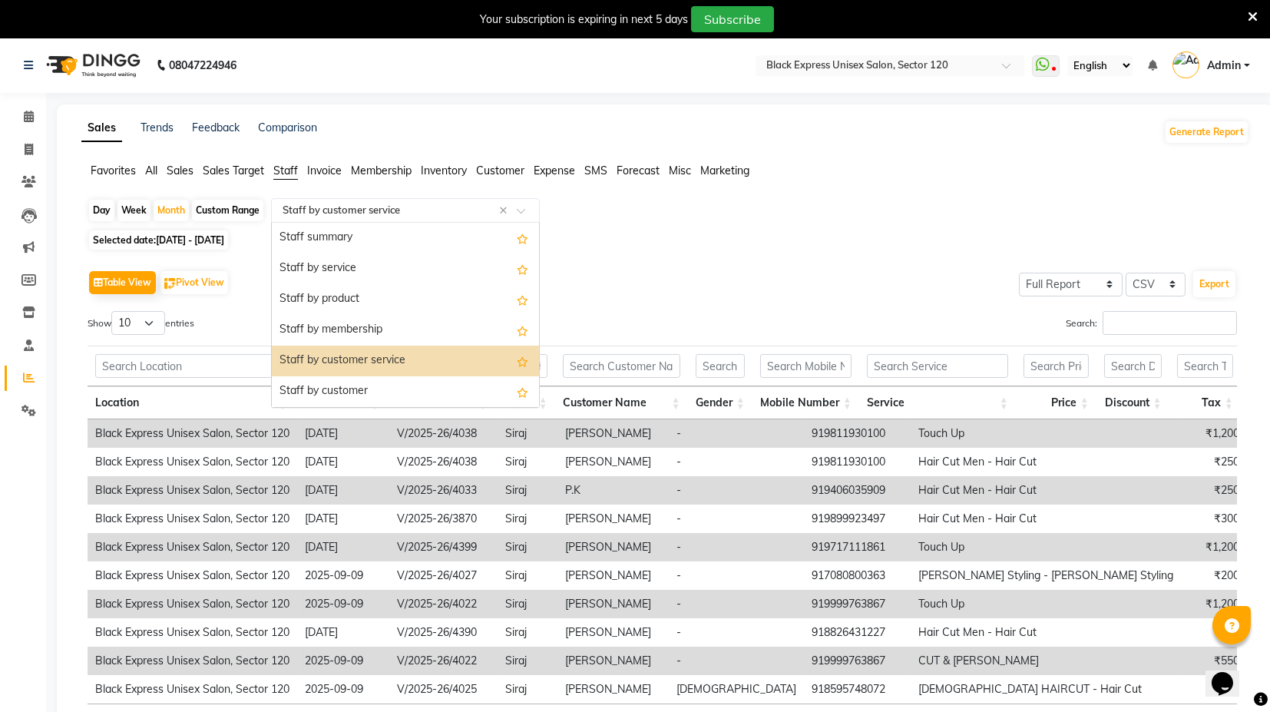
click at [398, 203] on input "text" at bounding box center [390, 210] width 221 height 15
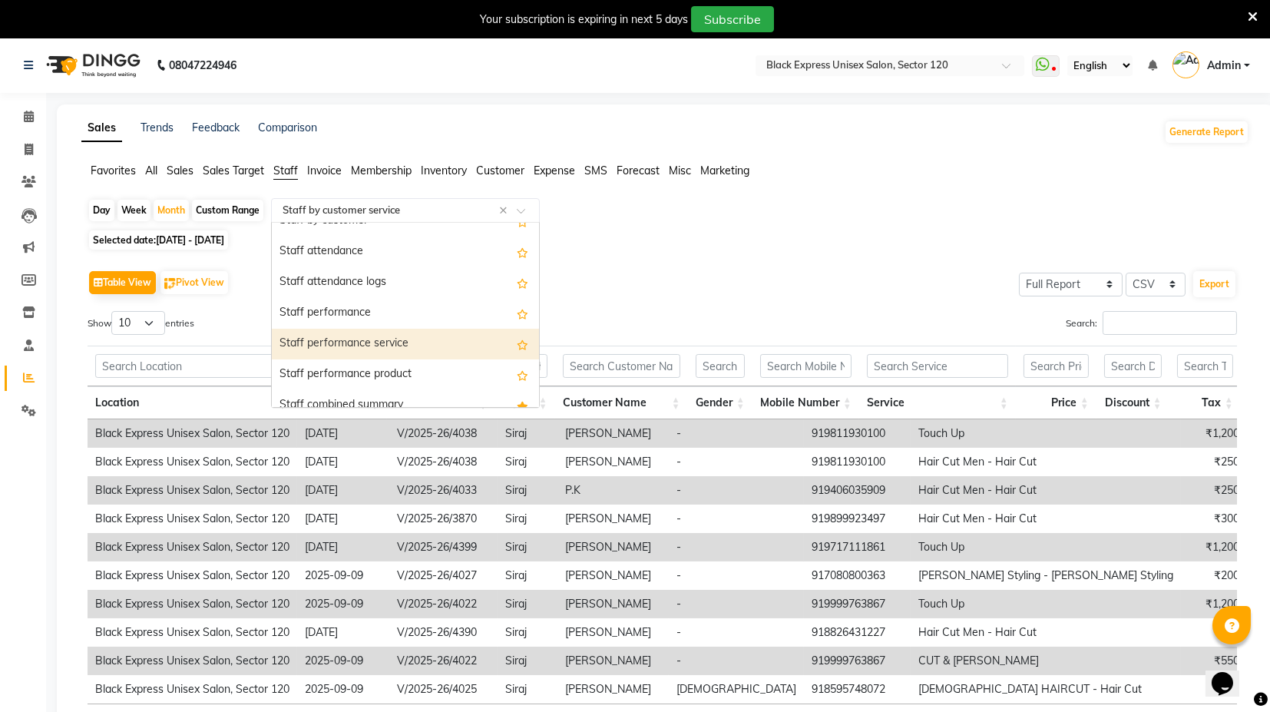
scroll to position [256, 0]
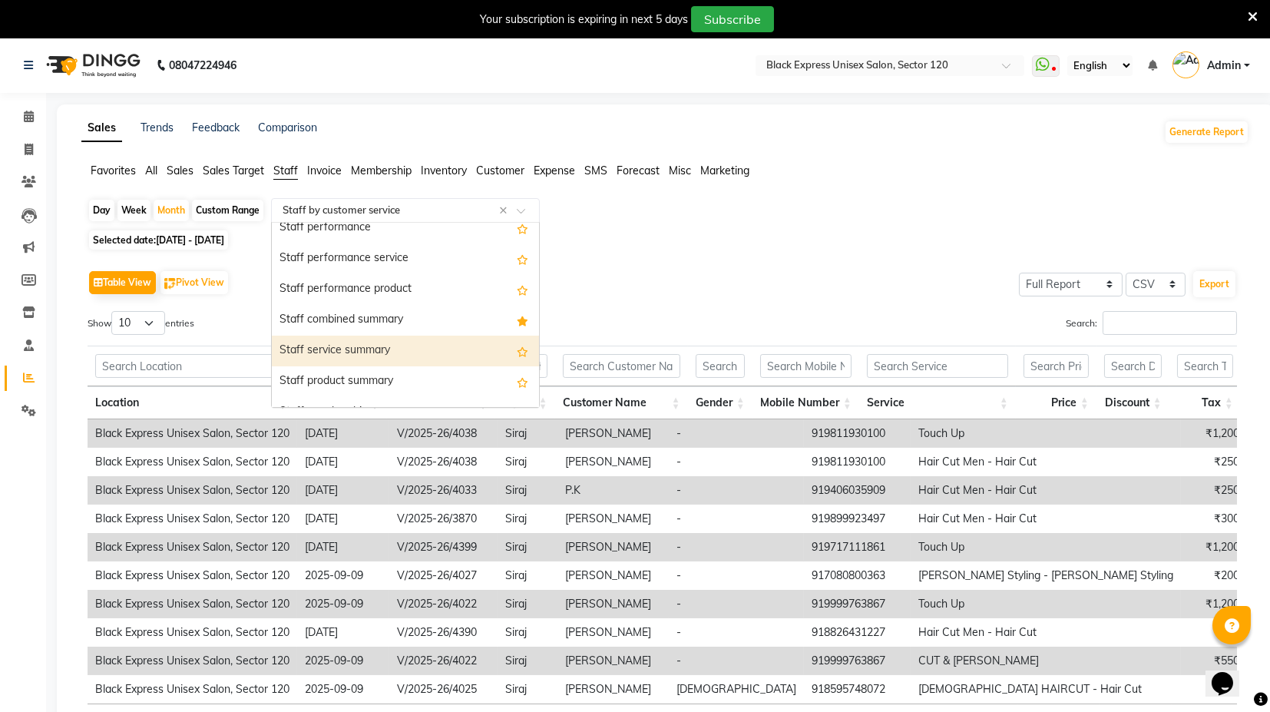
click at [401, 353] on div "Staff service summary" at bounding box center [405, 351] width 267 height 31
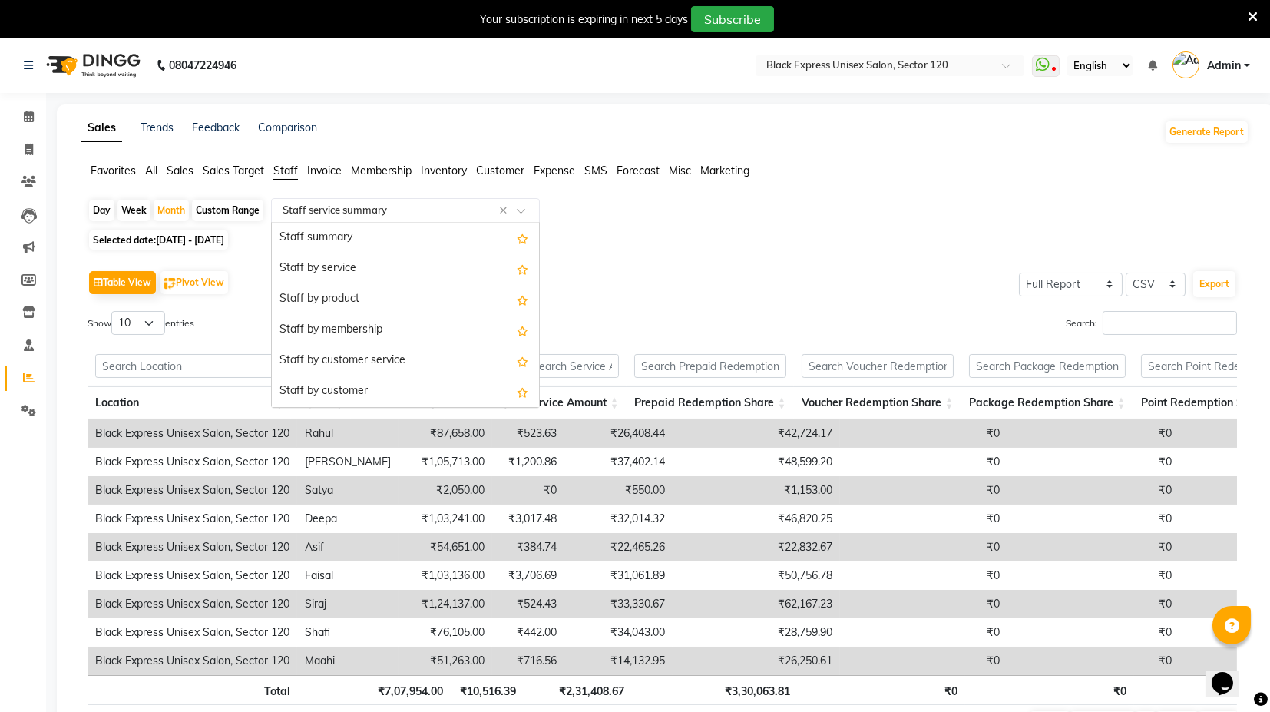
click at [353, 216] on input "text" at bounding box center [390, 210] width 221 height 15
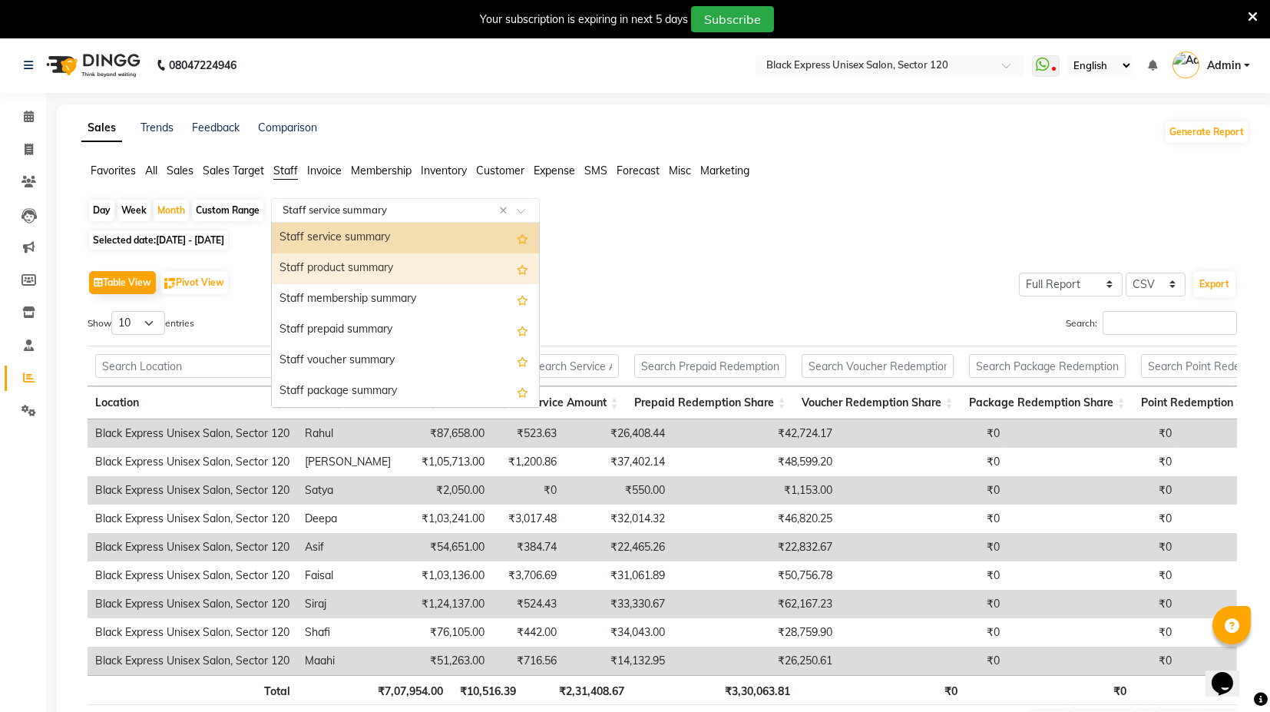
click at [353, 272] on div "Staff product summary" at bounding box center [405, 268] width 267 height 31
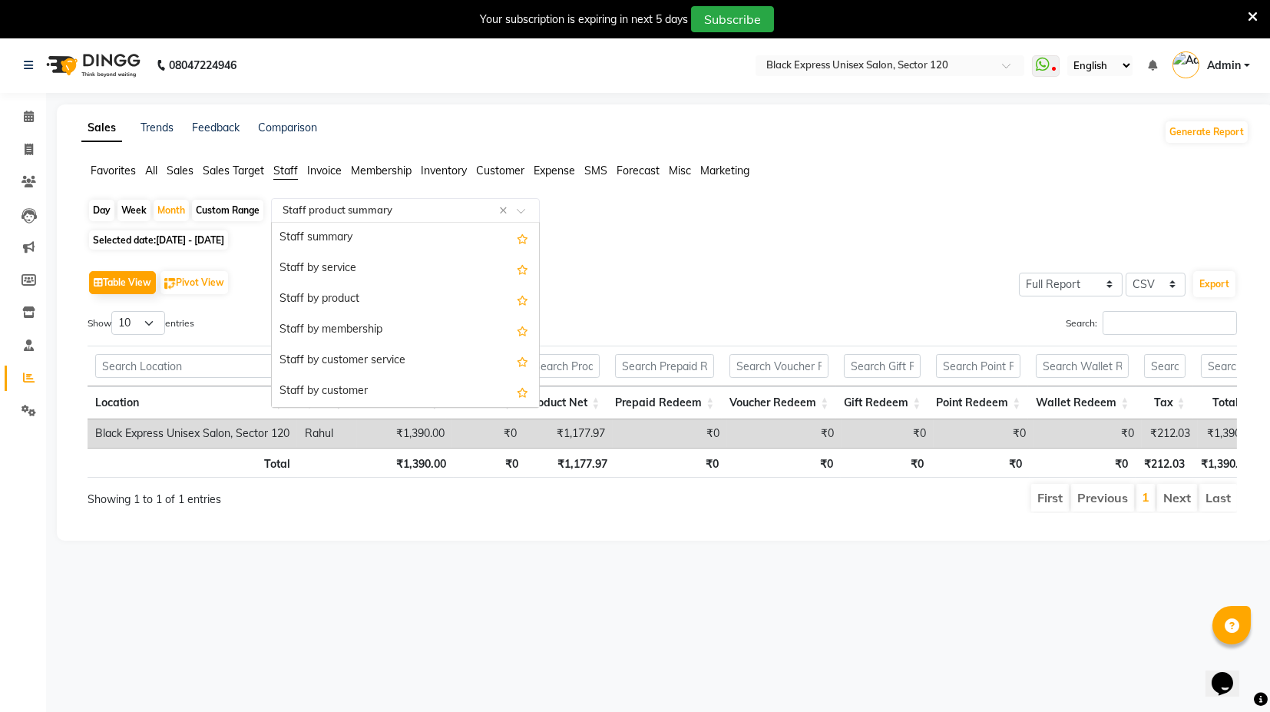
click at [383, 214] on input "text" at bounding box center [390, 210] width 221 height 15
click at [350, 269] on div "Staff by service" at bounding box center [405, 268] width 267 height 31
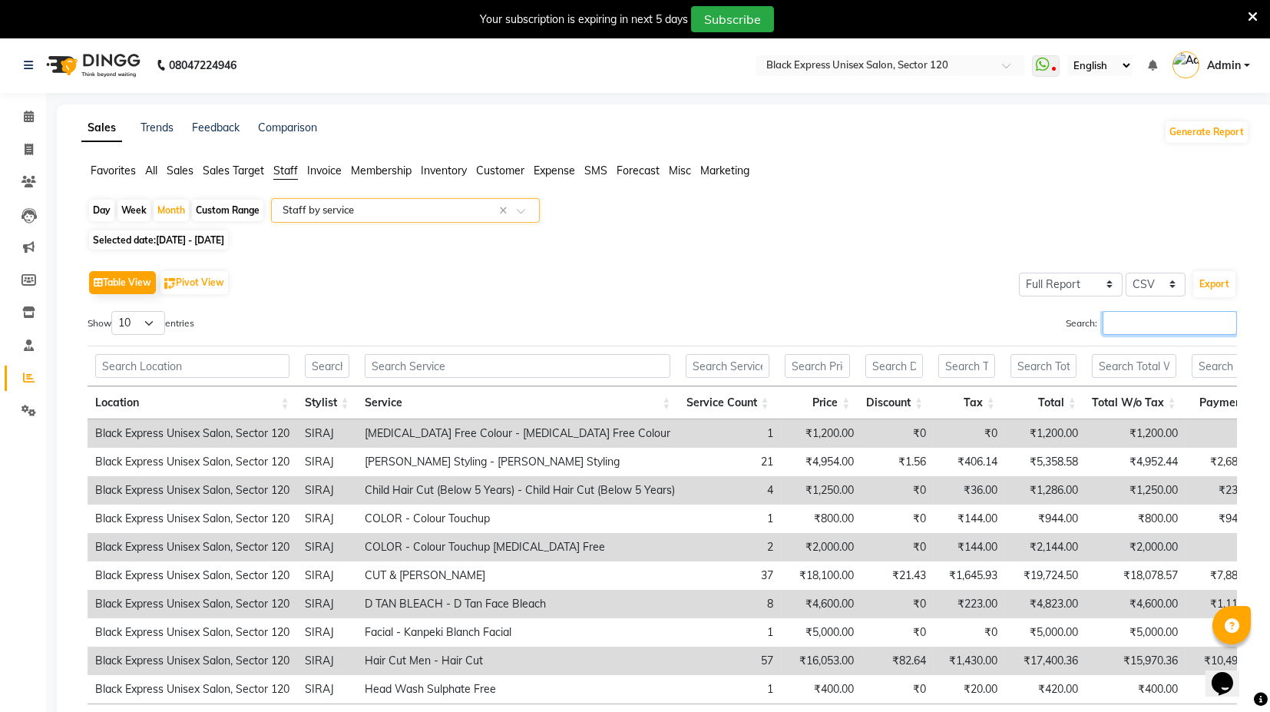
click at [1131, 331] on input "Search:" at bounding box center [1170, 323] width 134 height 24
click at [1118, 326] on input "Search:" at bounding box center [1170, 323] width 134 height 24
click at [1152, 328] on input "Search:" at bounding box center [1170, 323] width 134 height 24
type input "SIRAJ"
click at [748, 295] on div "Table View Pivot View Select Full Report Filtered Report Select CSV PDF Export" at bounding box center [663, 283] width 1150 height 32
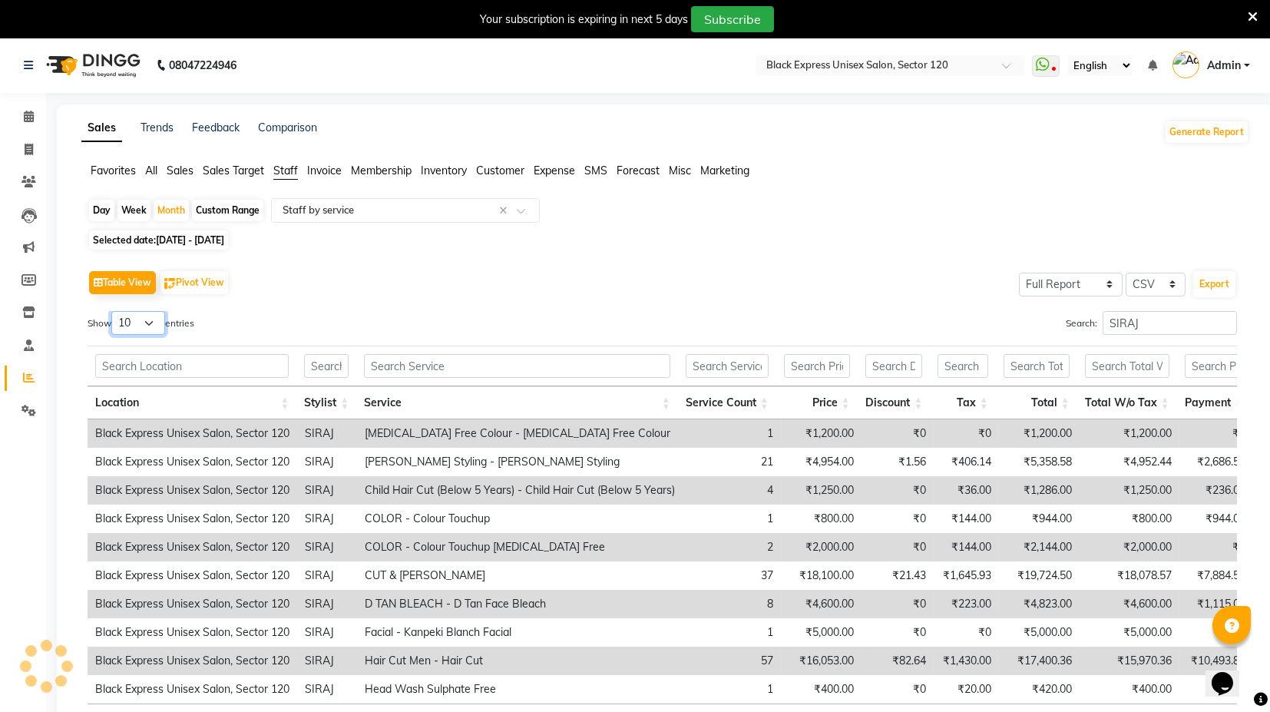
click at [149, 326] on select "10 25 50 100" at bounding box center [138, 323] width 54 height 24
select select "25"
click at [114, 311] on select "10 25 50 100" at bounding box center [138, 323] width 54 height 24
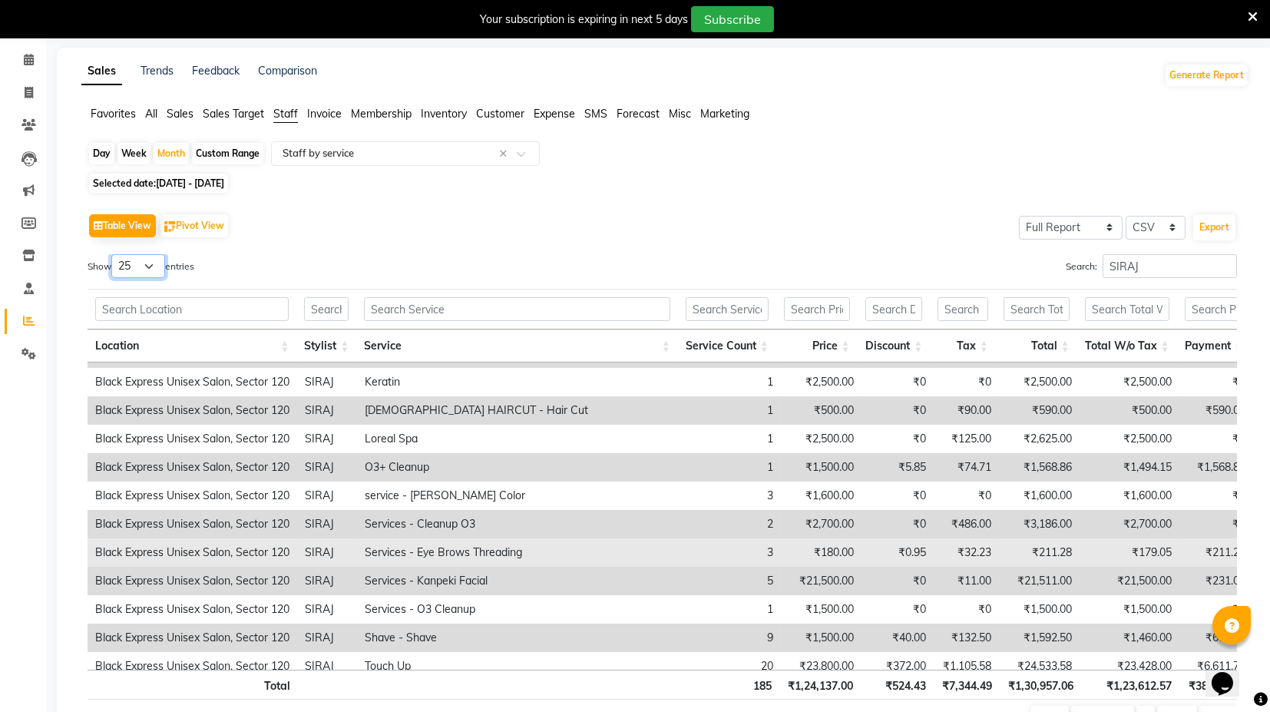
scroll to position [331, 0]
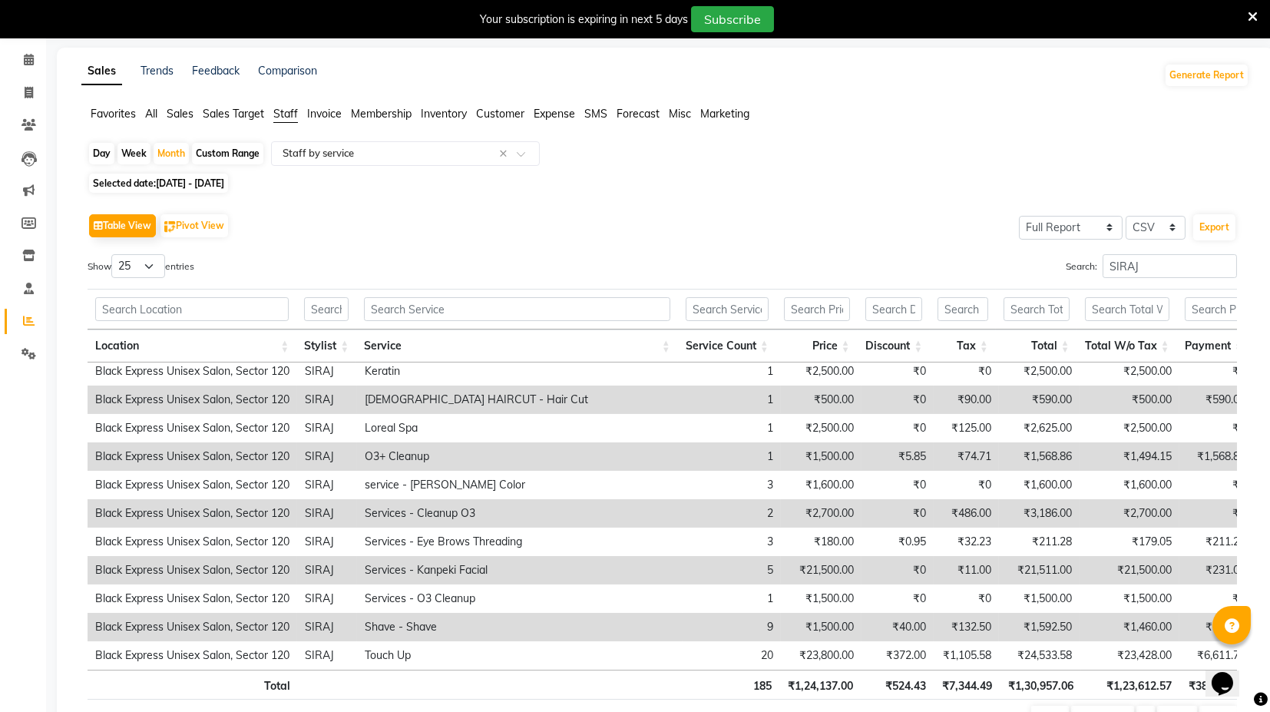
click at [754, 558] on td "5" at bounding box center [732, 570] width 98 height 28
click at [754, 559] on td "5" at bounding box center [732, 570] width 98 height 28
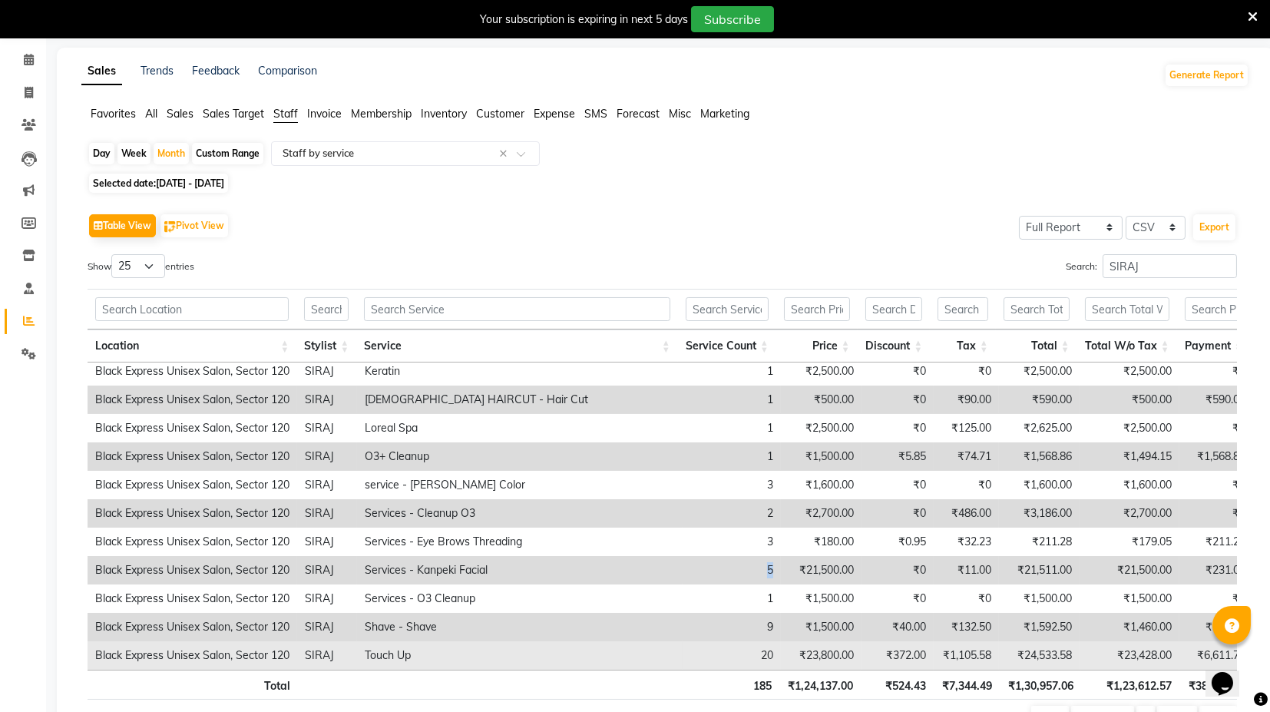
scroll to position [142, 0]
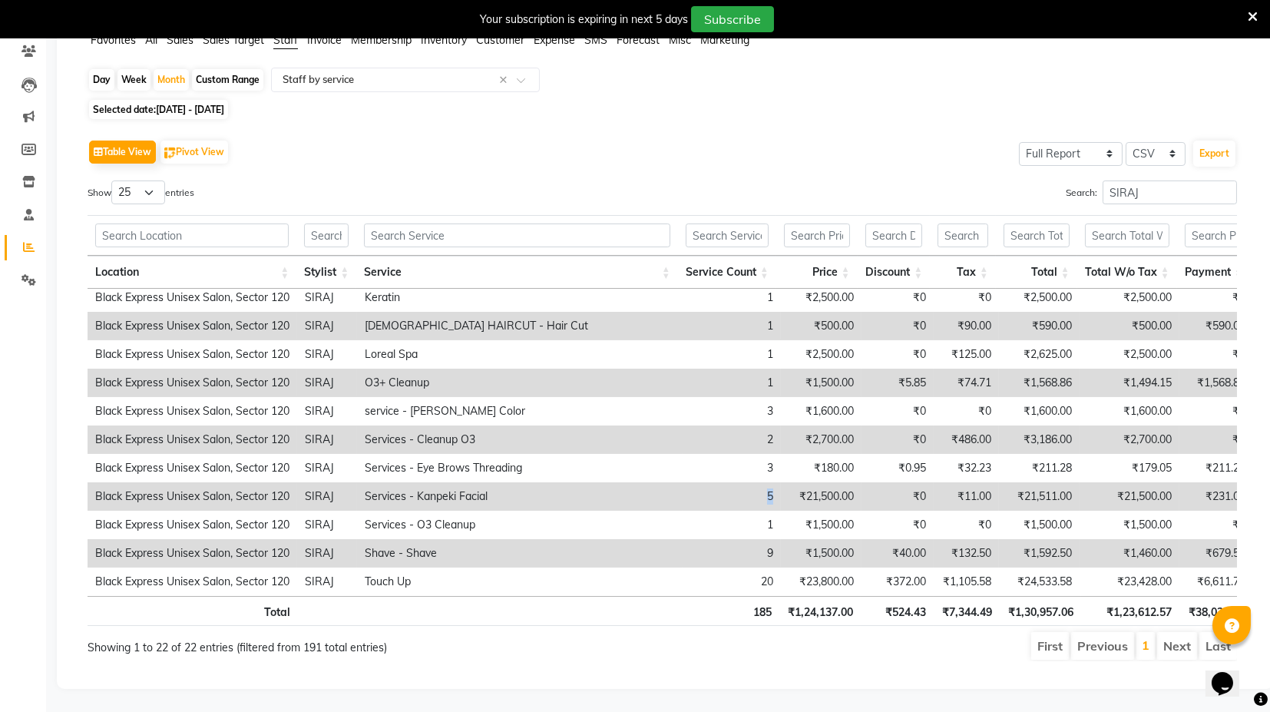
click at [697, 482] on td "5" at bounding box center [732, 496] width 98 height 28
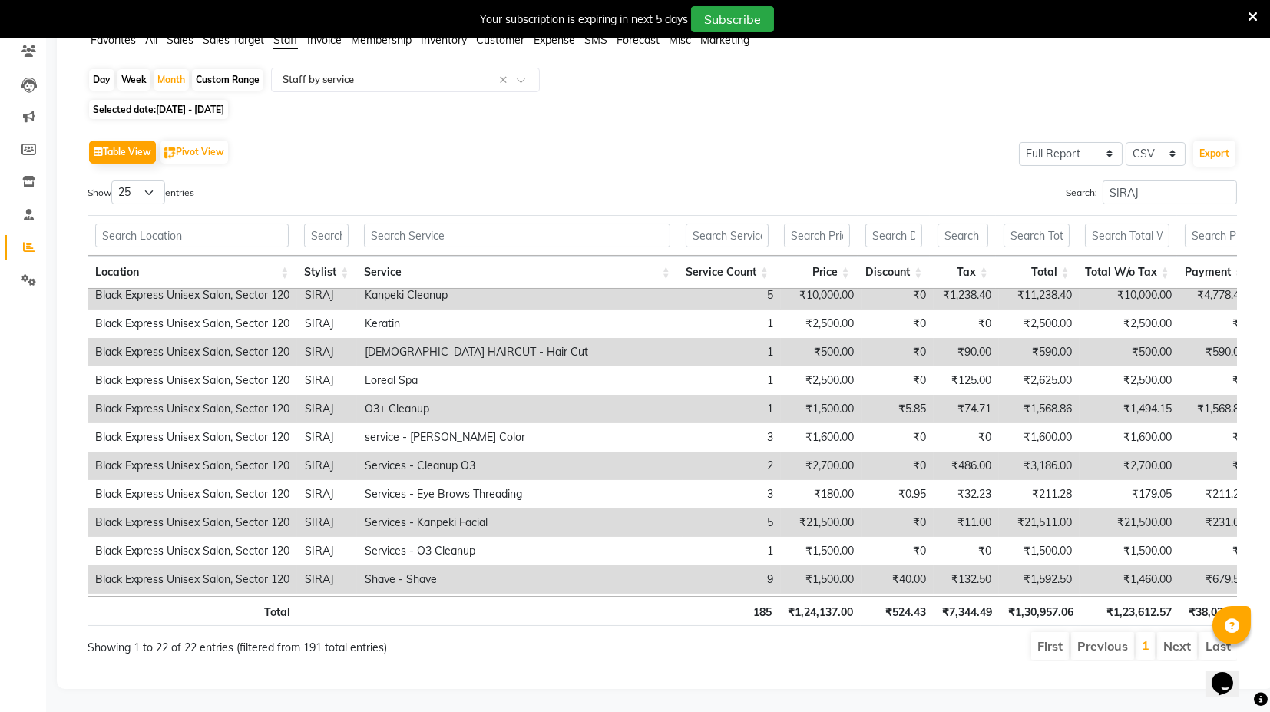
scroll to position [331, 0]
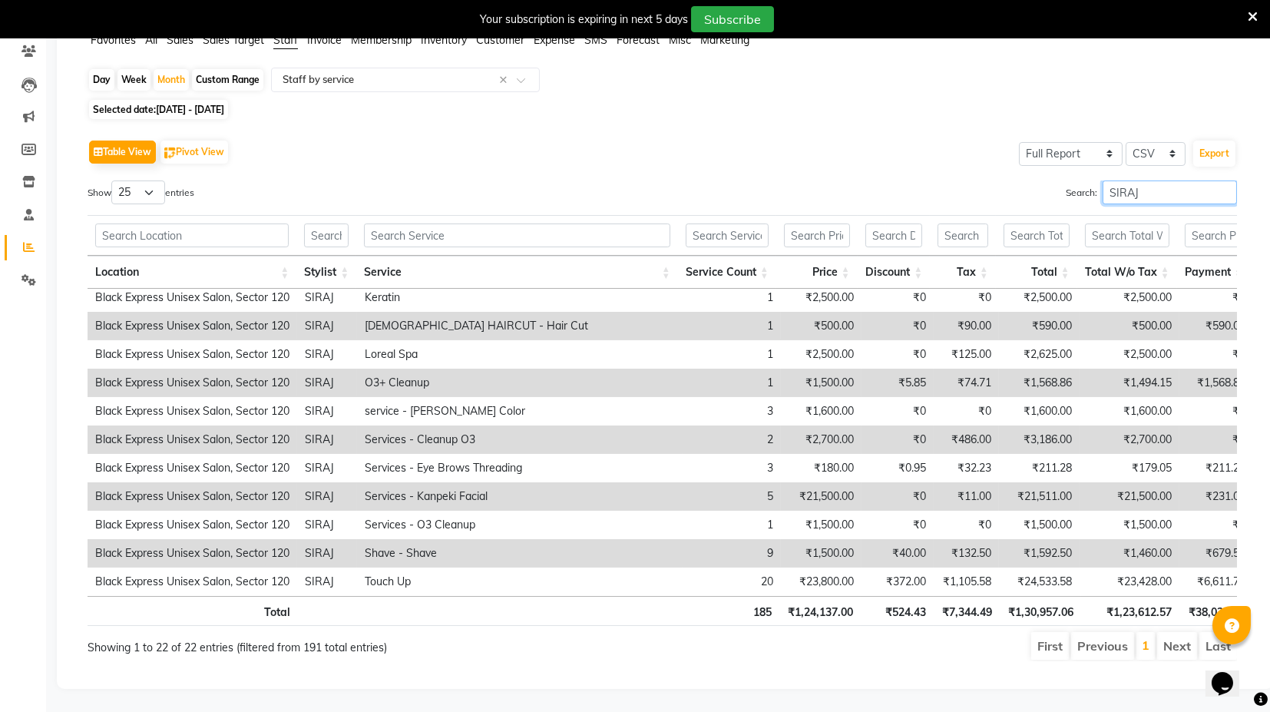
click at [1179, 180] on input "SIRAJ" at bounding box center [1170, 192] width 134 height 24
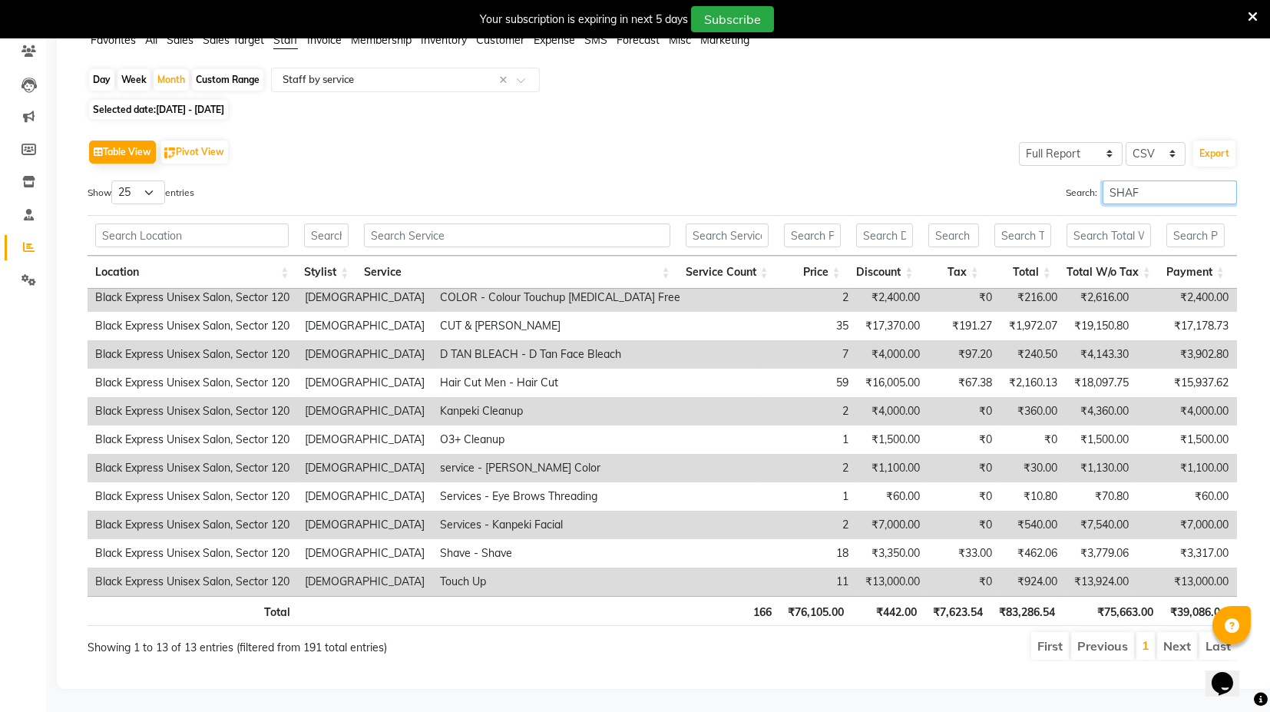
scroll to position [0, 0]
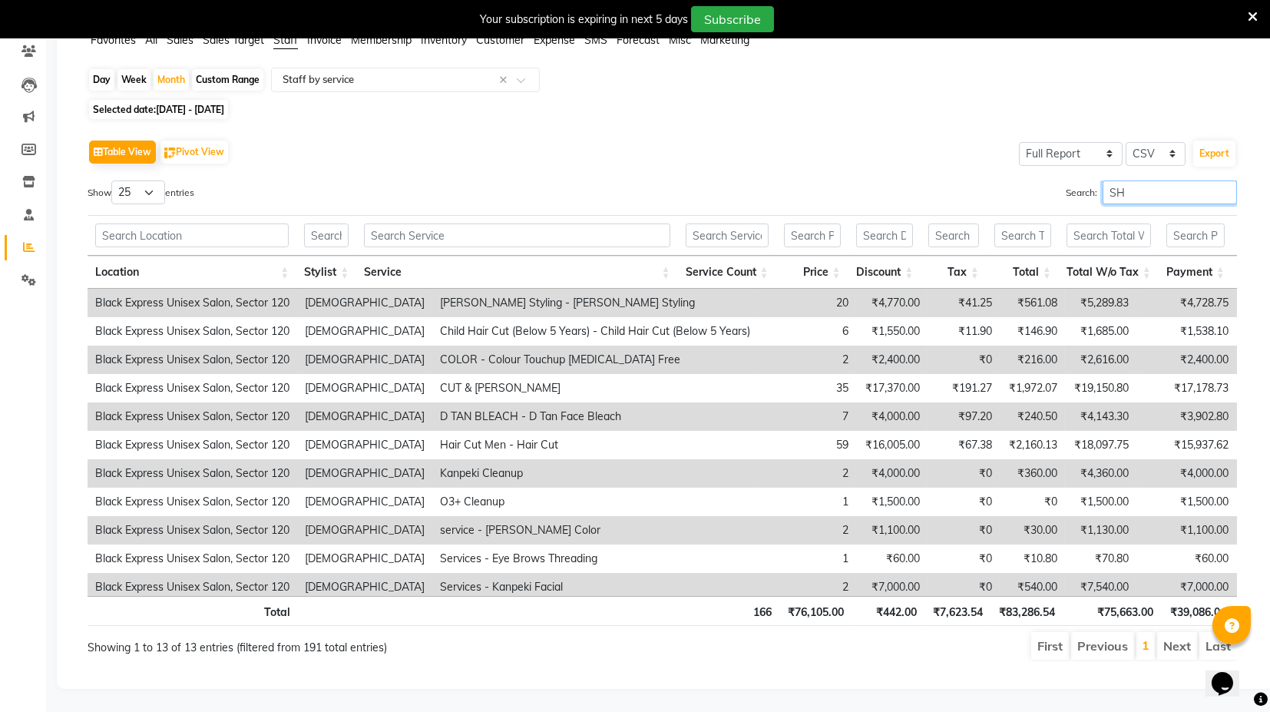
type input "S"
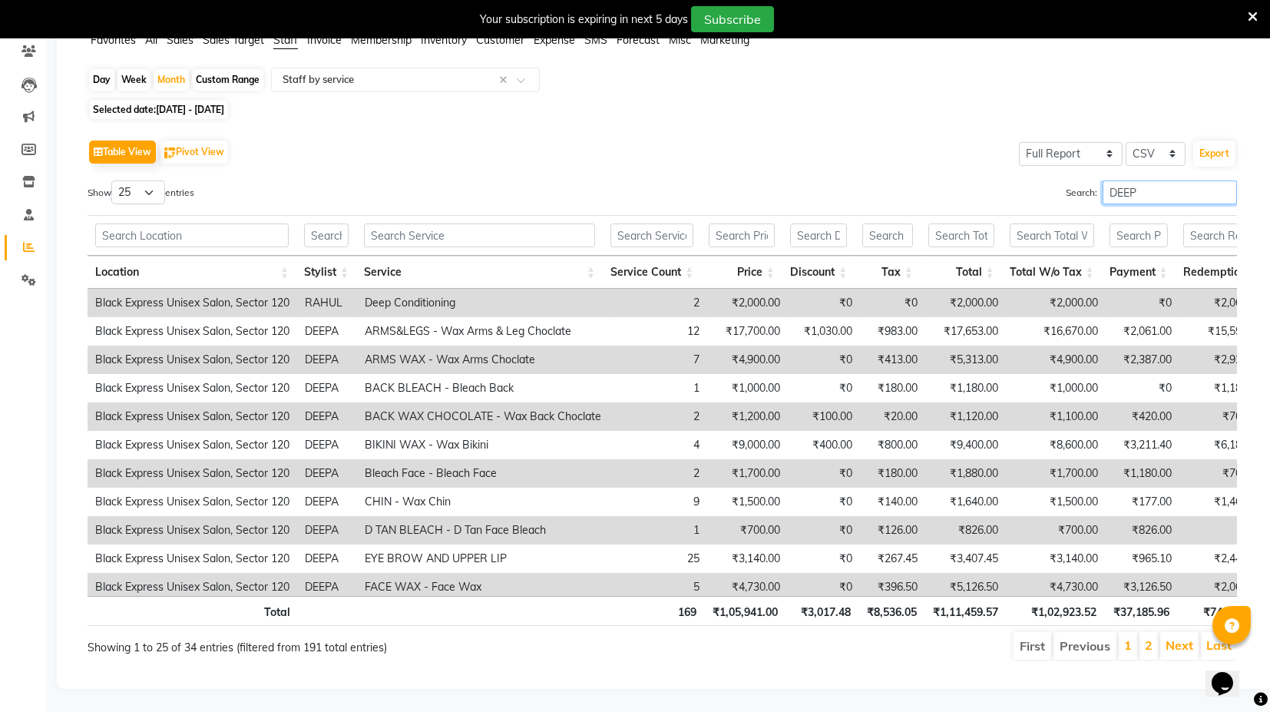
type input "DEEPA"
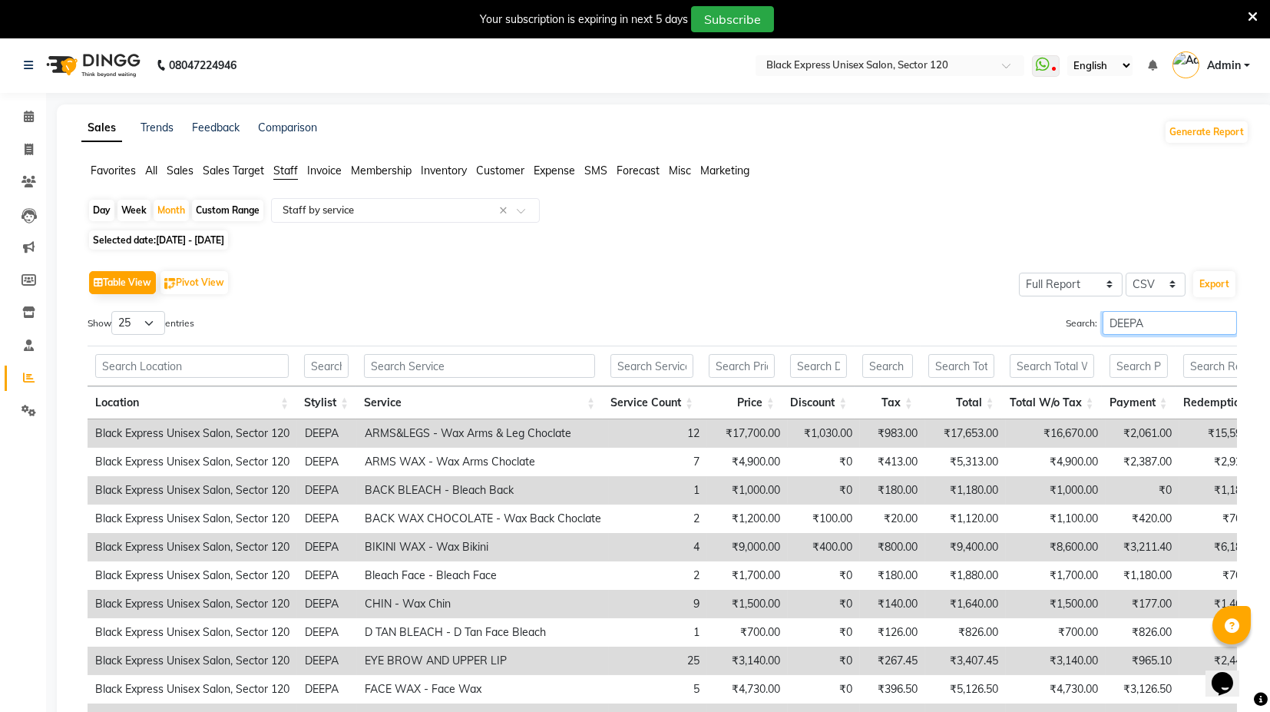
click at [1224, 323] on input "DEEPA" at bounding box center [1170, 323] width 134 height 24
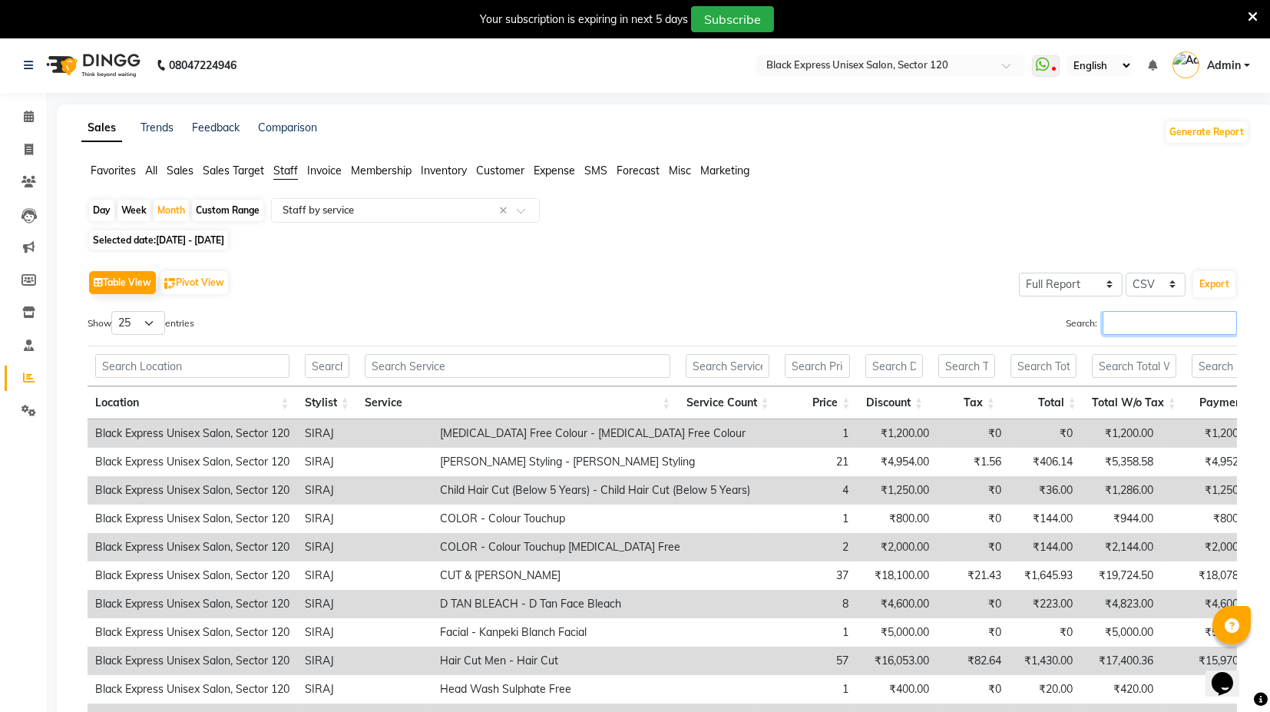
click at [1117, 322] on input "Search:" at bounding box center [1170, 323] width 134 height 24
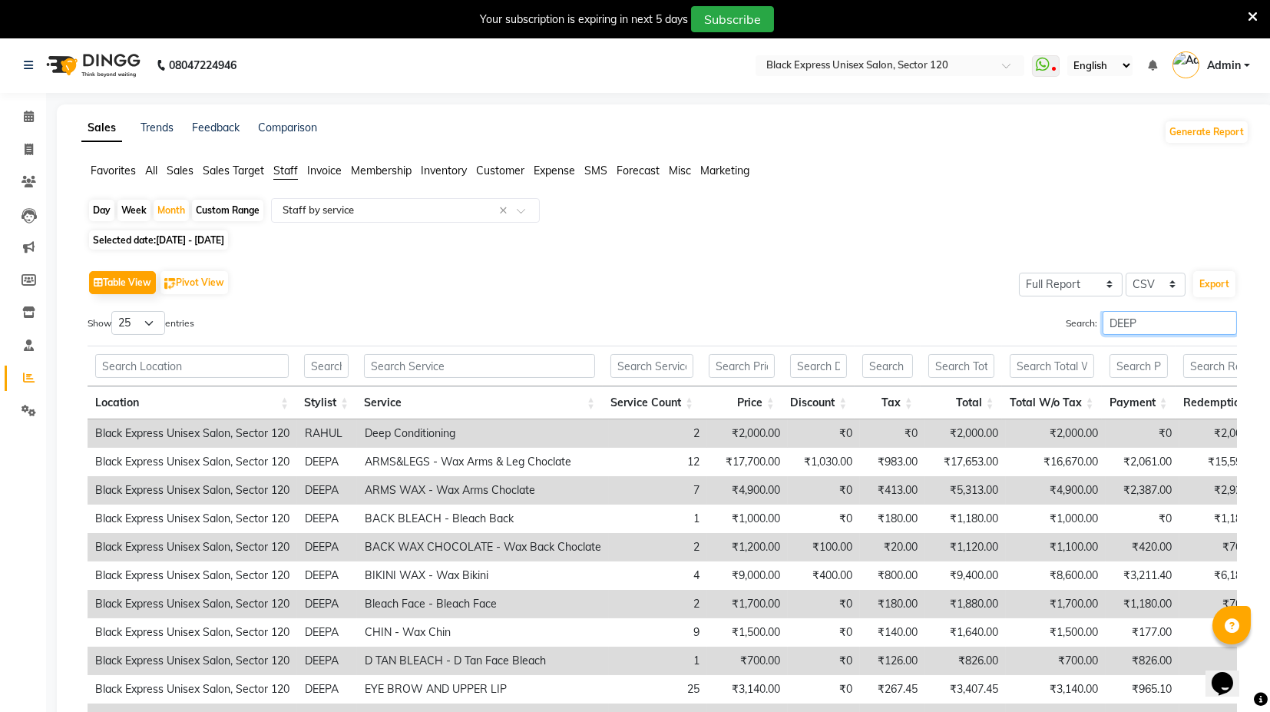
type input "DEEPA"
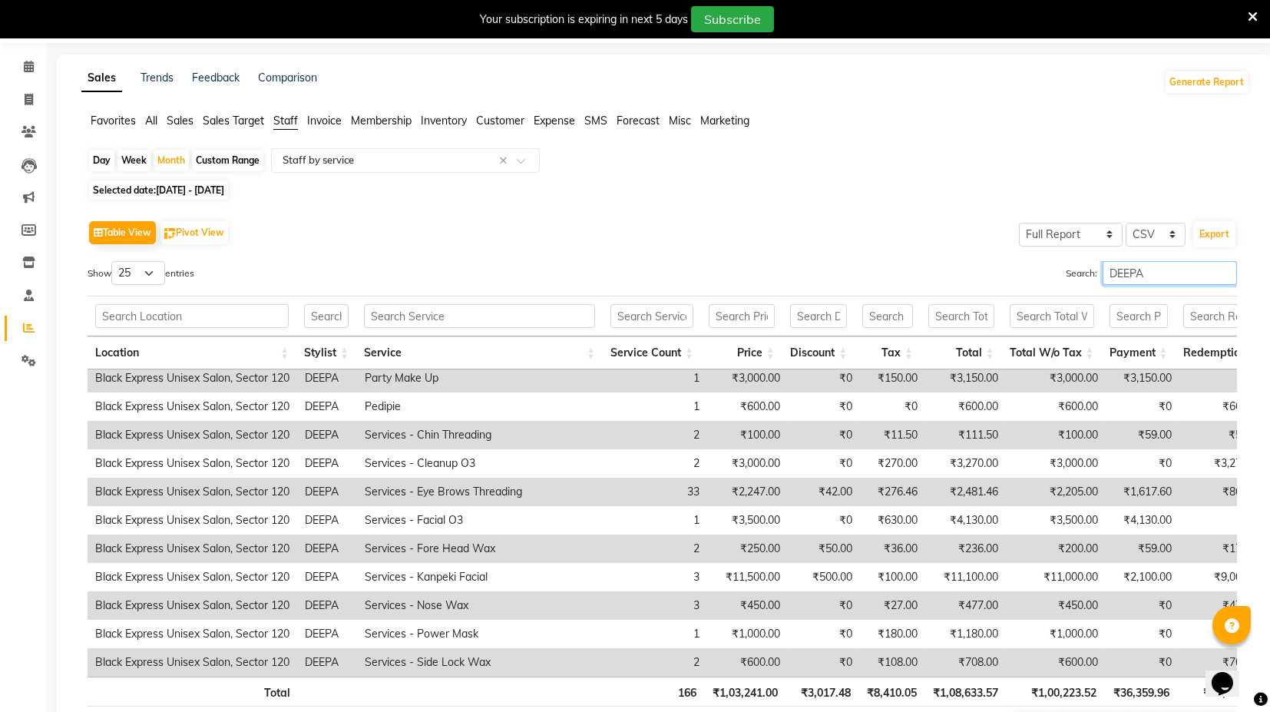
scroll to position [85, 0]
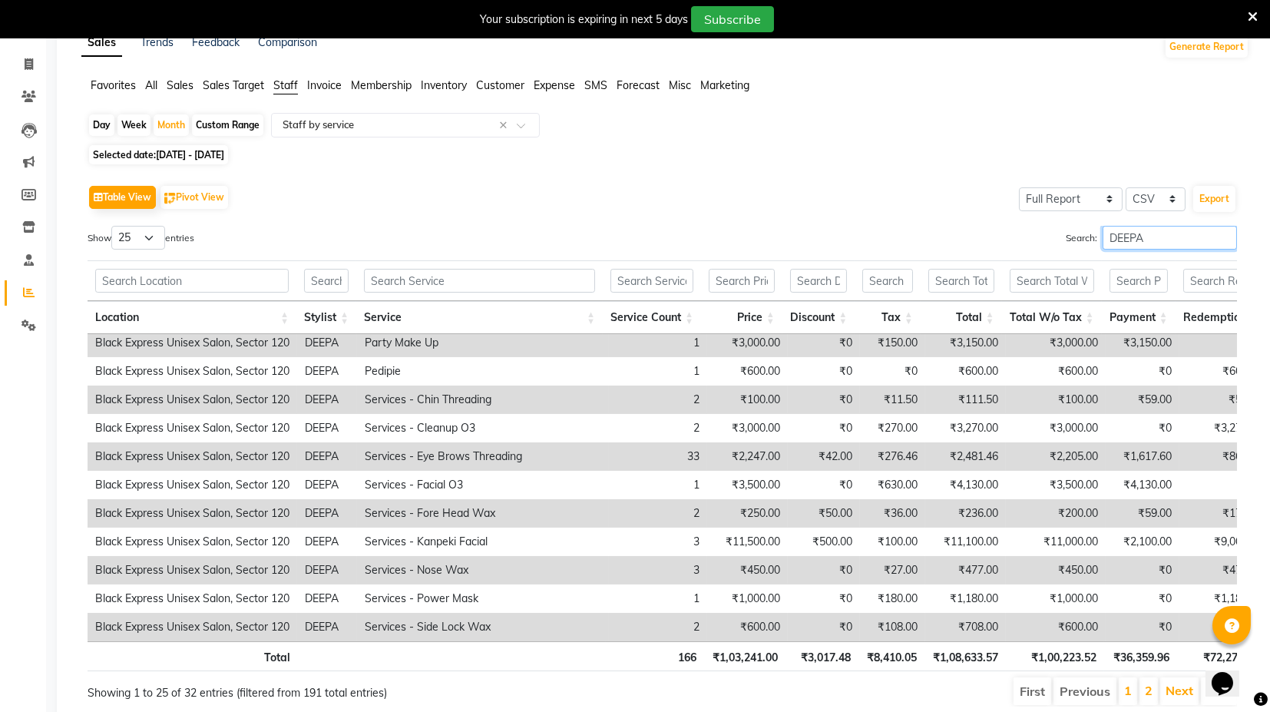
click at [1227, 238] on input "DEEPA" at bounding box center [1170, 238] width 134 height 24
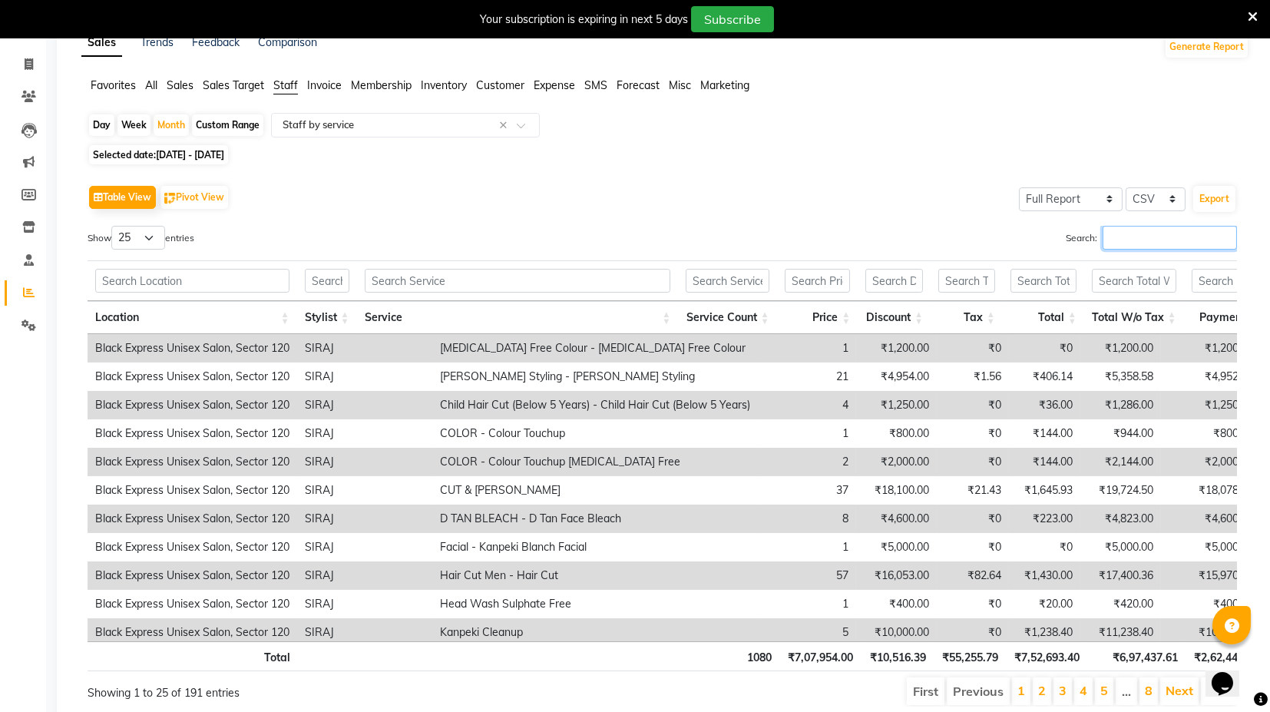
click at [1119, 243] on input "Search:" at bounding box center [1170, 238] width 134 height 24
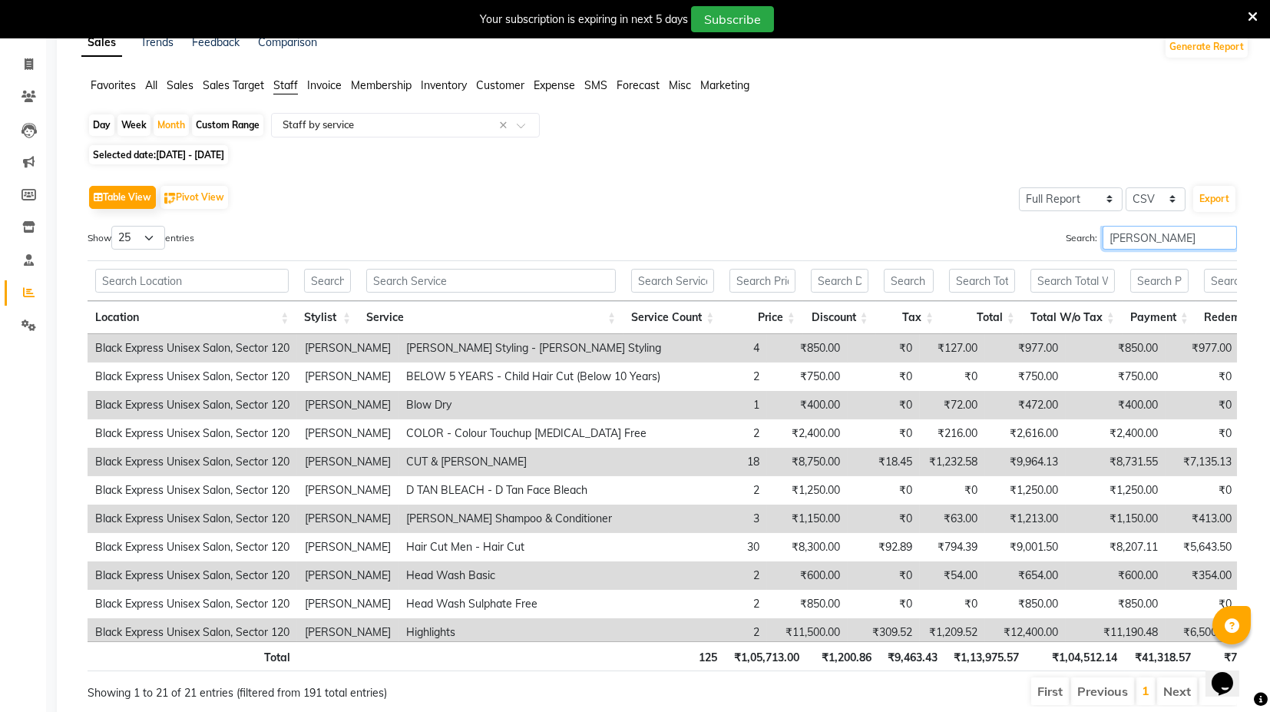
type input "[PERSON_NAME]"
click at [1221, 239] on input "[PERSON_NAME]" at bounding box center [1170, 238] width 134 height 24
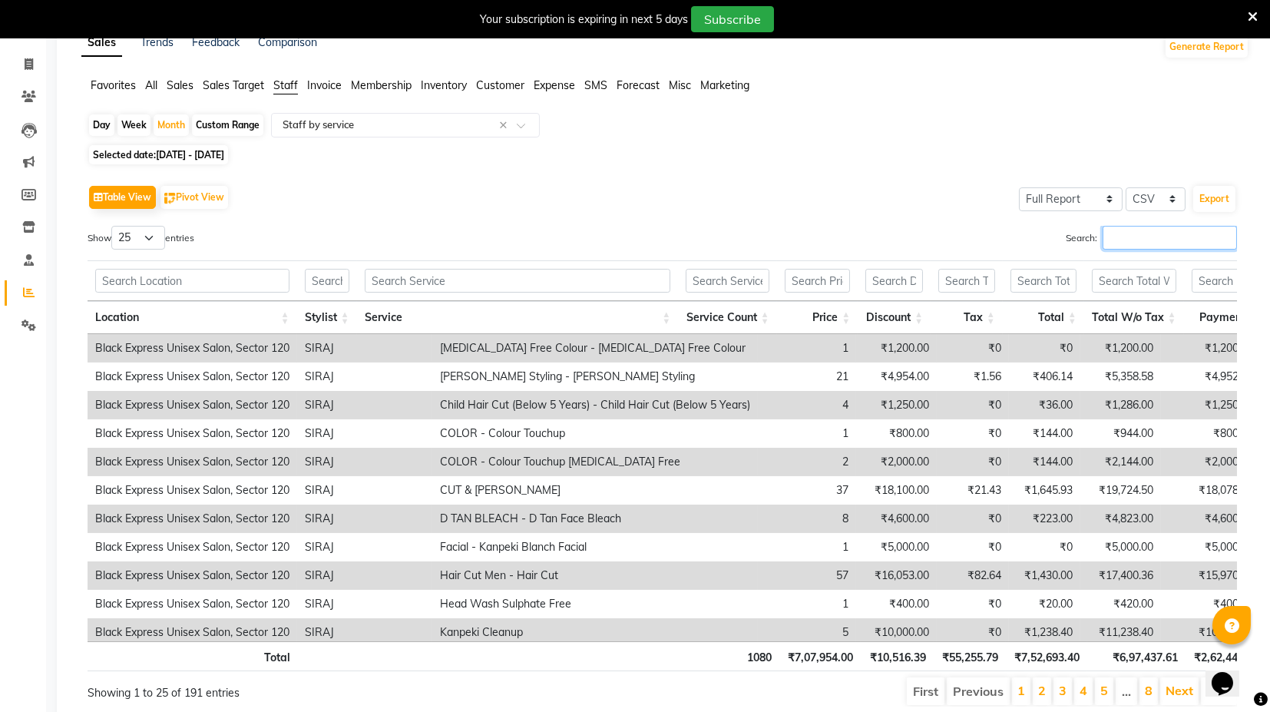
click at [1152, 240] on input "Search:" at bounding box center [1170, 238] width 134 height 24
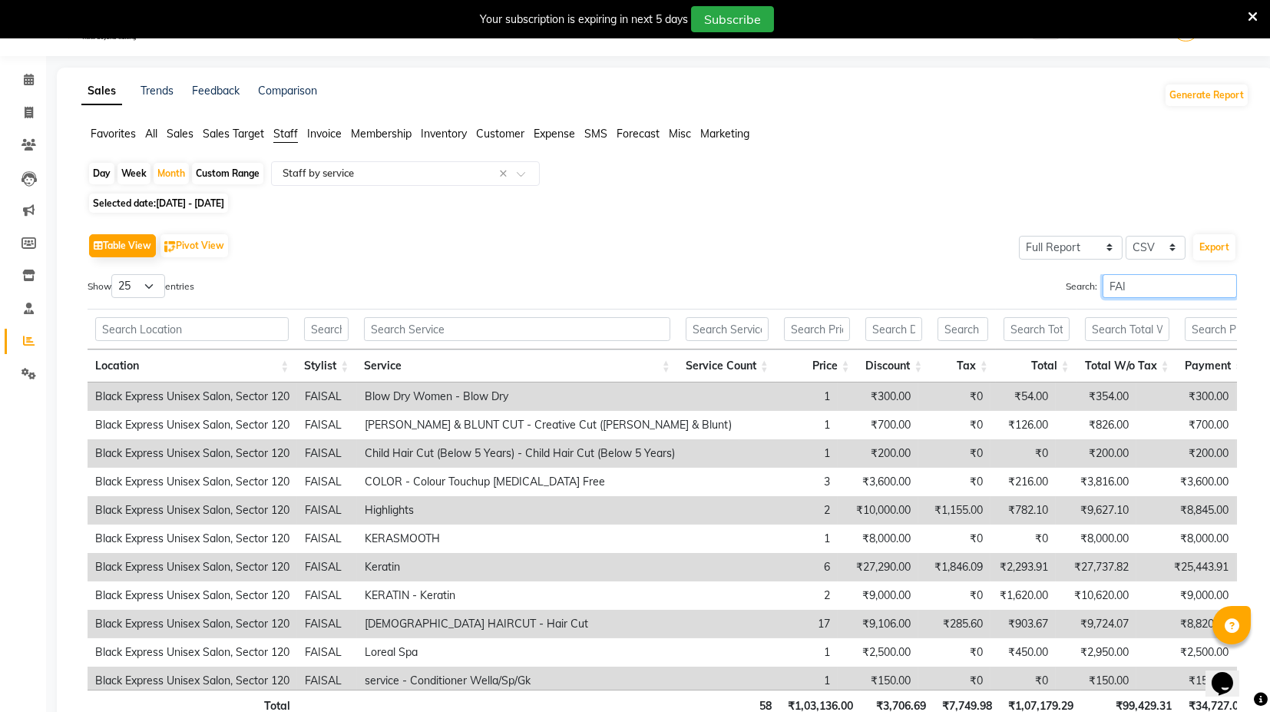
scroll to position [85, 0]
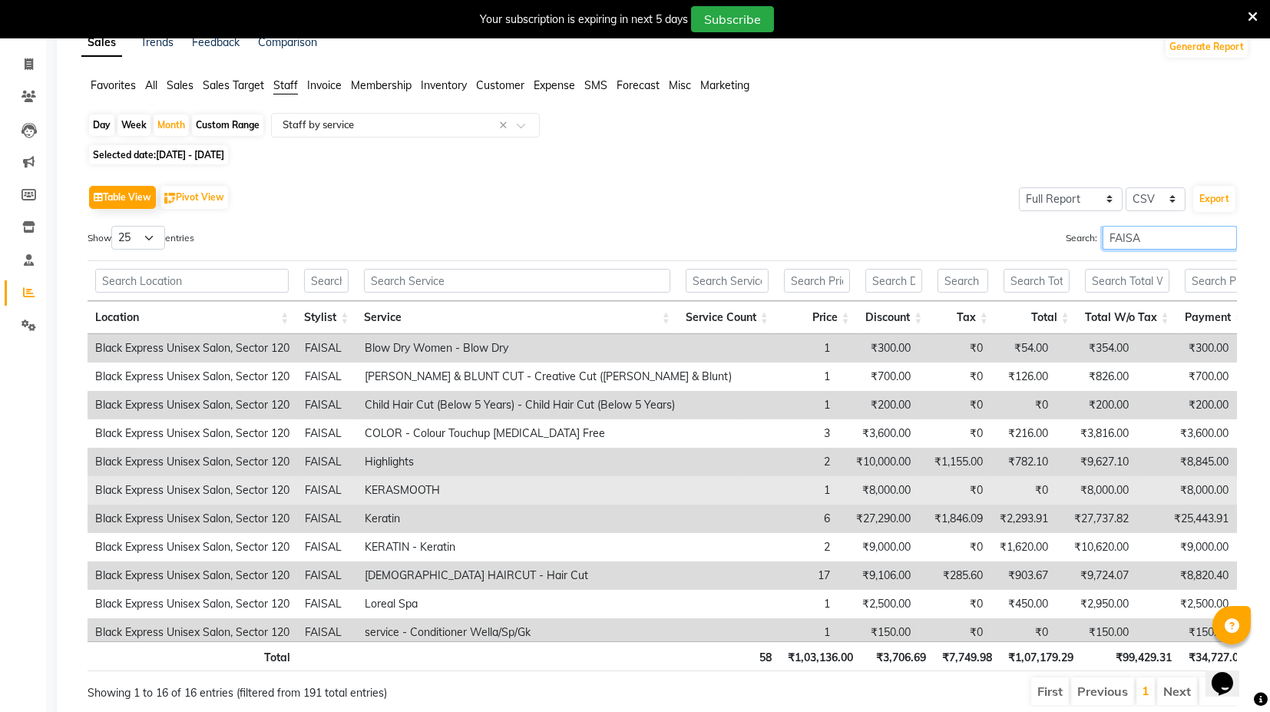
type input "FAISA"
click at [770, 492] on td "1" at bounding box center [789, 490] width 98 height 28
click at [771, 488] on td "1" at bounding box center [789, 490] width 98 height 28
click at [766, 488] on td "1" at bounding box center [789, 490] width 98 height 28
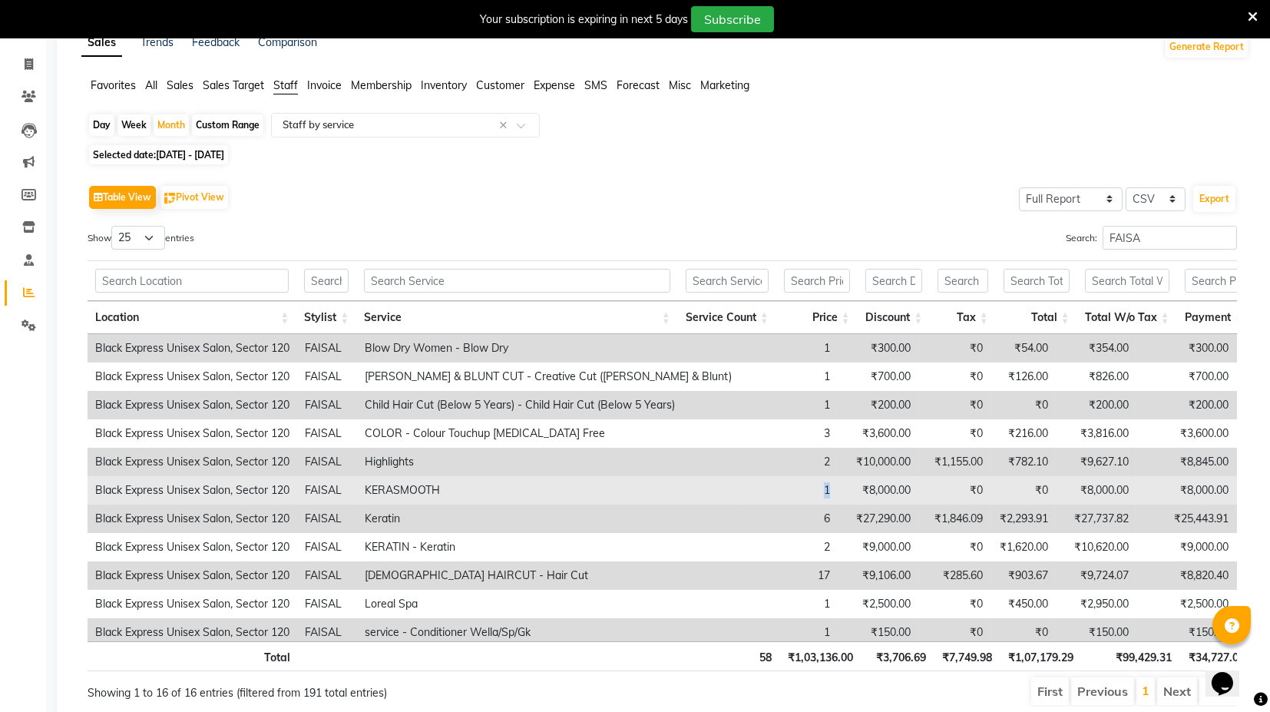
click at [766, 488] on td "1" at bounding box center [789, 490] width 98 height 28
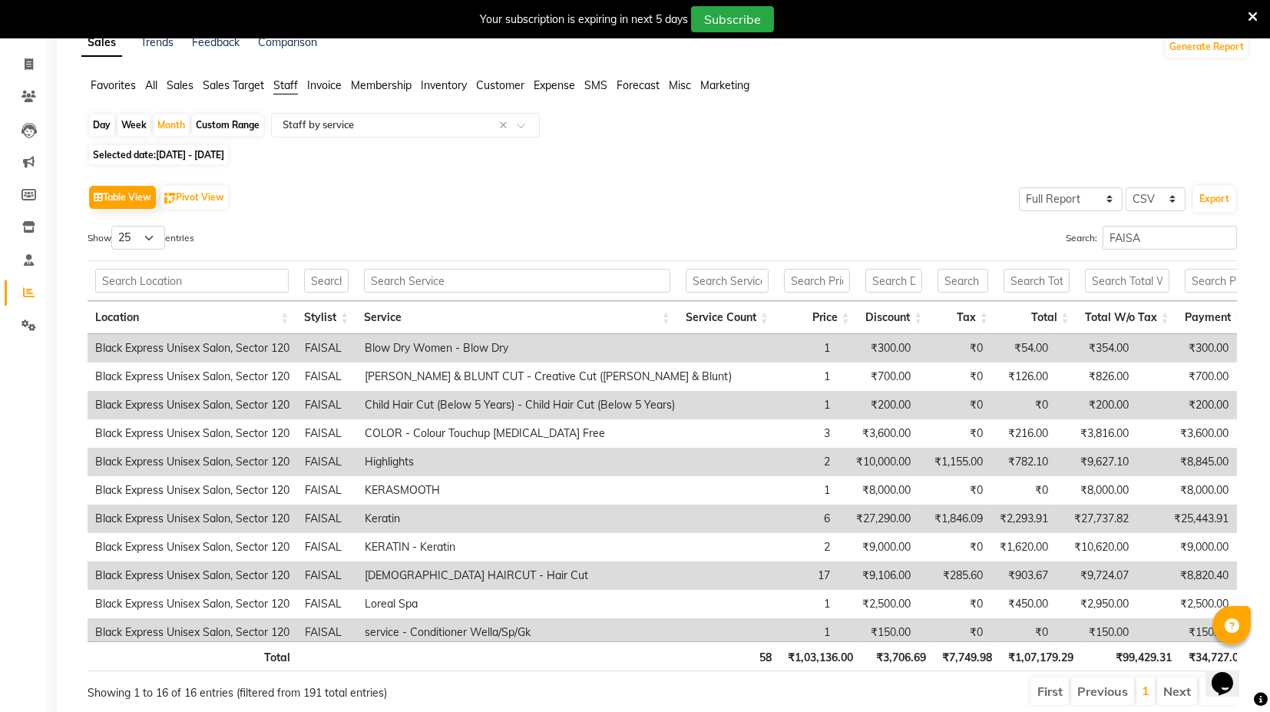
click at [770, 464] on td "2" at bounding box center [789, 462] width 98 height 28
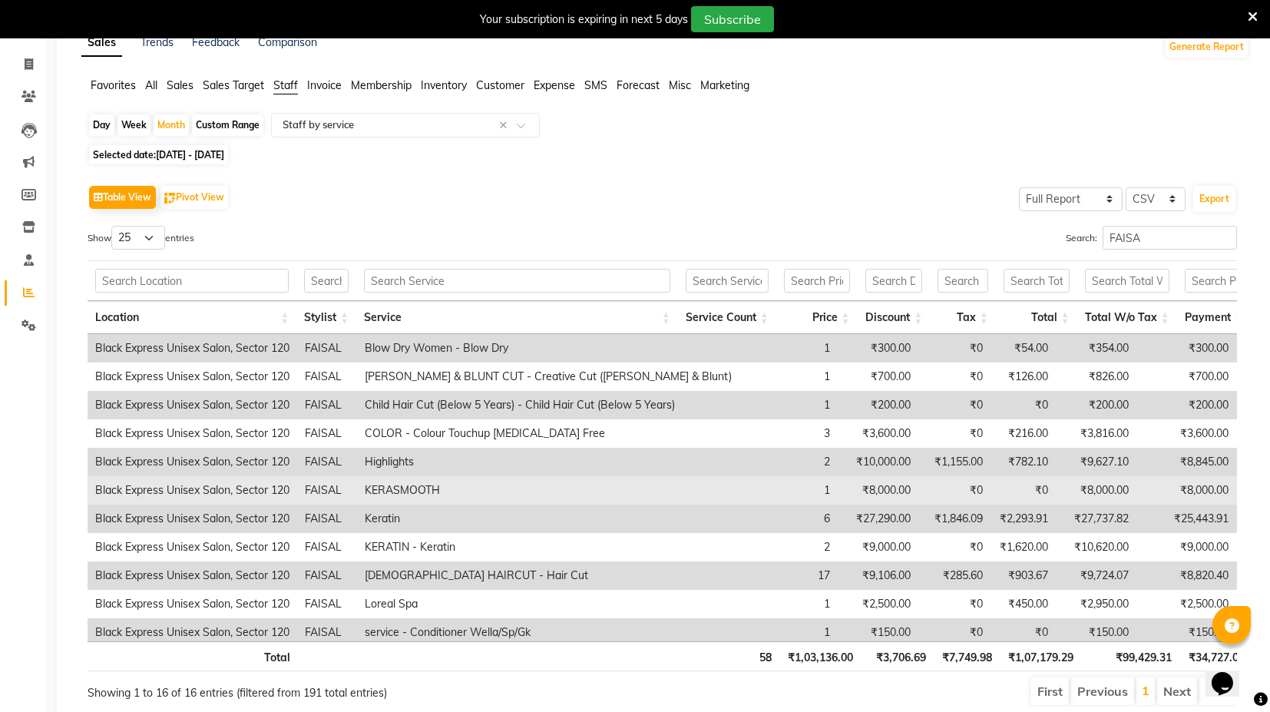
click at [763, 479] on td "1" at bounding box center [789, 490] width 98 height 28
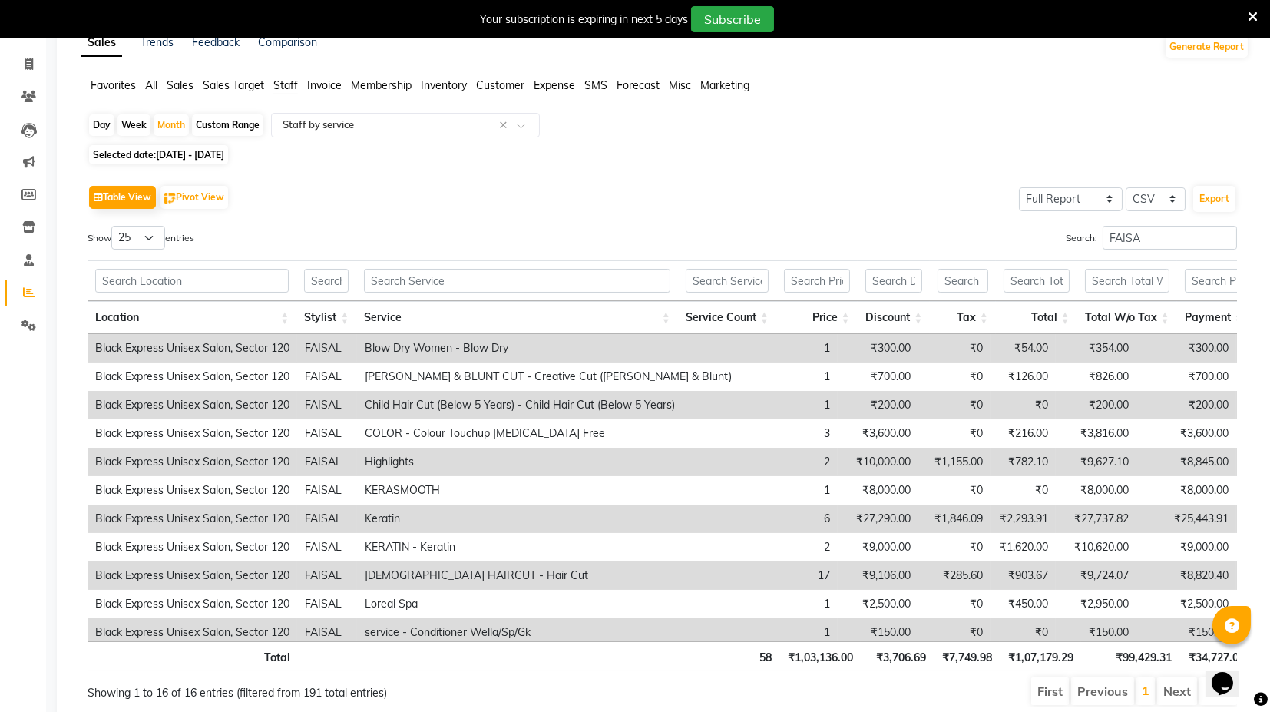
scroll to position [0, 0]
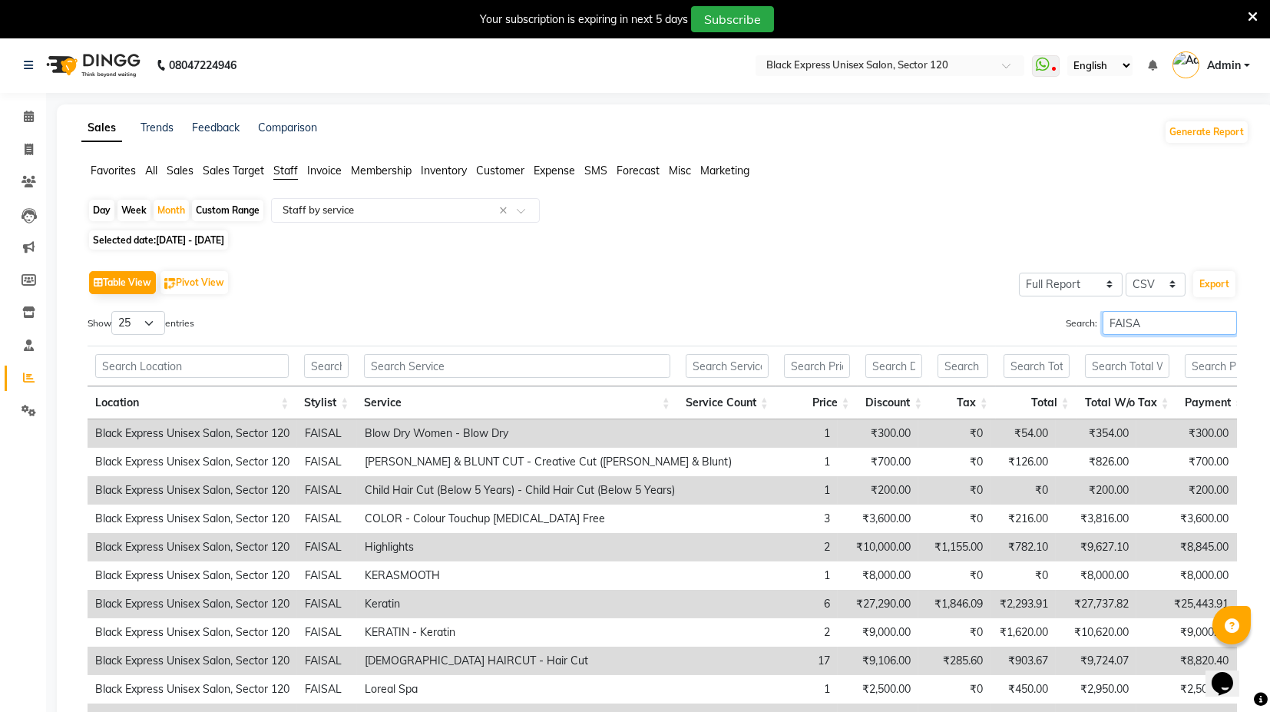
click at [1176, 321] on input "FAISA" at bounding box center [1170, 323] width 134 height 24
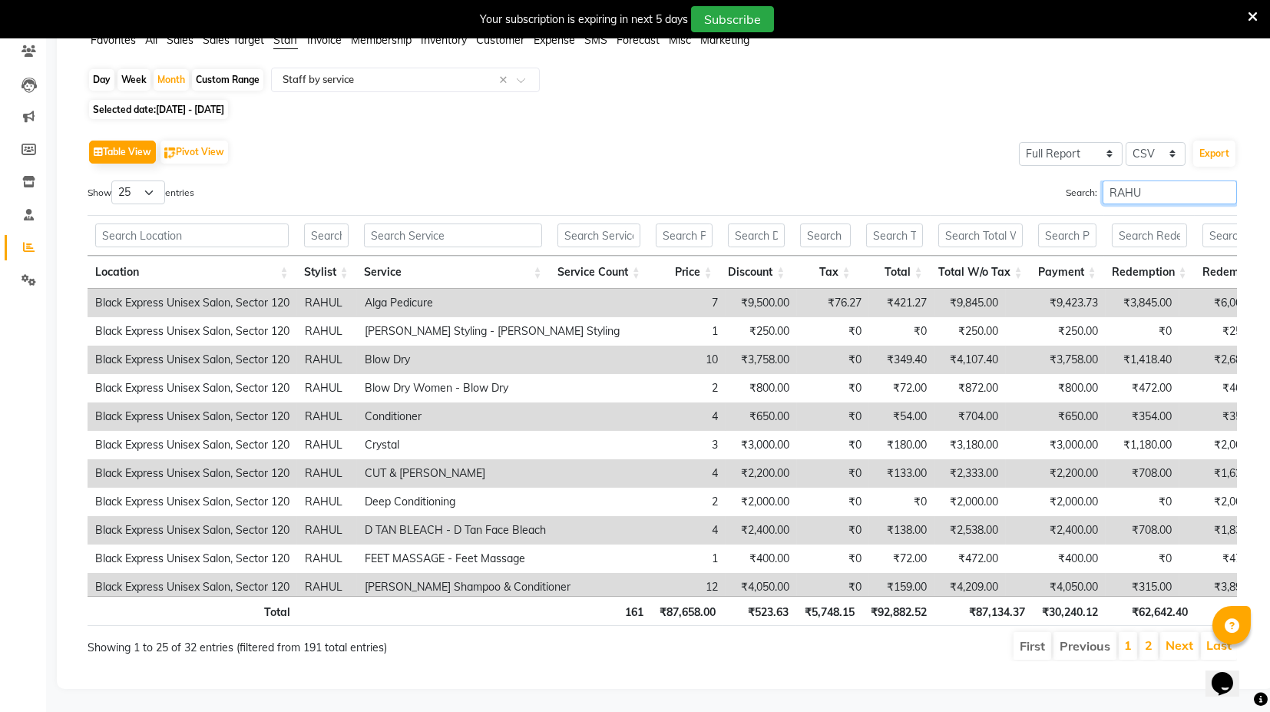
click at [1167, 180] on input "RAHU" at bounding box center [1170, 192] width 134 height 24
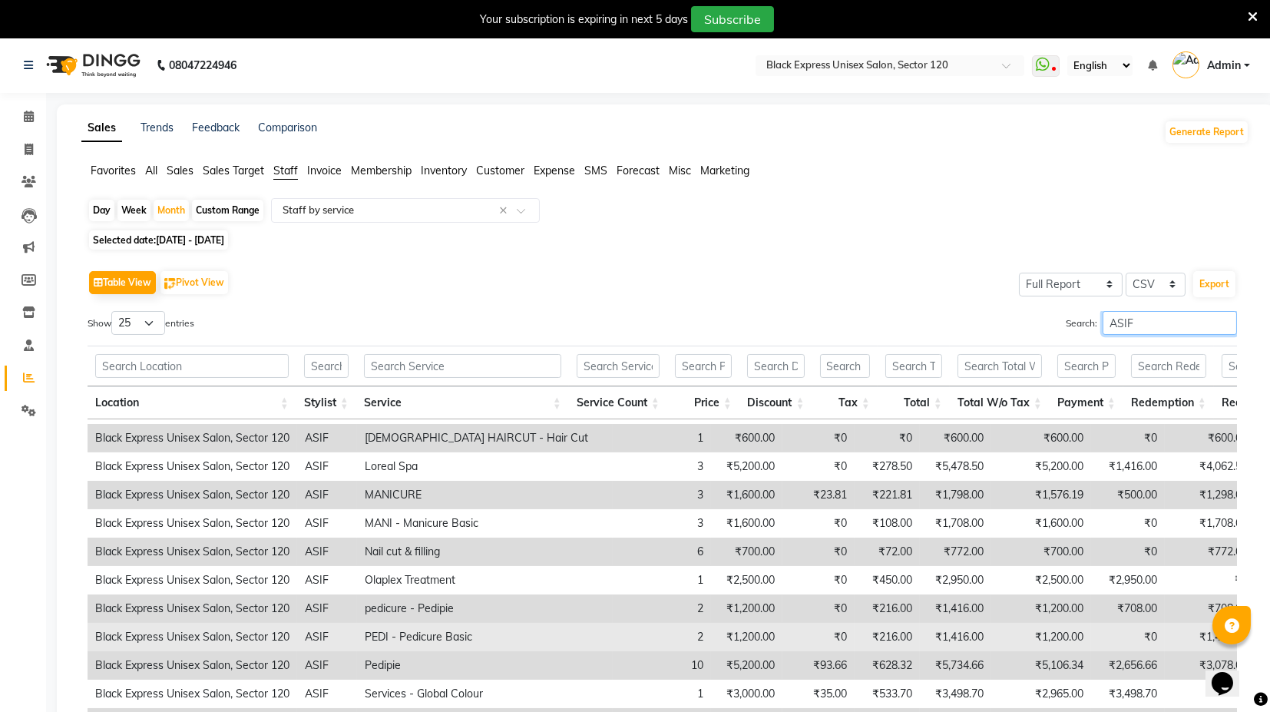
scroll to position [416, 0]
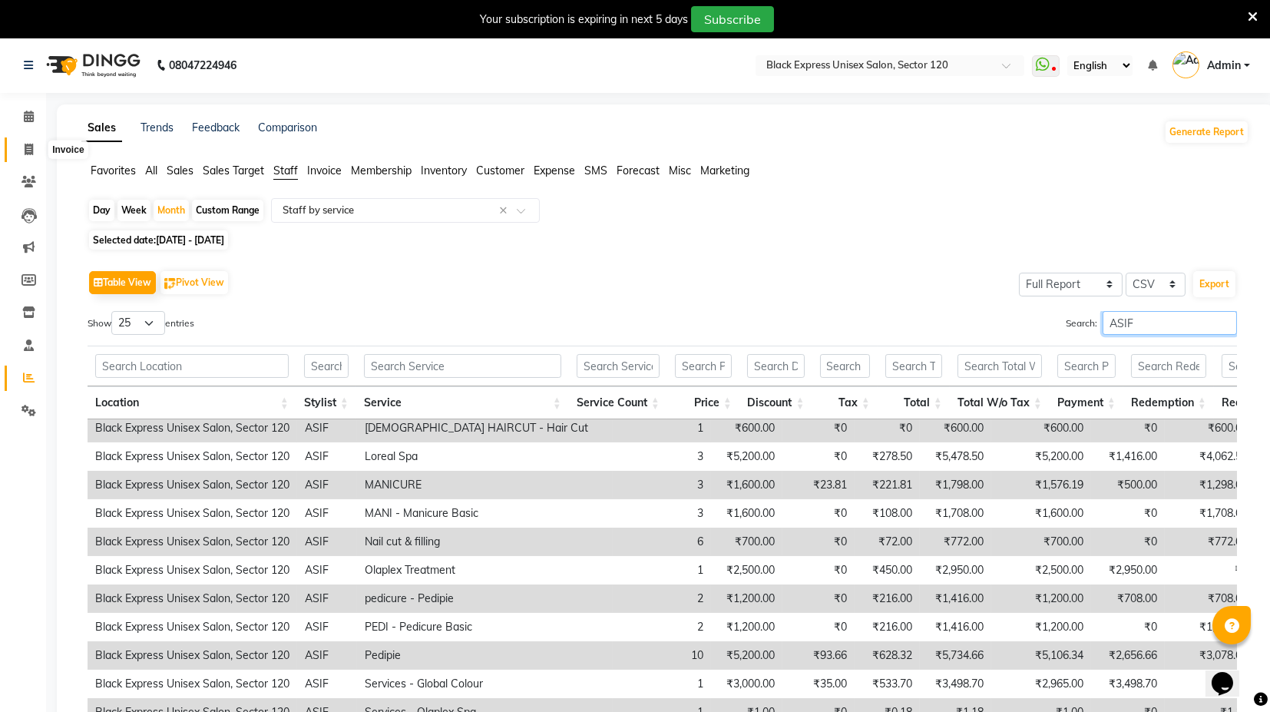
type input "ASIF"
drag, startPoint x: 18, startPoint y: 147, endPoint x: 56, endPoint y: 157, distance: 39.7
click at [18, 147] on span at bounding box center [28, 150] width 27 height 18
select select "service"
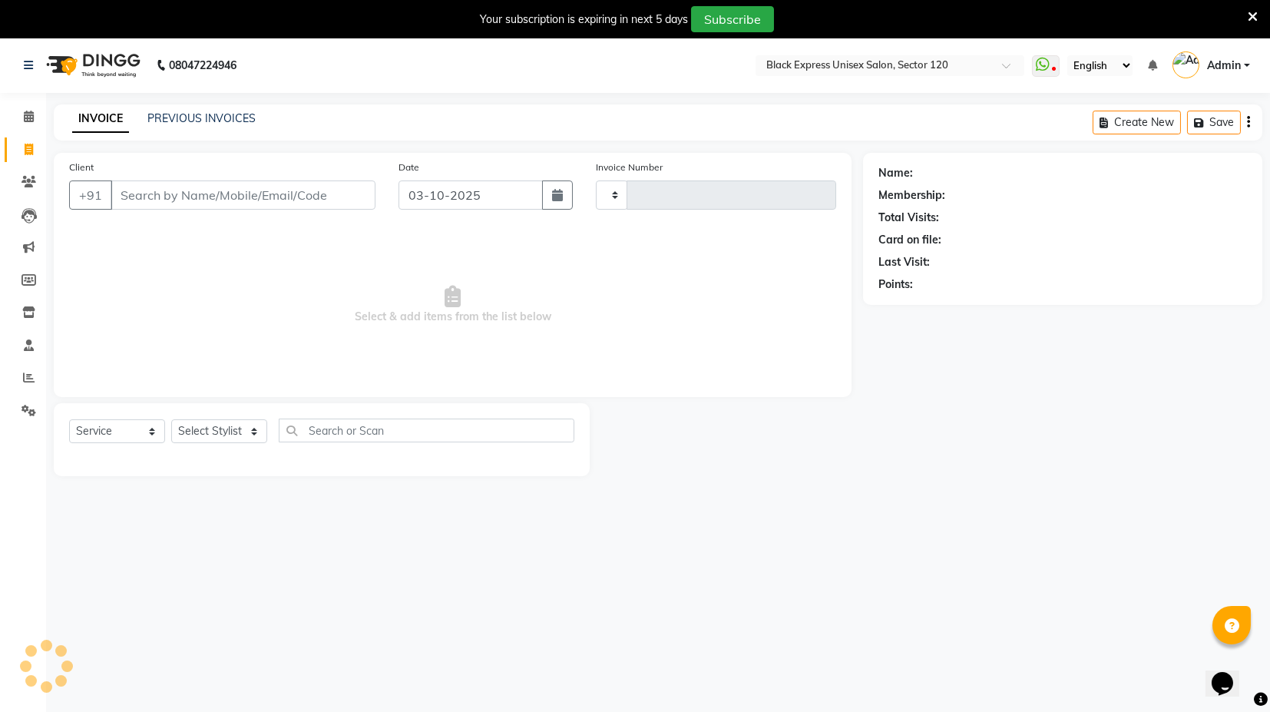
type input "4500"
select select "7082"
click at [204, 114] on link "PREVIOUS INVOICES" at bounding box center [201, 118] width 108 height 14
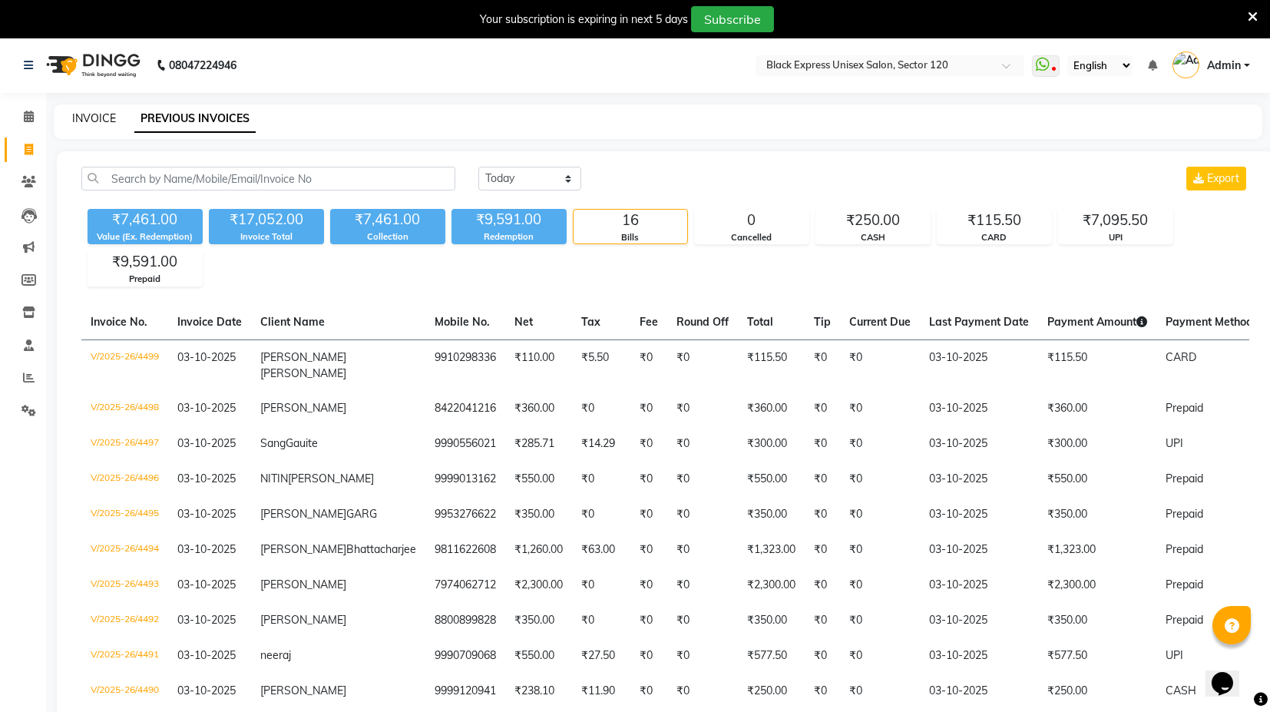
click at [111, 117] on link "INVOICE" at bounding box center [94, 118] width 44 height 14
select select "service"
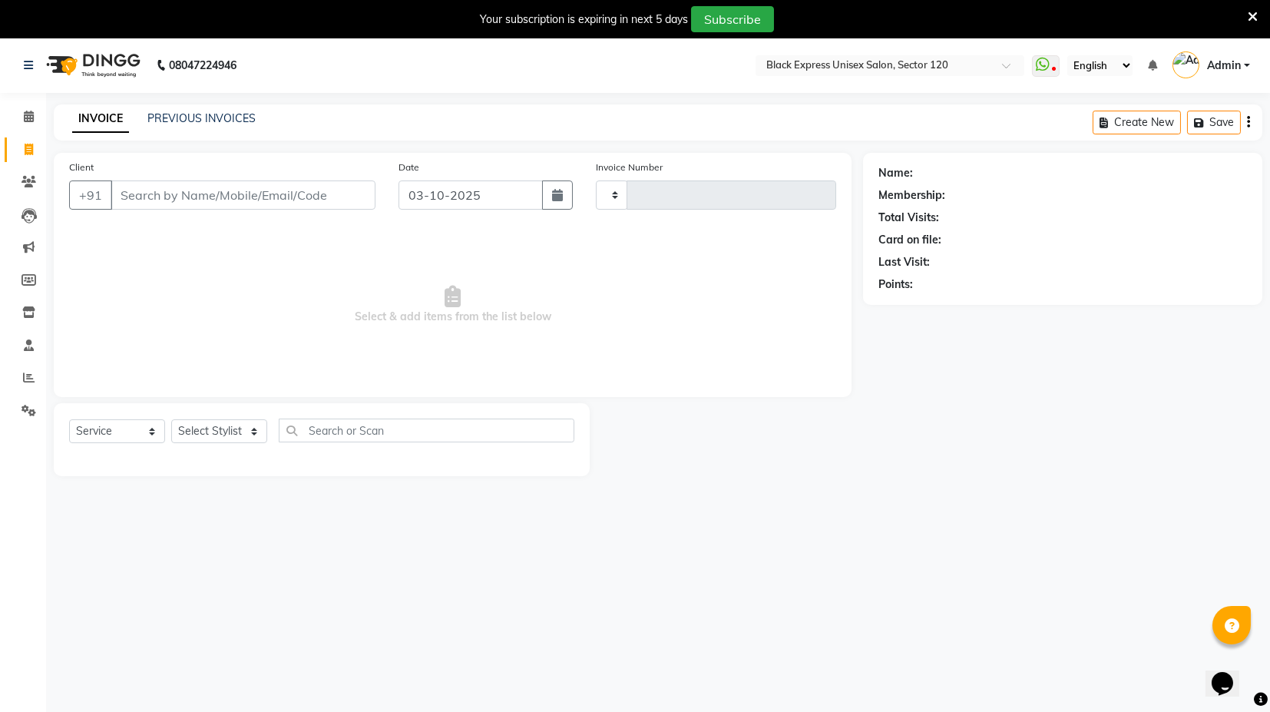
scroll to position [37, 0]
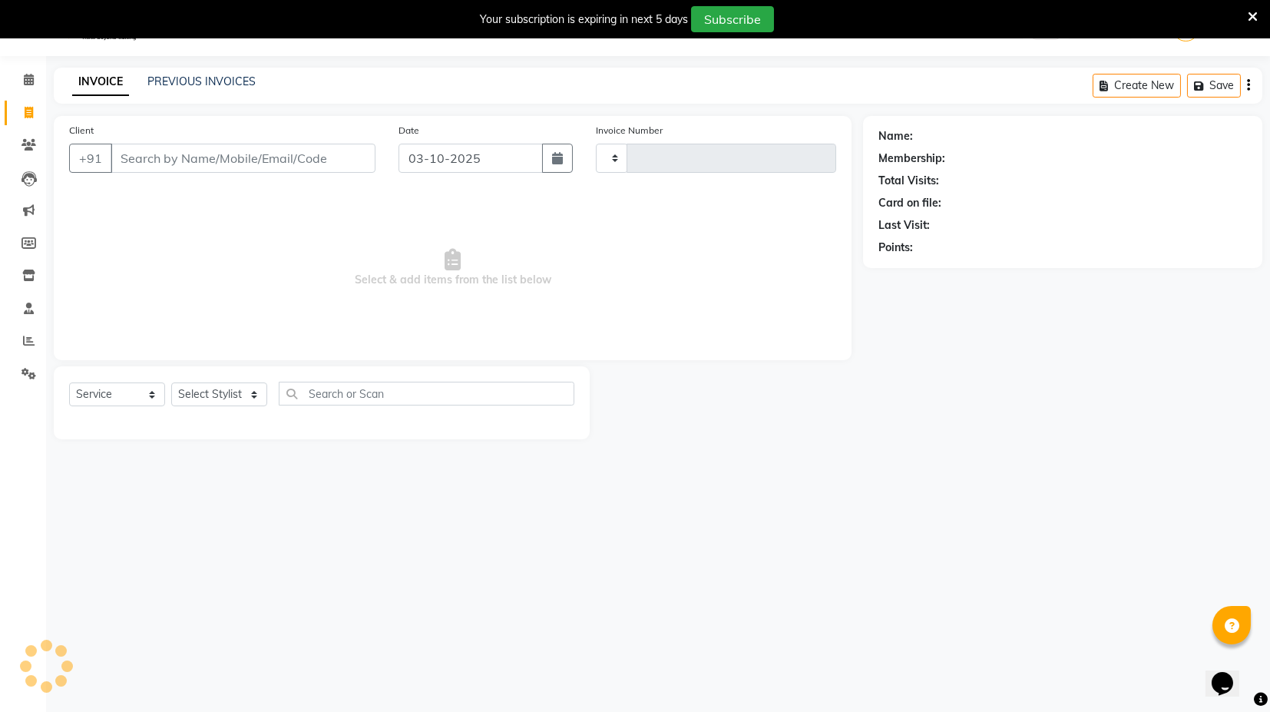
type input "4500"
select select "7082"
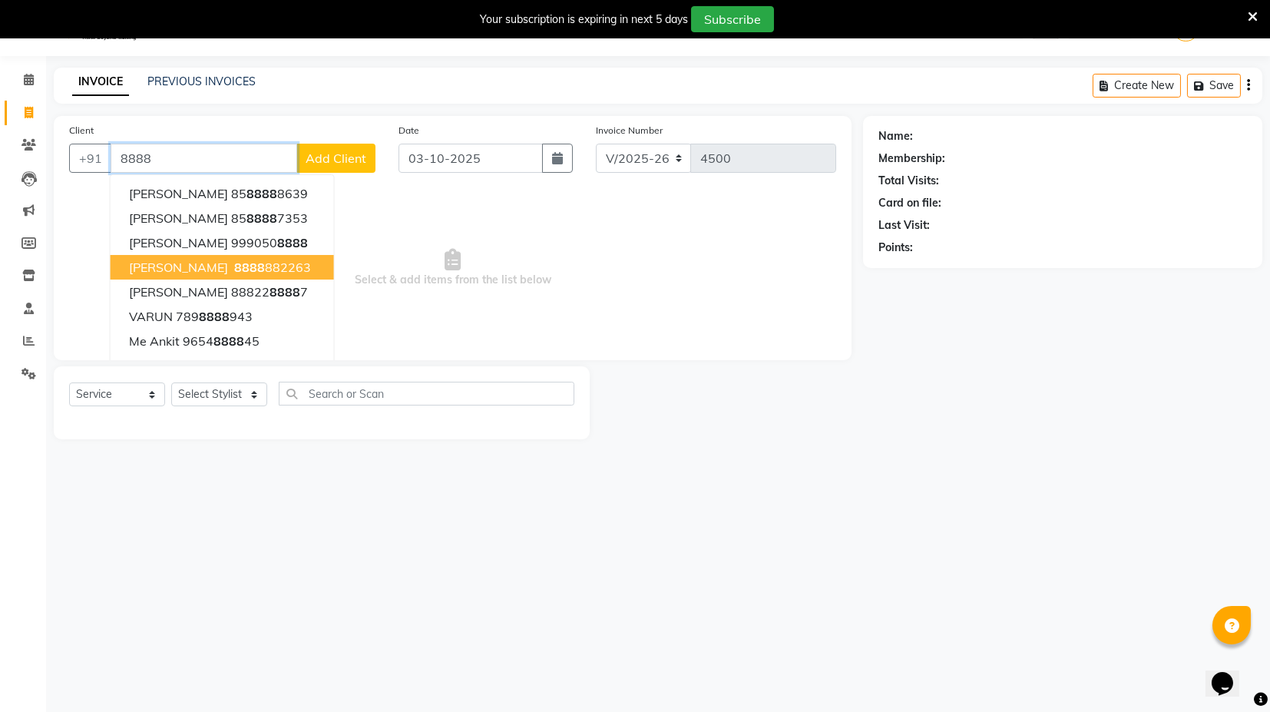
click at [247, 264] on ngb-highlight "8888 882263" at bounding box center [271, 267] width 80 height 15
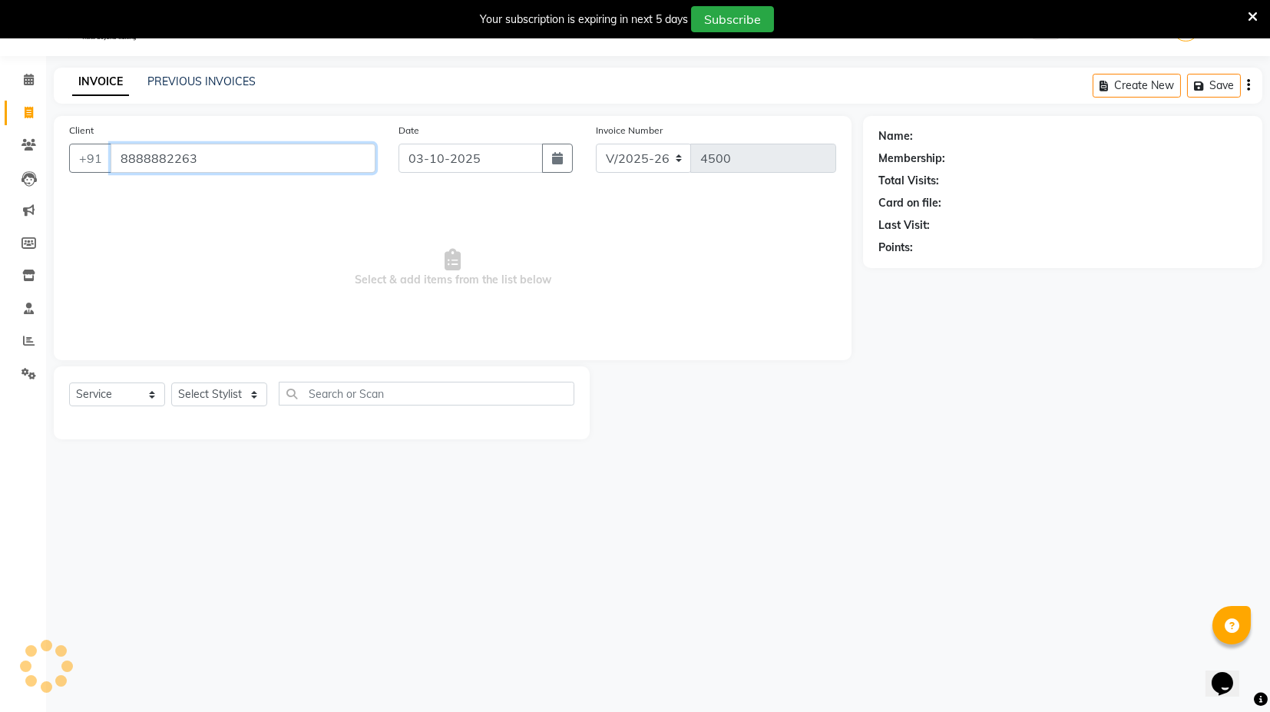
type input "8888882263"
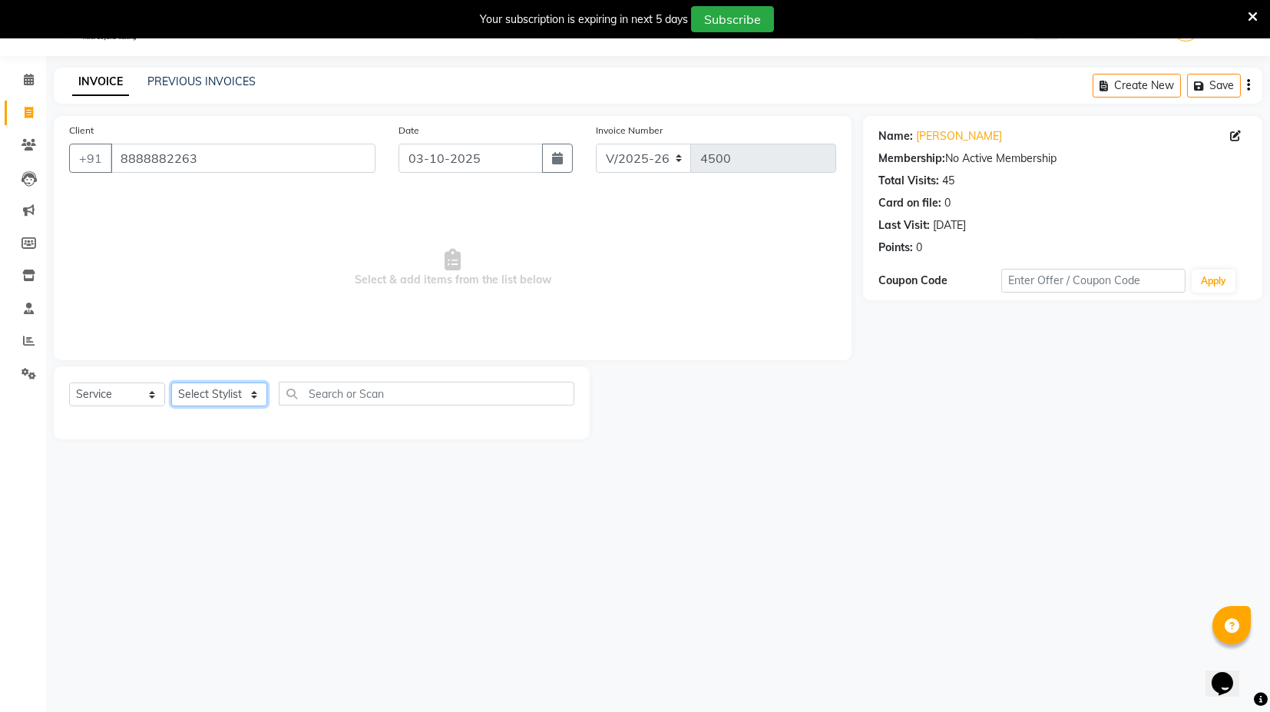
click at [256, 393] on select "Select Stylist ASIF DEEPA FAISAL KASIM maahi Manager RAHUL RAJVEER satya SHAFI …" at bounding box center [219, 395] width 96 height 24
select select "87608"
click at [171, 383] on select "Select Stylist ASIF DEEPA FAISAL KASIM maahi Manager RAHUL RAJVEER satya SHAFI …" at bounding box center [219, 395] width 96 height 24
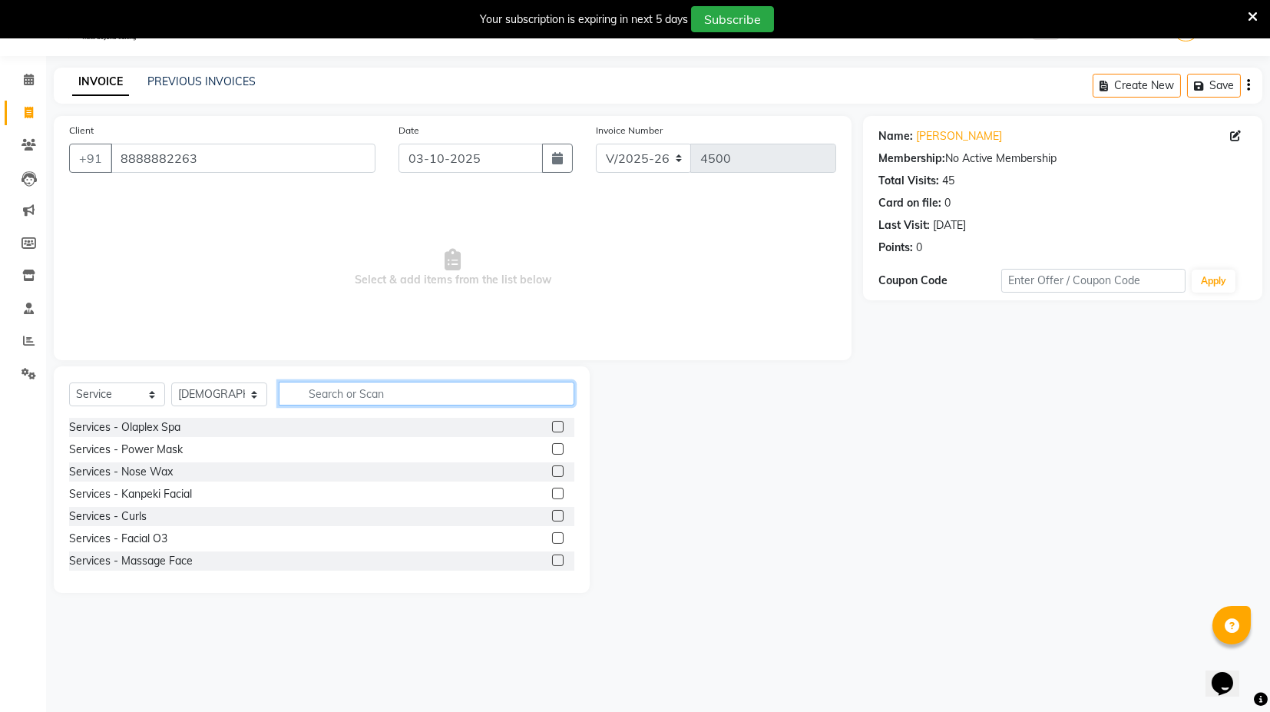
click at [392, 389] on input "text" at bounding box center [427, 394] width 296 height 24
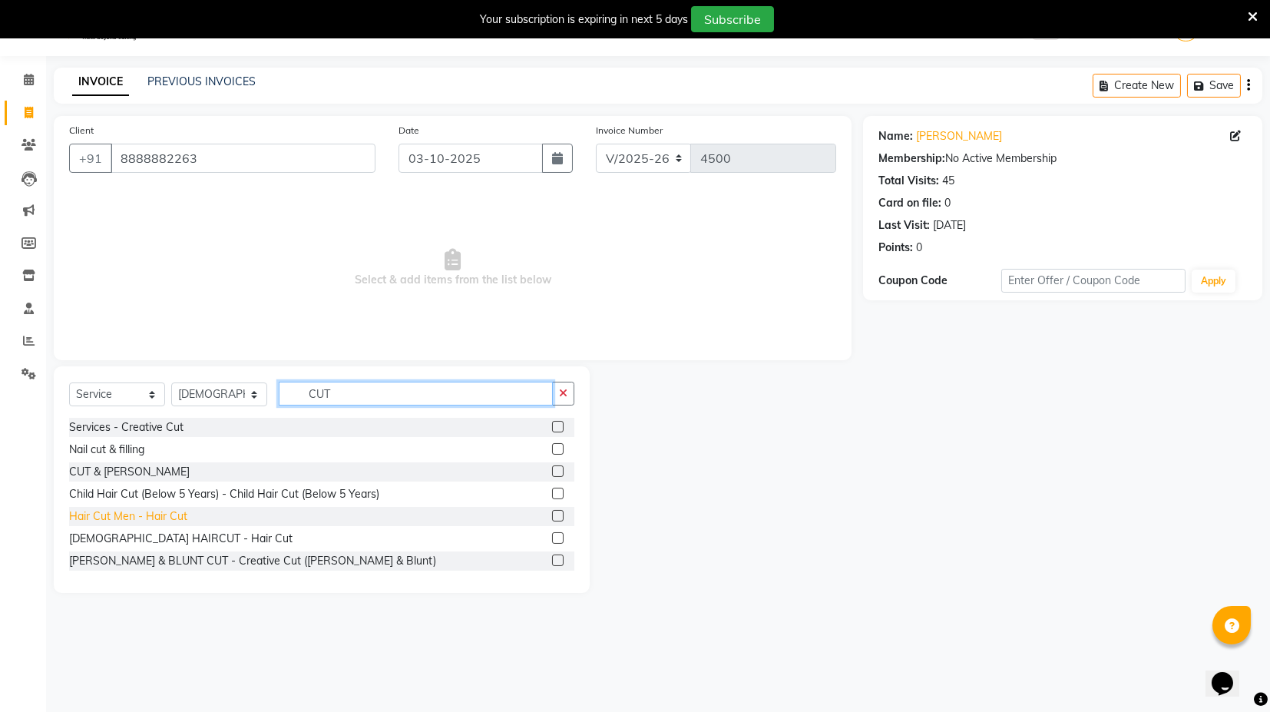
type input "CUT"
click at [171, 518] on div "Hair Cut Men - Hair Cut" at bounding box center [128, 516] width 118 height 16
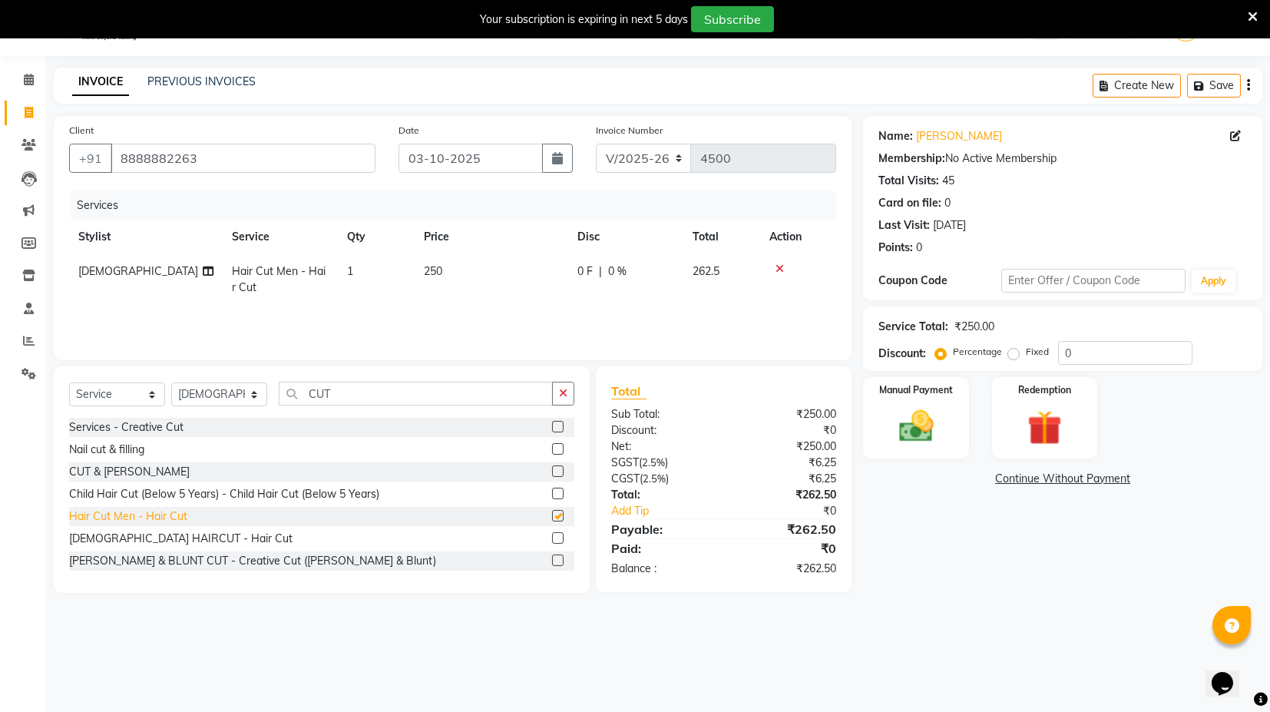
checkbox input "false"
click at [440, 265] on span "250" at bounding box center [433, 271] width 18 height 14
select select "87608"
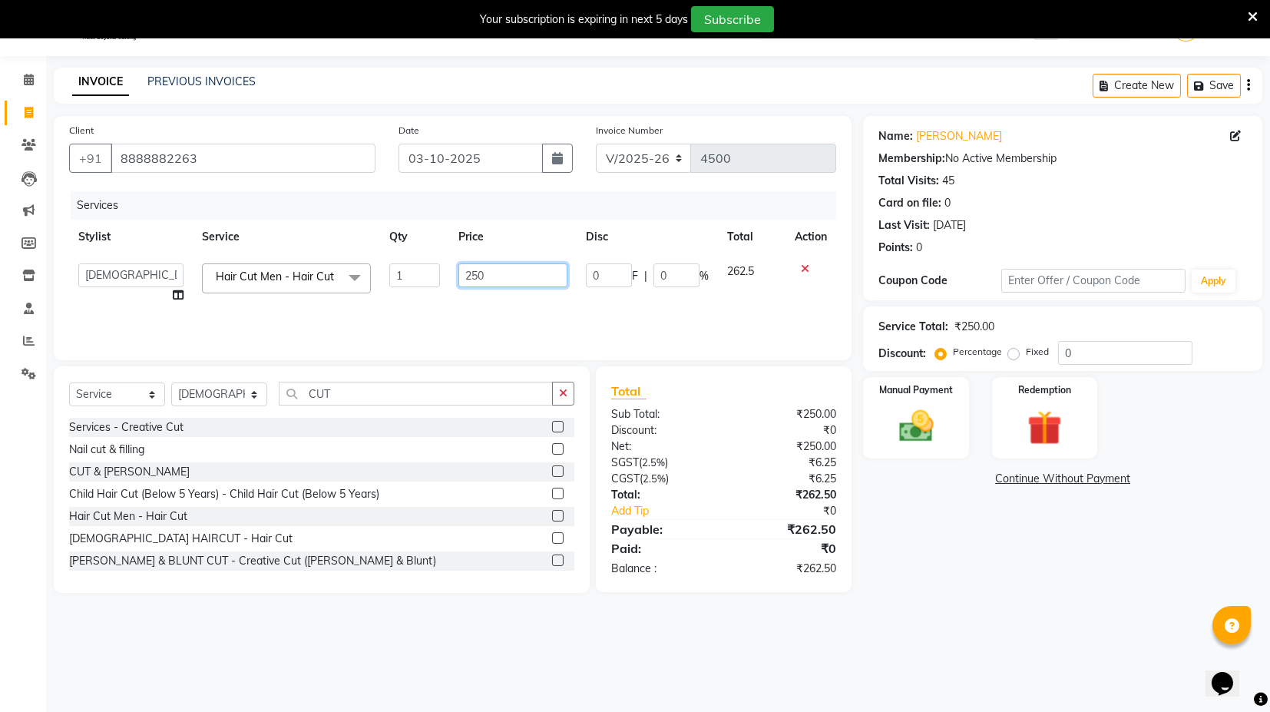
click at [505, 272] on input "250" at bounding box center [513, 275] width 109 height 24
type input "2"
type input "350"
click at [704, 307] on div "Services Stylist Service Qty Price Disc Total Action ASIF DEEPA FAISAL KASIM ma…" at bounding box center [452, 268] width 767 height 154
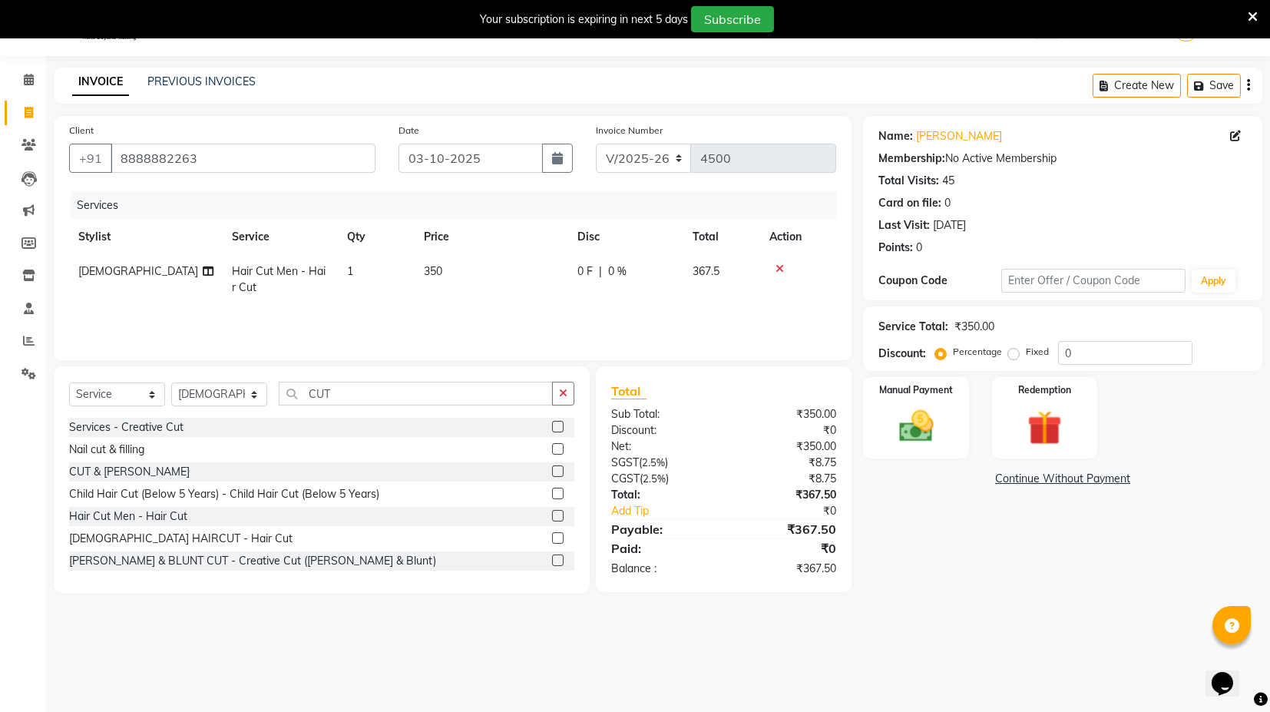
click at [1026, 351] on label "Fixed" at bounding box center [1037, 352] width 23 height 14
click at [1013, 351] on input "Fixed" at bounding box center [1017, 351] width 11 height 11
radio input "true"
click at [1073, 347] on input "0" at bounding box center [1125, 353] width 134 height 24
type input "0"
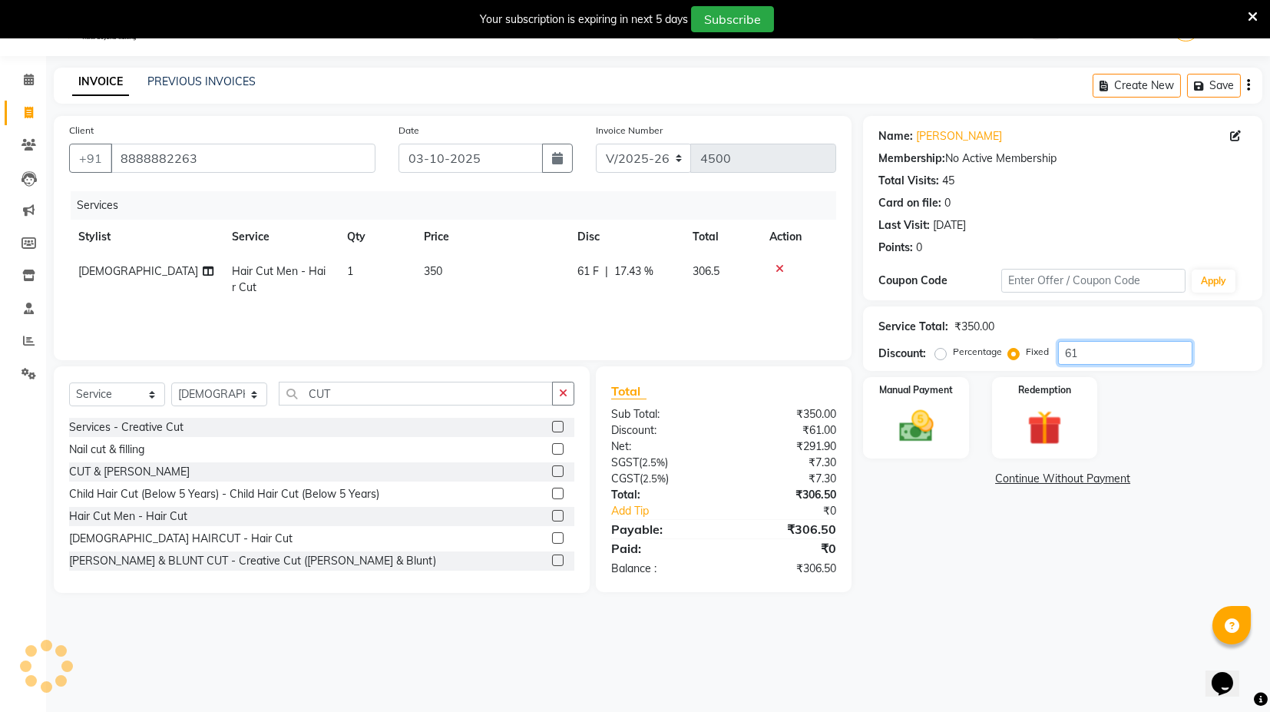
type input "6"
type input "17.50"
click at [943, 416] on img at bounding box center [916, 426] width 58 height 41
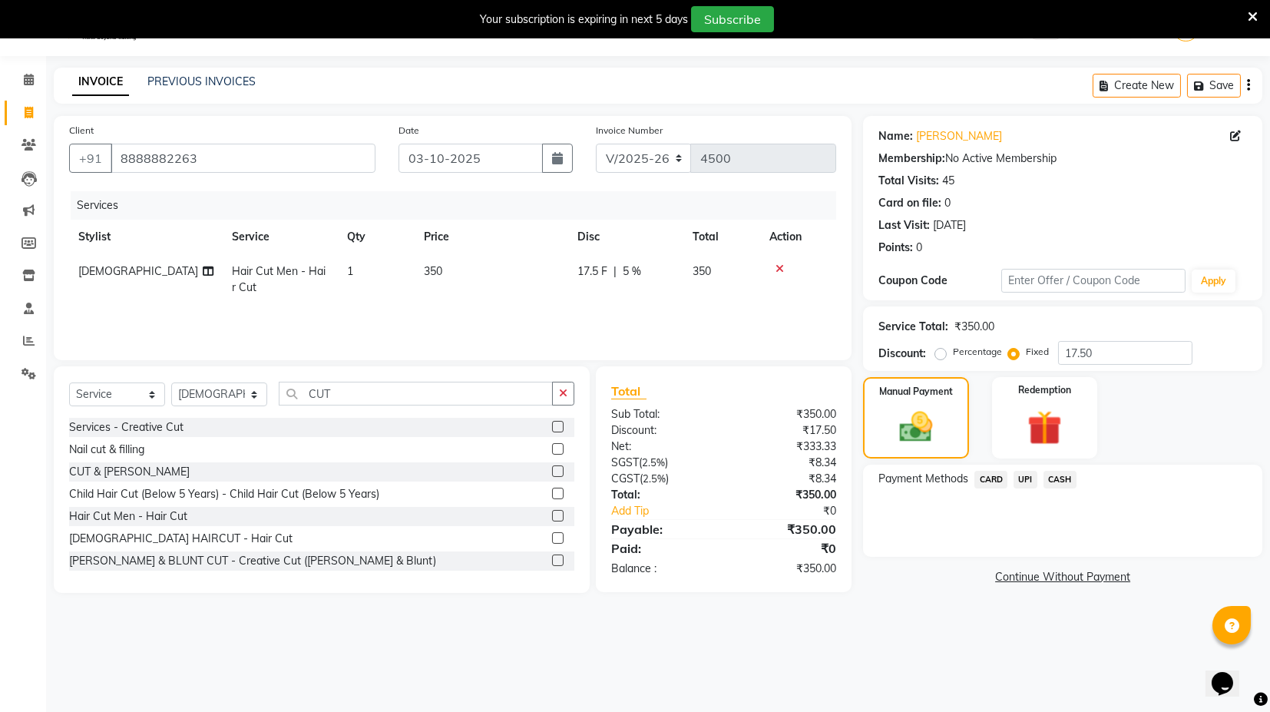
click at [1028, 478] on span "UPI" at bounding box center [1026, 480] width 24 height 18
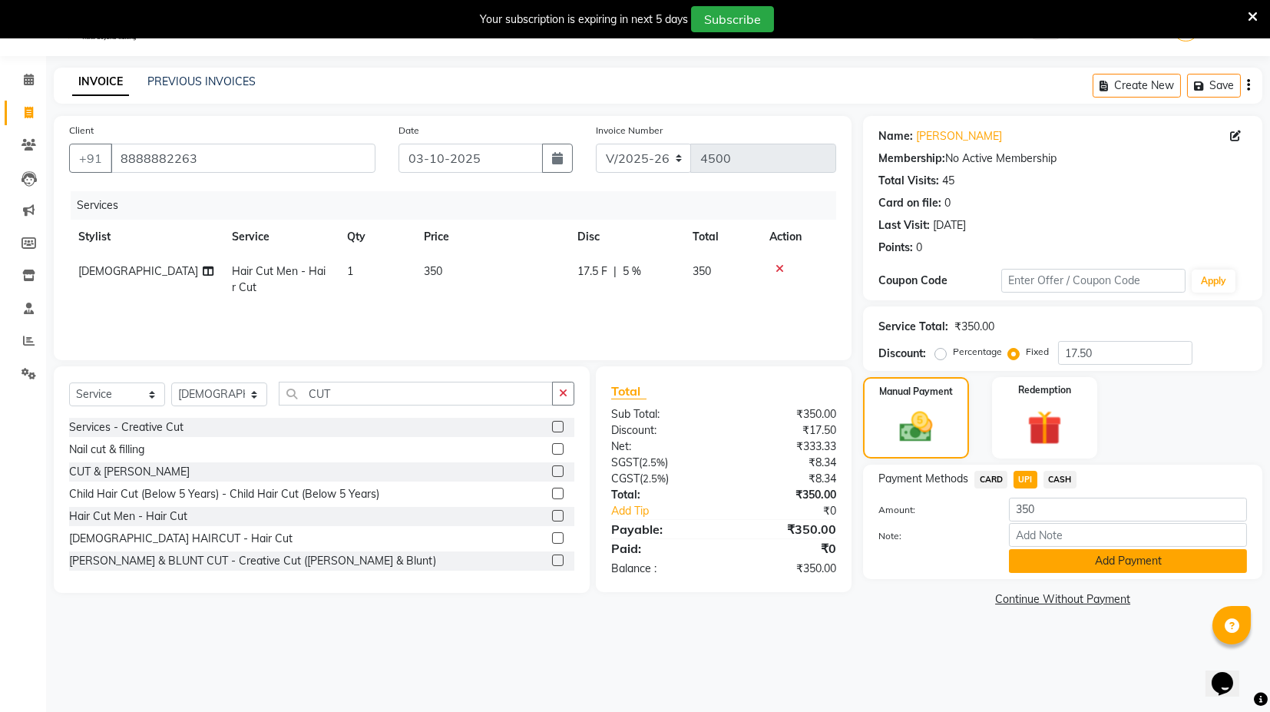
click at [1101, 558] on button "Add Payment" at bounding box center [1128, 561] width 238 height 24
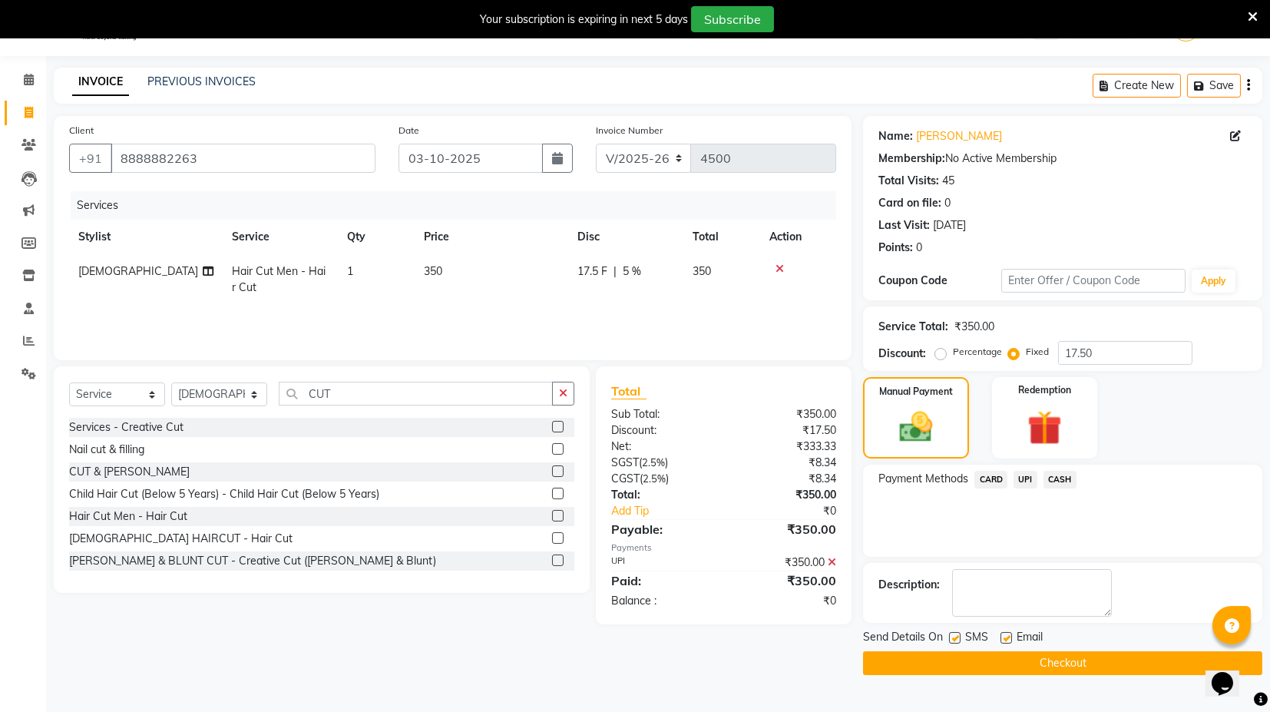
click at [1007, 632] on label at bounding box center [1007, 638] width 12 height 12
click at [1007, 634] on input "checkbox" at bounding box center [1006, 639] width 10 height 10
checkbox input "false"
click at [954, 635] on label at bounding box center [955, 638] width 12 height 12
click at [954, 635] on input "checkbox" at bounding box center [954, 639] width 10 height 10
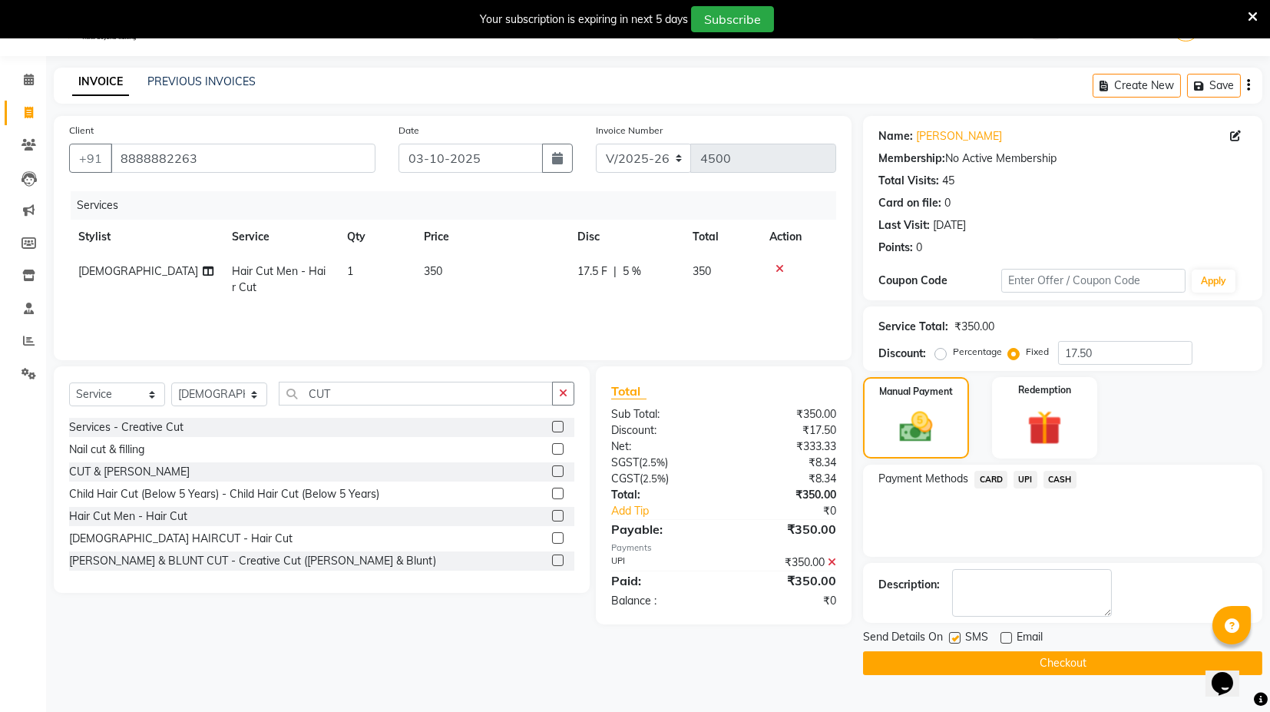
checkbox input "false"
click at [992, 666] on button "Checkout" at bounding box center [1062, 663] width 399 height 24
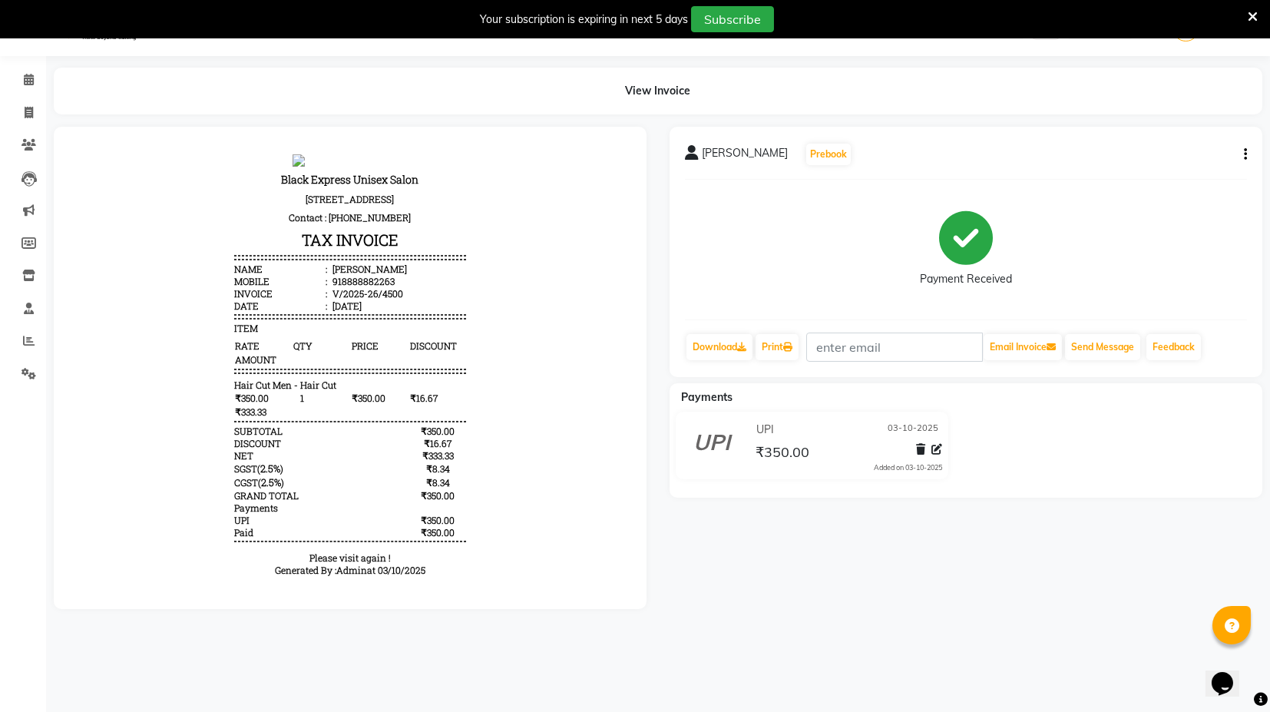
select select "service"
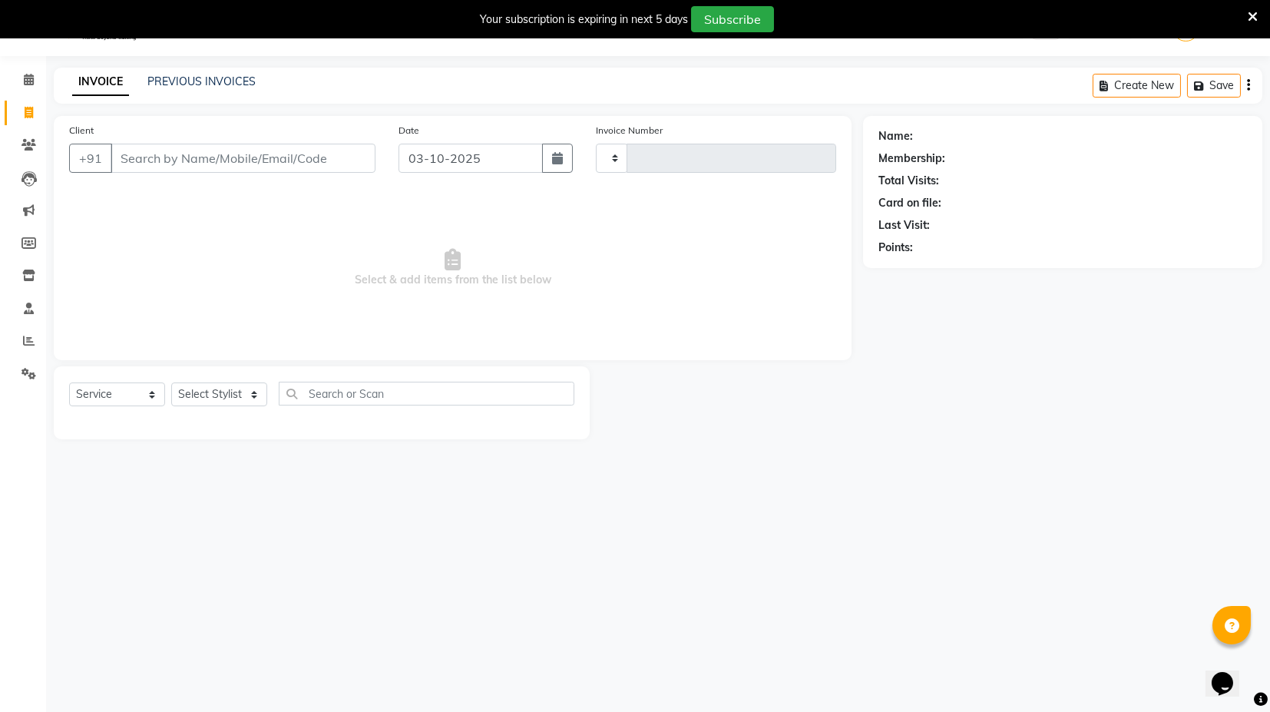
type input "4501"
select select "7082"
click at [190, 75] on link "PREVIOUS INVOICES" at bounding box center [201, 82] width 108 height 14
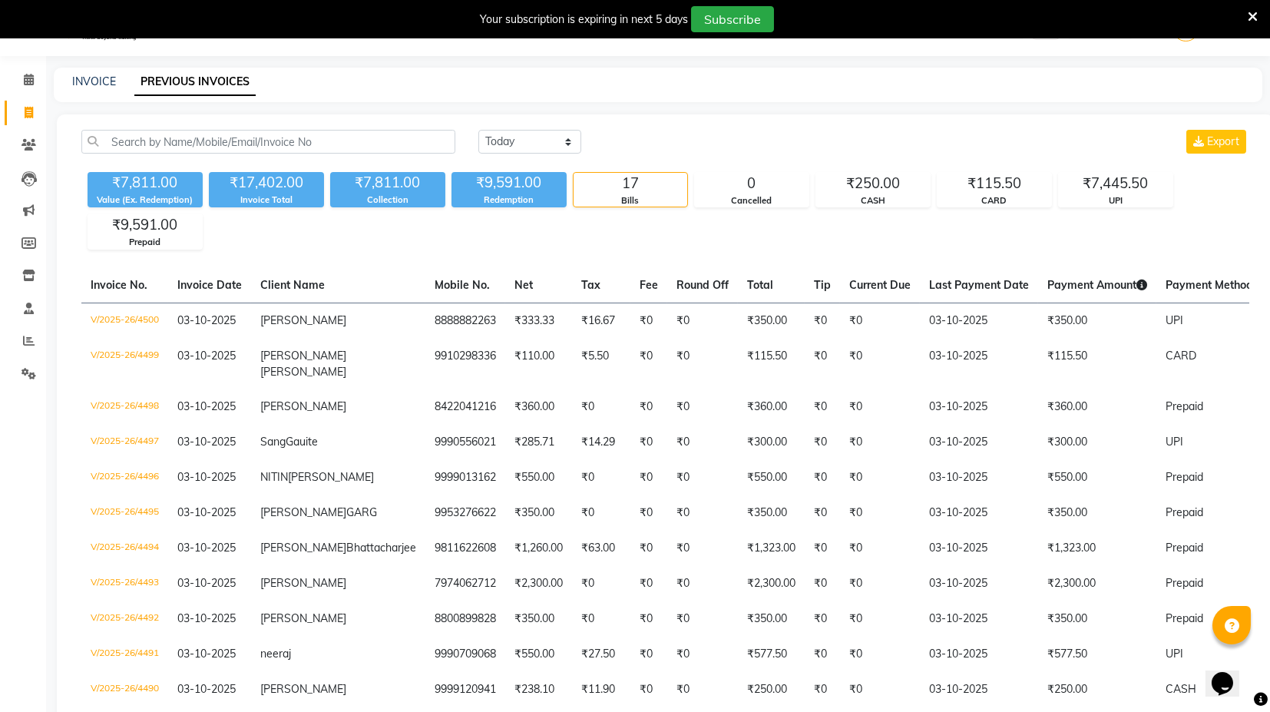
click at [585, 81] on div "INVOICE PREVIOUS INVOICES" at bounding box center [649, 82] width 1191 height 16
click at [93, 76] on link "INVOICE" at bounding box center [94, 82] width 44 height 14
select select "service"
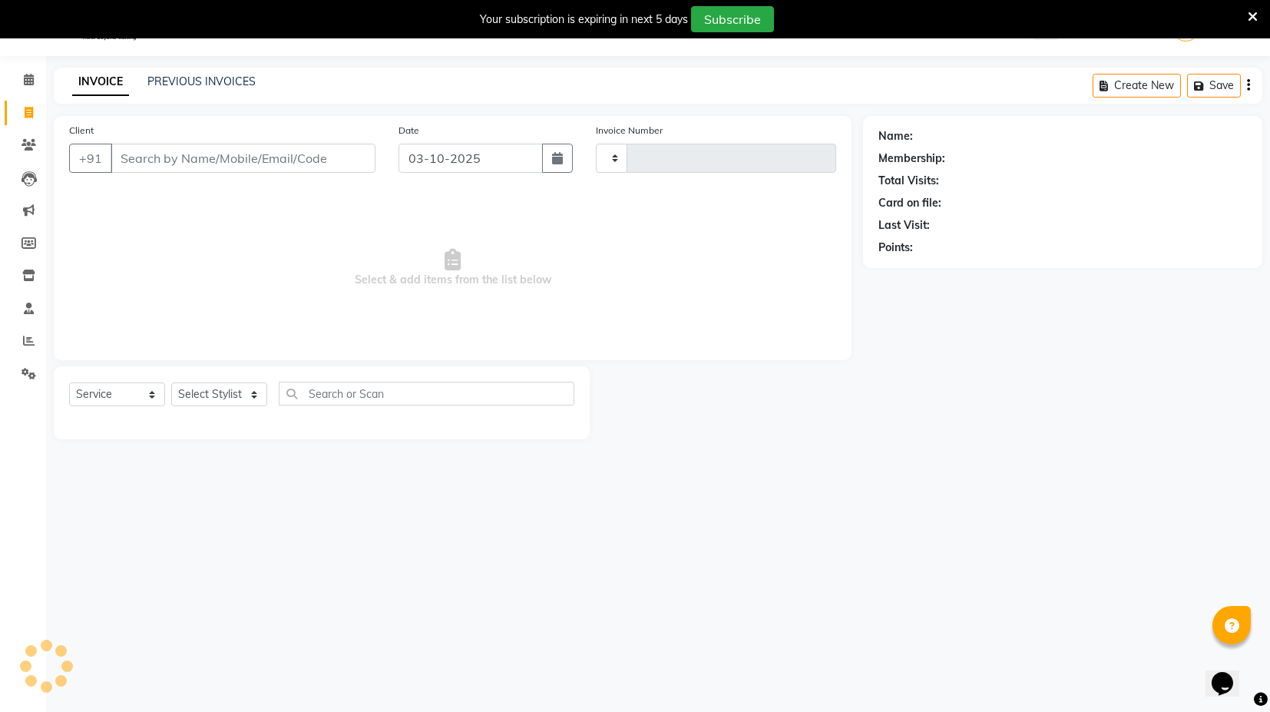
type input "4501"
select select "7082"
drag, startPoint x: 254, startPoint y: 392, endPoint x: 257, endPoint y: 402, distance: 10.2
click at [254, 392] on select "Select Stylist ASIF DEEPA FAISAL KASIM maahi Manager RAHUL RAJVEER satya SHAFI …" at bounding box center [219, 395] width 96 height 24
select select "58976"
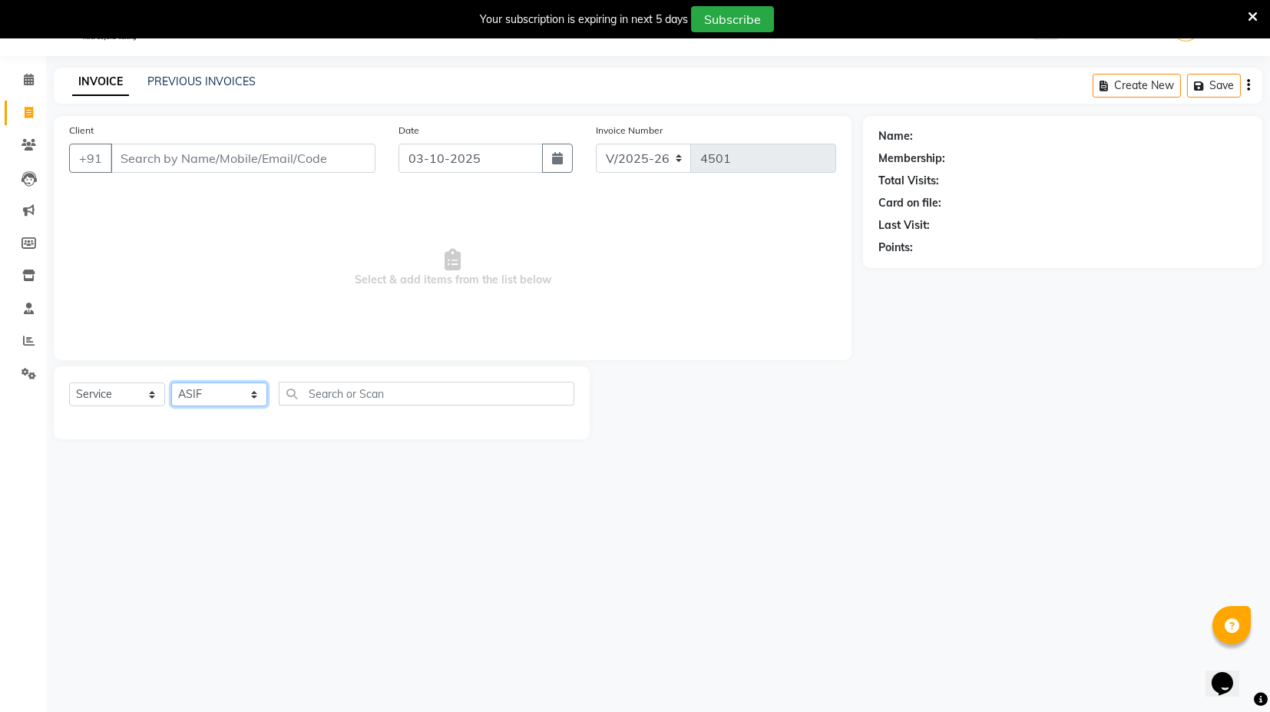
click at [171, 383] on select "Select Stylist ASIF DEEPA FAISAL KASIM maahi Manager RAHUL RAJVEER satya SHAFI …" at bounding box center [219, 395] width 96 height 24
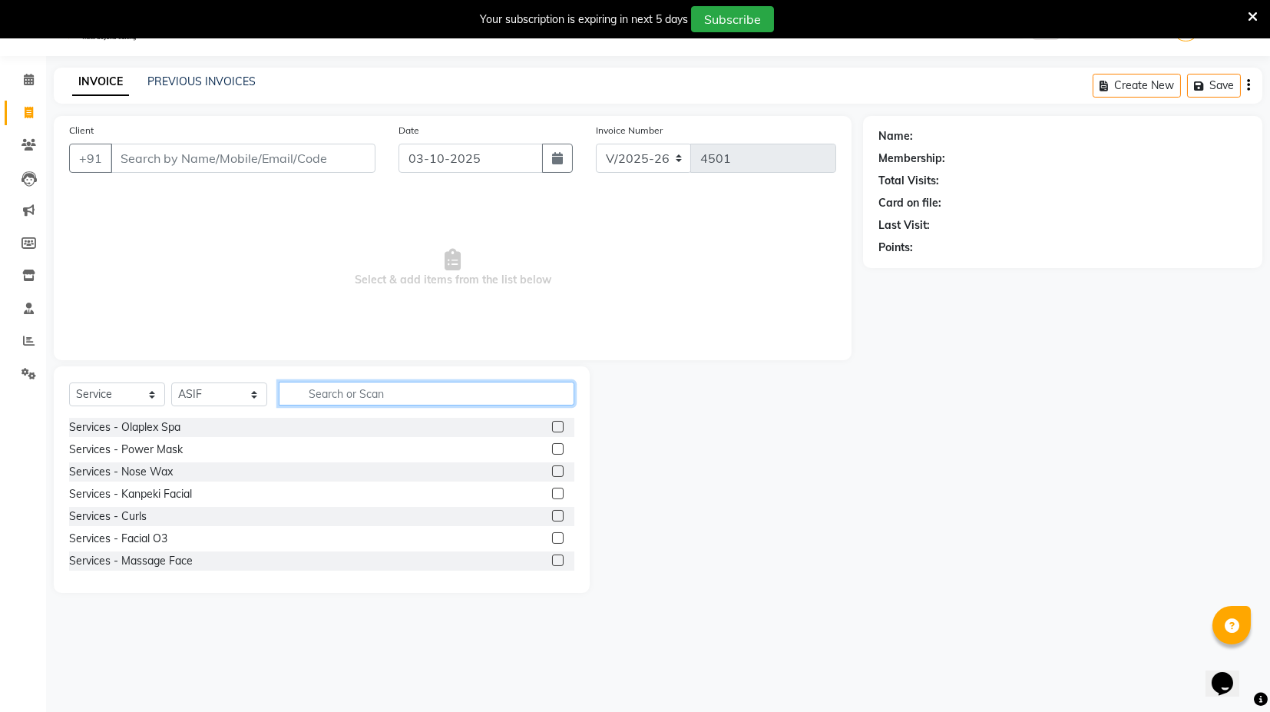
click at [368, 392] on input "text" at bounding box center [427, 394] width 296 height 24
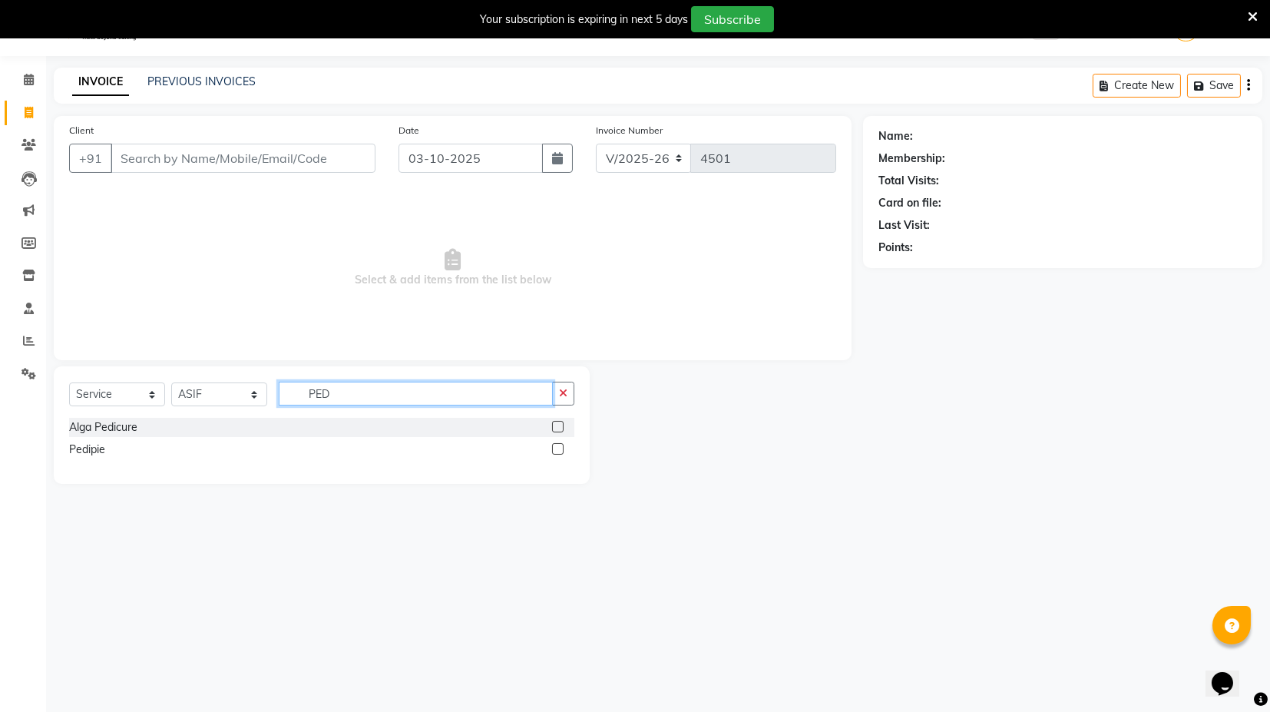
type input "PED"
click at [556, 422] on label at bounding box center [558, 427] width 12 height 12
click at [556, 422] on input "checkbox" at bounding box center [557, 427] width 10 height 10
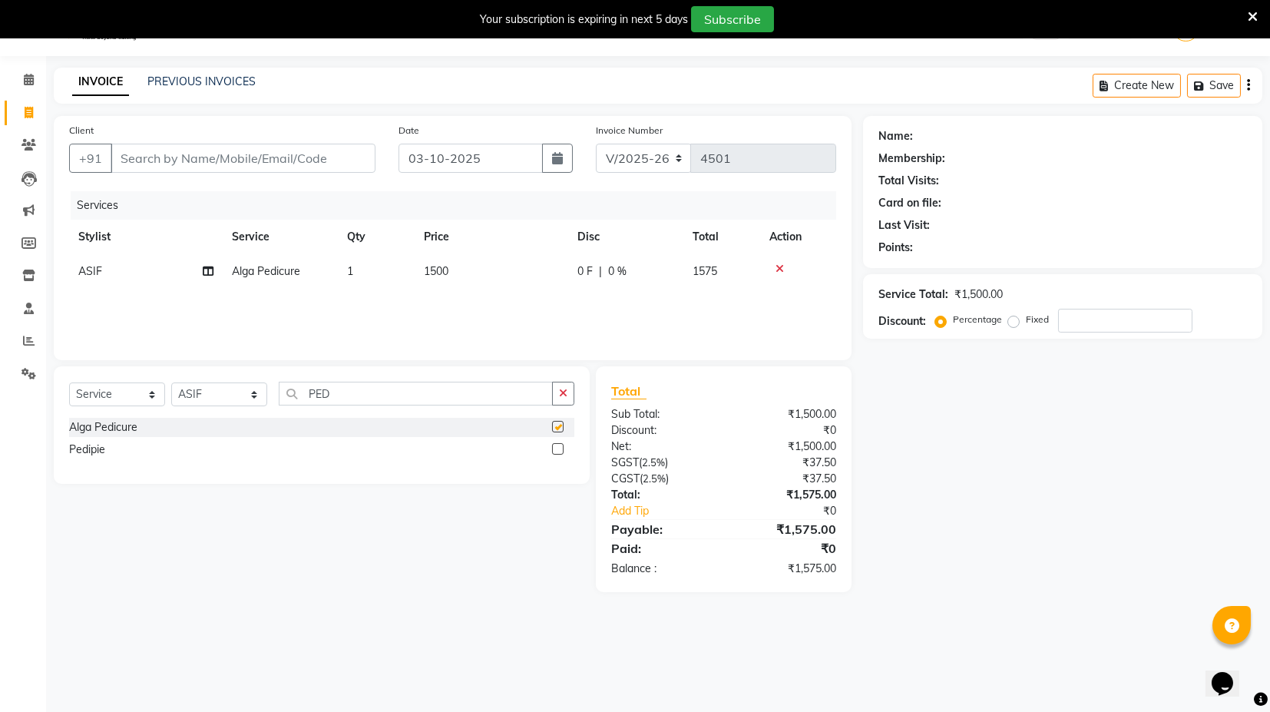
checkbox input "false"
click at [561, 392] on icon "button" at bounding box center [563, 393] width 8 height 11
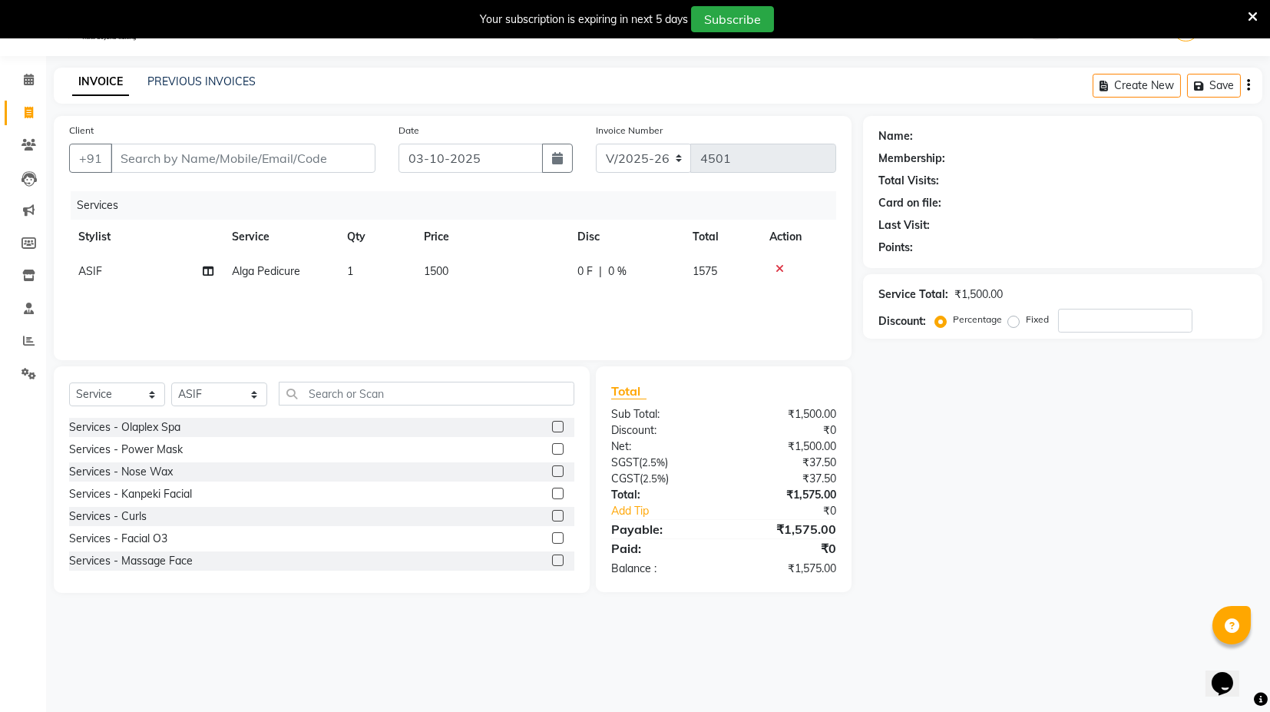
click at [243, 352] on div "Client +91 Date 03-10-2025 Invoice Number V/2025 V/2025-26 4501 Services Stylis…" at bounding box center [453, 238] width 798 height 244
click at [781, 269] on icon at bounding box center [780, 268] width 8 height 11
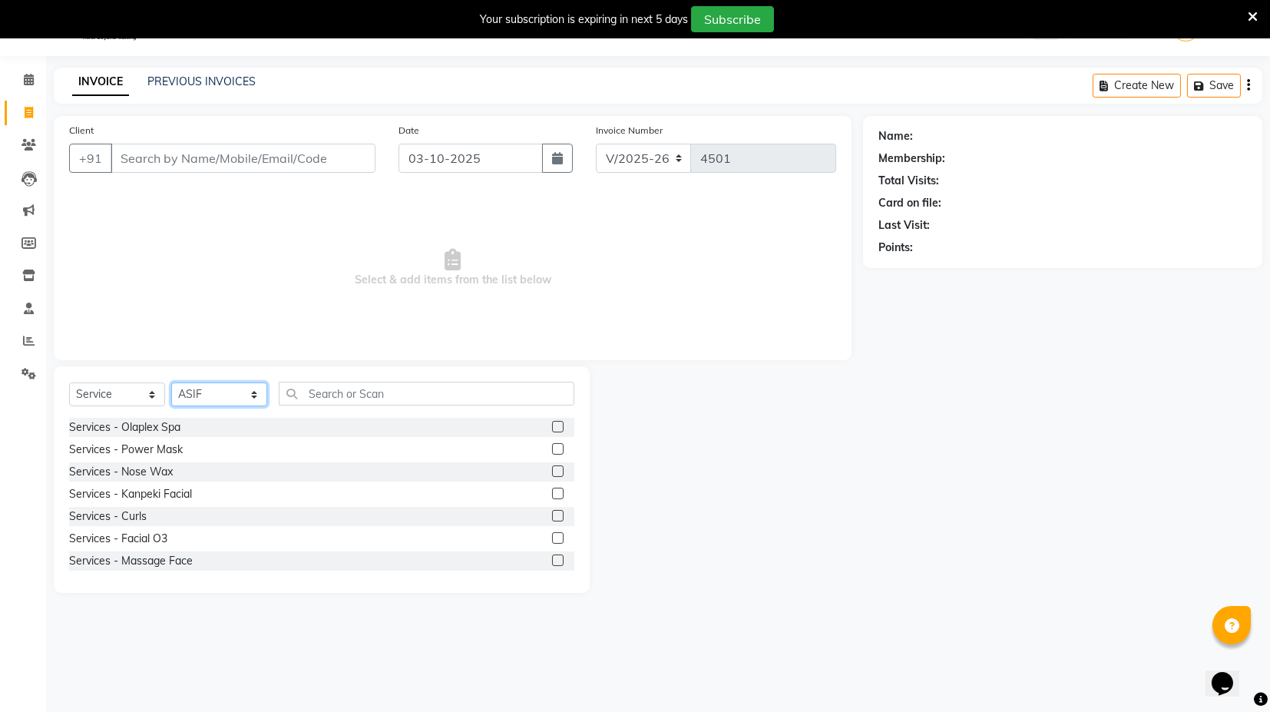
click at [257, 389] on select "Select Stylist ASIF DEEPA FAISAL KASIM maahi Manager RAHUL RAJVEER satya SHAFI …" at bounding box center [219, 395] width 96 height 24
select select
click at [171, 383] on select "Select Stylist ASIF DEEPA FAISAL KASIM maahi Manager RAHUL RAJVEER satya SHAFI …" at bounding box center [219, 395] width 96 height 24
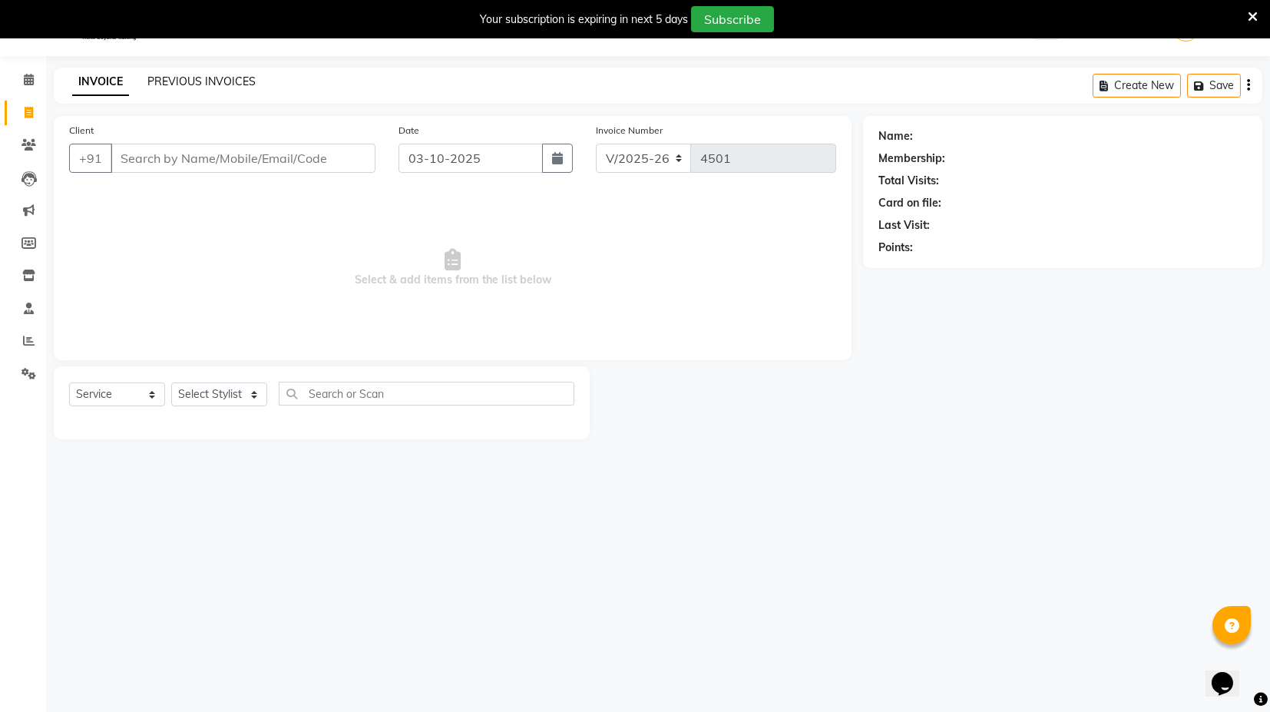
click at [194, 75] on link "PREVIOUS INVOICES" at bounding box center [201, 82] width 108 height 14
click at [224, 70] on div "INVOICE PREVIOUS INVOICES Create New Save" at bounding box center [658, 86] width 1209 height 36
click at [206, 83] on link "PREVIOUS INVOICES" at bounding box center [201, 82] width 108 height 14
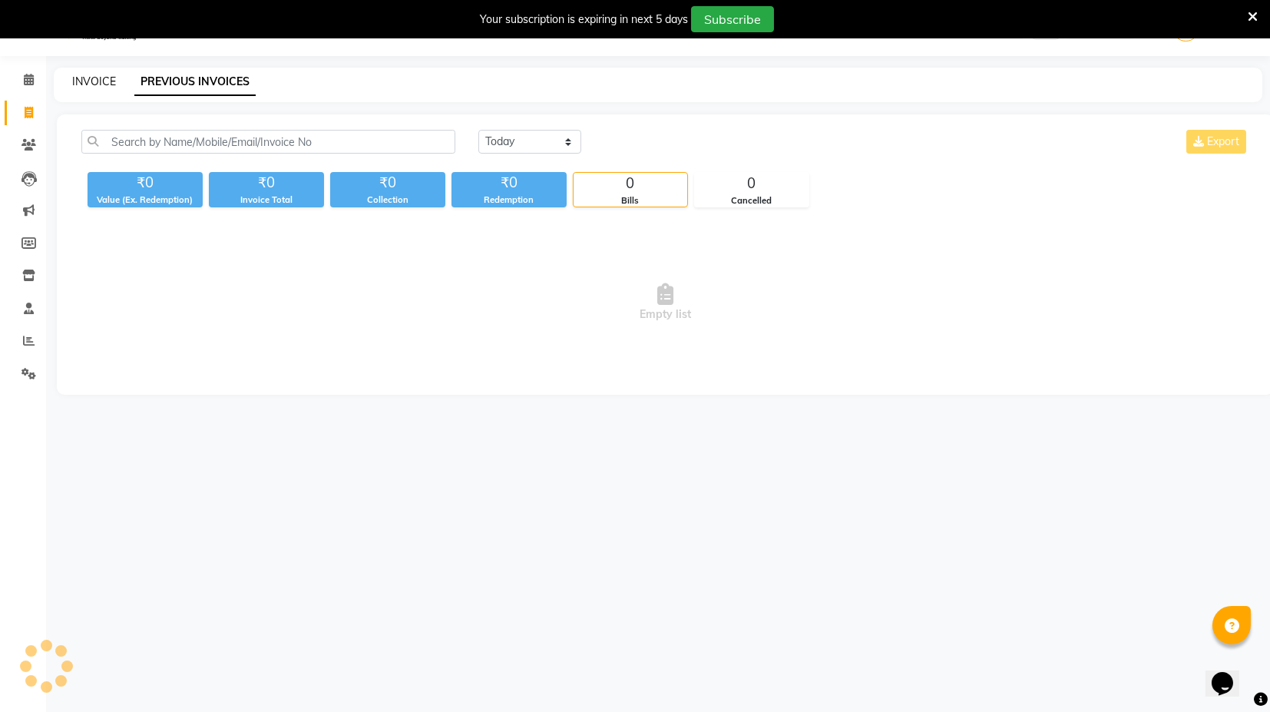
click at [98, 76] on link "INVOICE" at bounding box center [94, 82] width 44 height 14
select select "service"
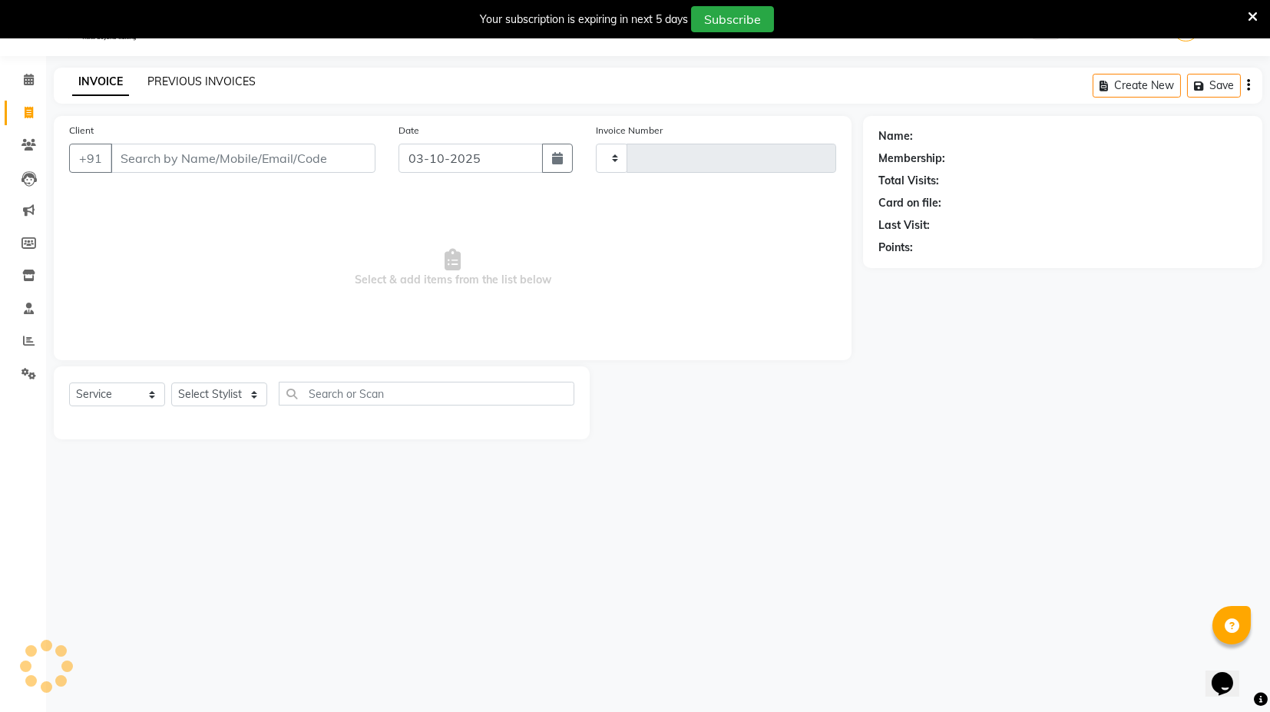
click at [197, 84] on link "PREVIOUS INVOICES" at bounding box center [201, 82] width 108 height 14
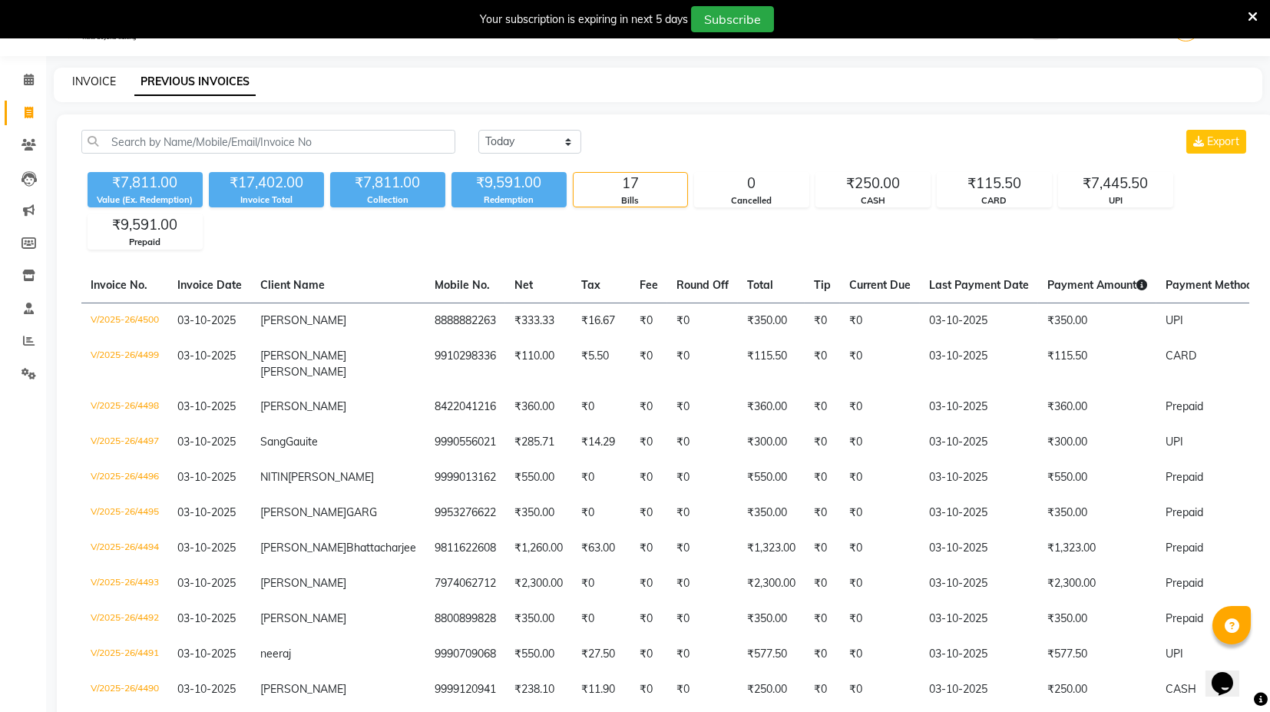
click at [107, 81] on link "INVOICE" at bounding box center [94, 82] width 44 height 14
select select "service"
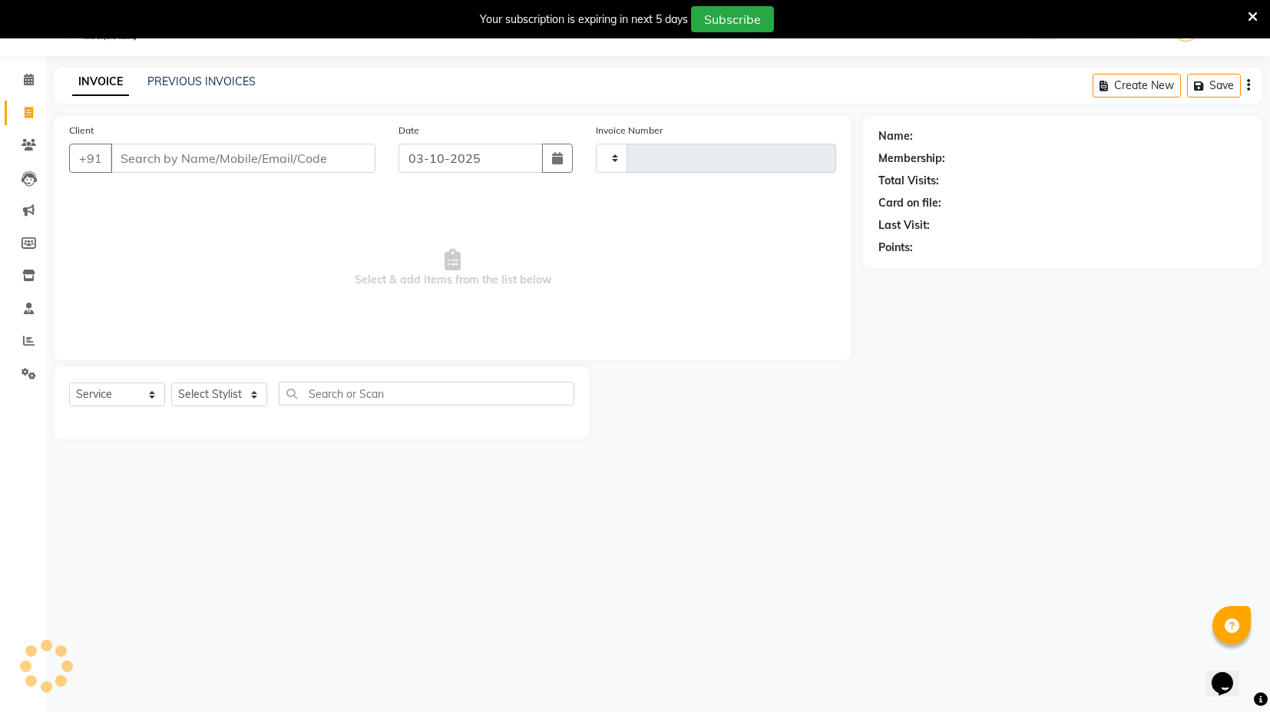
type input "4501"
select select "7082"
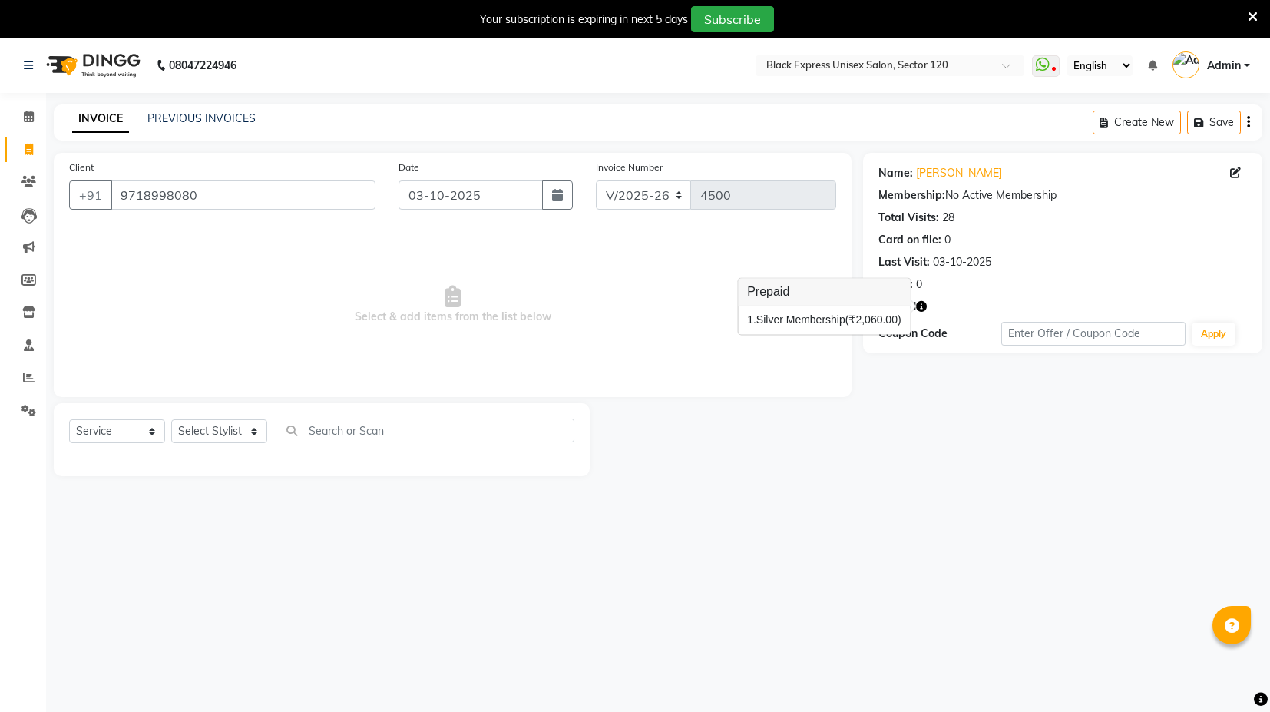
select select "7082"
select select "service"
select select "7082"
select select "service"
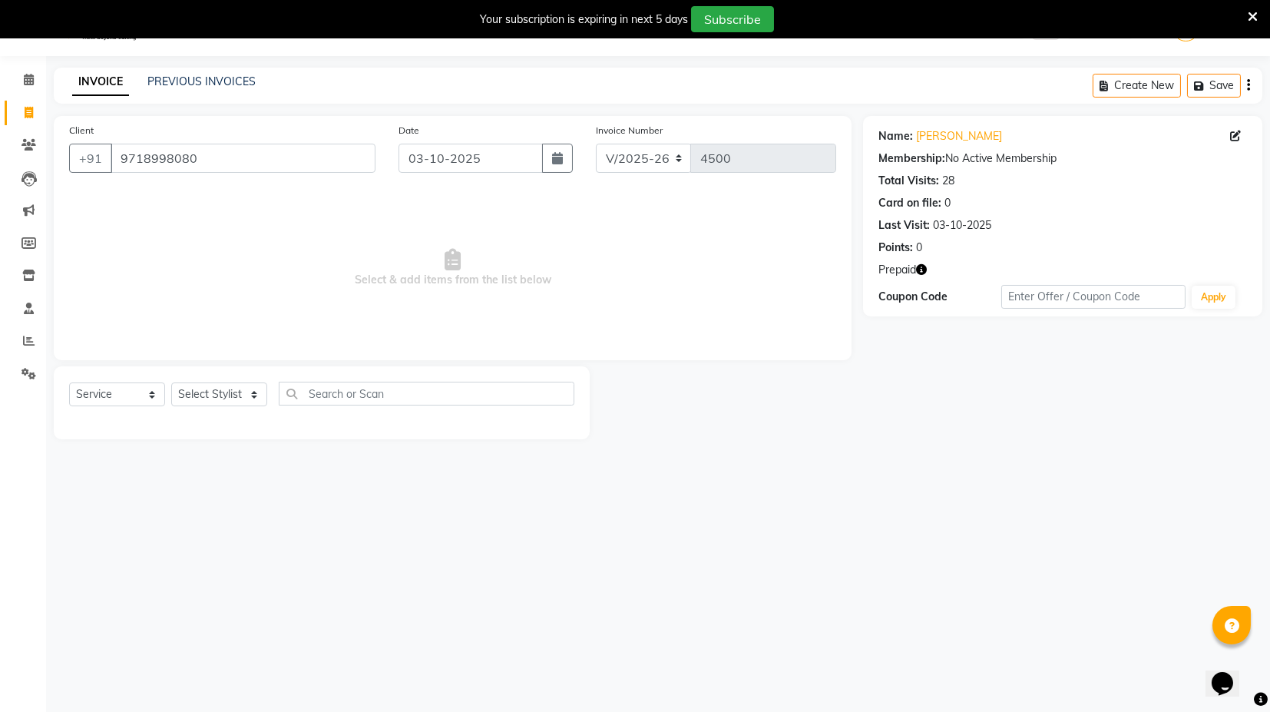
click at [922, 267] on icon "button" at bounding box center [921, 269] width 11 height 11
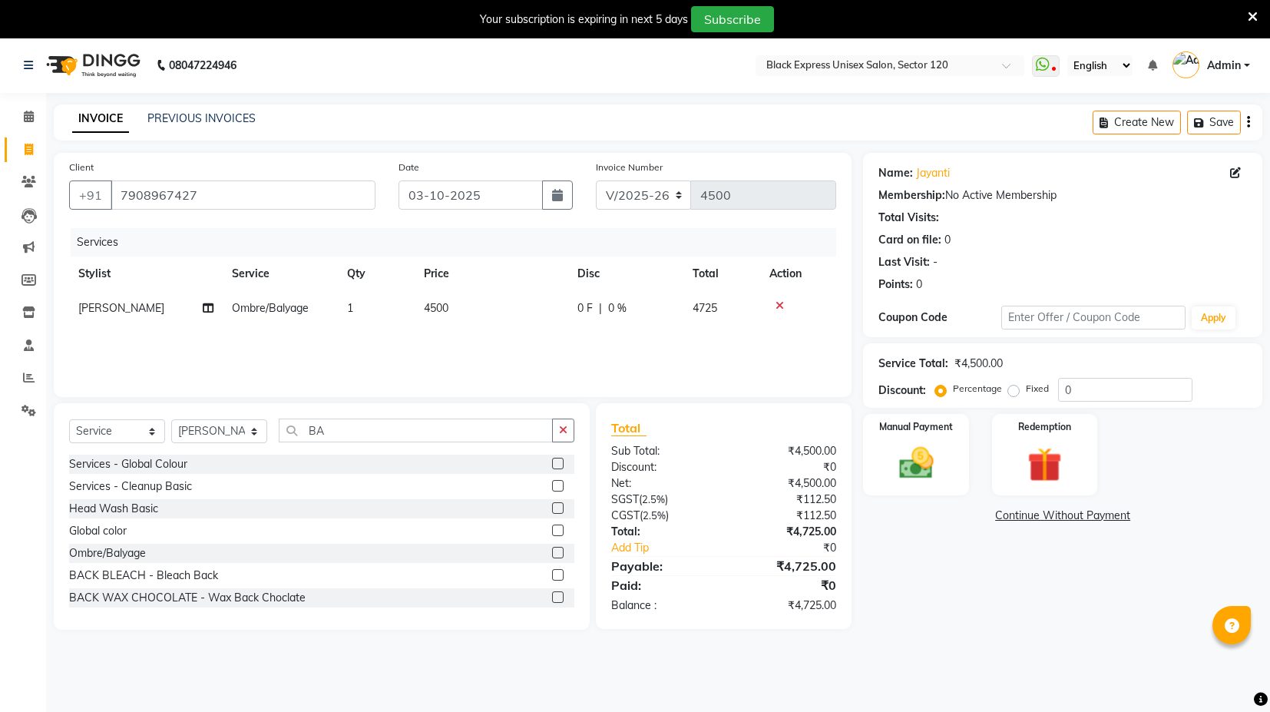
select select "7082"
select select "service"
select select "88661"
